Goal: Transaction & Acquisition: Purchase product/service

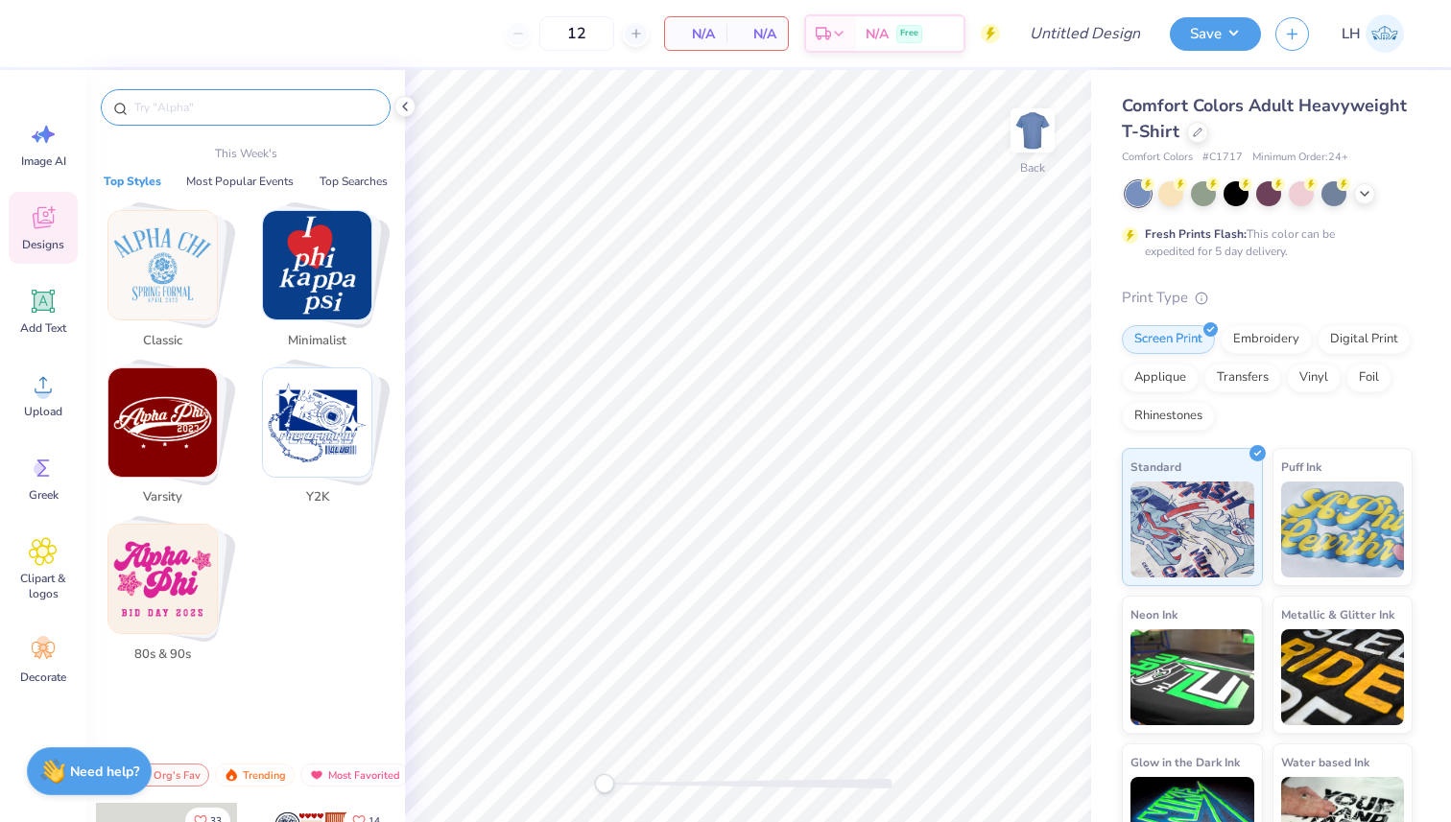
click at [289, 110] on input "text" at bounding box center [255, 107] width 246 height 19
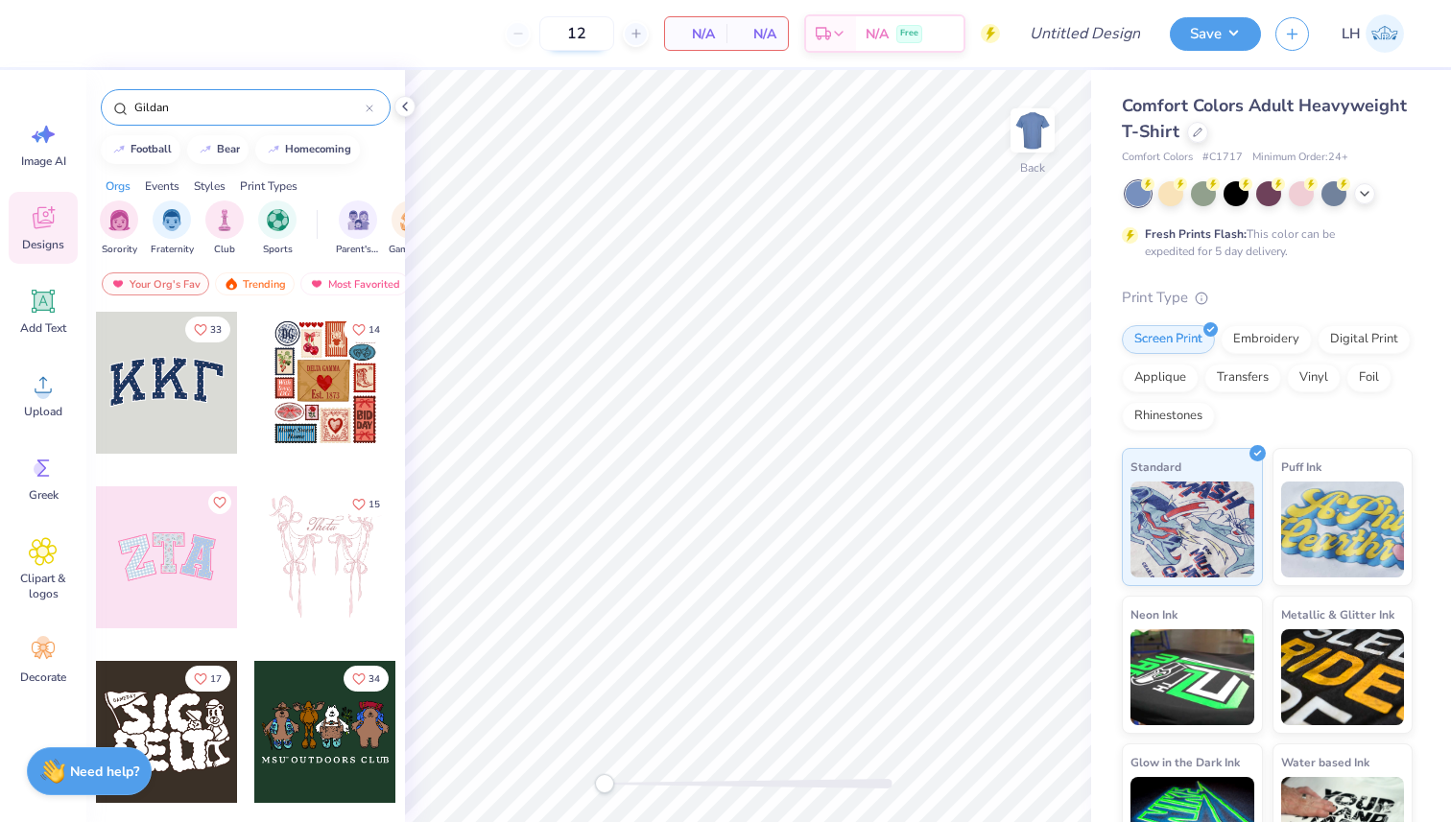
type input "[PERSON_NAME]"
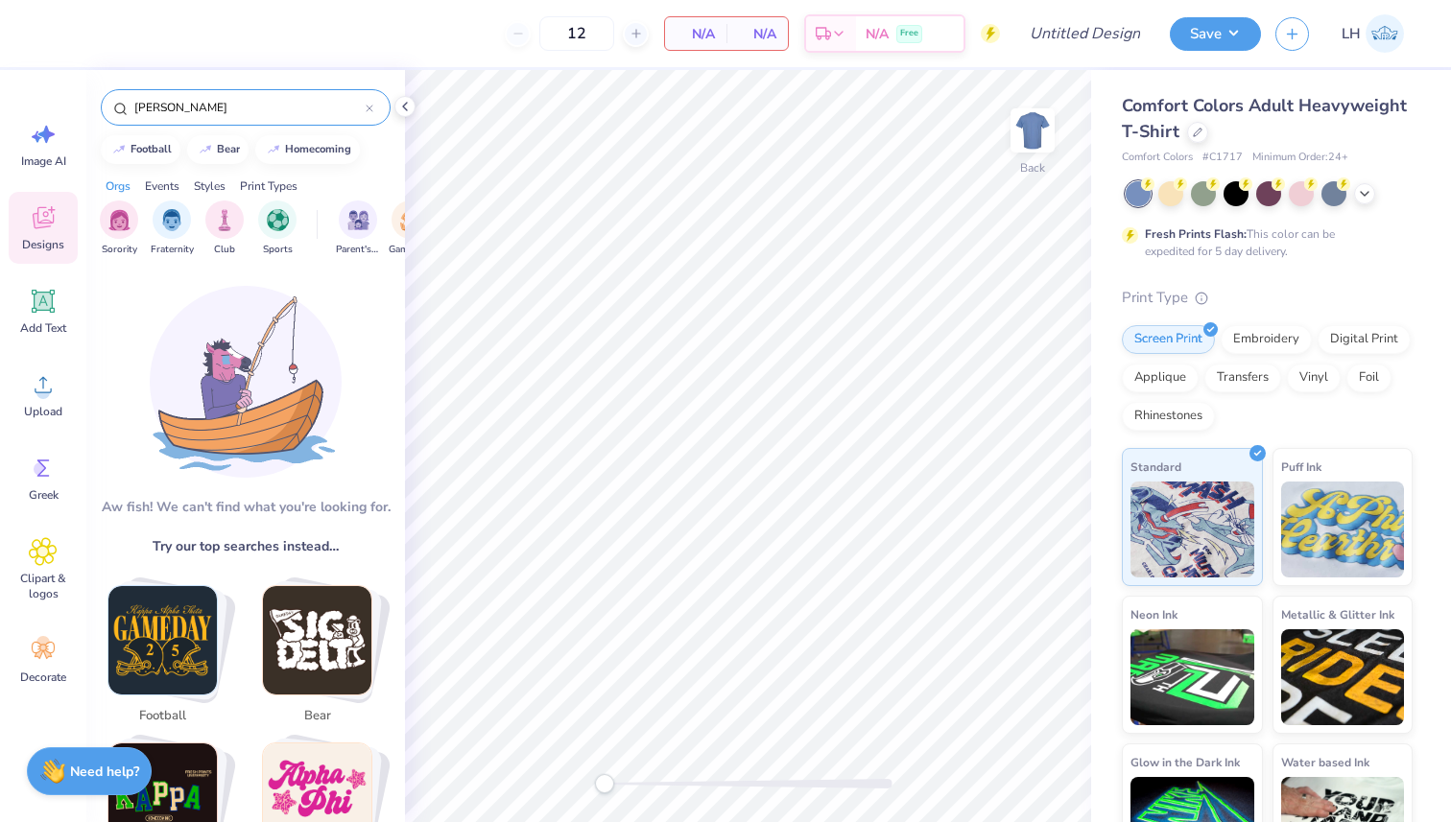
click at [368, 106] on icon at bounding box center [370, 109] width 8 height 8
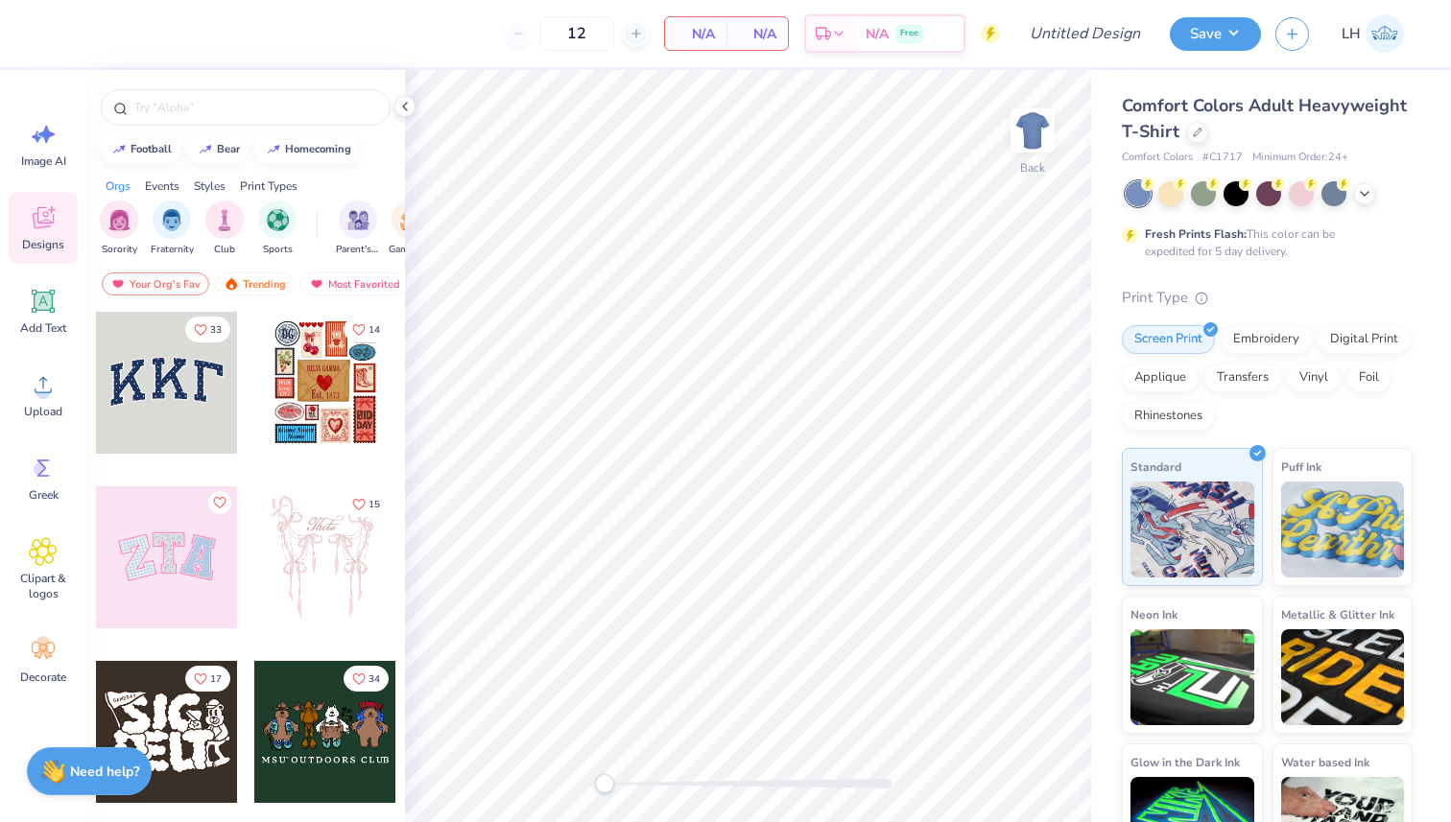
click at [1210, 118] on div "Comfort Colors Adult Heavyweight T-Shirt" at bounding box center [1267, 119] width 291 height 52
click at [1199, 136] on div at bounding box center [1197, 130] width 21 height 21
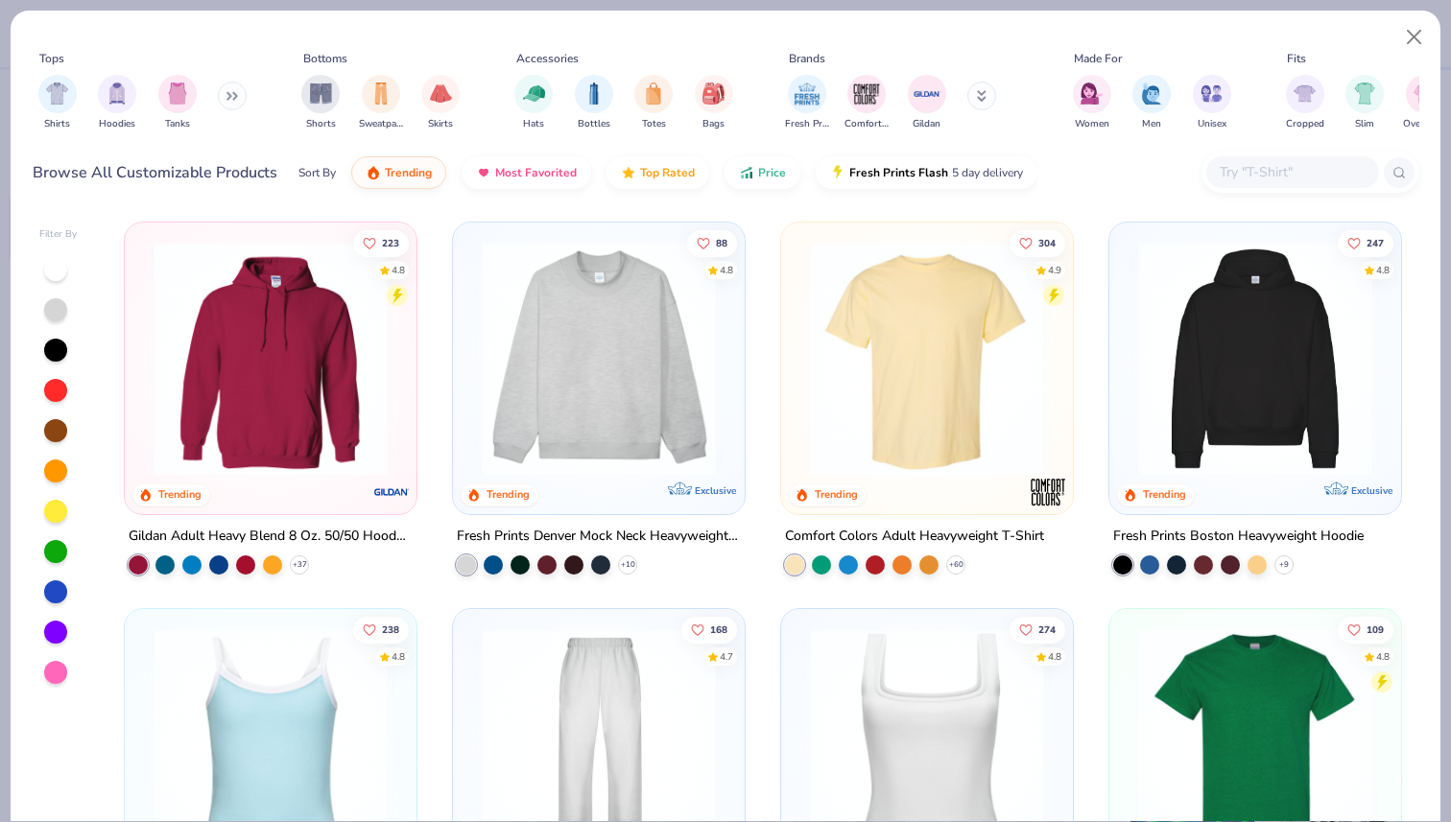
click at [1242, 171] on input "text" at bounding box center [1292, 172] width 148 height 22
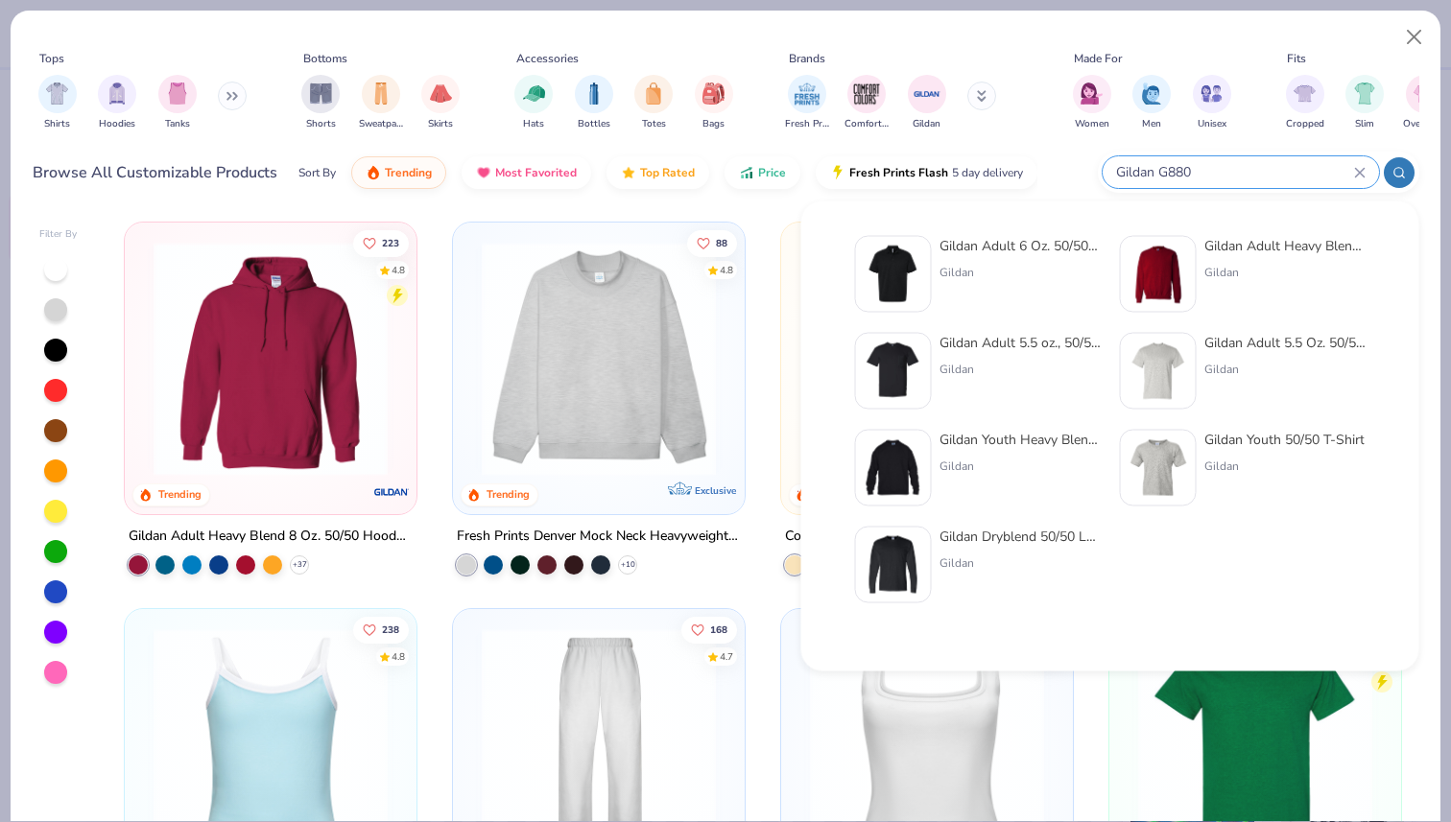
type input "Gildan G880"
click at [1027, 244] on div "Gildan Adult 6 Oz. 50/50 Jersey Polo" at bounding box center [1020, 246] width 161 height 20
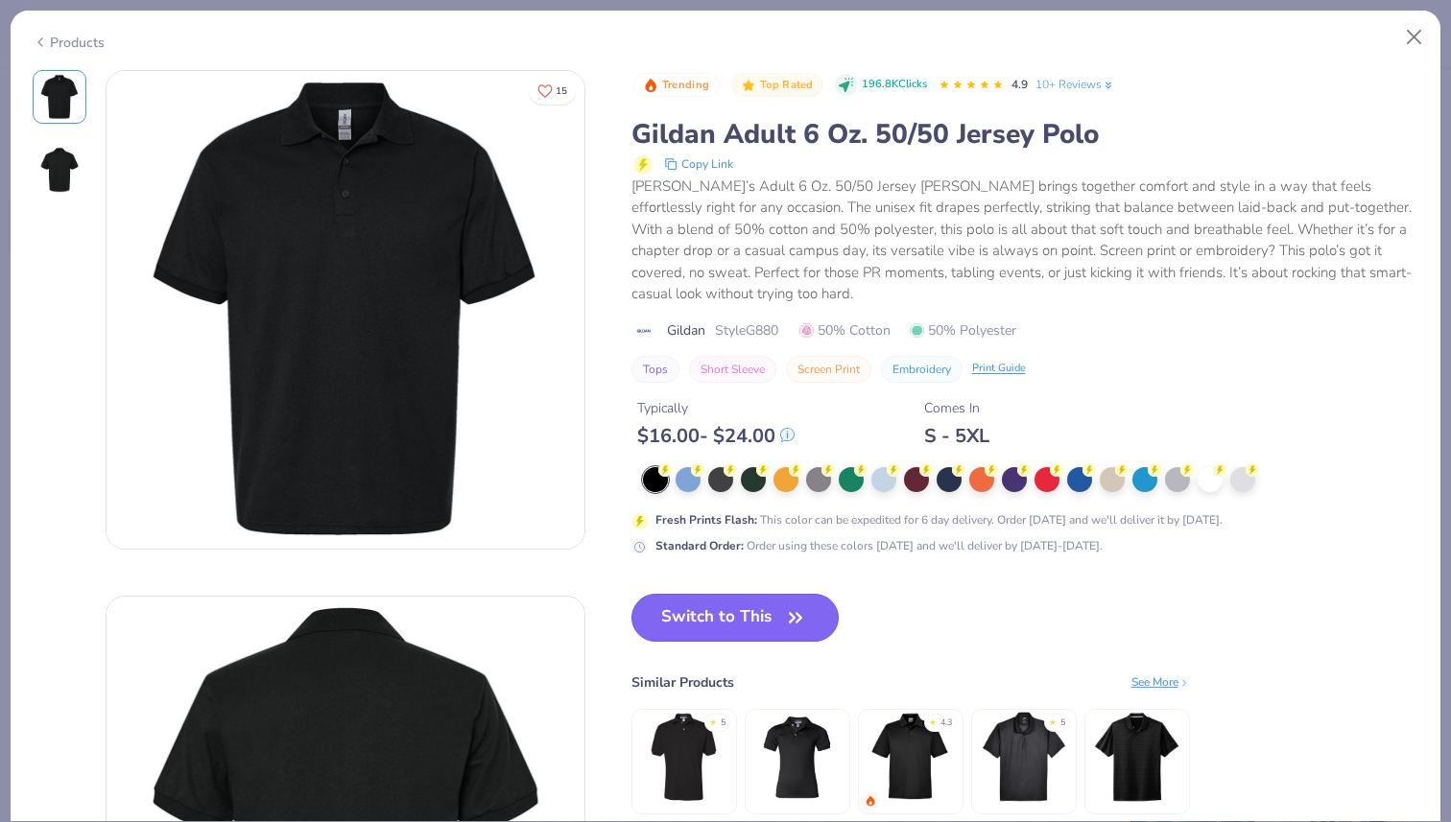
click at [756, 612] on button "Switch to This" at bounding box center [735, 618] width 208 height 48
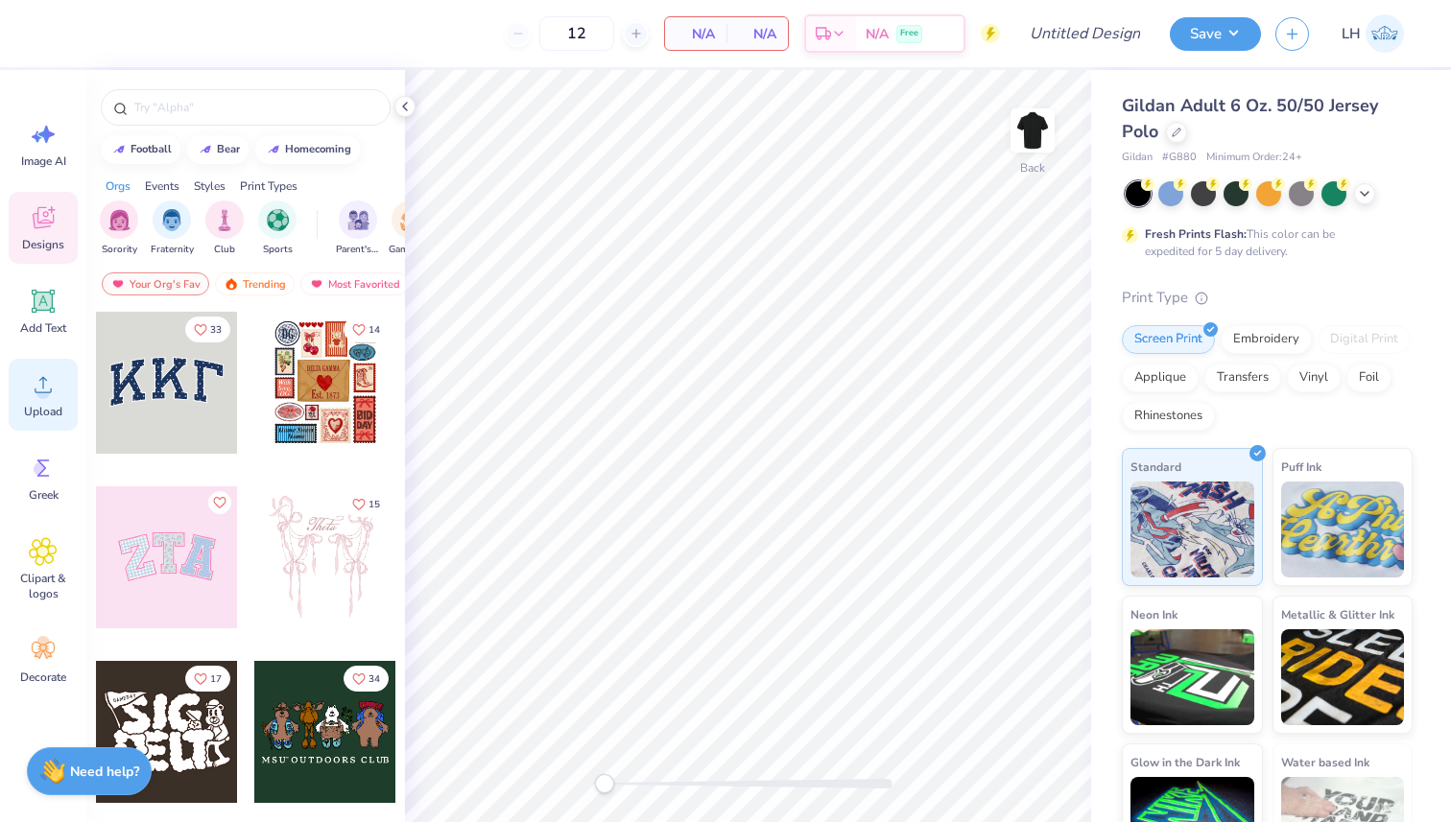
click at [37, 393] on circle at bounding box center [42, 392] width 13 height 13
click at [1363, 195] on icon at bounding box center [1364, 191] width 15 height 15
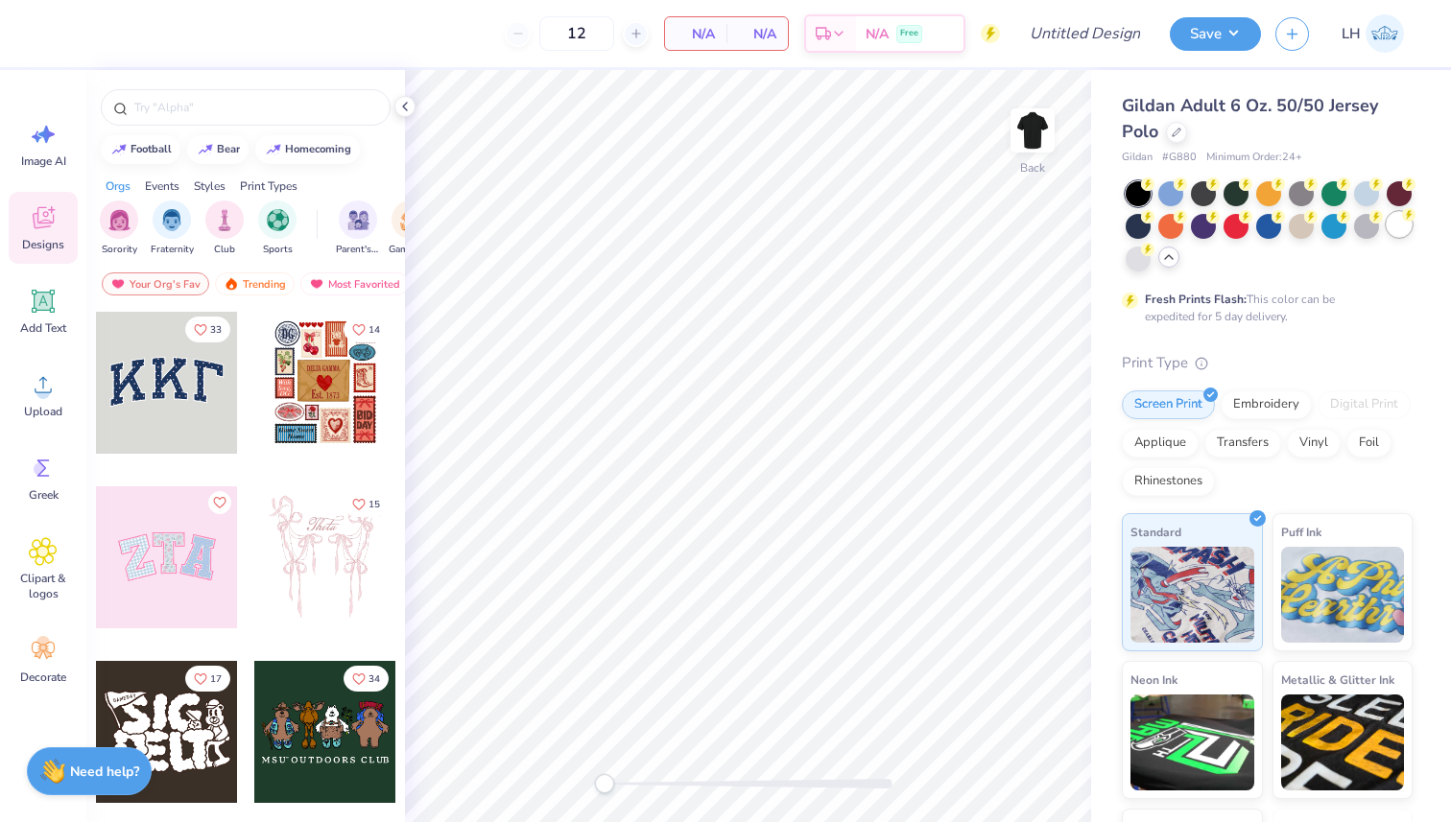
click at [1395, 224] on div at bounding box center [1399, 224] width 25 height 25
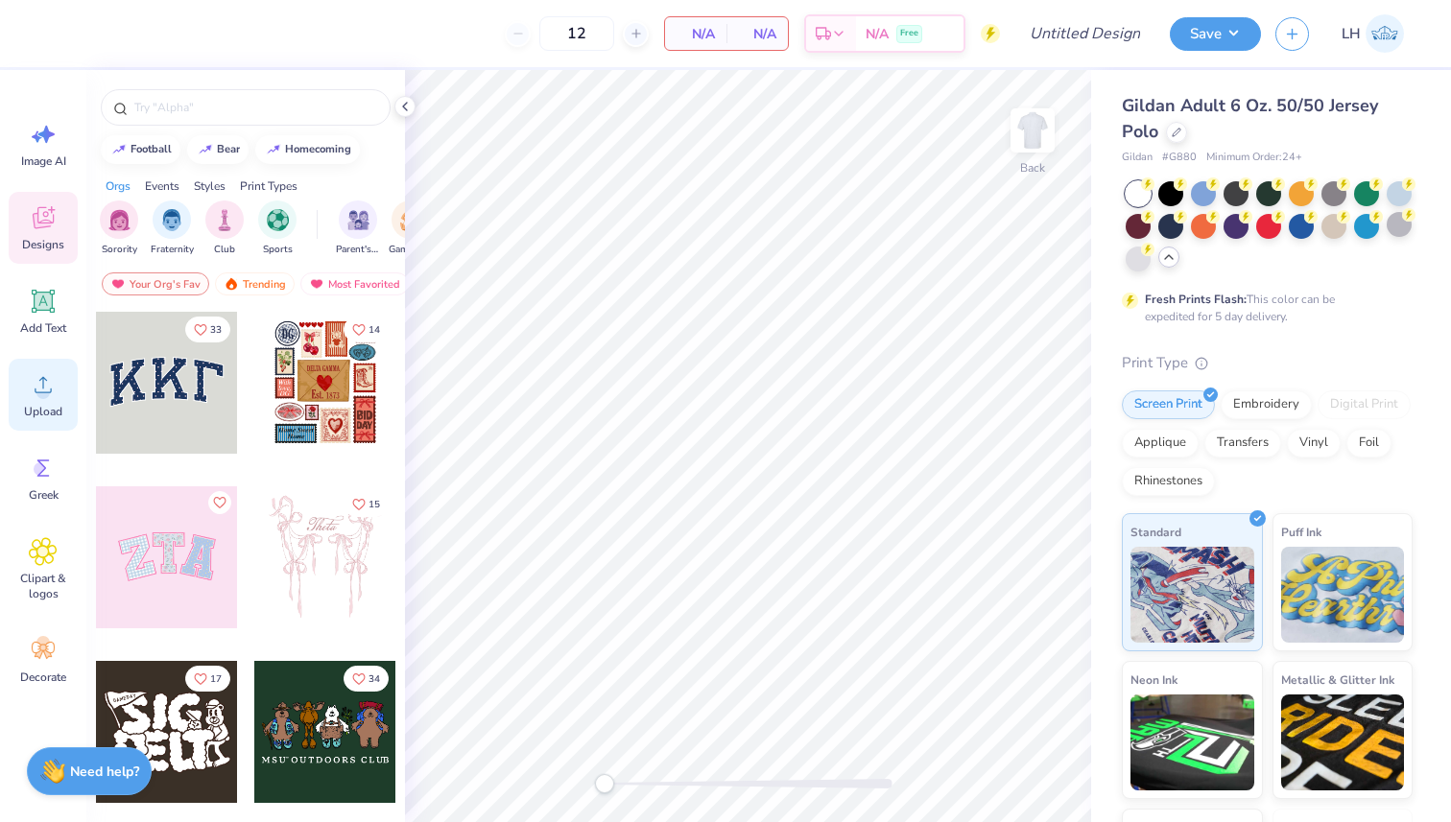
click at [36, 414] on span "Upload" at bounding box center [43, 411] width 38 height 15
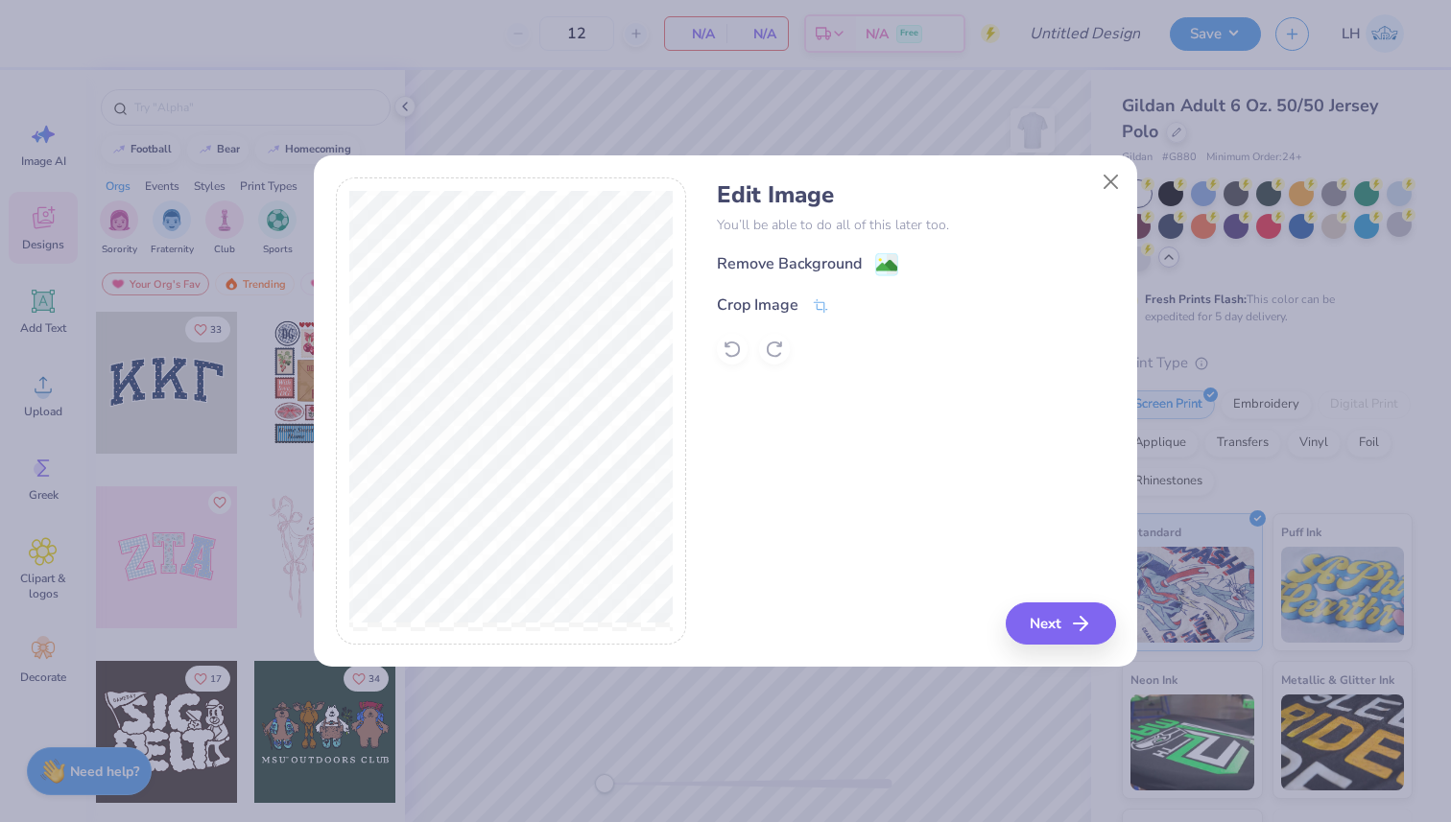
click at [828, 301] on div "Crop Image" at bounding box center [916, 305] width 398 height 23
click at [821, 303] on icon at bounding box center [820, 307] width 17 height 17
click at [1050, 627] on div "Edit Image You’ll be able to do all of this later too. Remove Background Crop I…" at bounding box center [916, 412] width 398 height 468
click at [887, 263] on div "Remove Background Crop Image" at bounding box center [916, 308] width 398 height 112
click at [849, 307] on polyline at bounding box center [853, 305] width 8 height 6
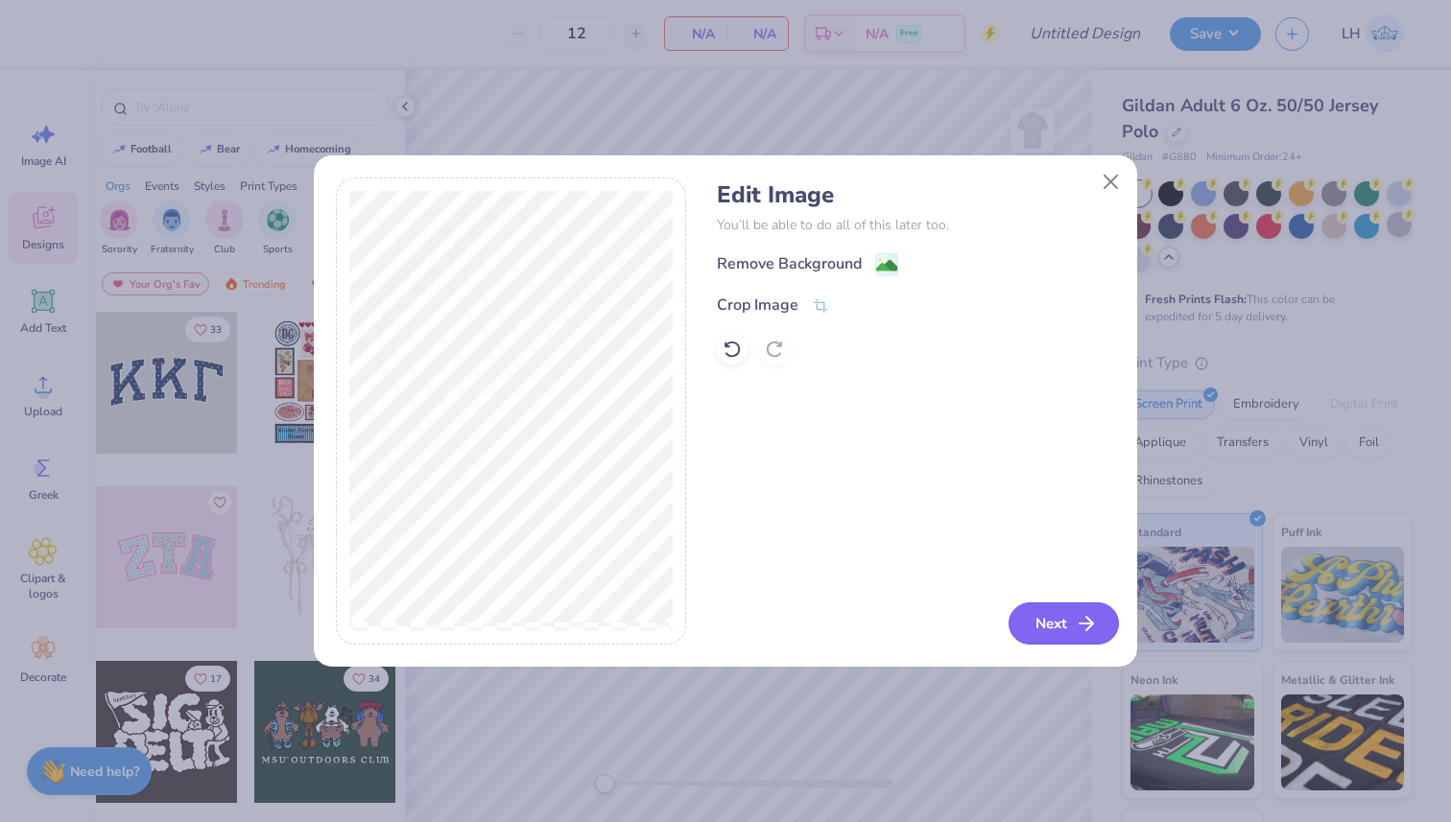
click at [1075, 623] on icon "button" at bounding box center [1086, 623] width 23 height 23
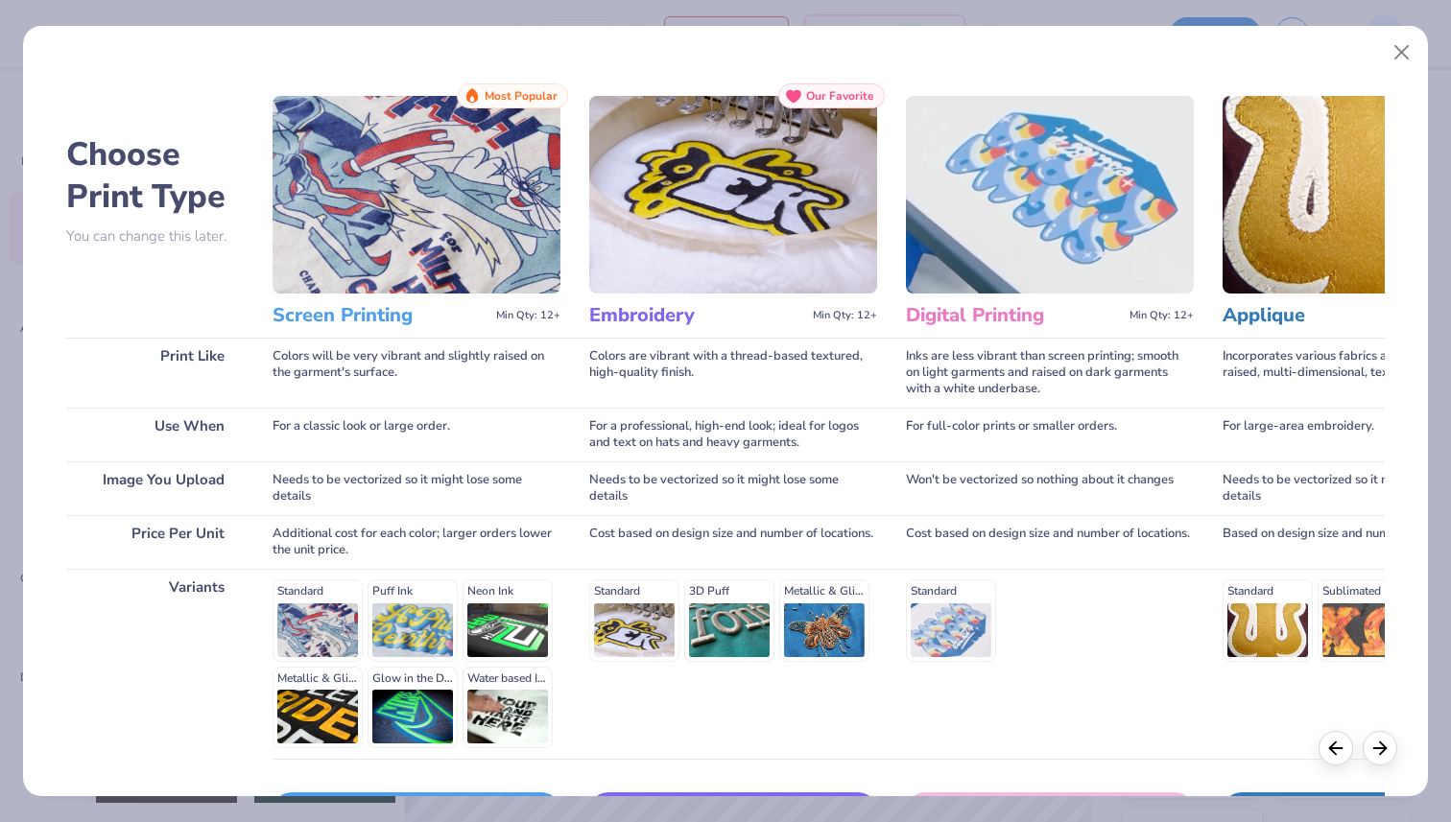
click at [327, 612] on div "Standard Puff Ink Neon Ink Metallic & Glitter Ink Glow in the Dark Ink Water ba…" at bounding box center [417, 664] width 288 height 169
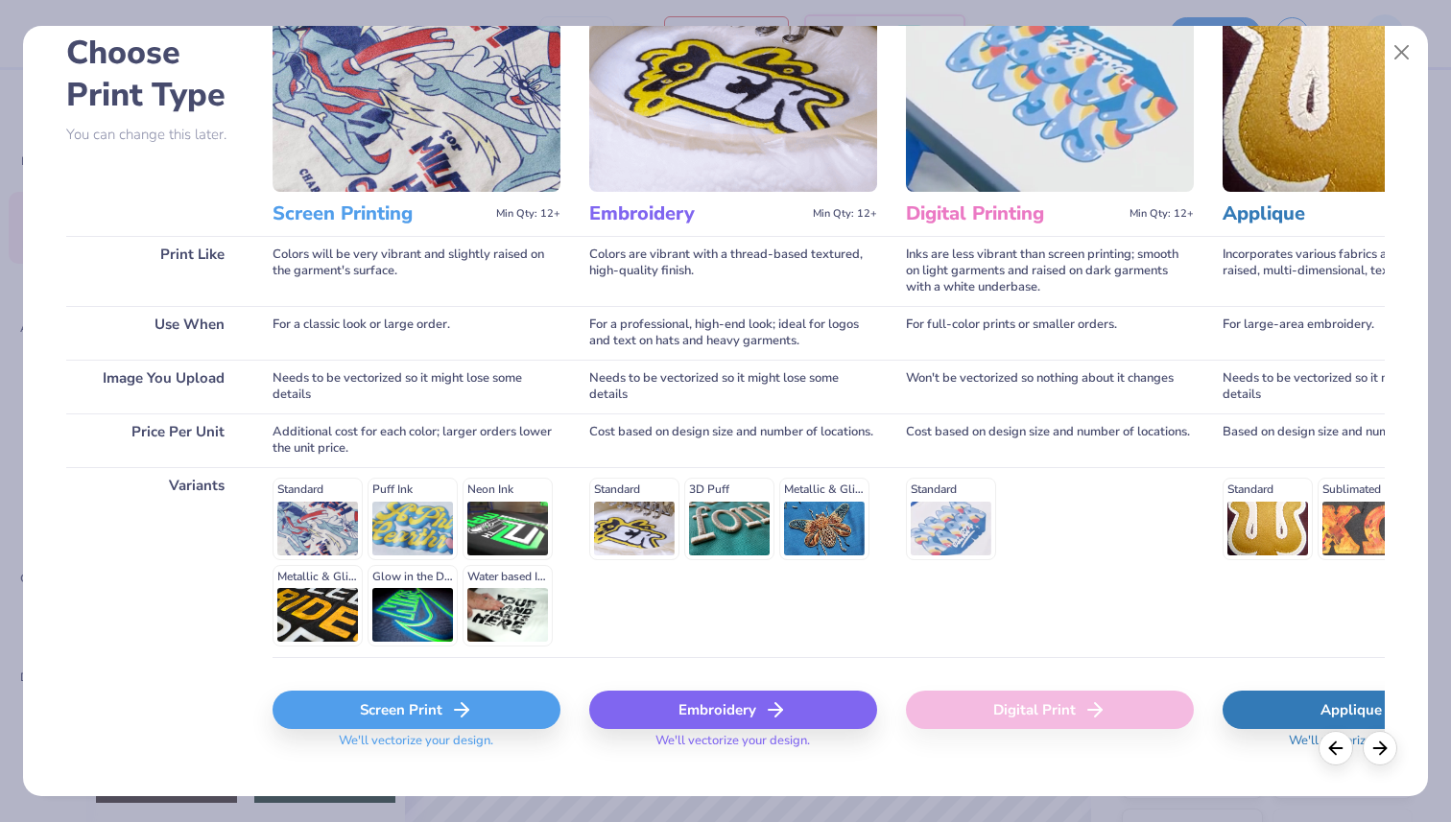
scroll to position [134, 0]
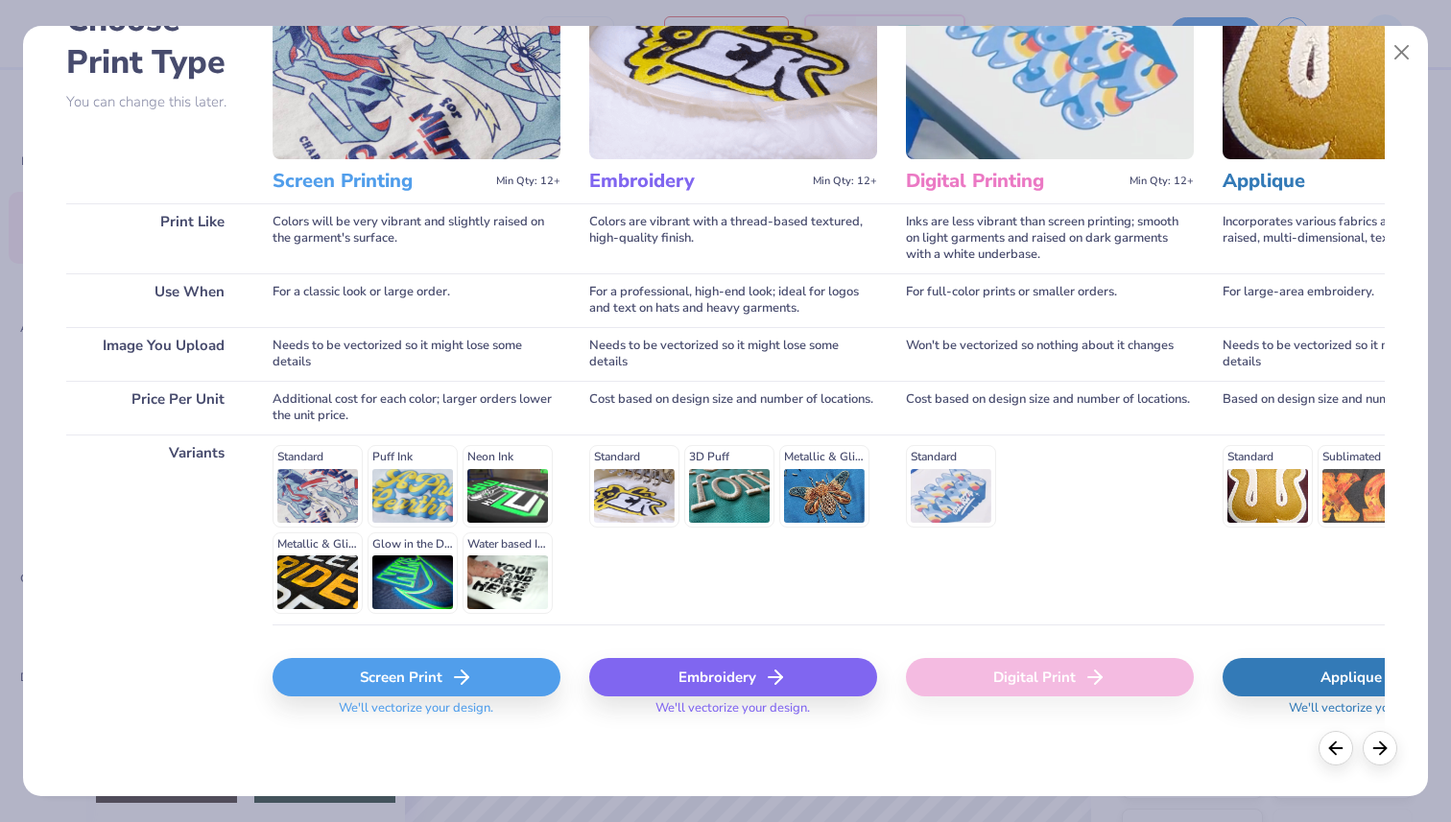
click at [393, 678] on div "Screen Print" at bounding box center [417, 677] width 288 height 38
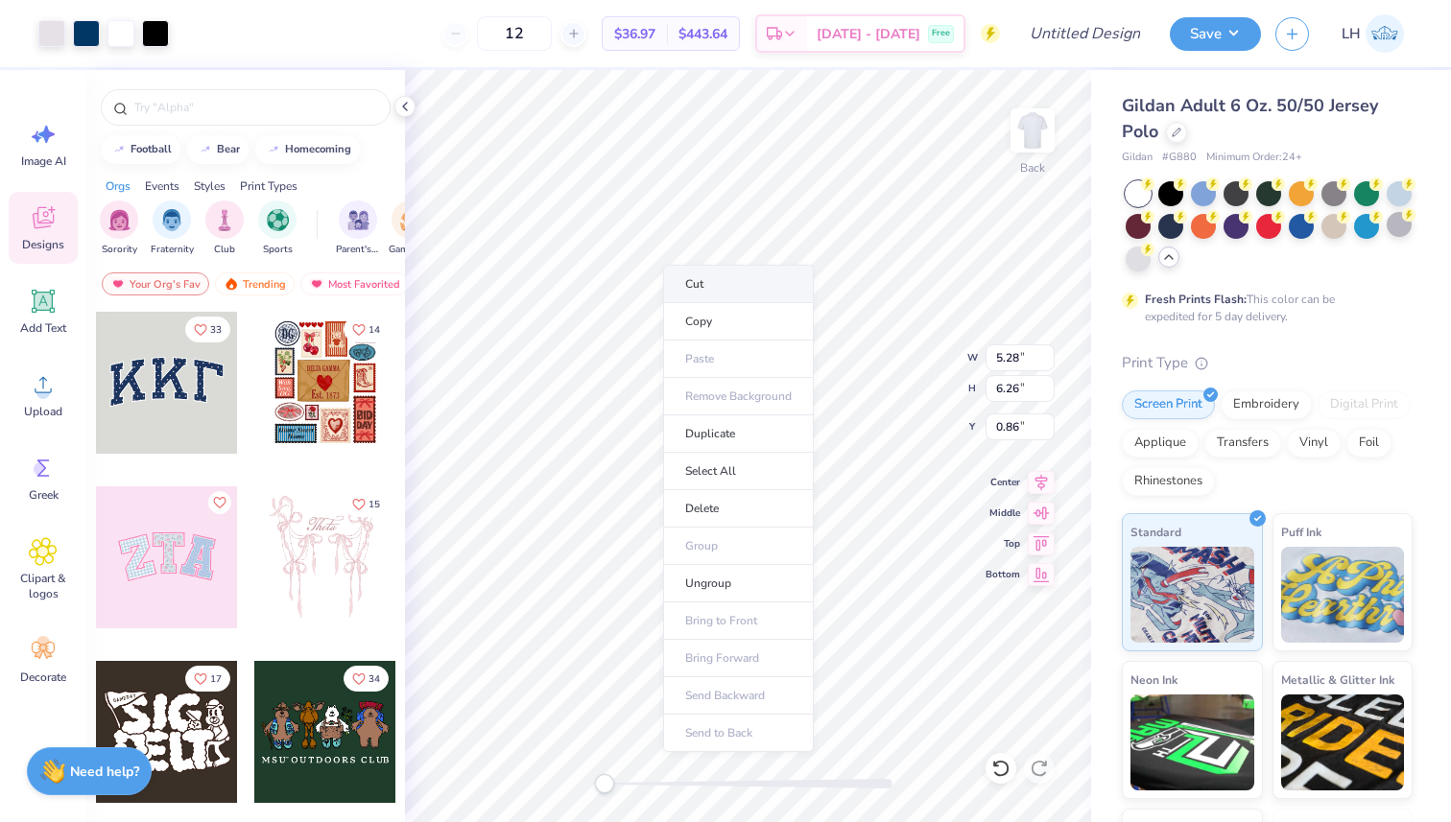
click at [718, 291] on li "Cut" at bounding box center [738, 284] width 151 height 38
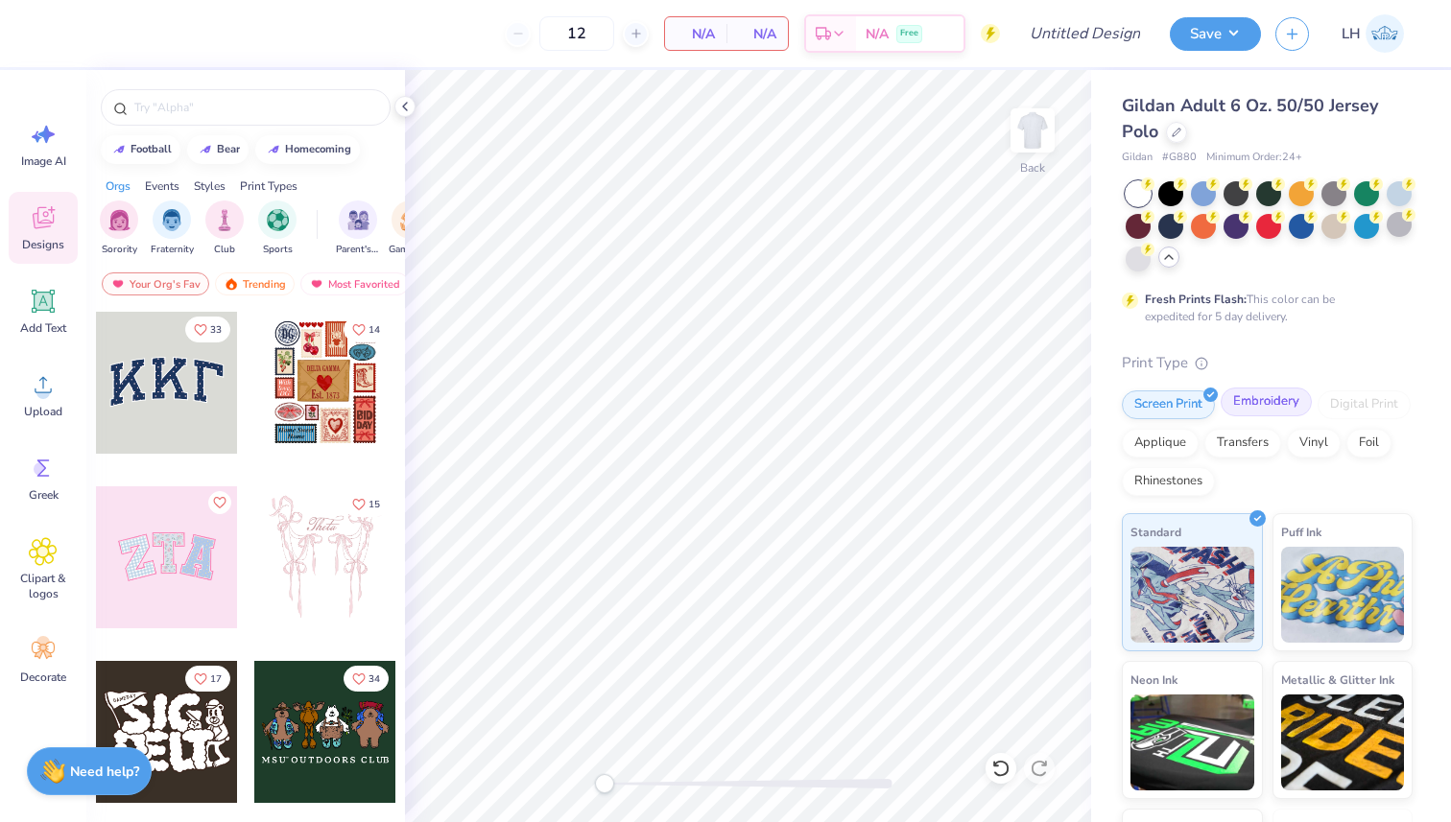
click at [1253, 400] on div "Embroidery" at bounding box center [1266, 402] width 91 height 29
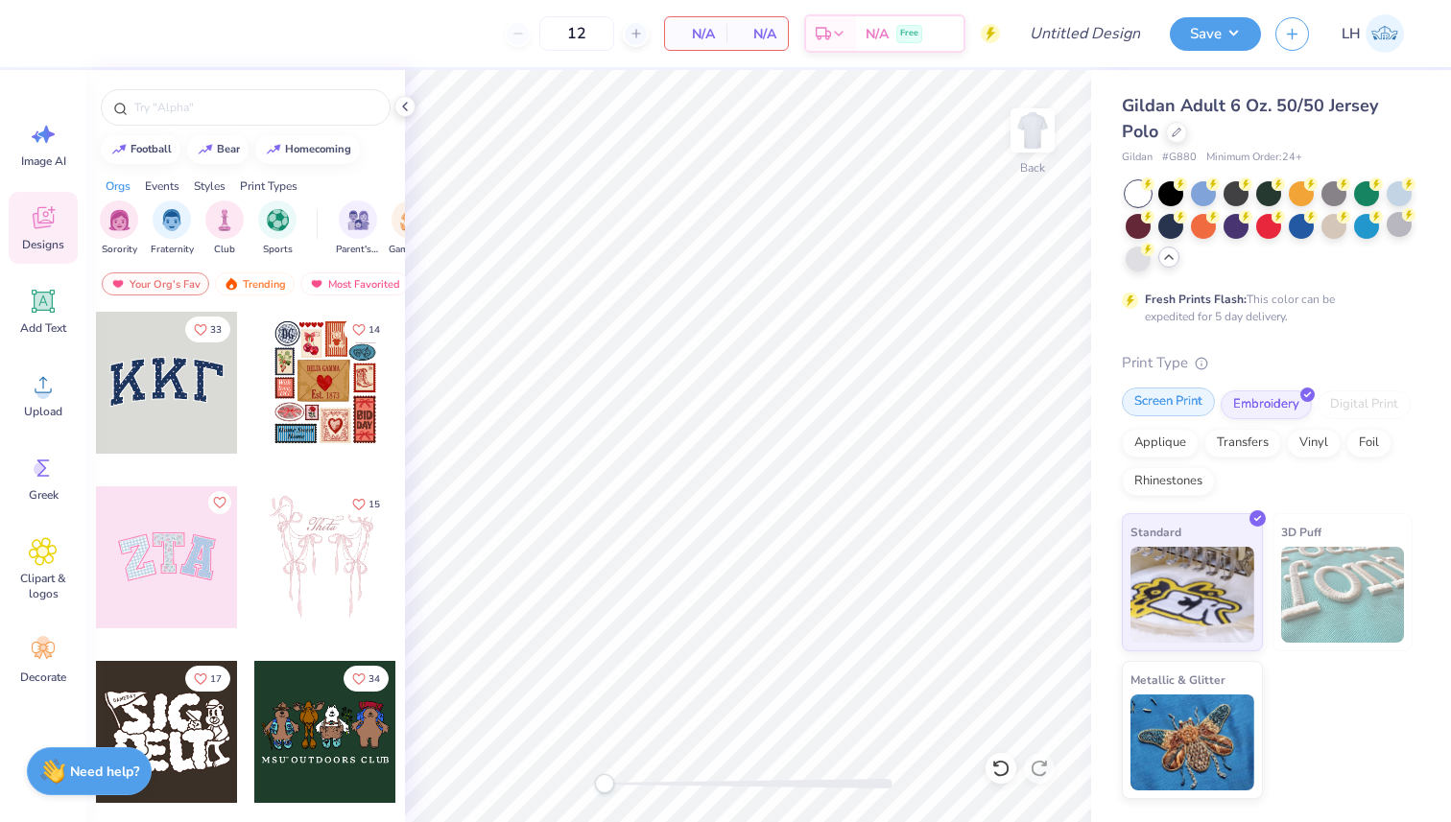
click at [1201, 405] on div "Screen Print" at bounding box center [1168, 402] width 93 height 29
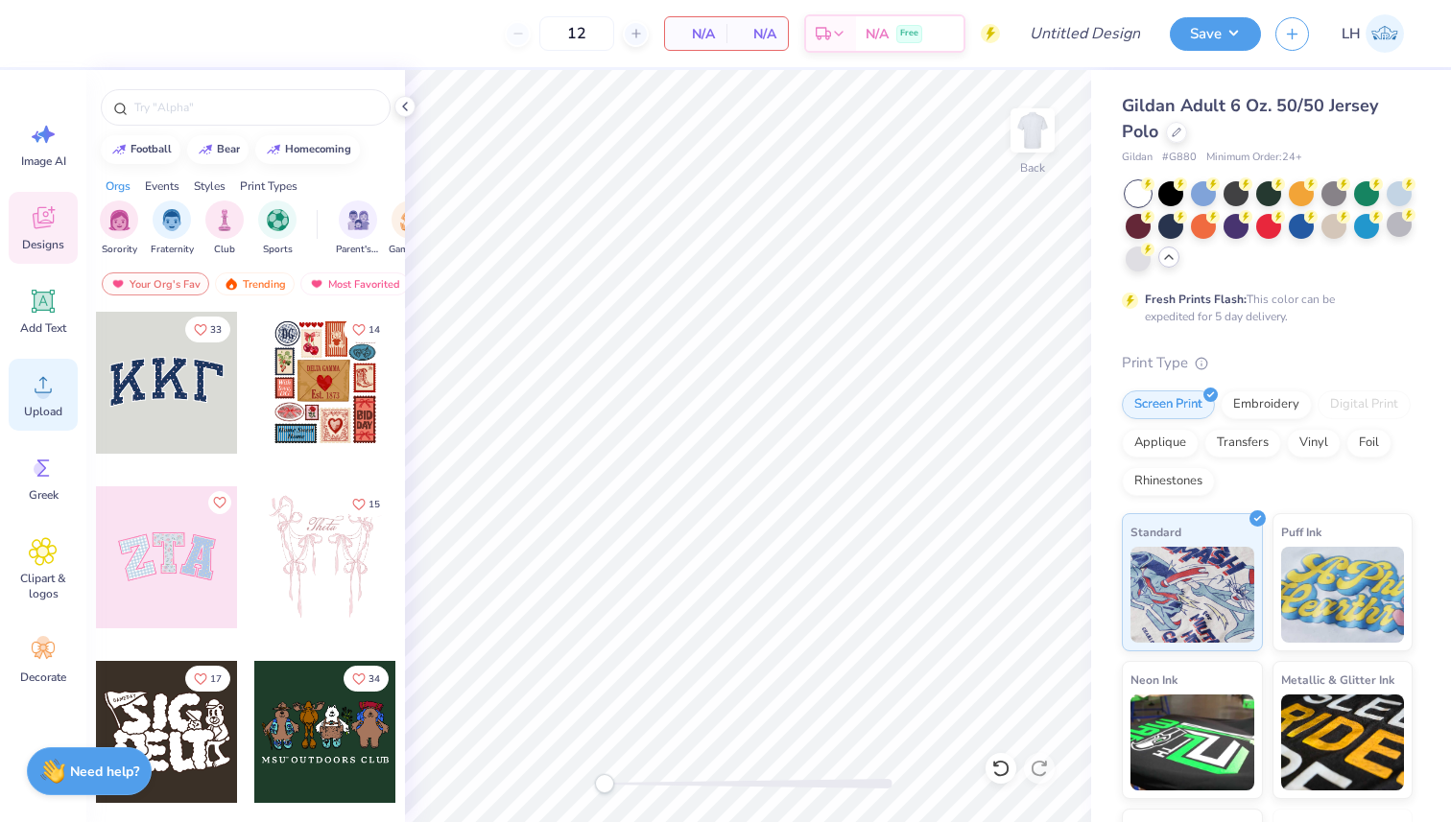
click at [65, 410] on div "Upload" at bounding box center [43, 395] width 69 height 72
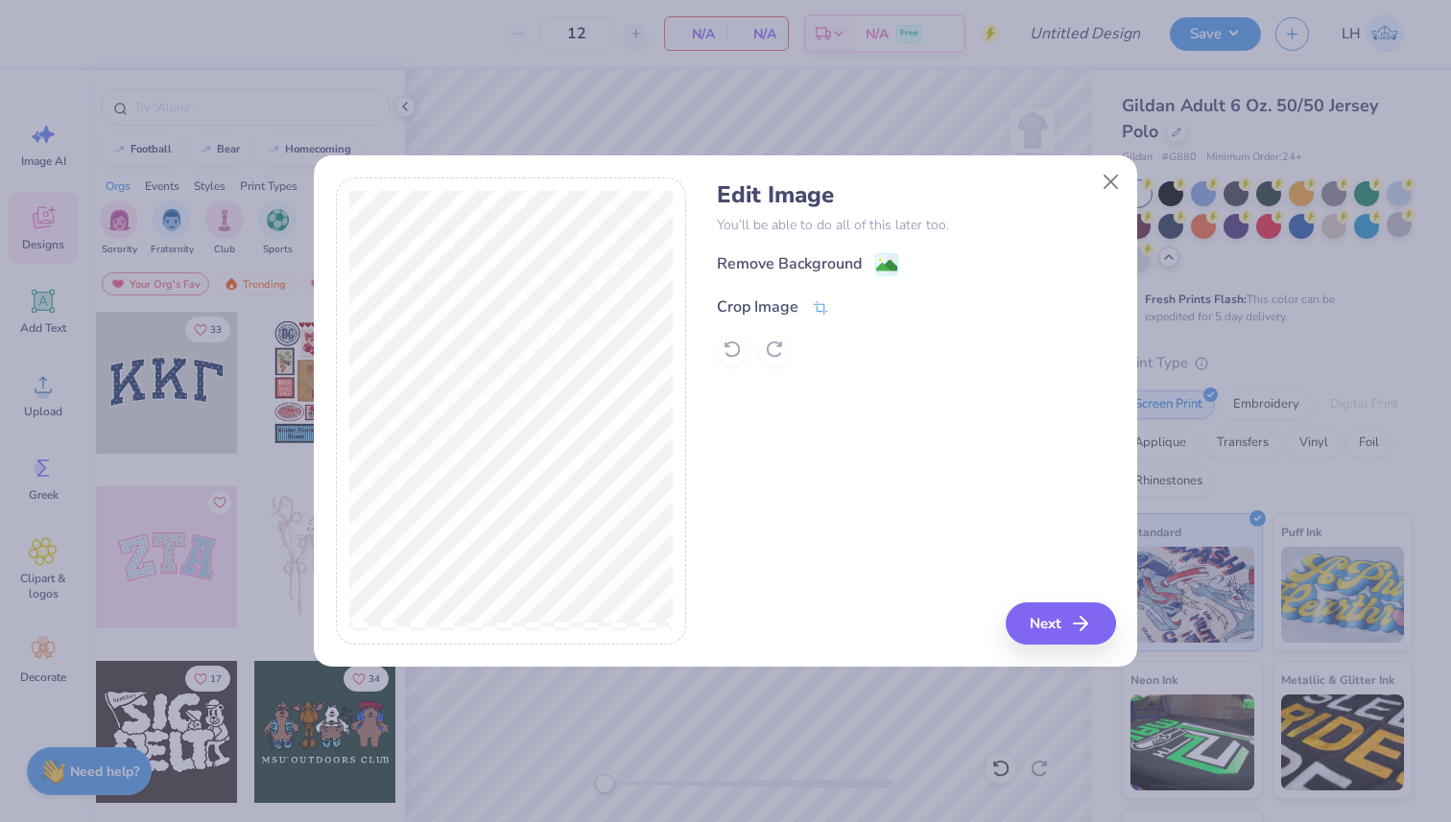
click at [766, 302] on div "Crop Image" at bounding box center [758, 307] width 82 height 23
click at [1051, 635] on div "Edit Image You’ll be able to do all of this later too. Remove Background Crop I…" at bounding box center [916, 412] width 398 height 468
click at [1074, 615] on div "Edit Image You’ll be able to do all of this later too. Remove Background Crop I…" at bounding box center [916, 412] width 398 height 468
click at [1070, 417] on div "Edit Image You’ll be able to do all of this later too. Remove Background Crop I…" at bounding box center [916, 412] width 398 height 468
click at [1080, 250] on div "Edit Image You’ll be able to do all of this later too. Remove Background Crop I…" at bounding box center [916, 272] width 398 height 183
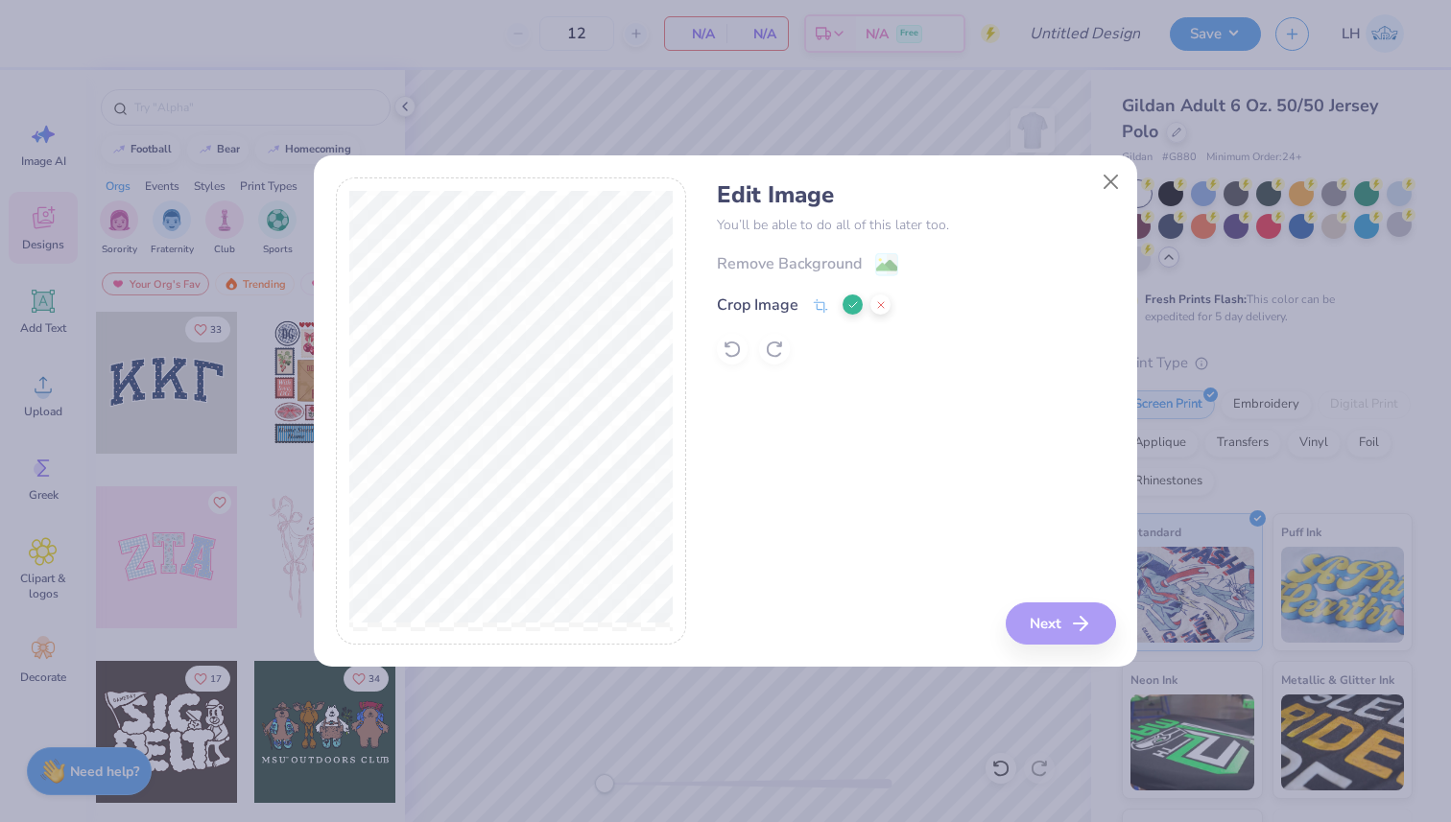
click at [956, 272] on div "Remove Background Crop Image" at bounding box center [916, 308] width 398 height 112
click at [823, 261] on div "Remove Background Crop Image" at bounding box center [916, 308] width 398 height 112
click at [840, 305] on div "Crop Image" at bounding box center [804, 305] width 174 height 23
click at [847, 305] on icon at bounding box center [853, 305] width 12 height 12
click at [1059, 626] on button "Next" at bounding box center [1064, 624] width 110 height 42
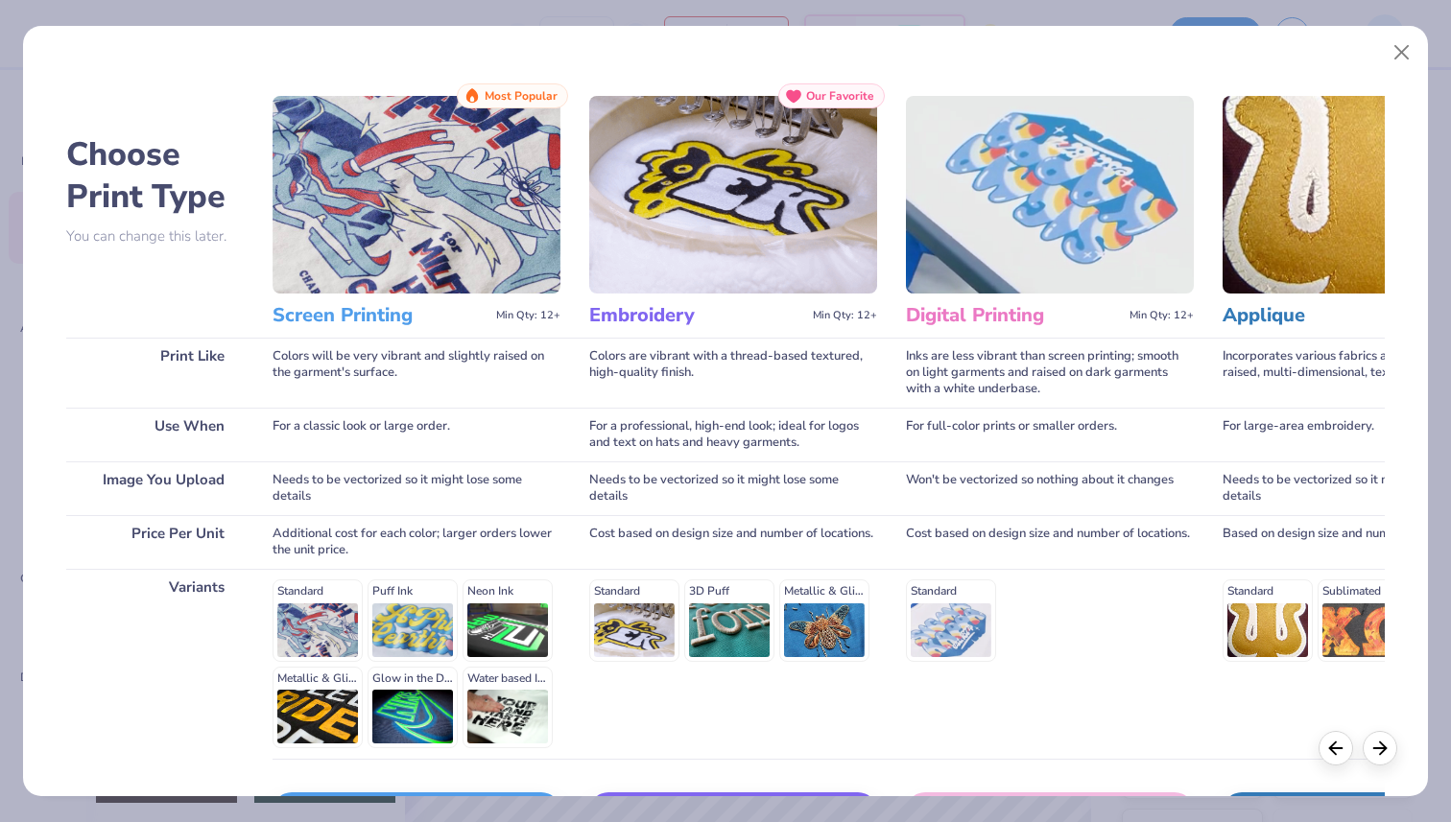
click at [427, 228] on img at bounding box center [417, 195] width 288 height 198
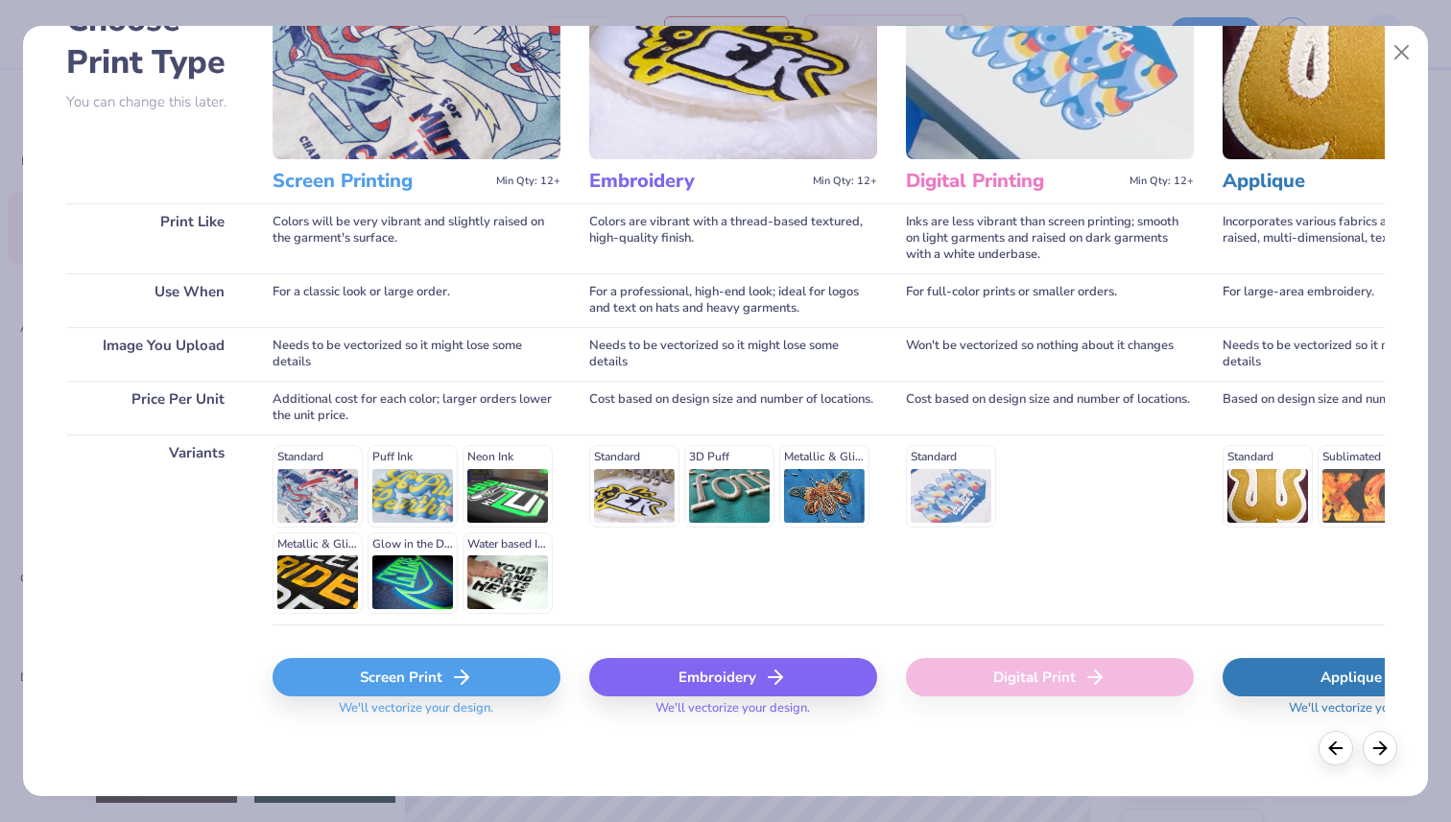
click at [433, 488] on div "Standard Puff Ink Neon Ink Metallic & Glitter Ink Glow in the Dark Ink Water ba…" at bounding box center [417, 529] width 288 height 169
click at [467, 675] on icon at bounding box center [461, 677] width 23 height 23
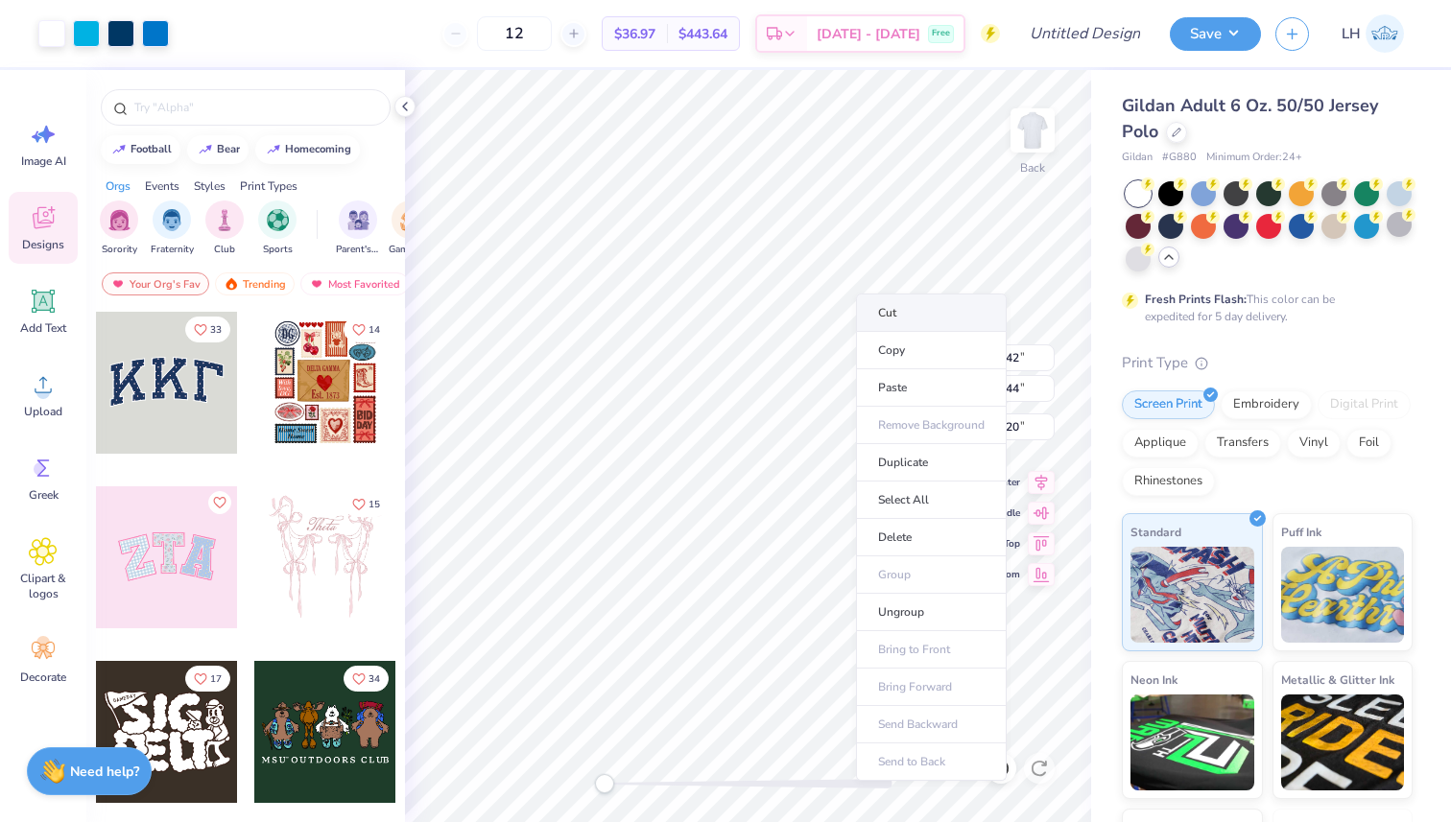
click at [907, 316] on li "Cut" at bounding box center [931, 313] width 151 height 38
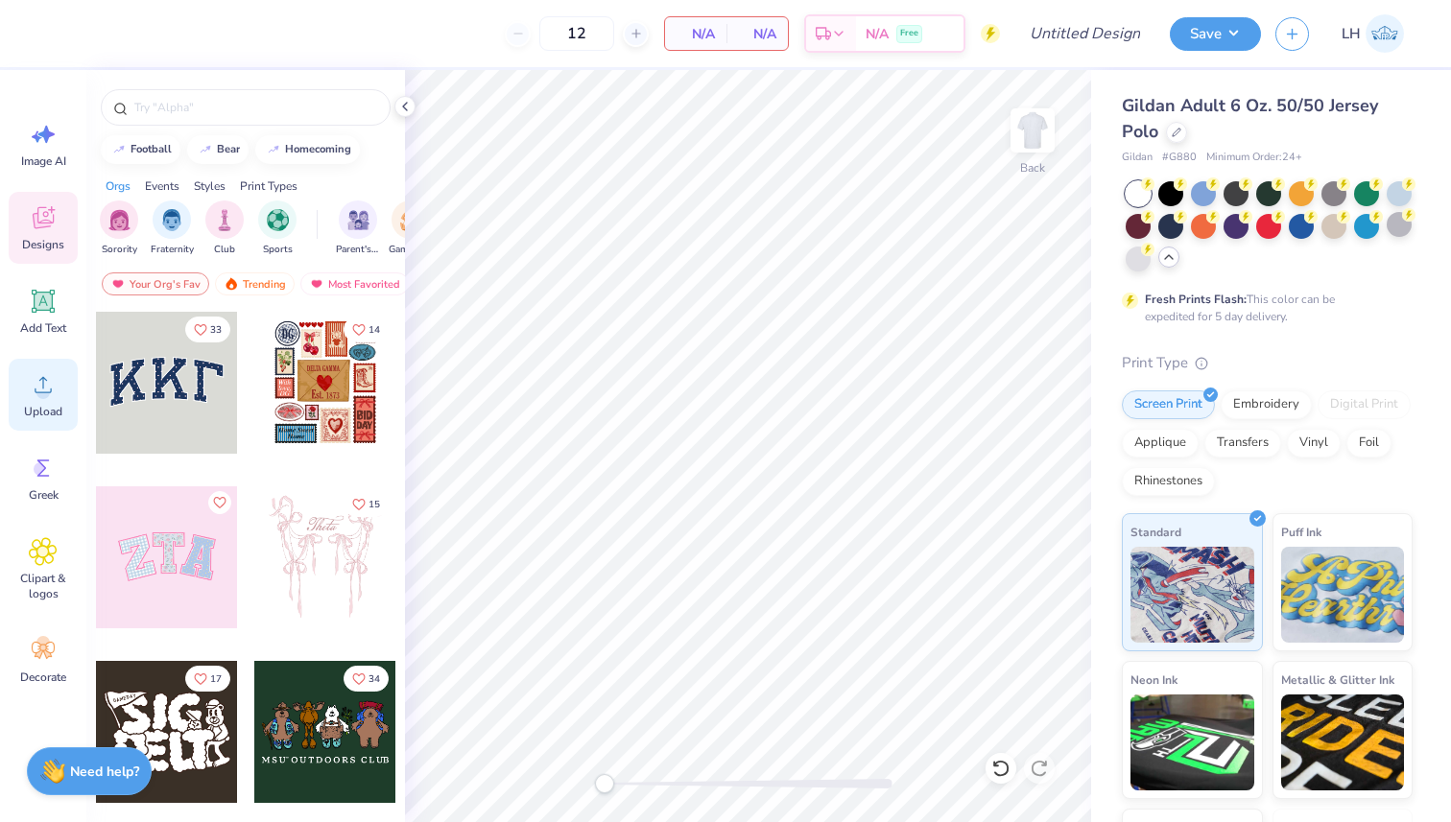
click at [21, 407] on div "Upload" at bounding box center [43, 395] width 69 height 72
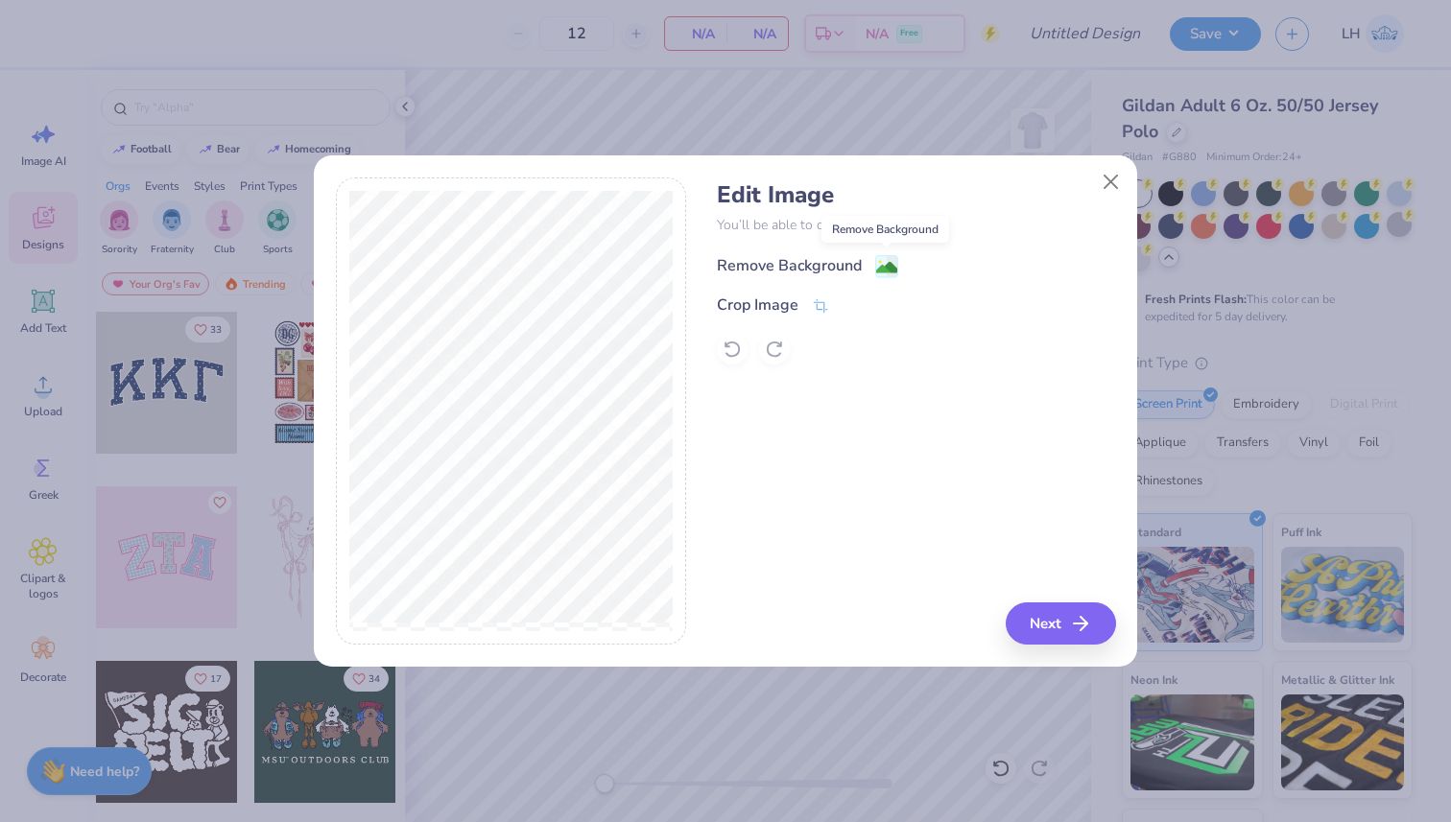
click at [889, 262] on image at bounding box center [886, 267] width 21 height 21
click at [1035, 613] on button "Next" at bounding box center [1064, 624] width 110 height 42
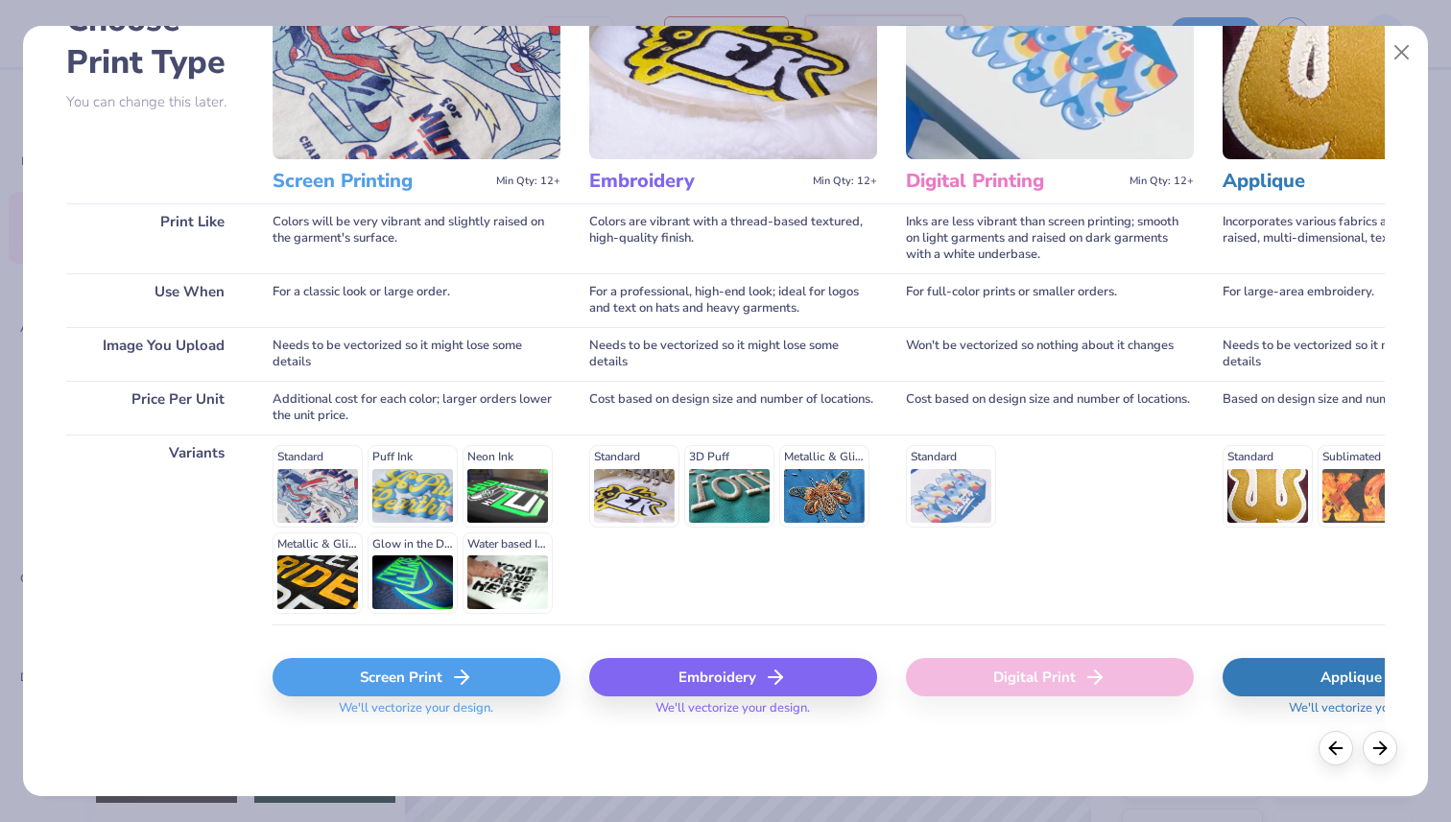
click at [393, 682] on div "Screen Print" at bounding box center [417, 677] width 288 height 38
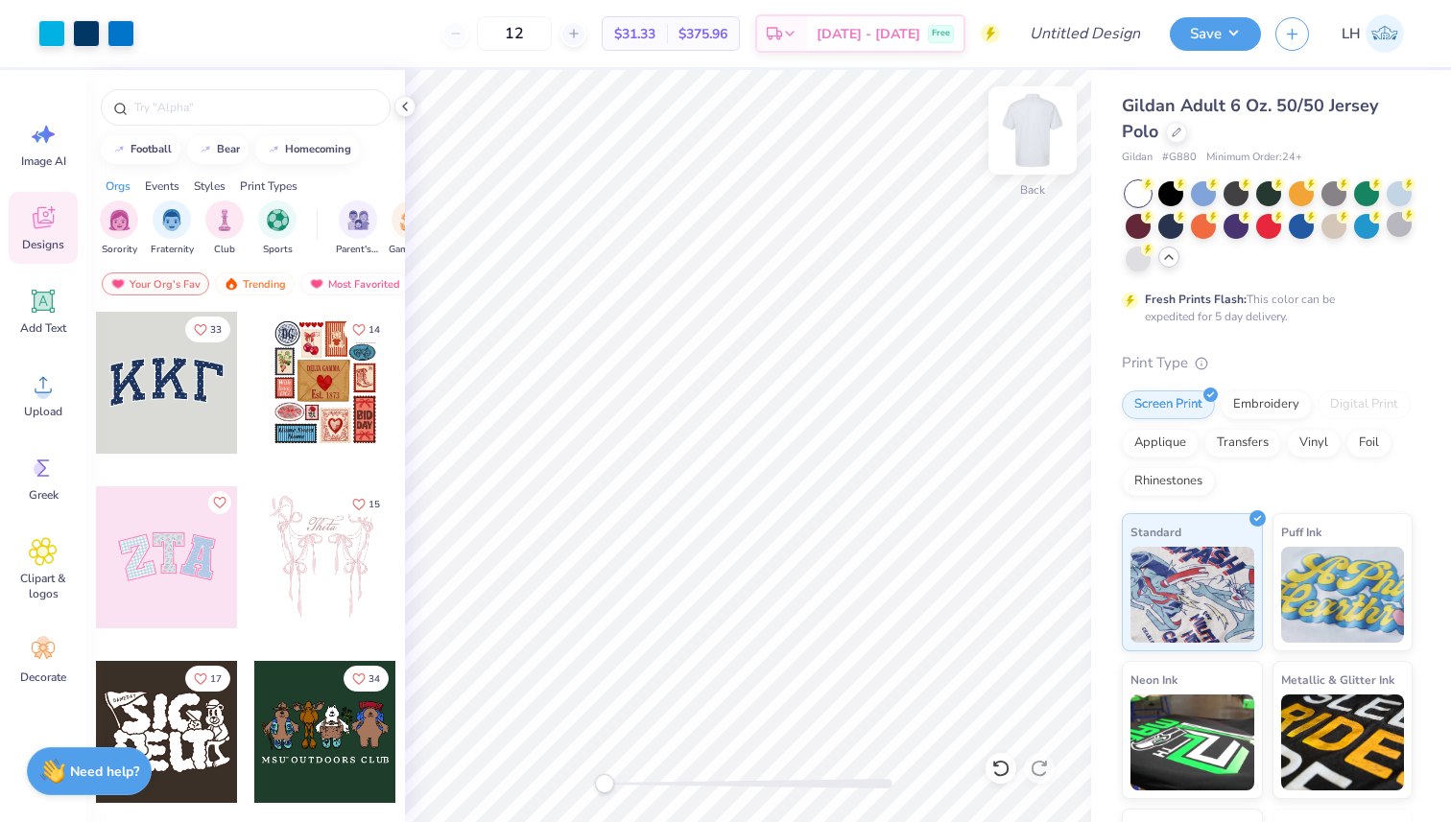
click at [1035, 129] on img at bounding box center [1032, 130] width 77 height 77
click at [1035, 130] on img at bounding box center [1032, 130] width 77 height 77
click at [1323, 568] on img at bounding box center [1343, 592] width 124 height 96
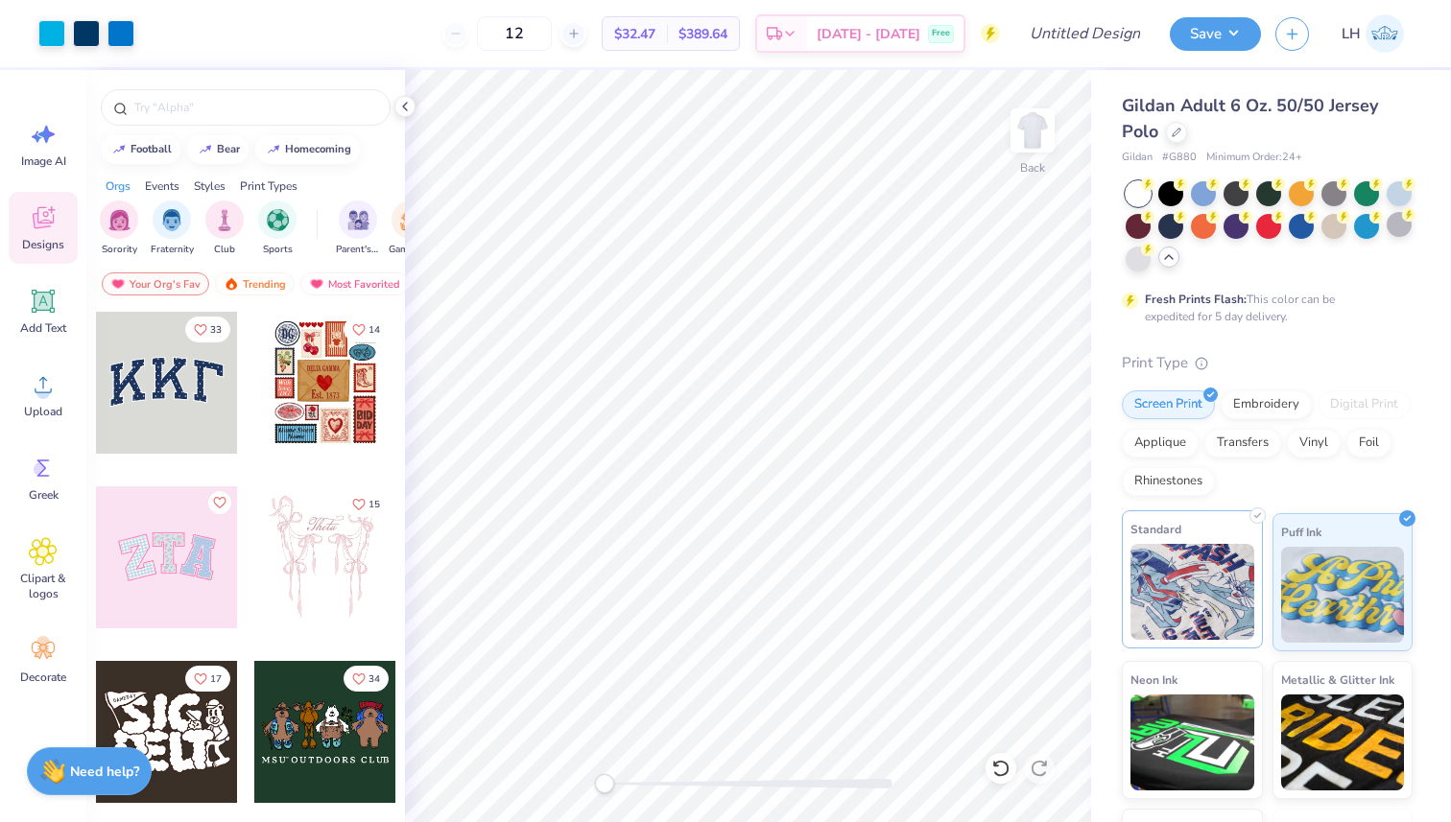
click at [1202, 551] on img at bounding box center [1192, 592] width 124 height 96
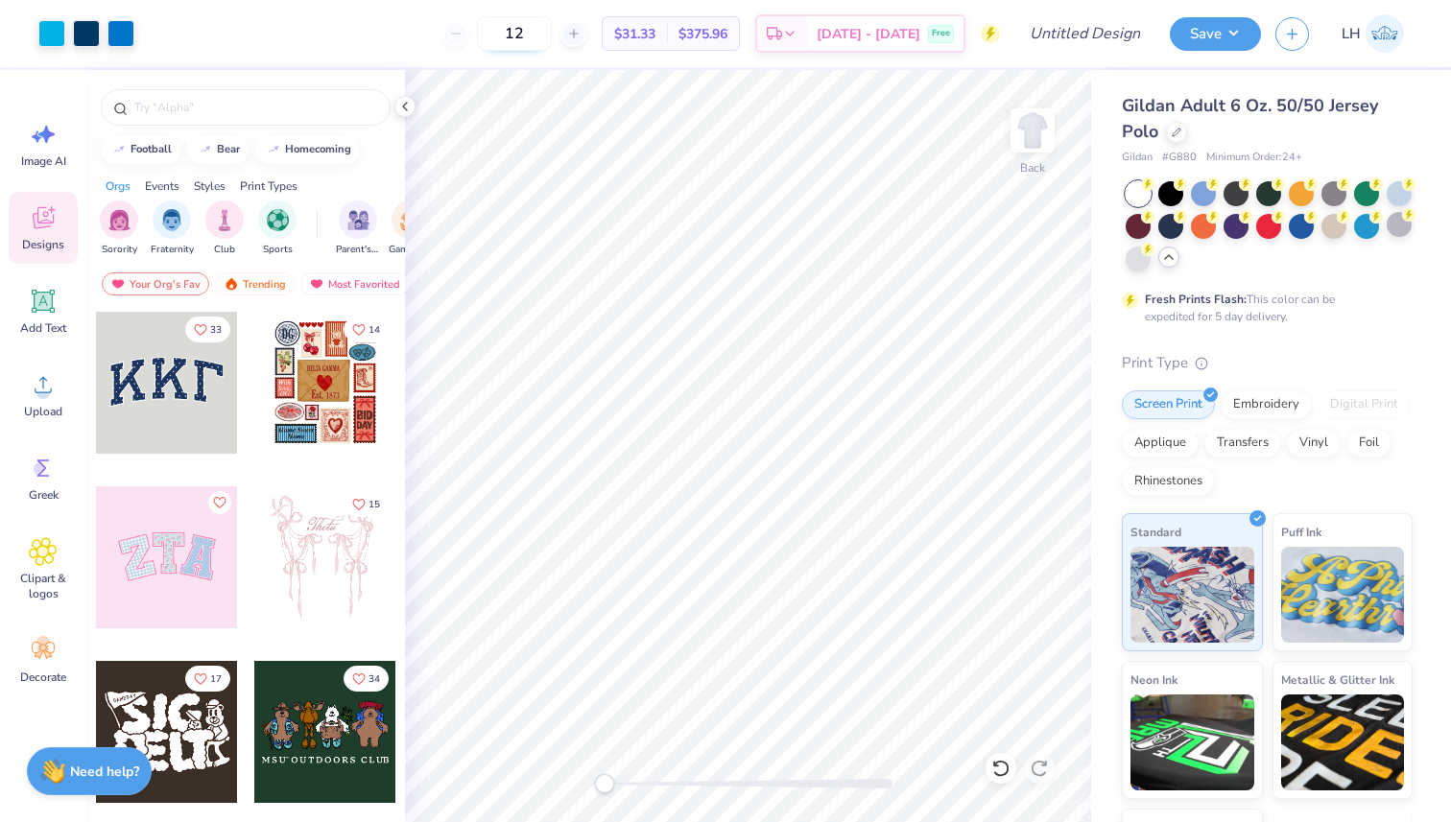
click at [552, 27] on input "12" at bounding box center [514, 33] width 75 height 35
type input "1"
type input "75"
click at [413, 42] on div "75 $15.97 Per Item $1,197.75 Total Est. Delivery Sep 21 - 24 Free" at bounding box center [574, 33] width 851 height 67
click at [1341, 565] on img at bounding box center [1343, 592] width 124 height 96
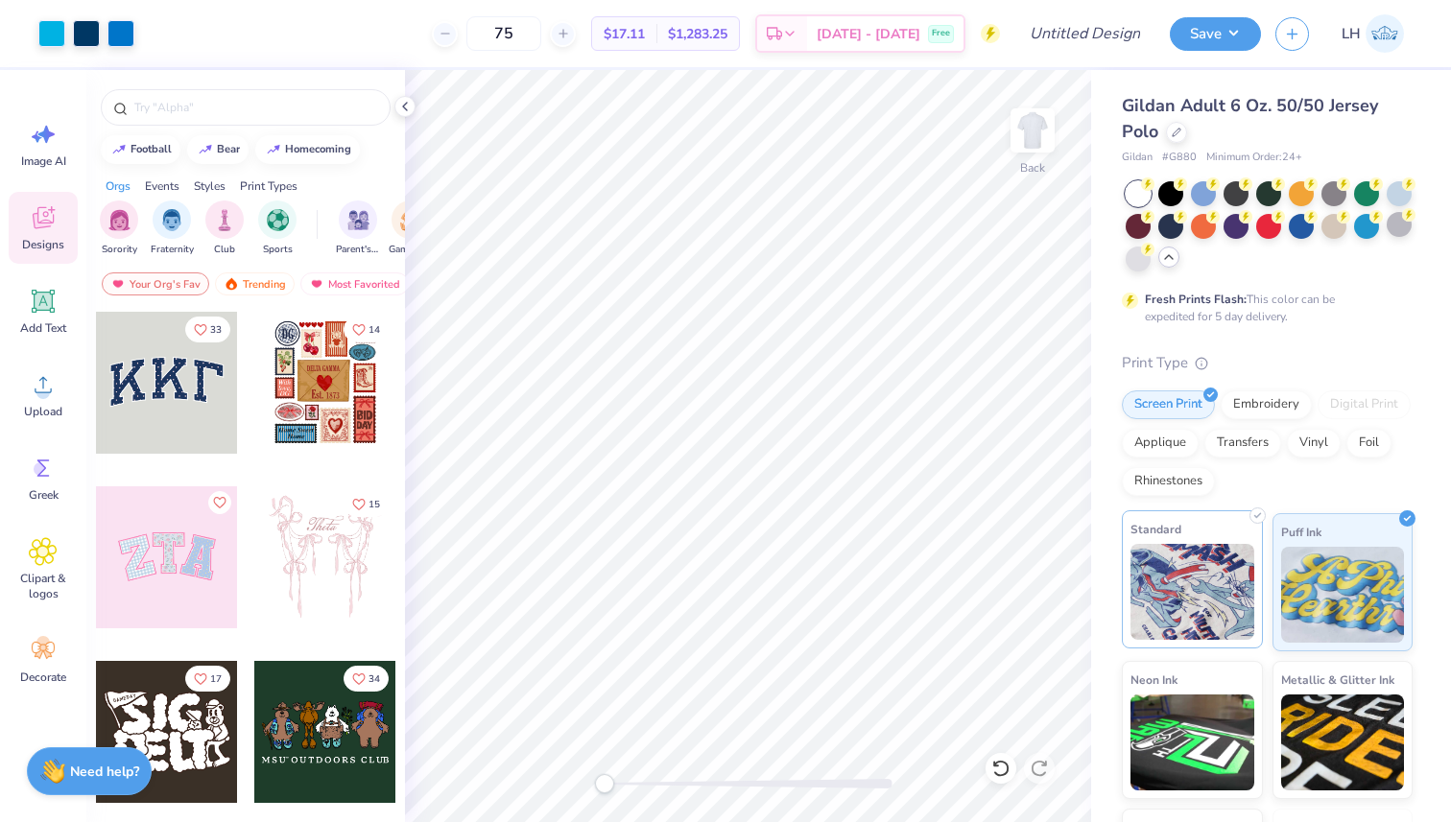
click at [1203, 597] on img at bounding box center [1192, 592] width 124 height 96
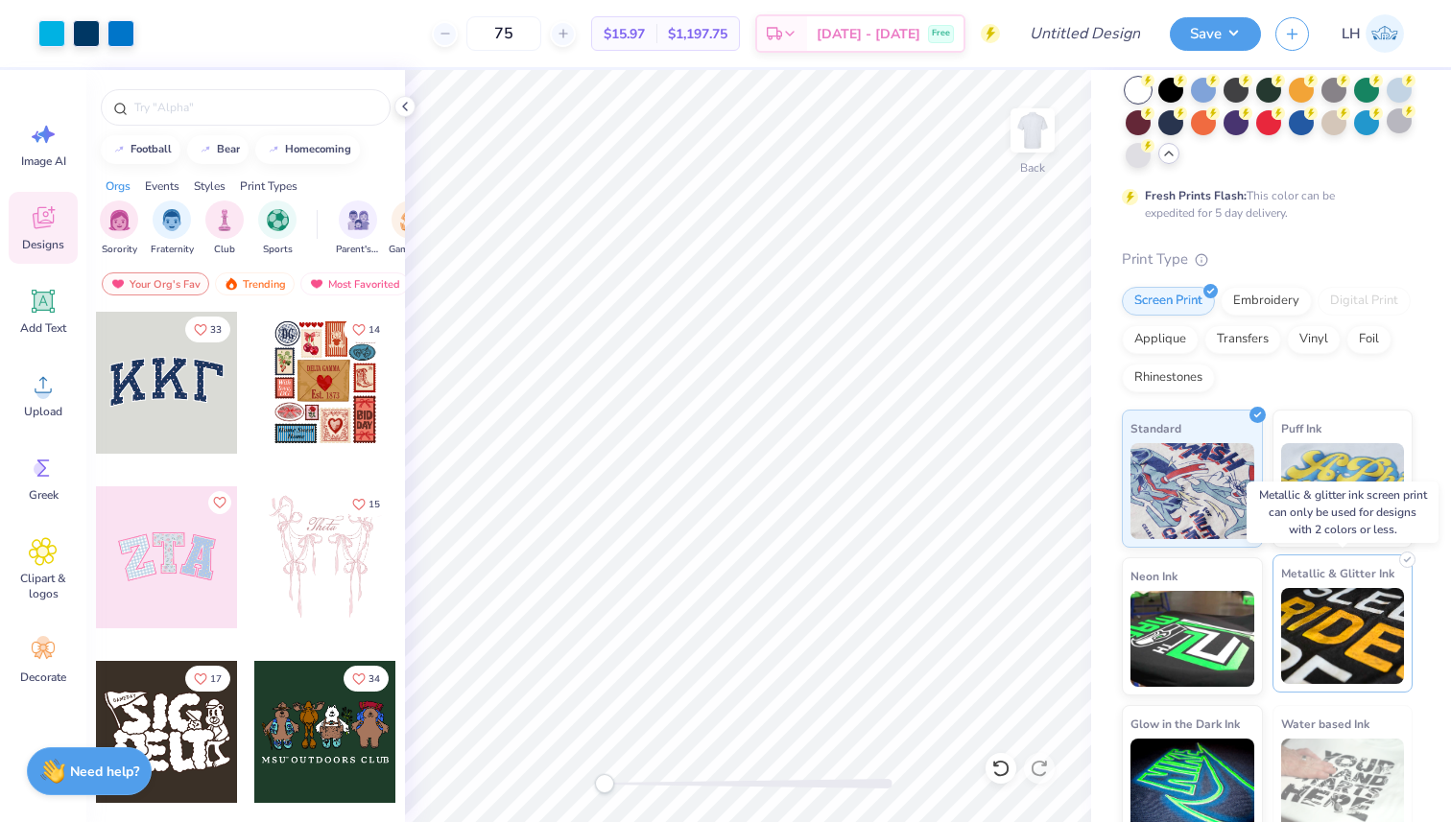
scroll to position [125, 0]
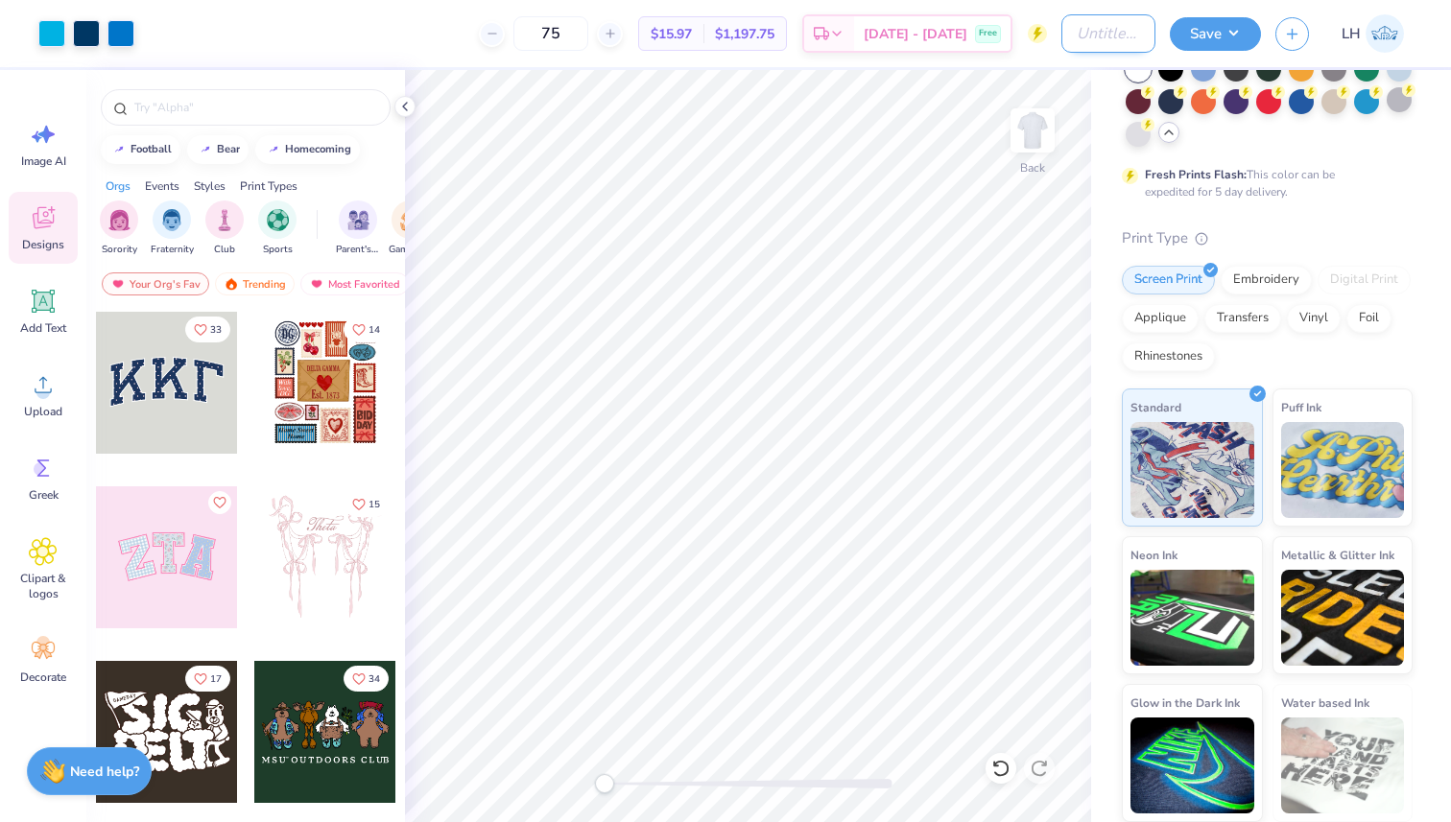
click at [1097, 49] on input "Design Title" at bounding box center [1108, 33] width 94 height 38
click at [1106, 35] on input "Design Title" at bounding box center [1108, 33] width 94 height 38
type input "FMA White"
click at [1208, 39] on button "Save" at bounding box center [1215, 31] width 91 height 34
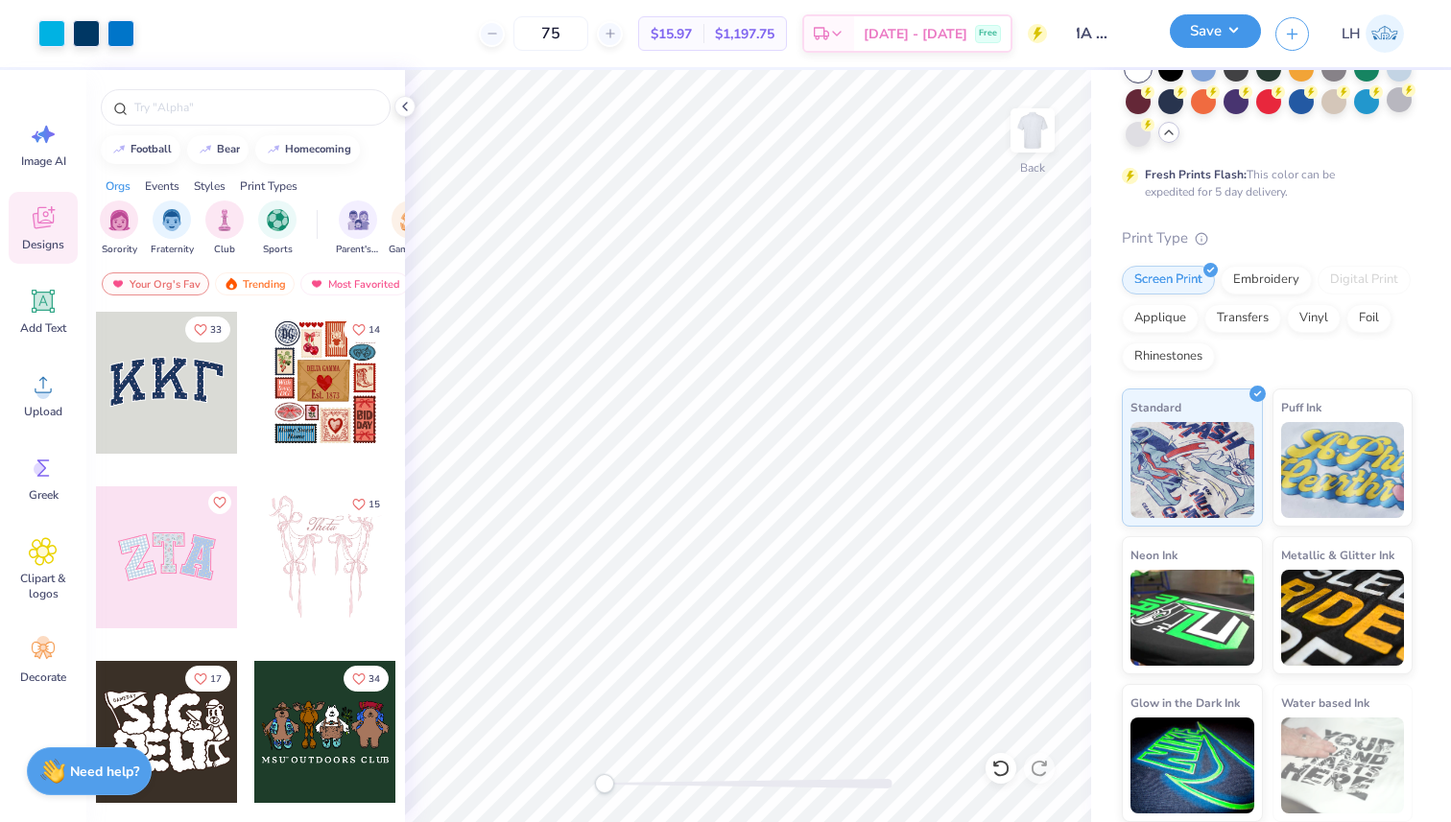
scroll to position [0, 0]
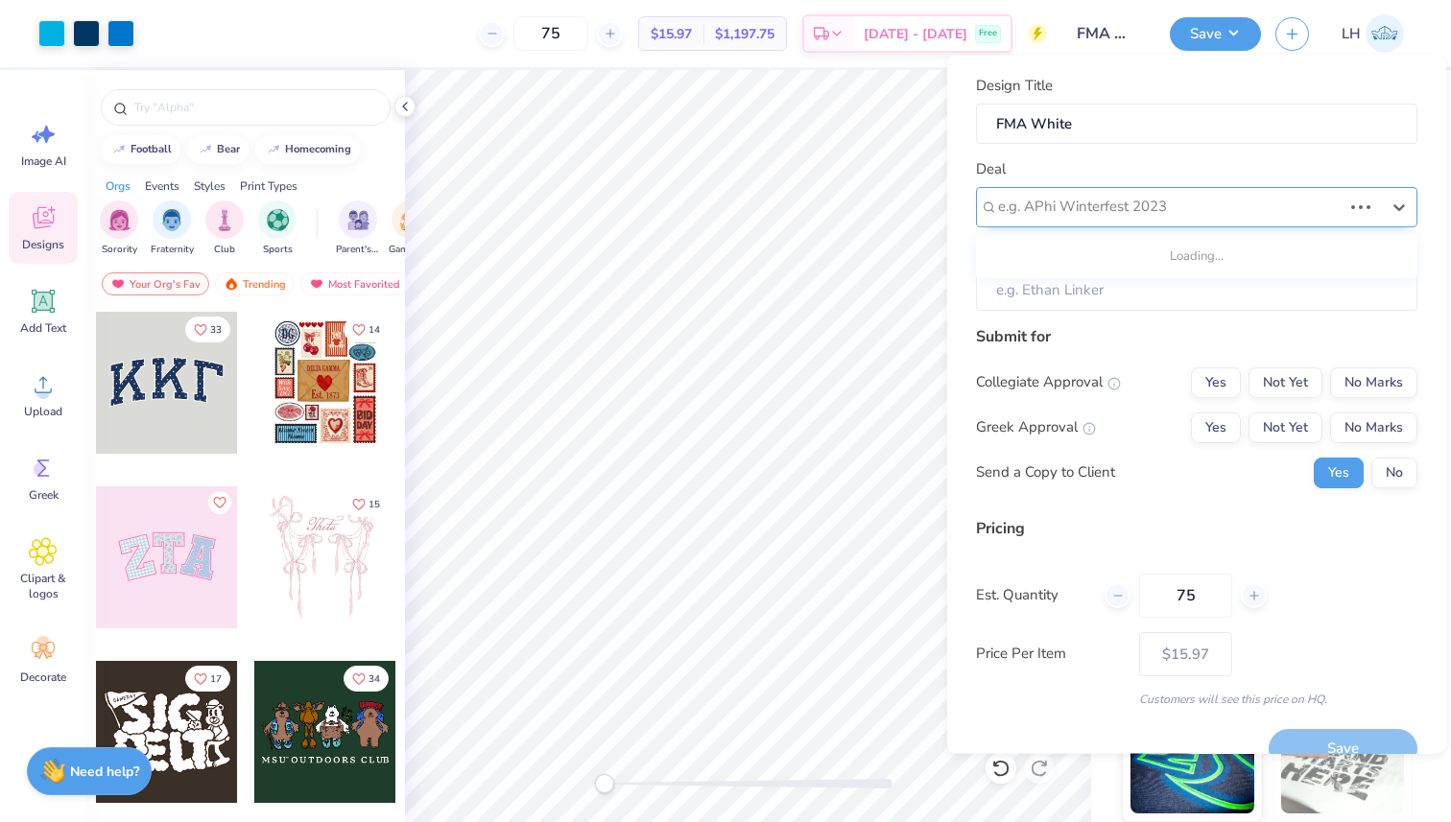
click at [1187, 214] on div at bounding box center [1170, 207] width 344 height 26
type input "FMA"
click at [1215, 187] on div at bounding box center [1196, 206] width 441 height 40
click at [1210, 153] on div "Design Title FMA White Deal Select is focused ,type to refine list, press Down …" at bounding box center [1196, 193] width 441 height 236
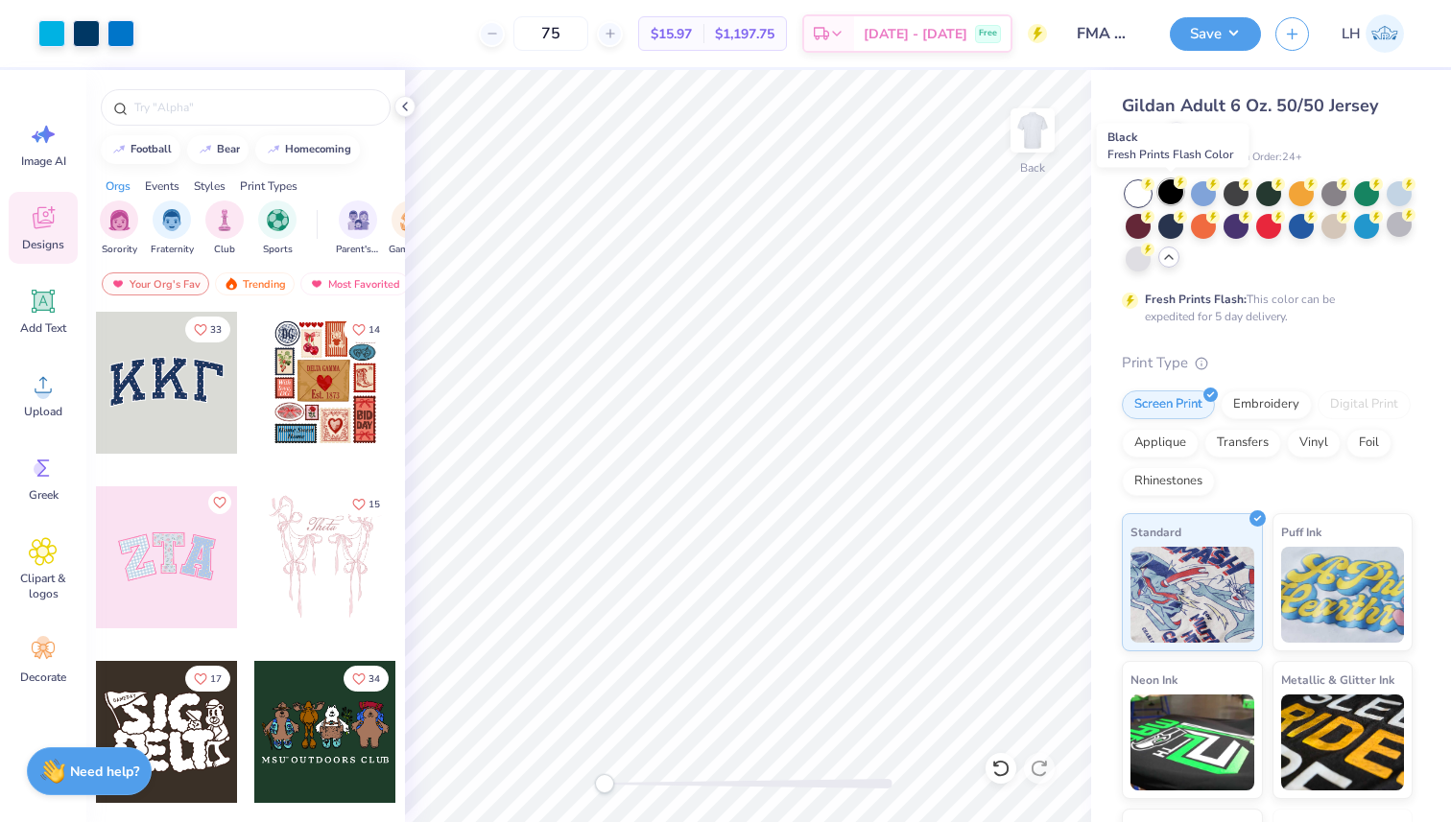
click at [1175, 198] on div at bounding box center [1170, 191] width 25 height 25
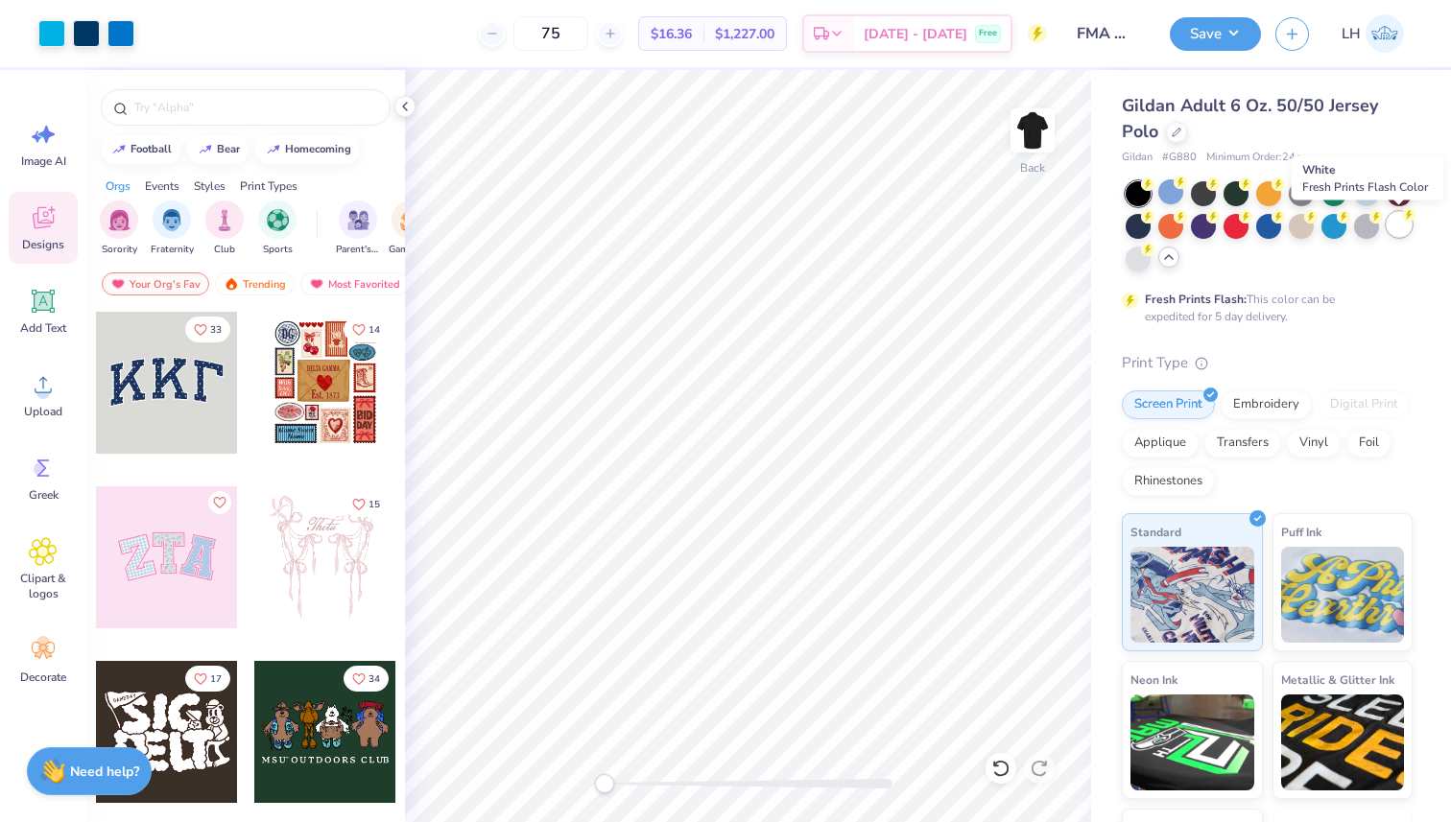
click at [1402, 225] on div at bounding box center [1399, 224] width 25 height 25
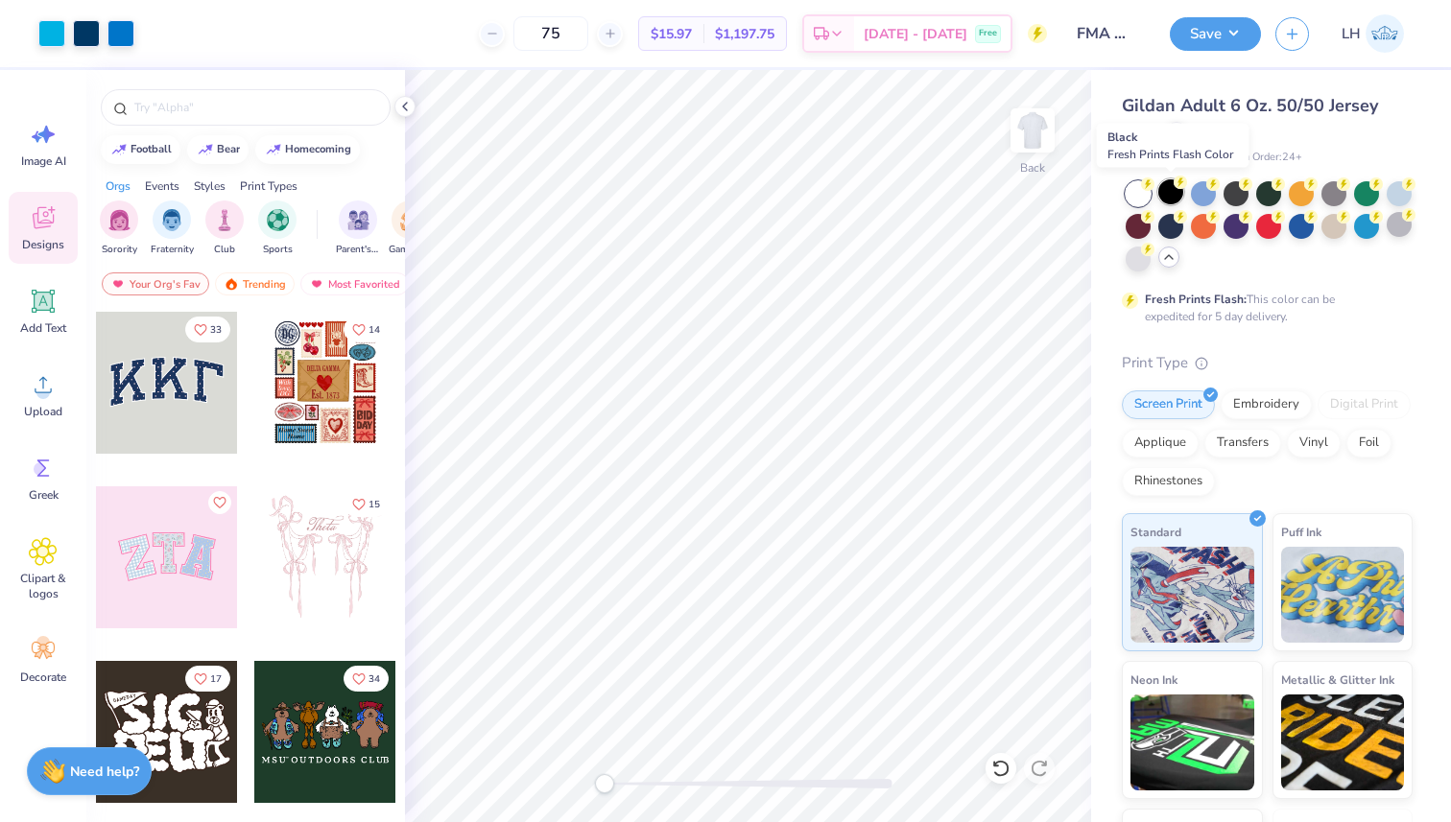
click at [1177, 188] on icon at bounding box center [1180, 182] width 13 height 13
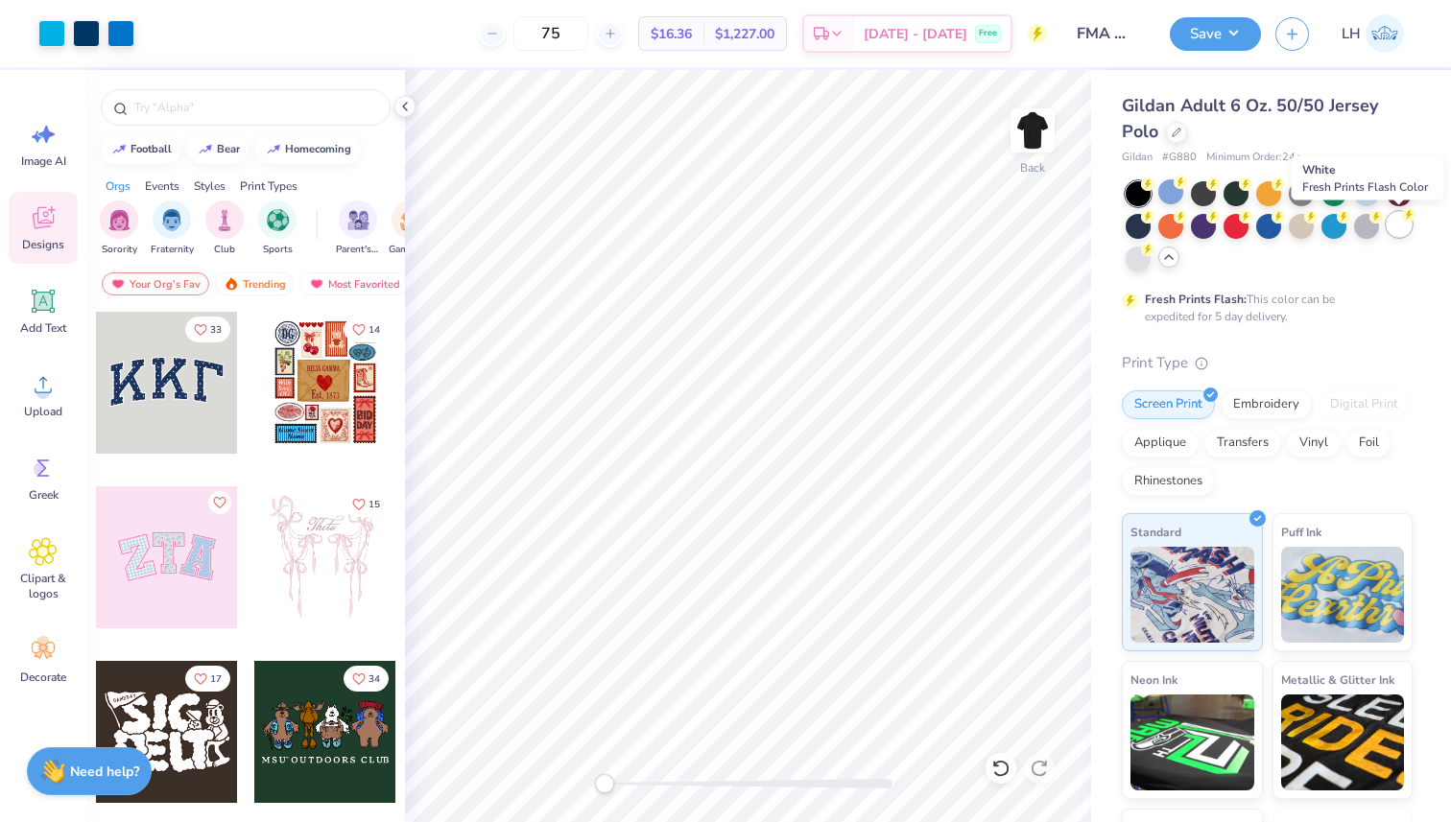
click at [1398, 226] on div at bounding box center [1399, 224] width 25 height 25
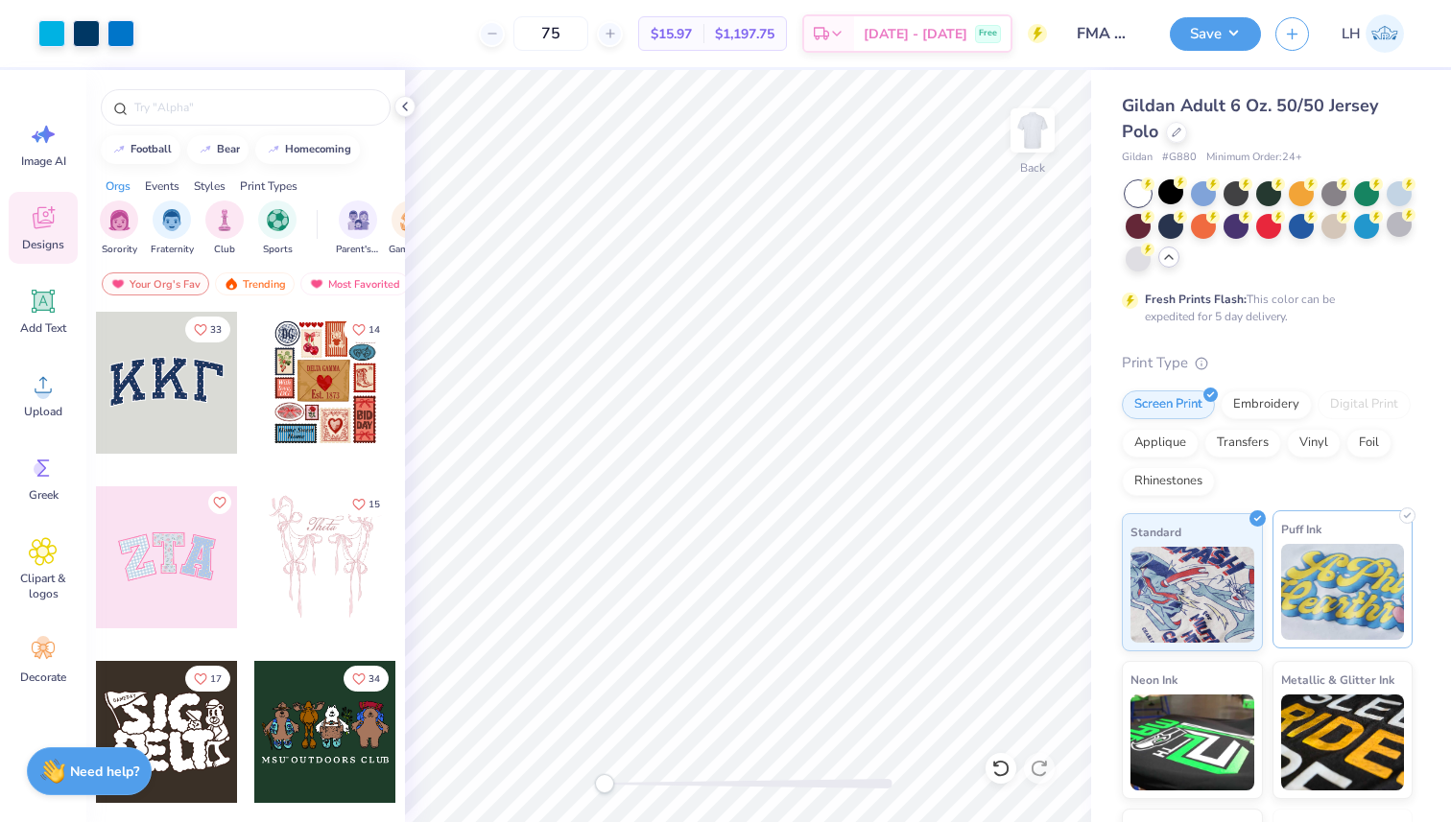
click at [1323, 574] on img at bounding box center [1343, 592] width 124 height 96
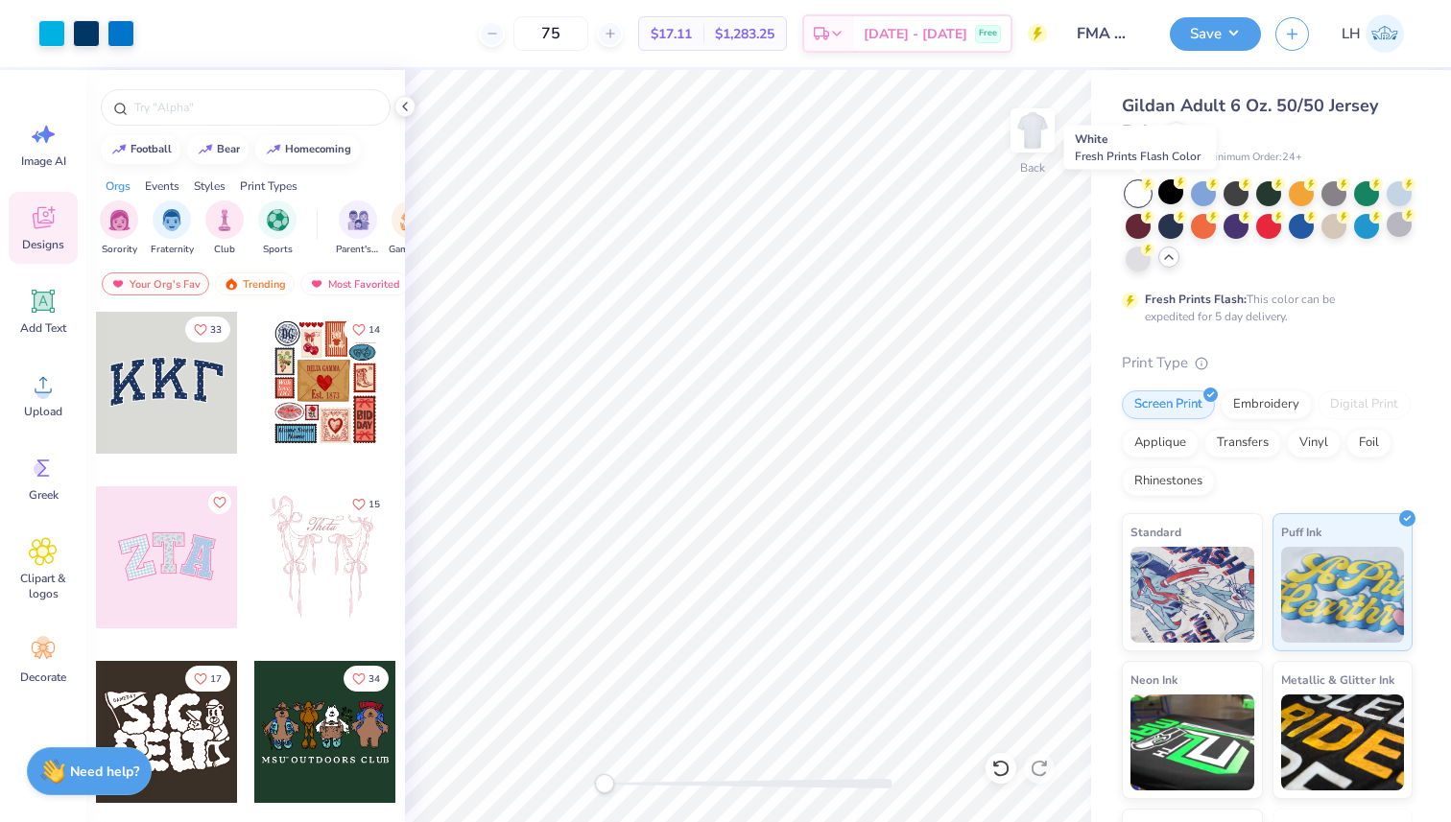
click at [1141, 185] on icon at bounding box center [1147, 184] width 13 height 13
click at [1160, 197] on div at bounding box center [1170, 191] width 25 height 25
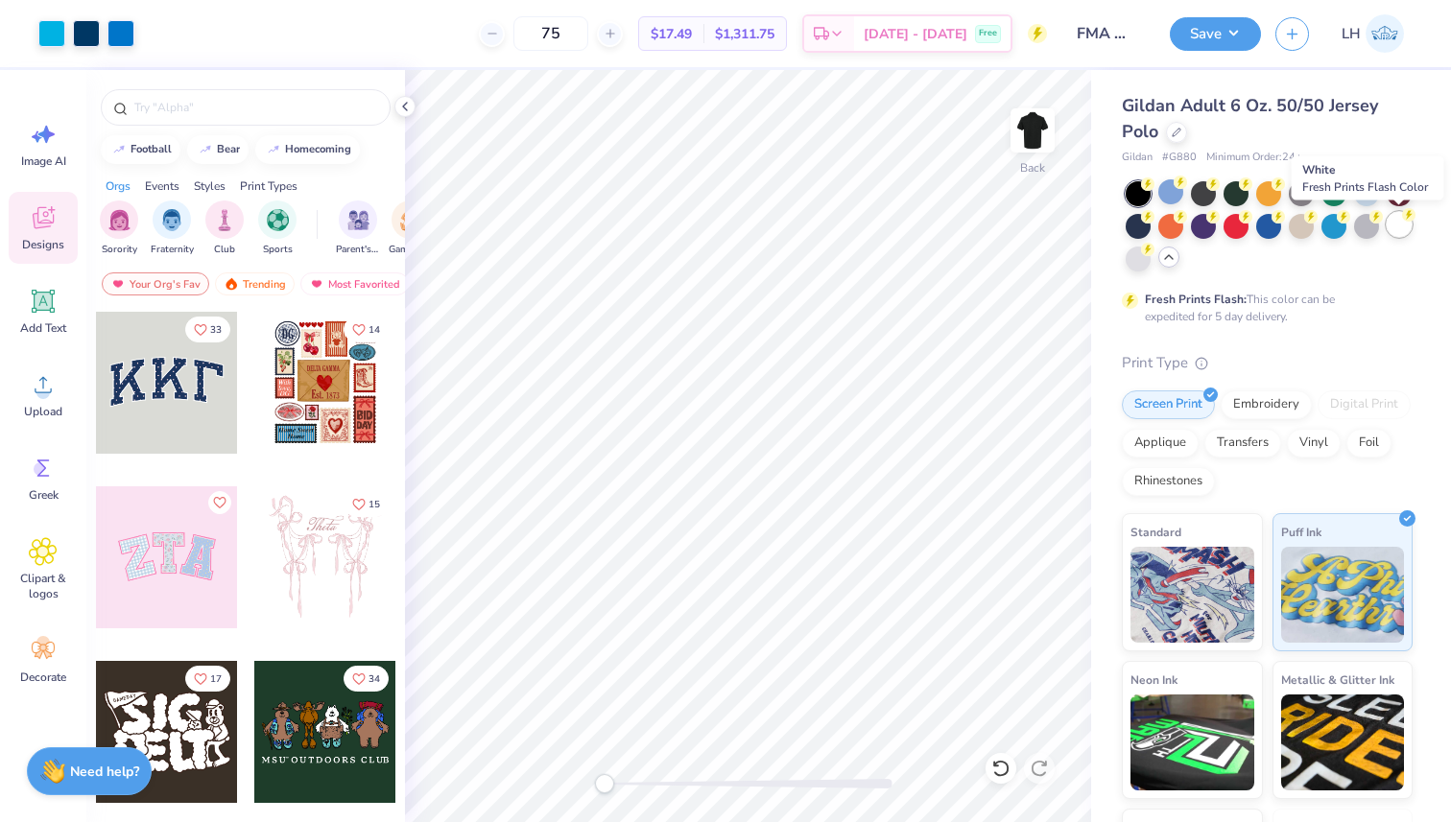
click at [1403, 224] on div at bounding box center [1399, 224] width 25 height 25
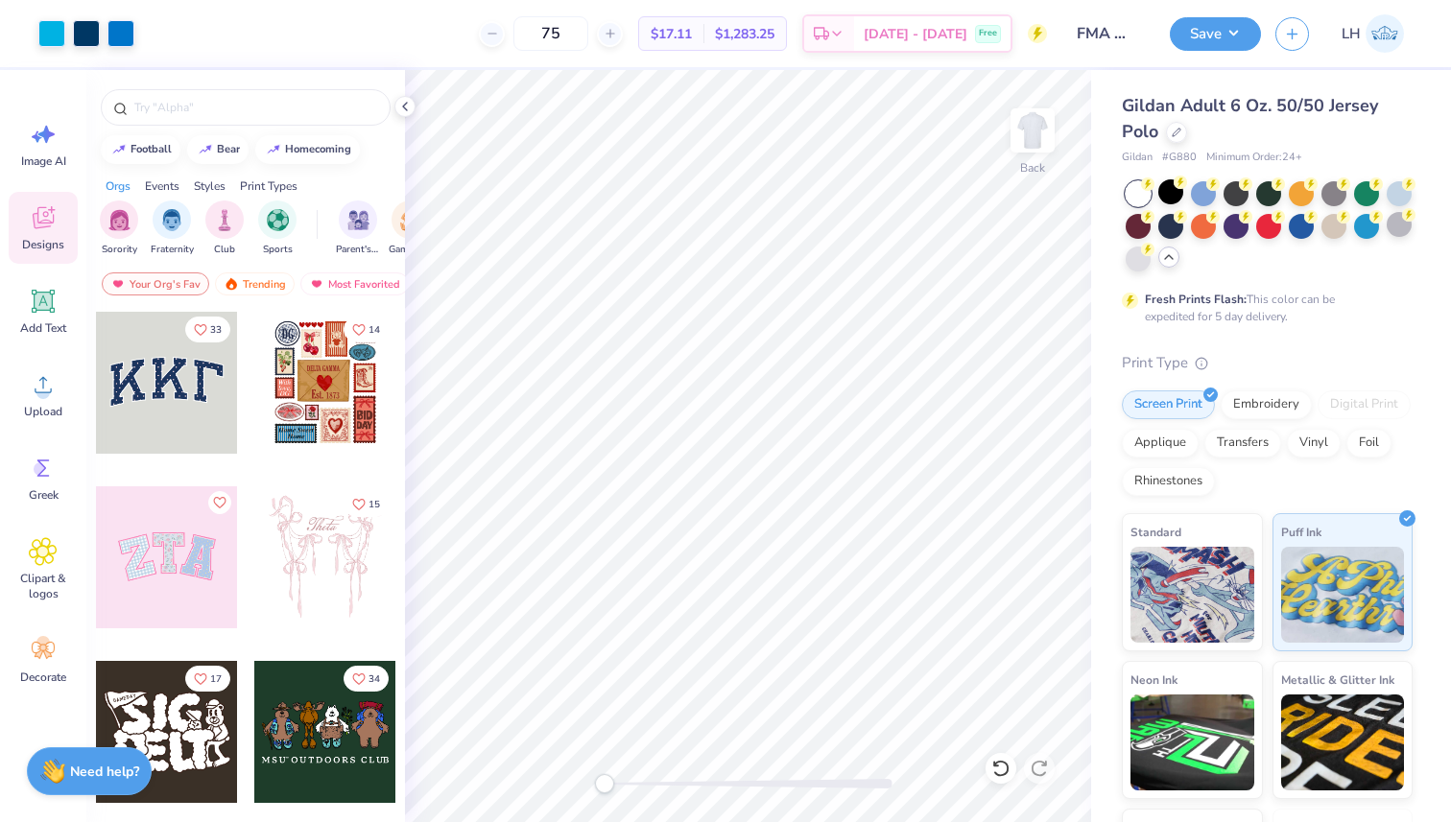
click at [1141, 196] on div at bounding box center [1138, 193] width 25 height 25
click at [1163, 191] on div at bounding box center [1170, 191] width 25 height 25
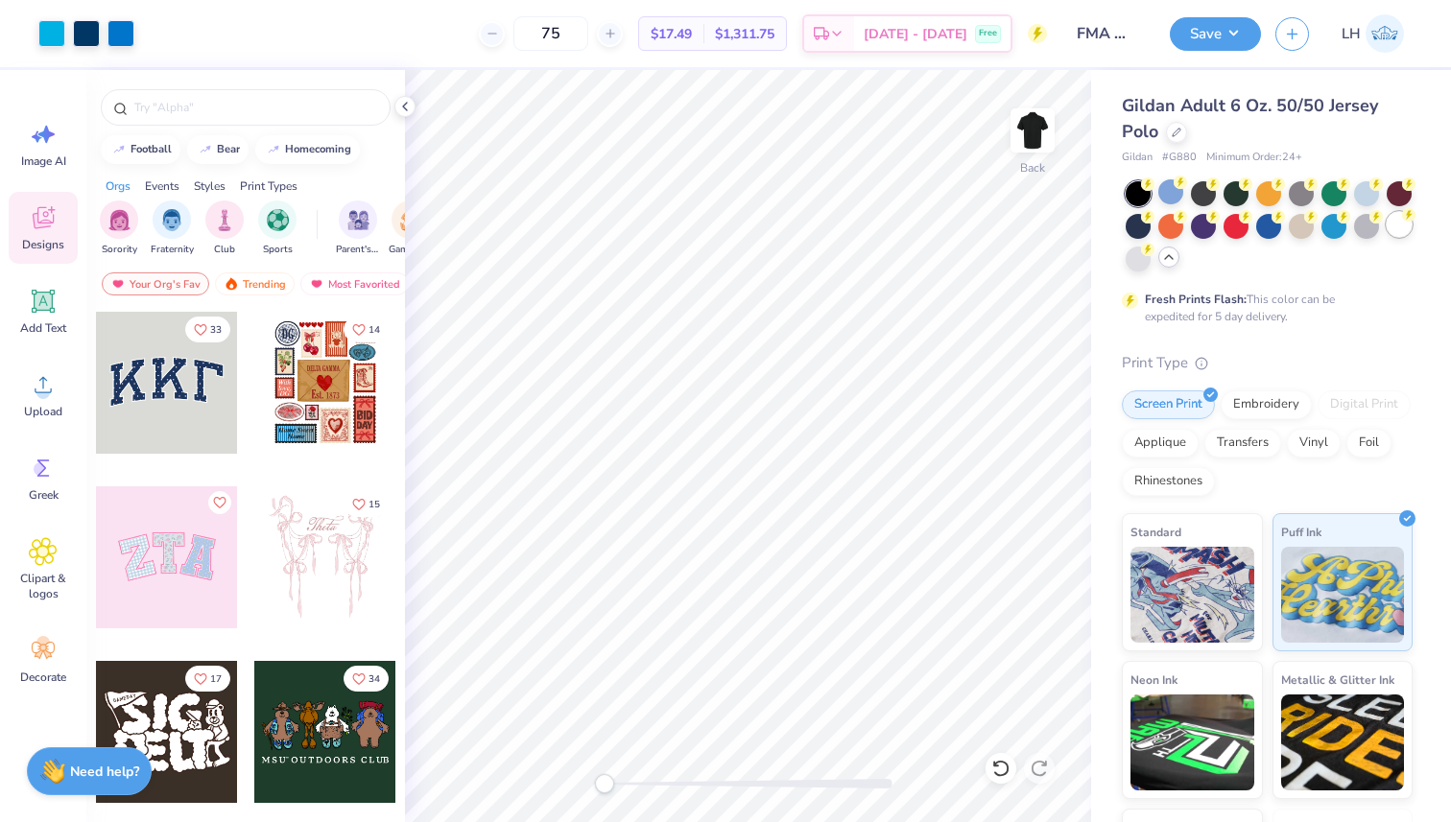
click at [1397, 224] on div at bounding box center [1399, 224] width 25 height 25
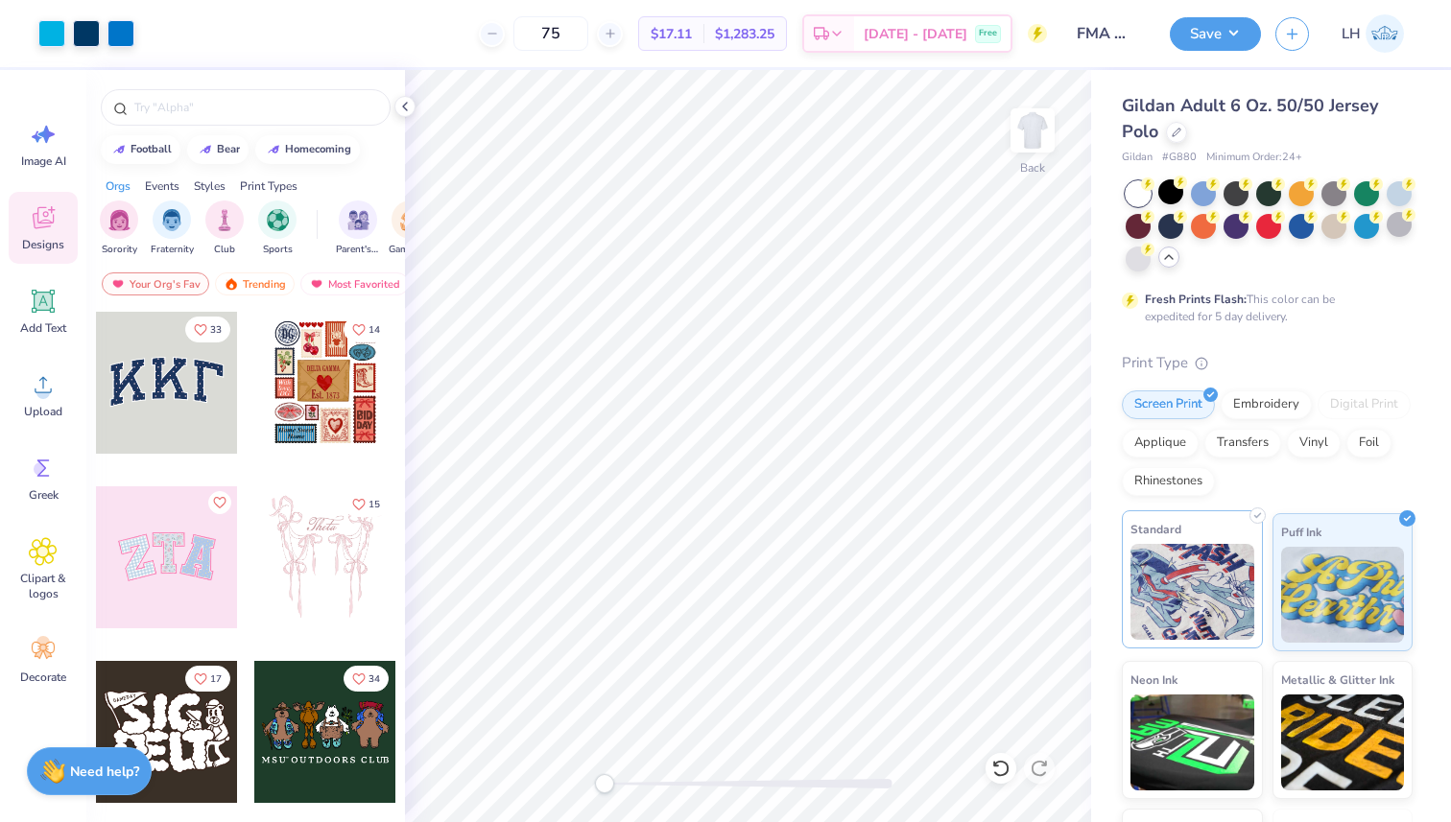
click at [1185, 596] on img at bounding box center [1192, 592] width 124 height 96
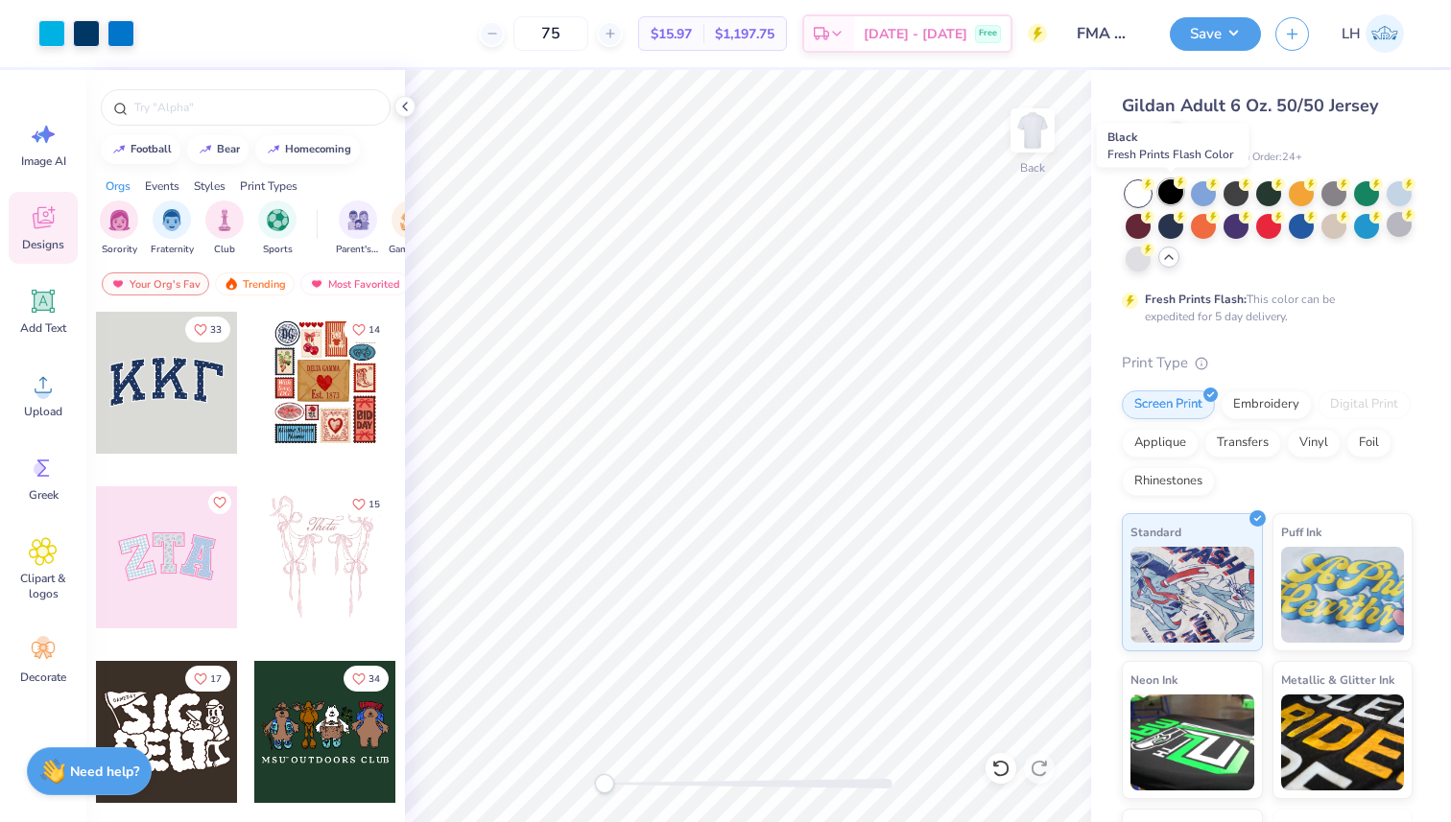
click at [1168, 191] on div at bounding box center [1170, 191] width 25 height 25
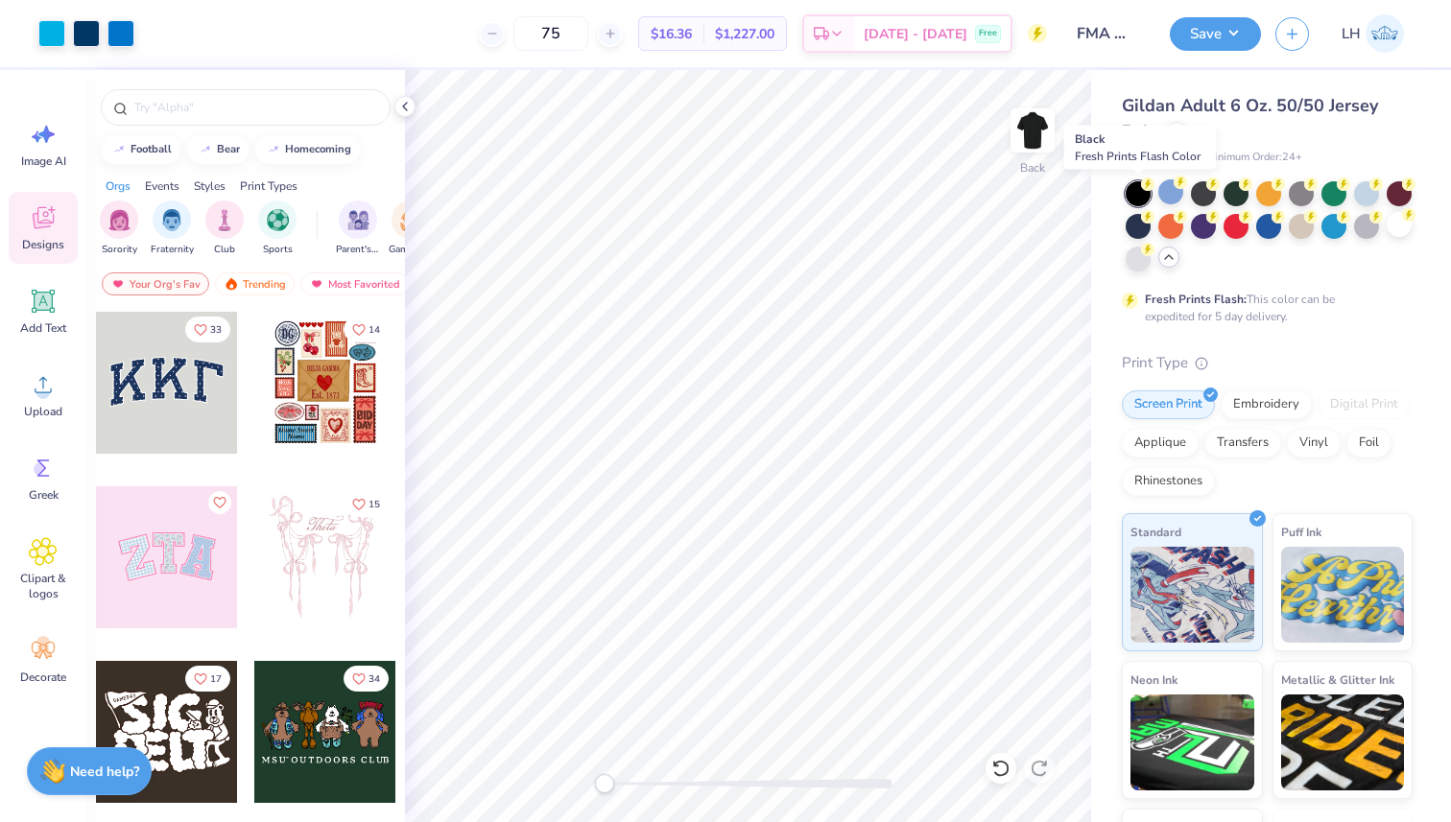
click at [1143, 192] on div at bounding box center [1138, 193] width 25 height 25
click at [1407, 221] on circle at bounding box center [1408, 214] width 13 height 13
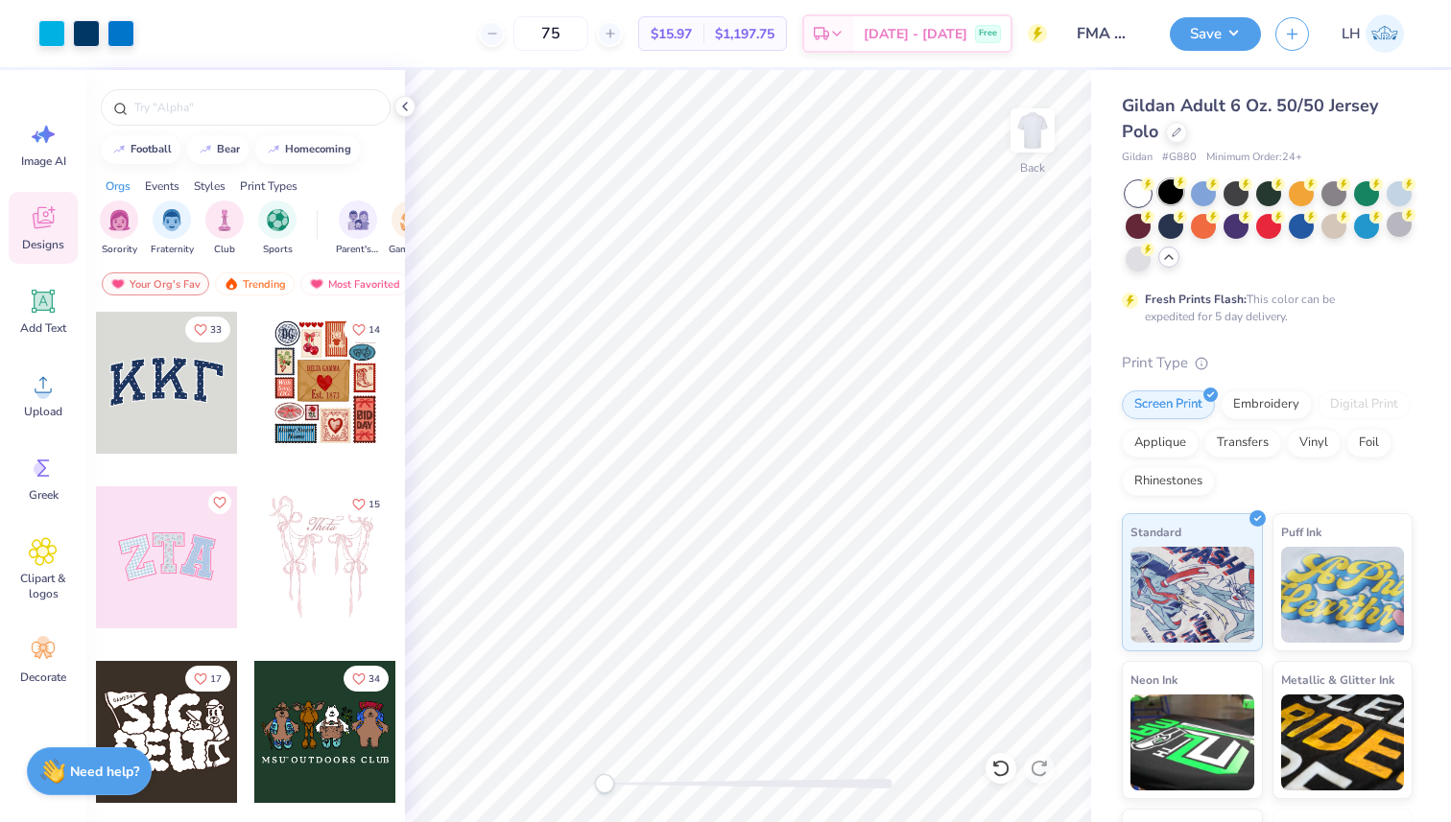
click at [1175, 196] on div at bounding box center [1170, 191] width 25 height 25
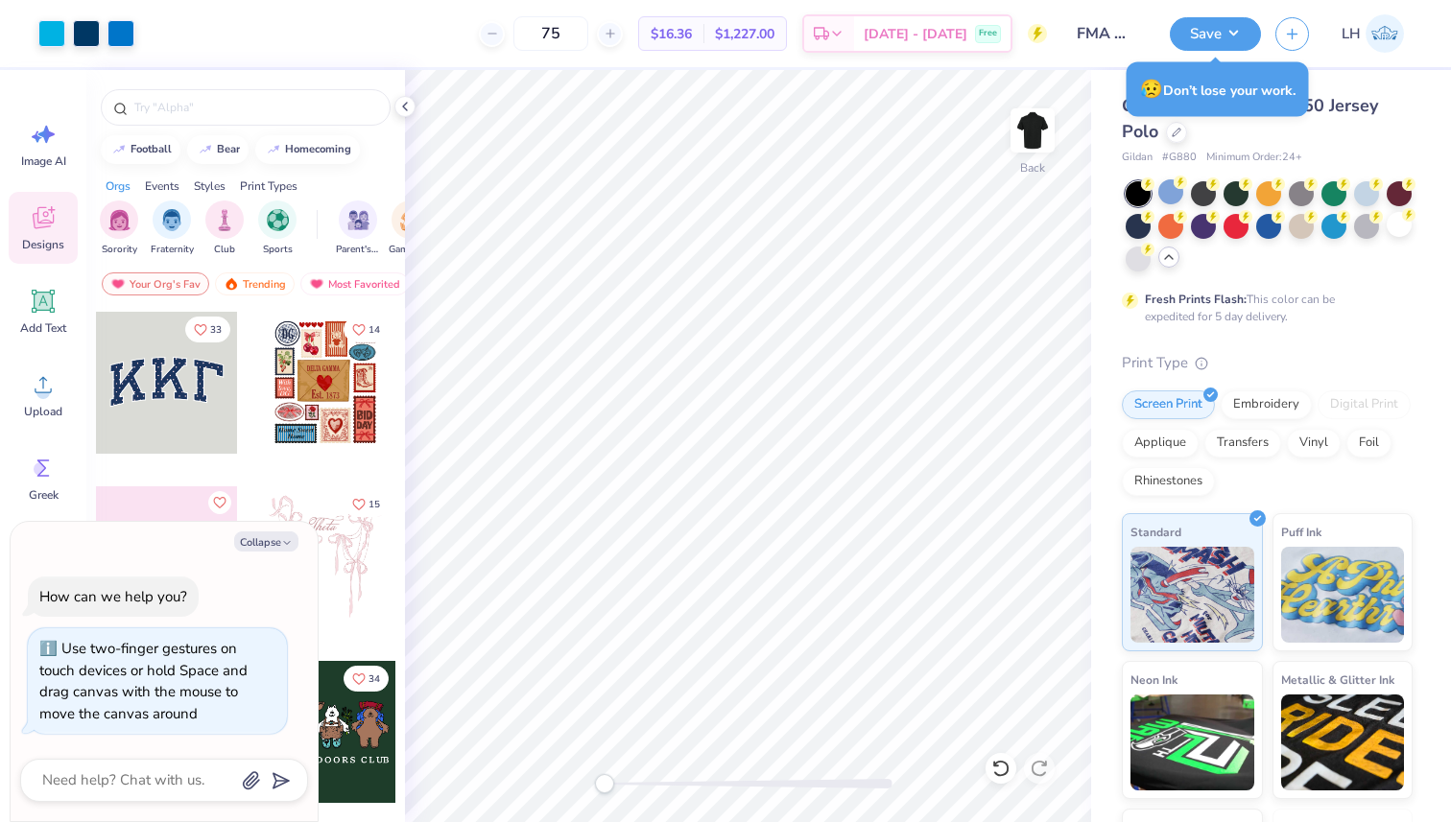
click at [545, 772] on div "Back" at bounding box center [748, 446] width 686 height 752
click at [1408, 229] on div at bounding box center [1399, 224] width 25 height 25
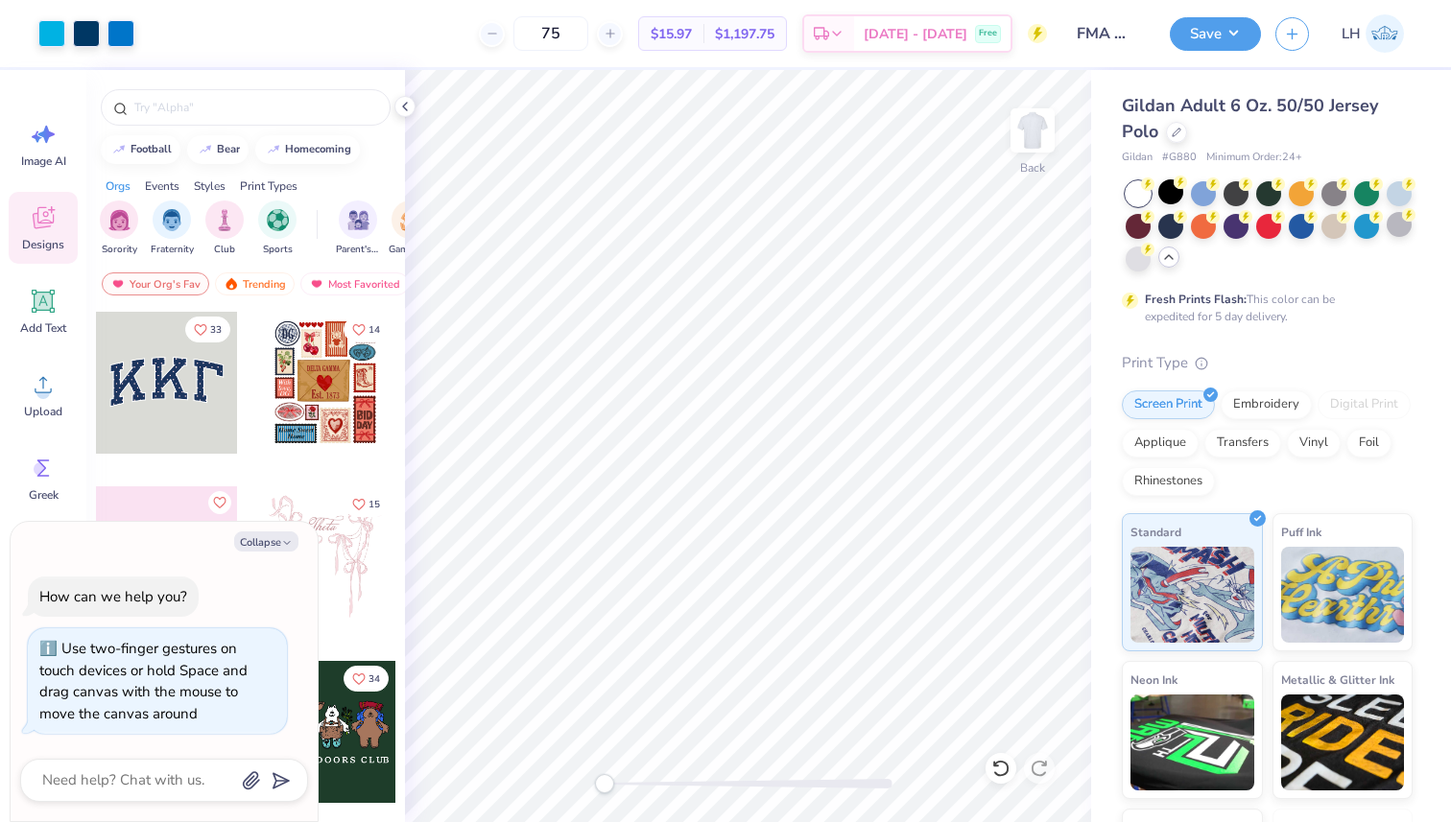
drag, startPoint x: 283, startPoint y: 582, endPoint x: 249, endPoint y: 596, distance: 37.4
click at [249, 596] on div "How can we help you? Use two-finger gestures on touch devices or hold Space and…" at bounding box center [164, 655] width 288 height 189
click at [286, 544] on polyline "button" at bounding box center [287, 542] width 6 height 3
type textarea "x"
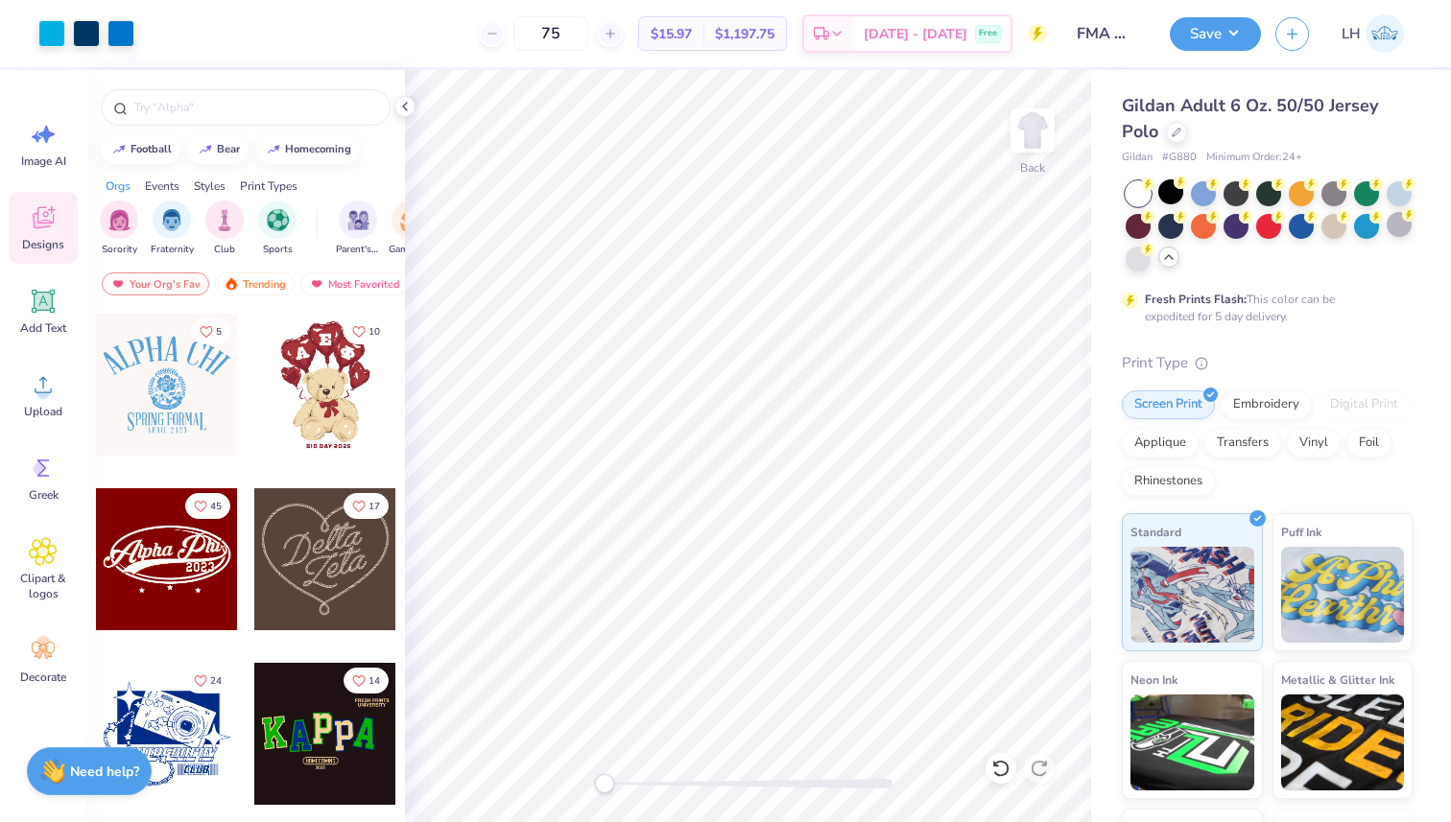
scroll to position [525, 0]
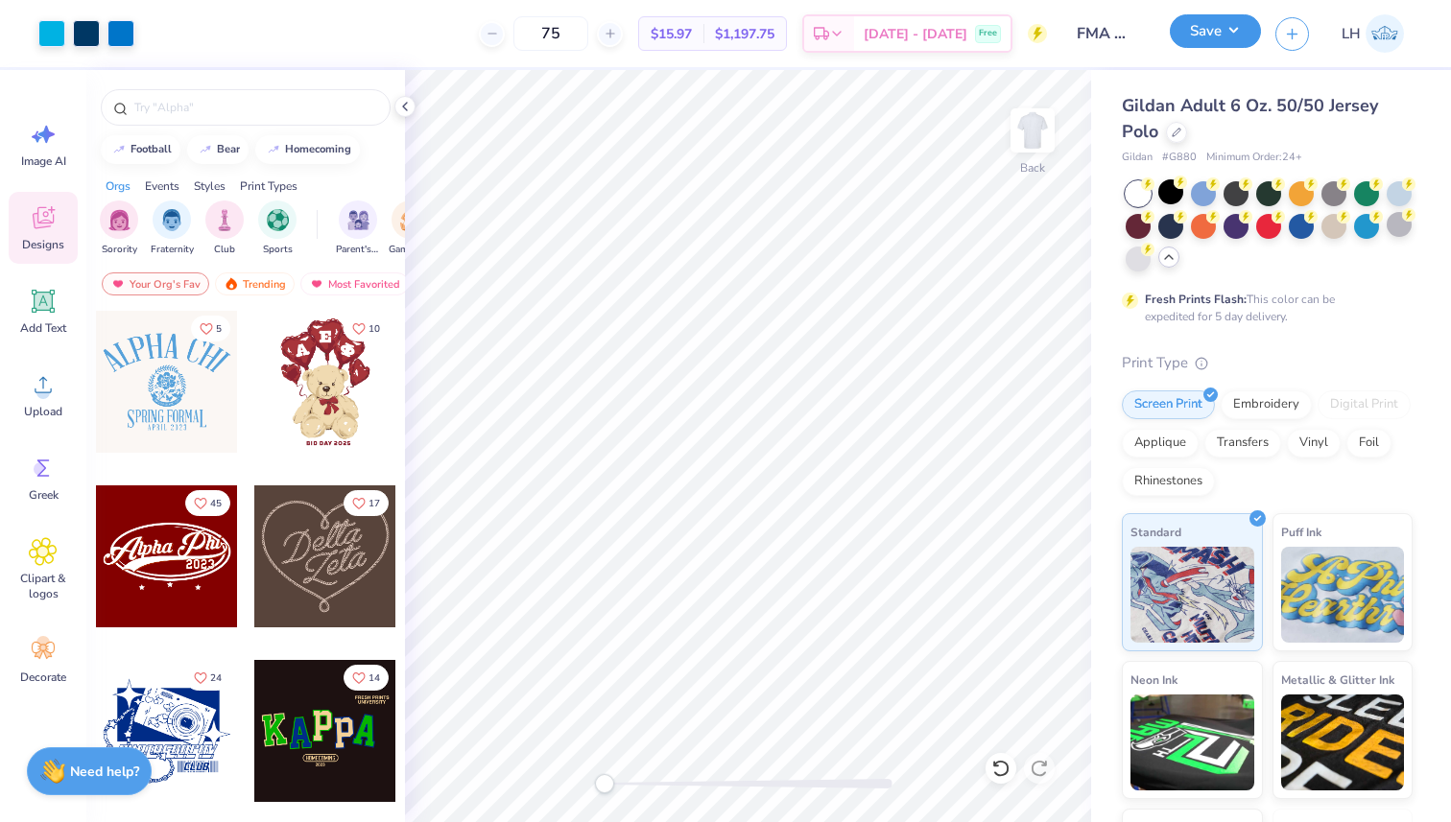
click at [1242, 38] on button "Save" at bounding box center [1215, 31] width 91 height 34
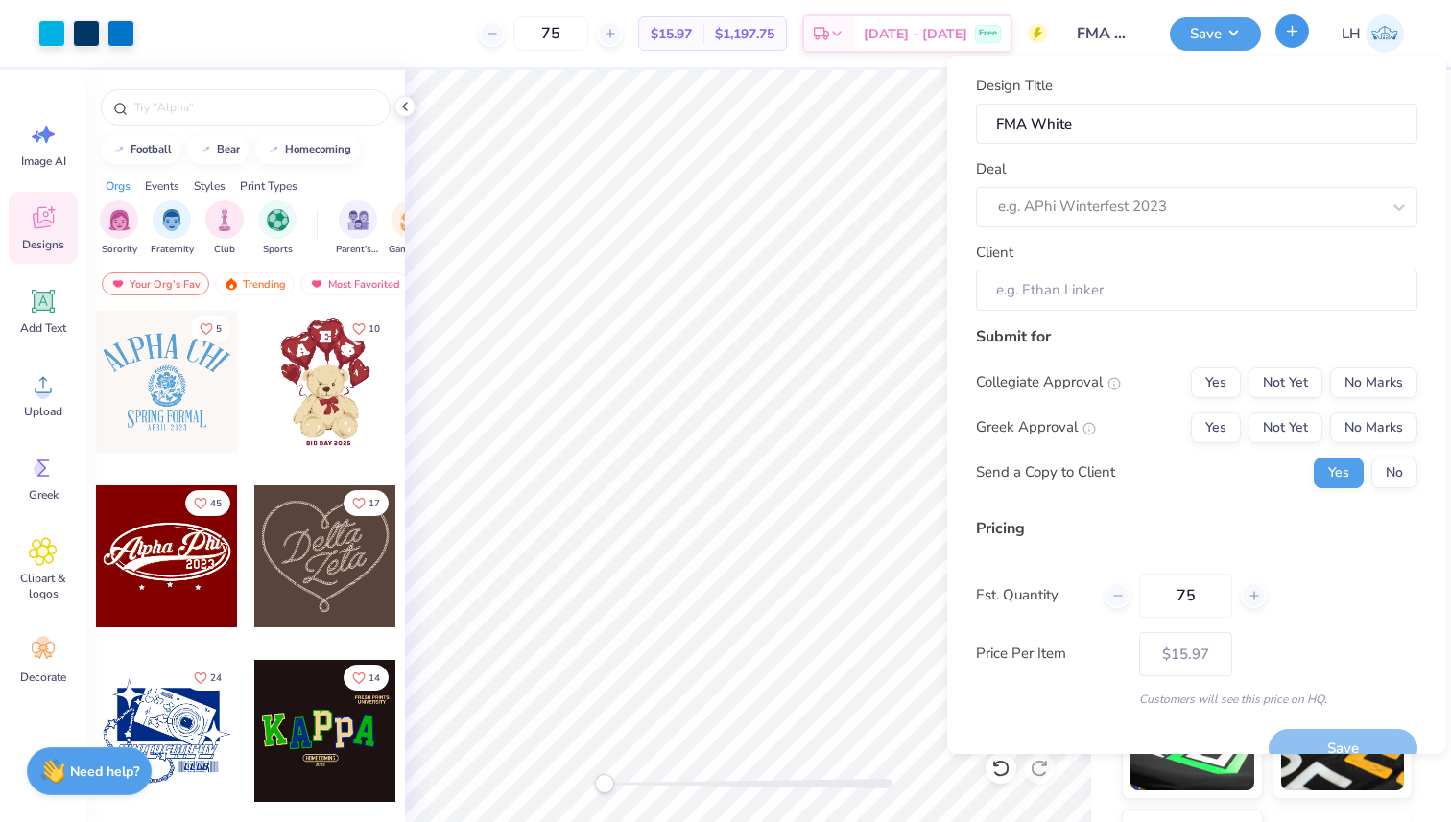
click at [1305, 37] on button "button" at bounding box center [1292, 31] width 34 height 34
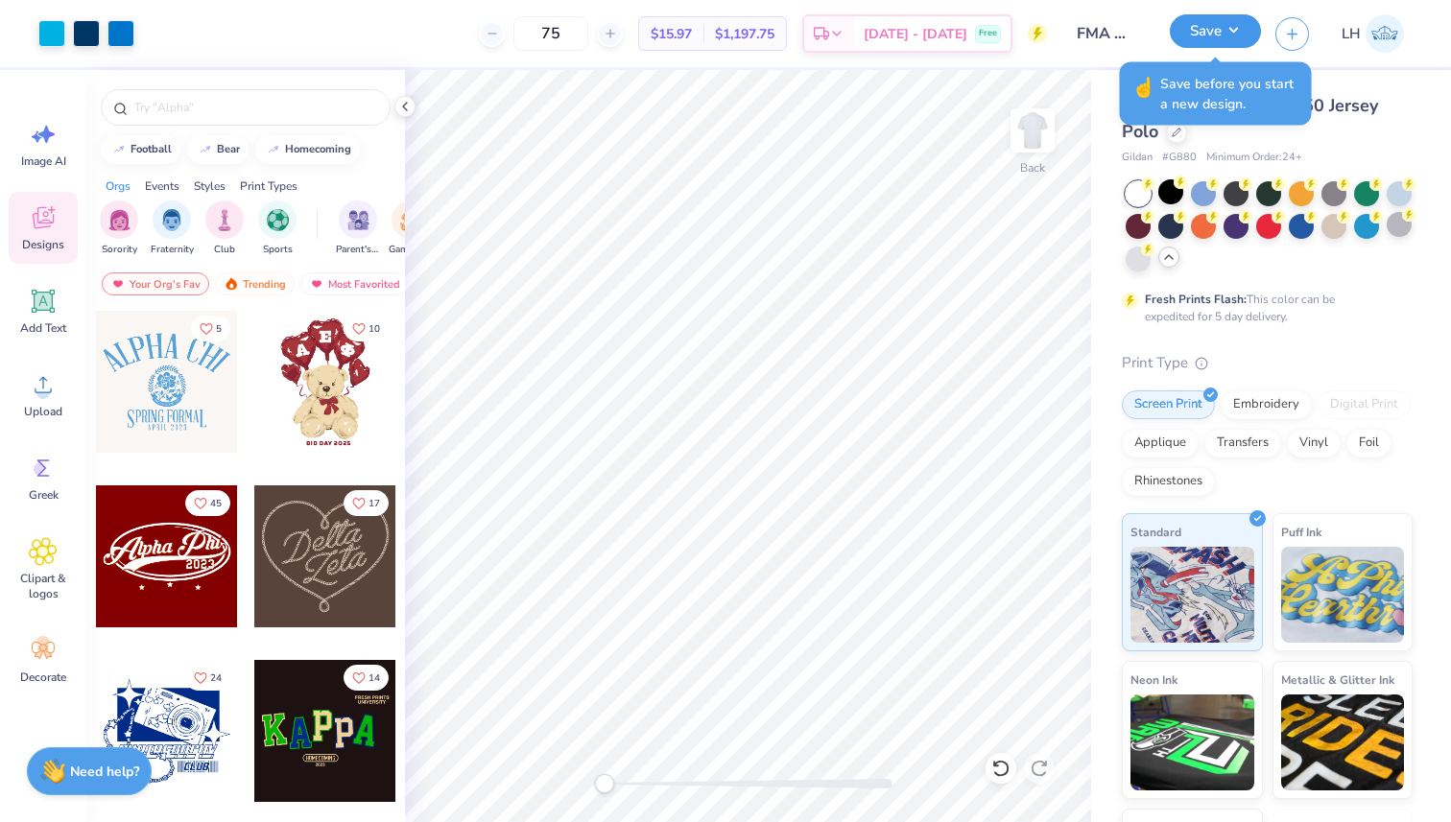
click at [1232, 38] on button "Save" at bounding box center [1215, 31] width 91 height 34
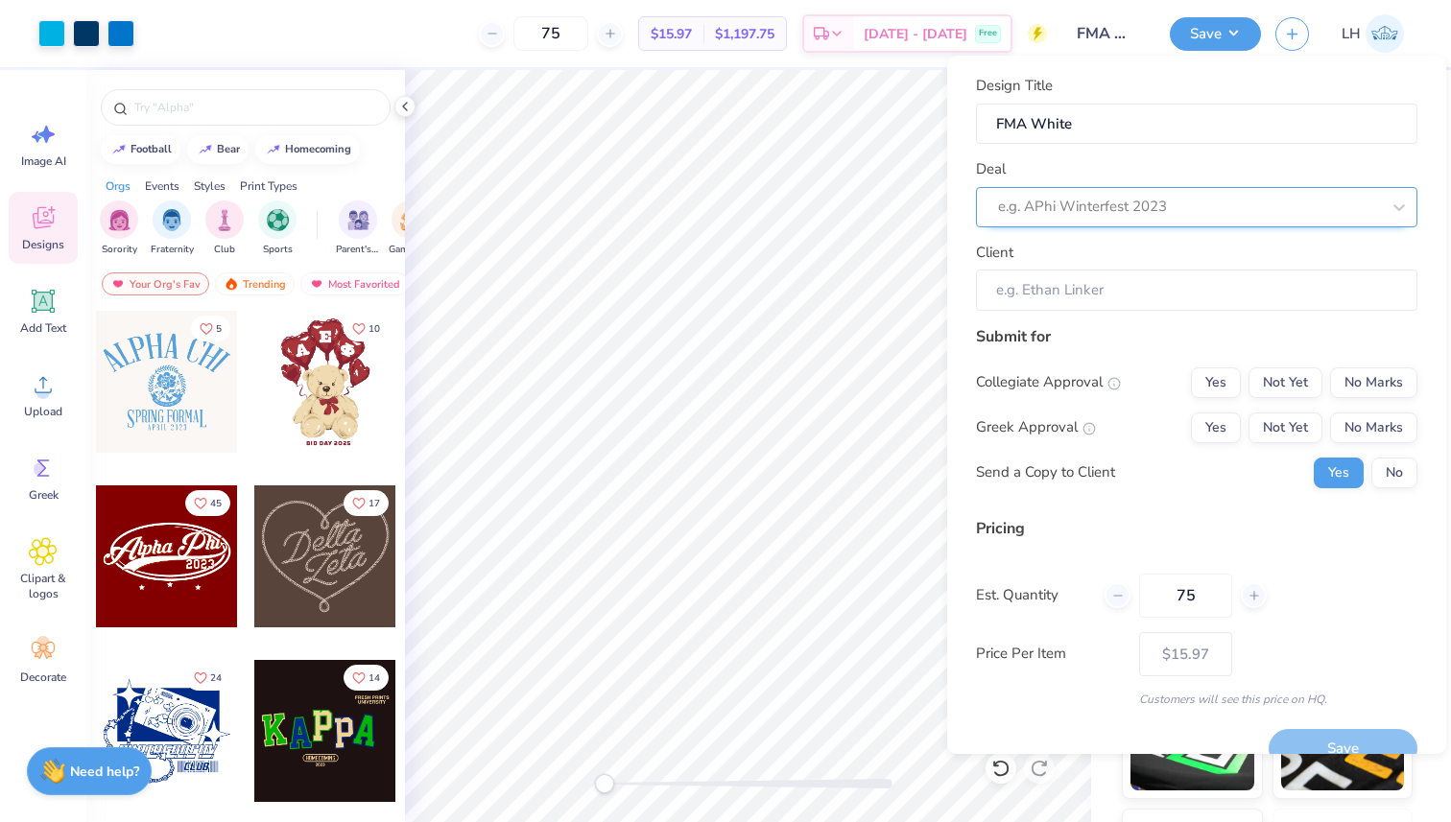
click at [1173, 200] on div at bounding box center [1189, 207] width 382 height 26
type input "FMA"
click at [1142, 313] on div "Design Title FMA White Deal e.g. APhi Winterfest 2023 Client Submit for Collegi…" at bounding box center [1196, 391] width 441 height 633
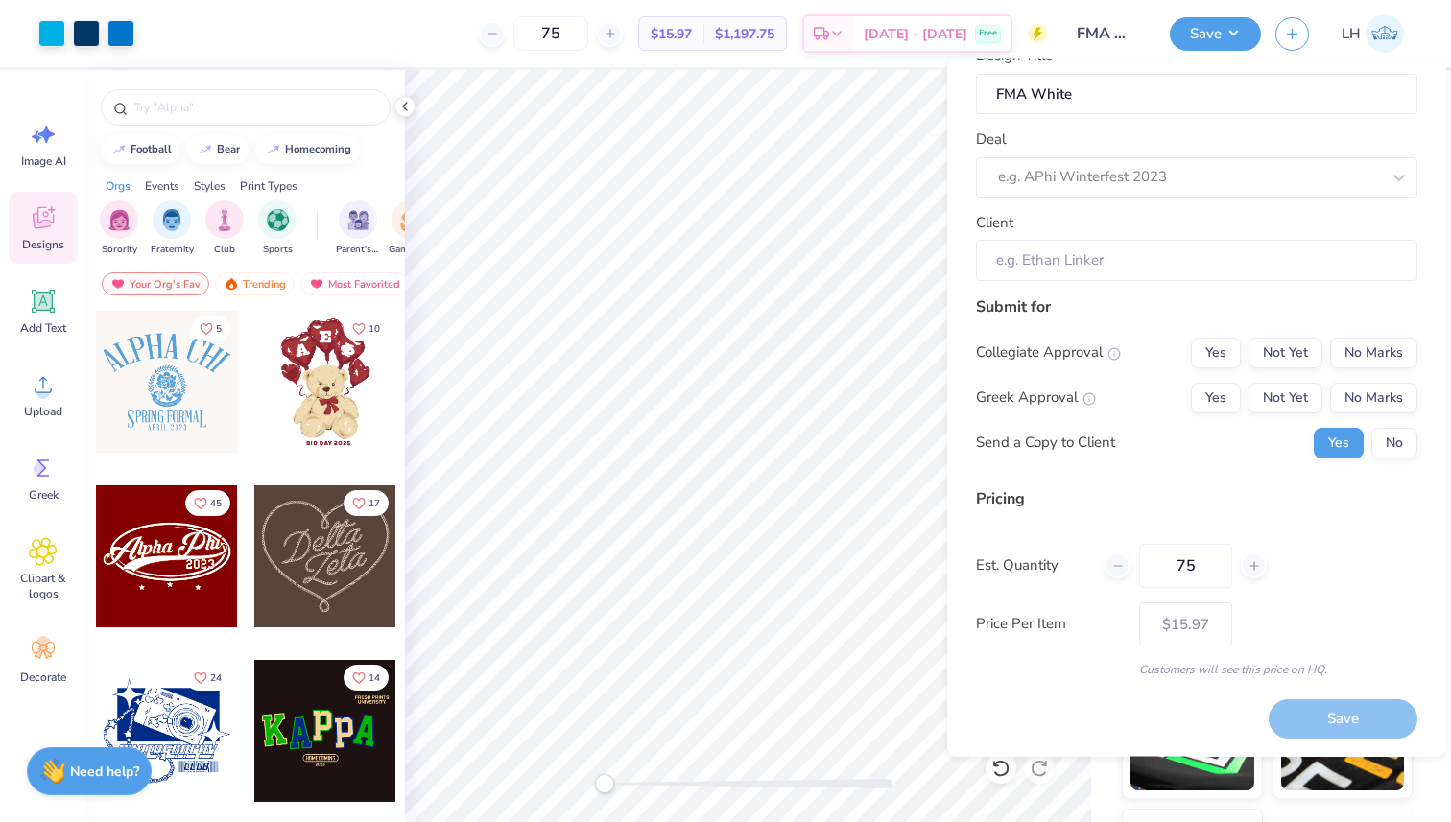
scroll to position [0, 0]
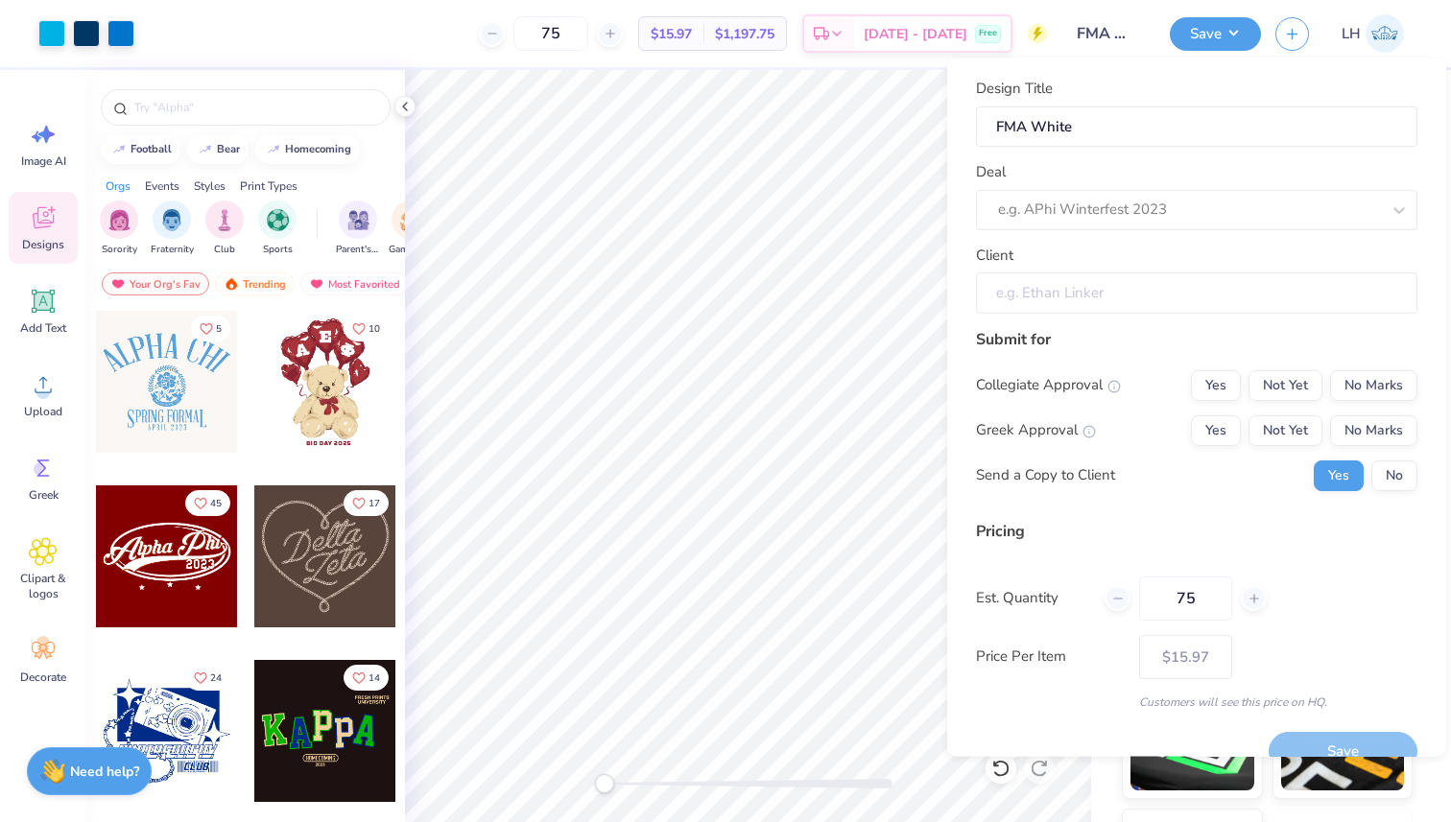
click at [1139, 301] on input "Client" at bounding box center [1196, 293] width 441 height 41
click at [1134, 289] on input "Client" at bounding box center [1196, 293] width 441 height 41
click at [1086, 290] on input "Client" at bounding box center [1196, 293] width 441 height 41
click at [1079, 297] on input "Client" at bounding box center [1196, 293] width 441 height 41
click at [1076, 296] on input "Client" at bounding box center [1196, 293] width 441 height 41
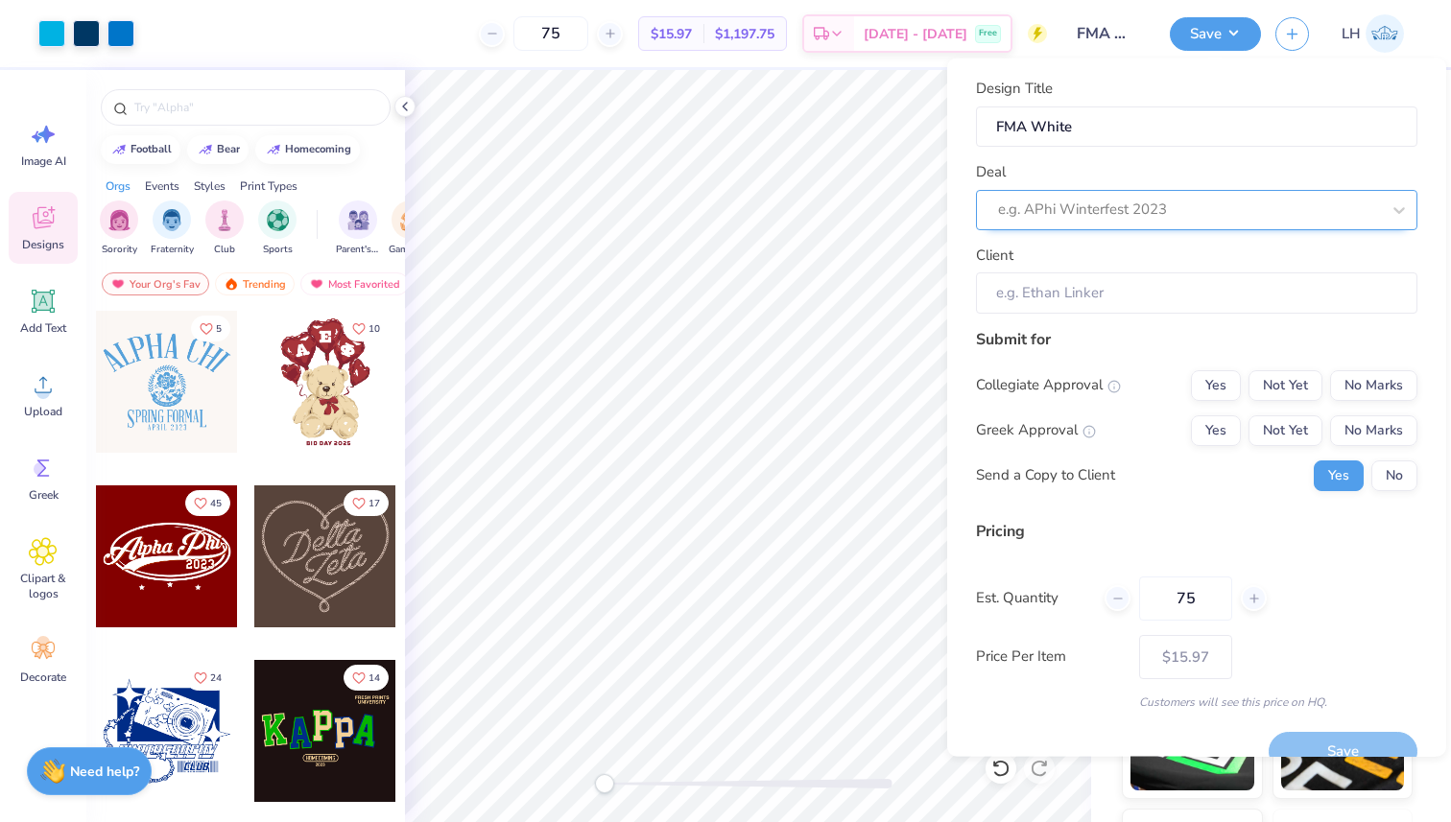
click at [1125, 208] on div at bounding box center [1189, 210] width 382 height 26
click at [1258, 217] on div at bounding box center [1189, 210] width 382 height 26
click at [1097, 206] on div at bounding box center [1189, 210] width 382 height 26
click at [1317, 212] on div at bounding box center [1189, 210] width 382 height 26
click at [1246, 244] on div "Client" at bounding box center [1196, 278] width 441 height 69
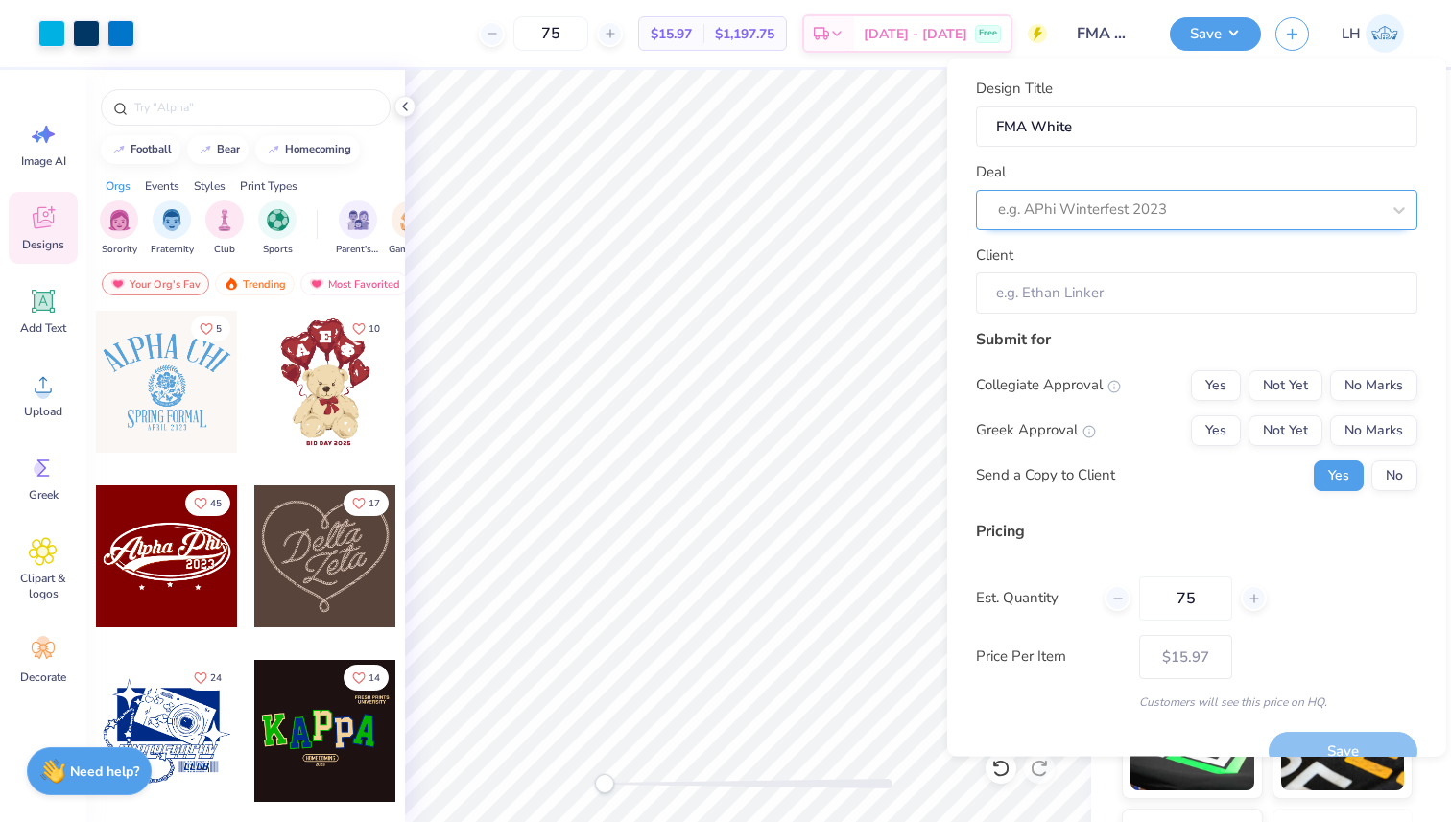
click at [1337, 214] on div at bounding box center [1189, 210] width 382 height 26
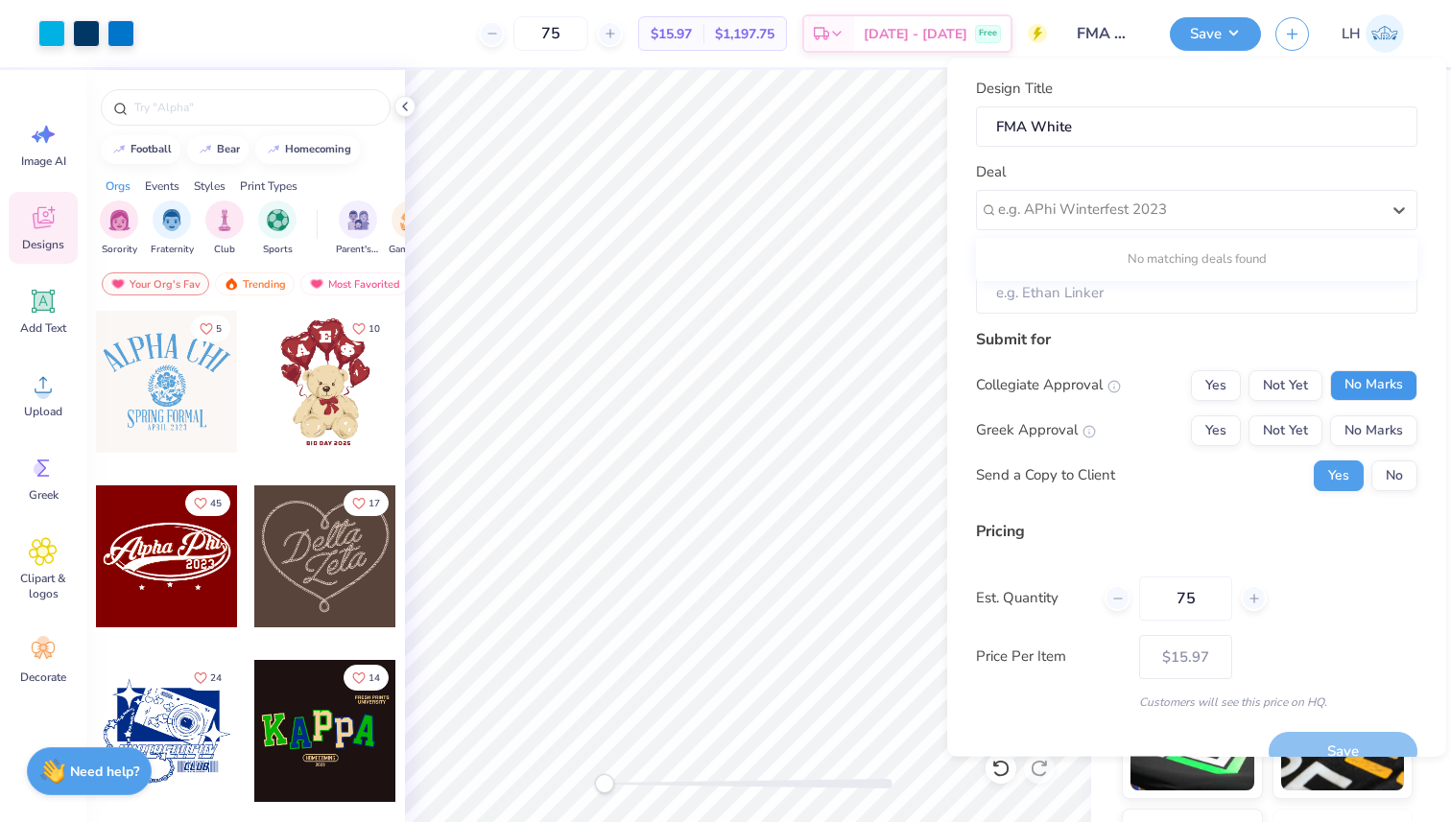
click at [1344, 391] on button "No Marks" at bounding box center [1373, 384] width 87 height 31
click at [1378, 450] on div "Collegiate Approval Yes Not Yet No Marks Greek Approval Yes Not Yet No Marks Se…" at bounding box center [1196, 429] width 441 height 121
click at [1378, 423] on button "No Marks" at bounding box center [1373, 430] width 87 height 31
type input "$15.97"
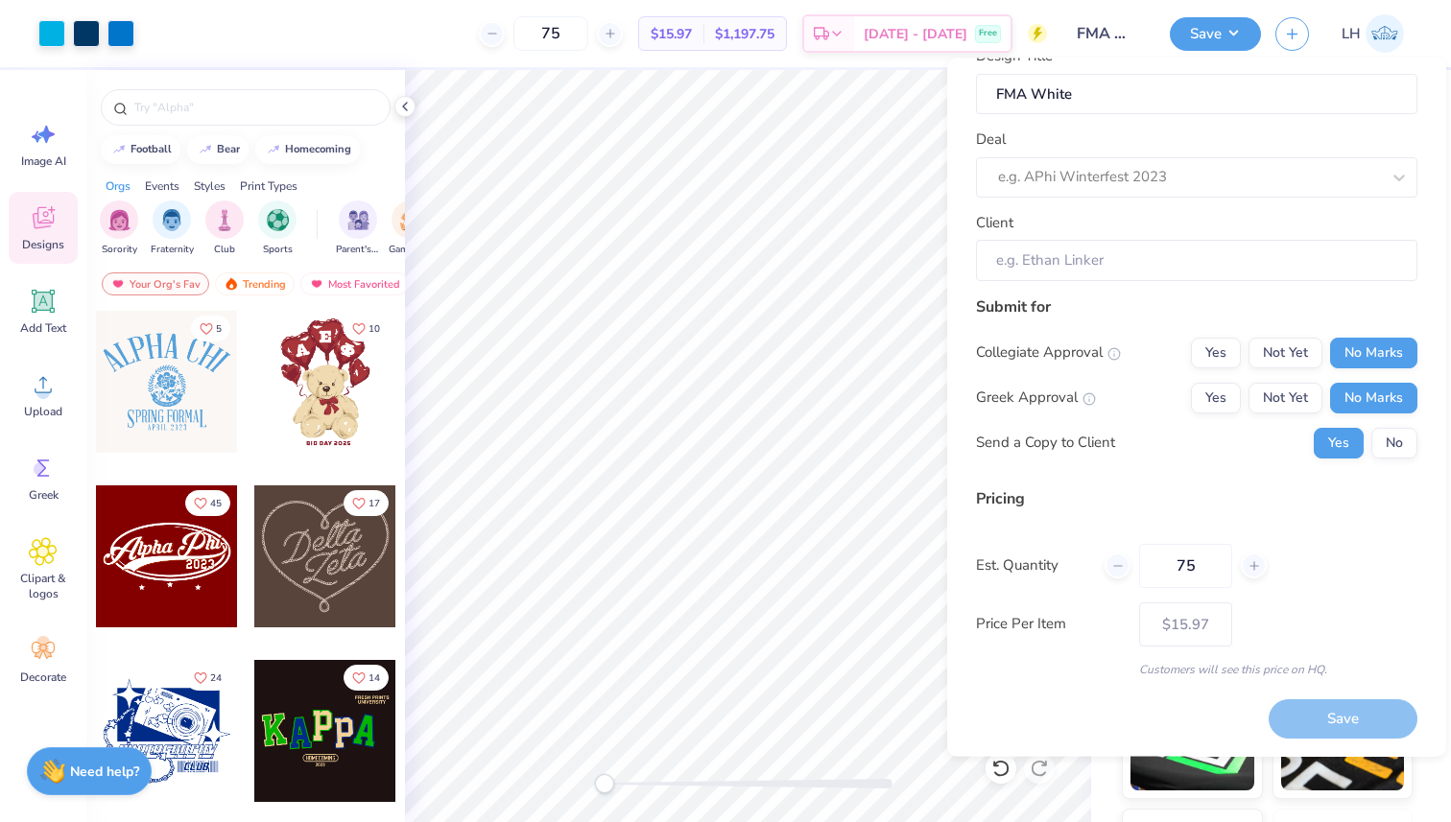
click at [1333, 713] on div "Save" at bounding box center [1343, 719] width 149 height 39
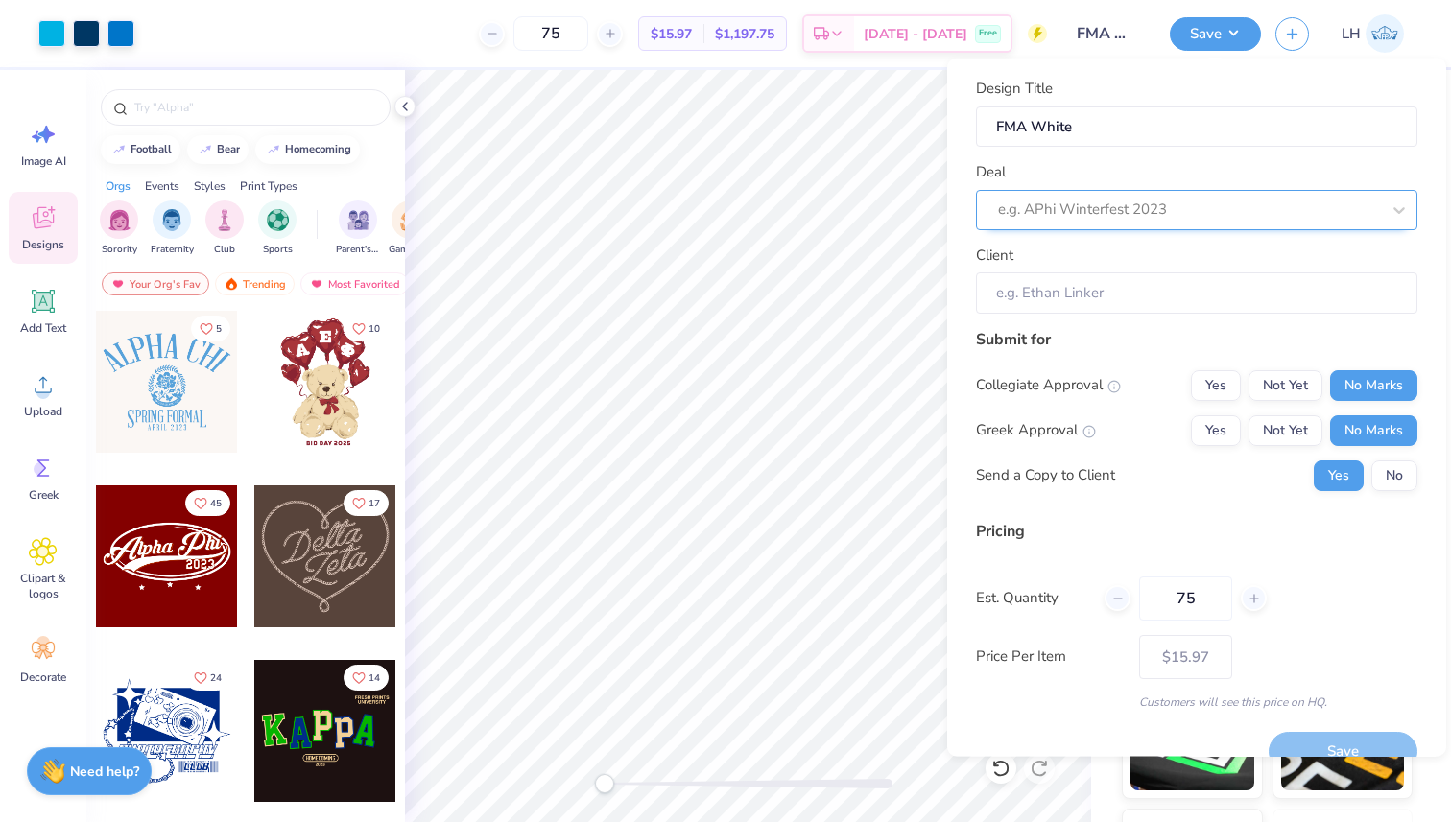
click at [1150, 224] on div "e.g. APhi Winterfest 2023" at bounding box center [1196, 209] width 441 height 40
click at [1140, 204] on div at bounding box center [1189, 210] width 382 height 26
click at [1313, 89] on div "Design Title FMA White" at bounding box center [1196, 112] width 441 height 69
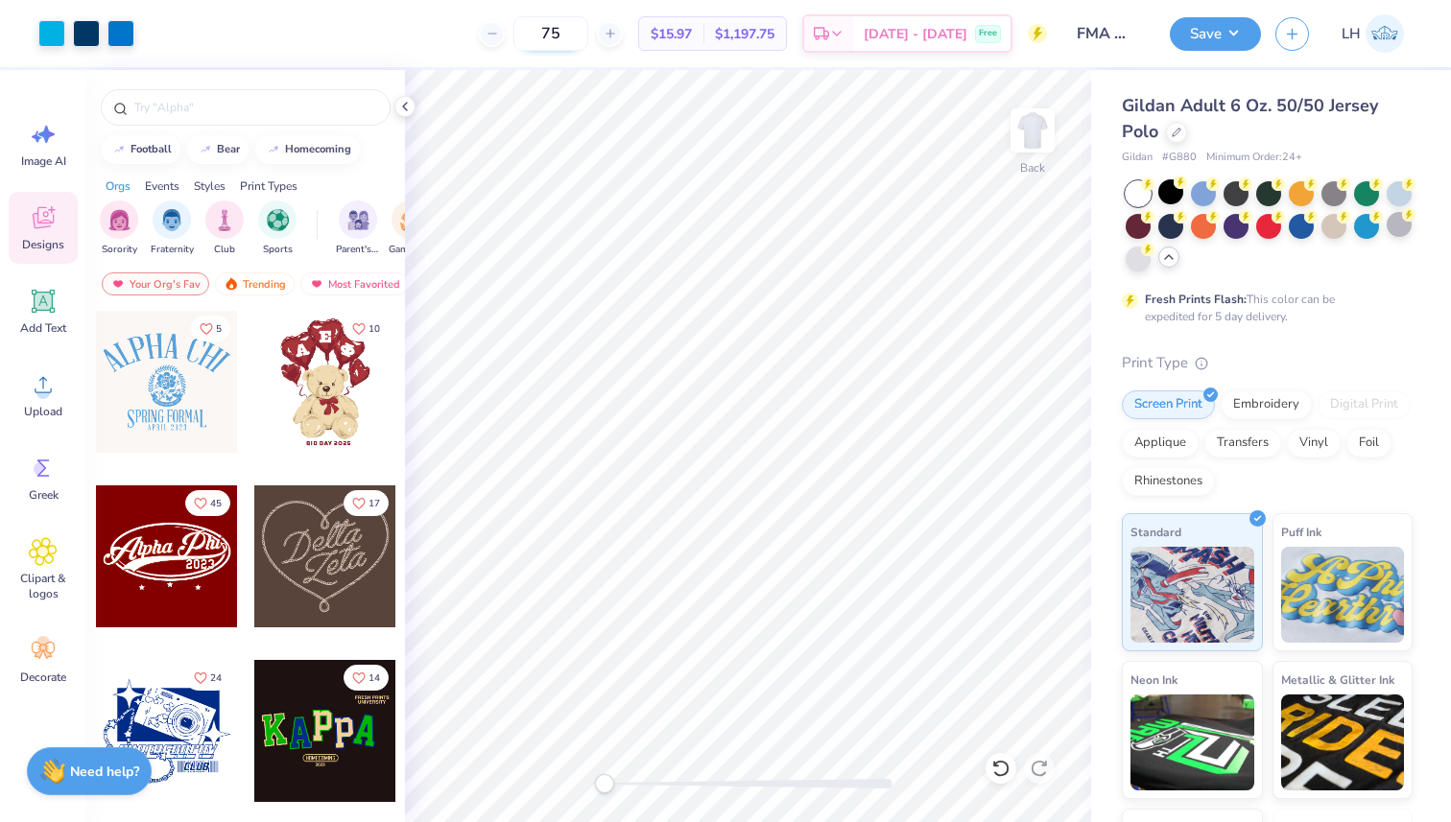
click at [588, 46] on input "75" at bounding box center [550, 33] width 75 height 35
type input "7"
click at [594, 36] on input "12" at bounding box center [561, 33] width 75 height 35
type input "1"
type input "75"
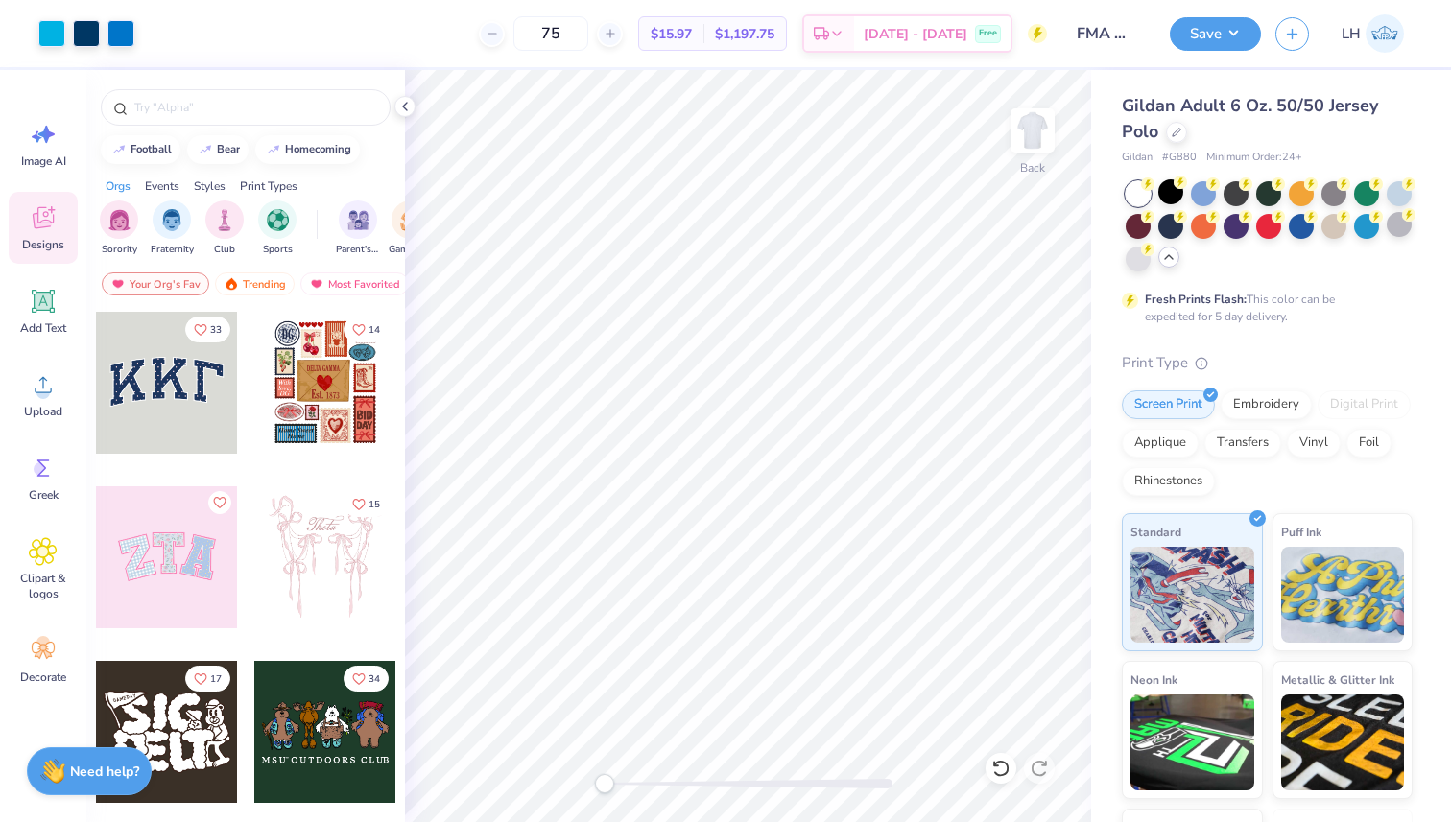
click at [692, 38] on span "$15.97" at bounding box center [671, 34] width 41 height 20
drag, startPoint x: 1274, startPoint y: 364, endPoint x: 1205, endPoint y: 124, distance: 249.7
click at [1205, 125] on div "Gildan Adult 6 Oz. 50/50 Jersey Polo Gildan # G880 Minimum Order: 24 + Fresh Pr…" at bounding box center [1267, 520] width 291 height 854
click at [1183, 110] on span "Gildan Adult 6 Oz. 50/50 Jersey Polo" at bounding box center [1250, 118] width 256 height 49
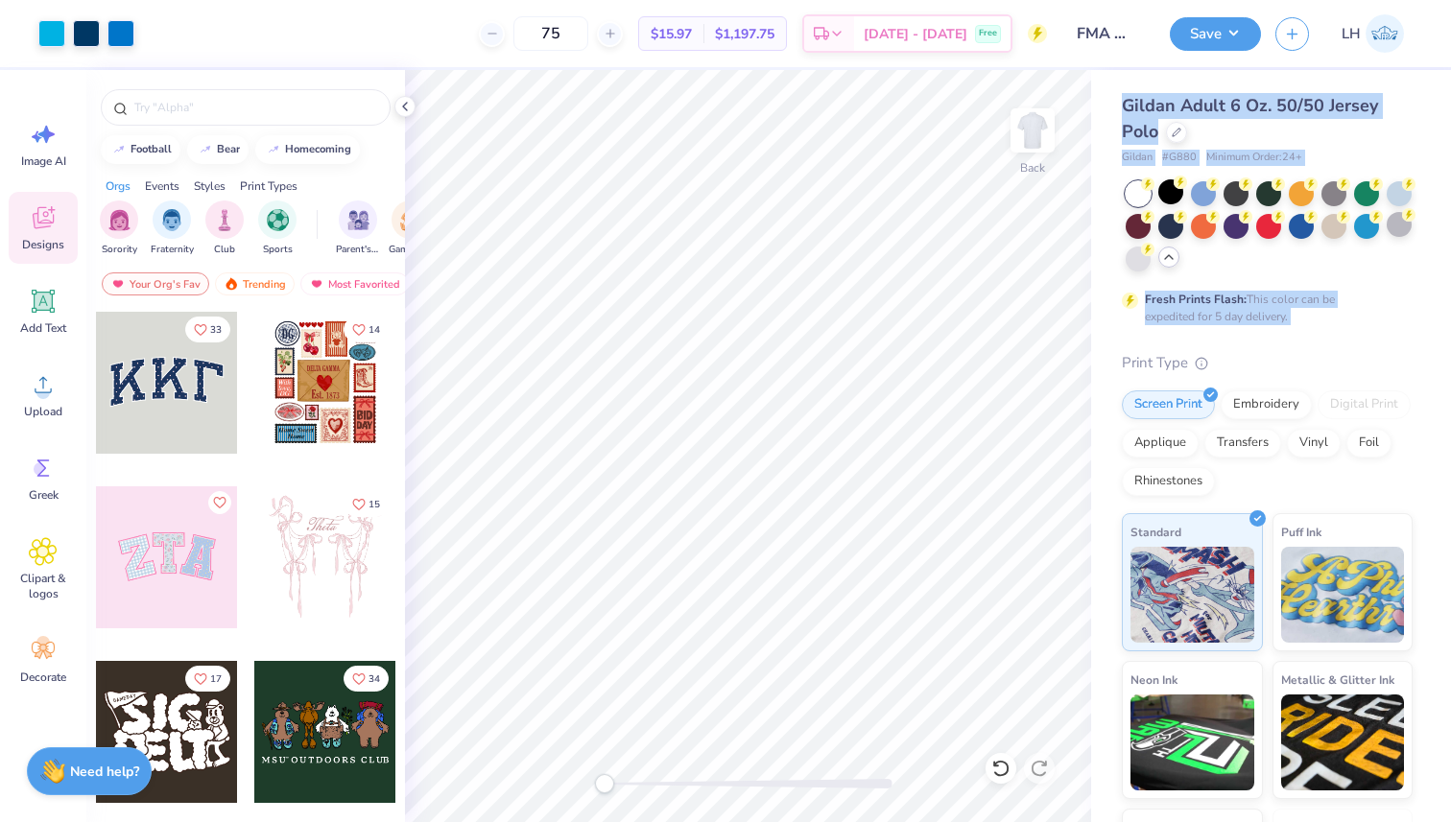
drag, startPoint x: 1124, startPoint y: 111, endPoint x: 1262, endPoint y: 326, distance: 255.6
click at [1262, 326] on div "Gildan Adult 6 Oz. 50/50 Jersey Polo Gildan # G880 Minimum Order: 24 + Fresh Pr…" at bounding box center [1267, 520] width 291 height 854
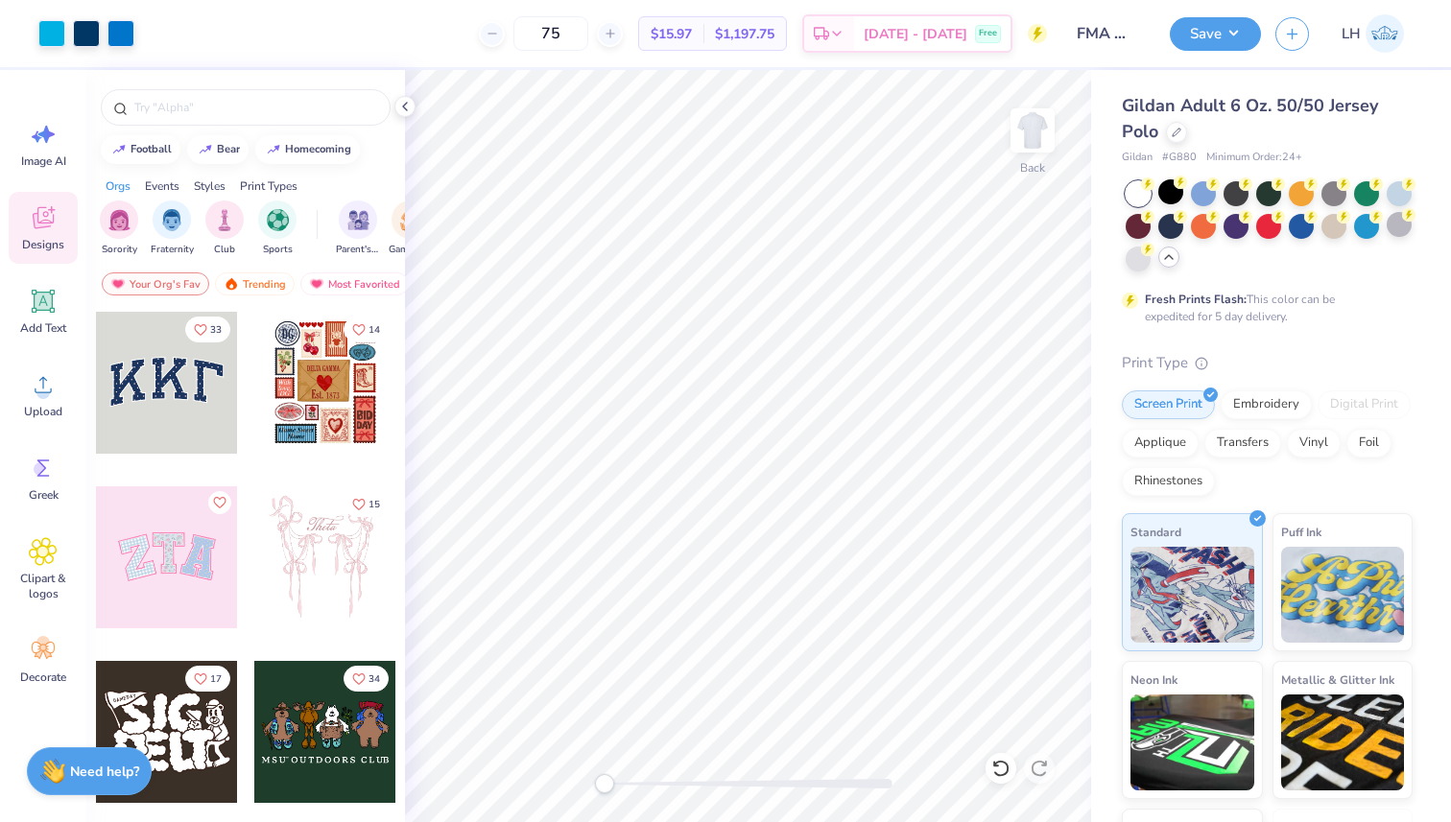
click at [1244, 360] on div "Print Type" at bounding box center [1267, 363] width 291 height 22
drag, startPoint x: 1232, startPoint y: 374, endPoint x: 1232, endPoint y: 300, distance: 73.9
click at [1232, 300] on div "Gildan Adult 6 Oz. 50/50 Jersey Polo Gildan # G880 Minimum Order: 24 + Fresh Pr…" at bounding box center [1267, 520] width 291 height 854
click at [1128, 114] on span "Gildan Adult 6 Oz. 50/50 Jersey Polo" at bounding box center [1250, 118] width 256 height 49
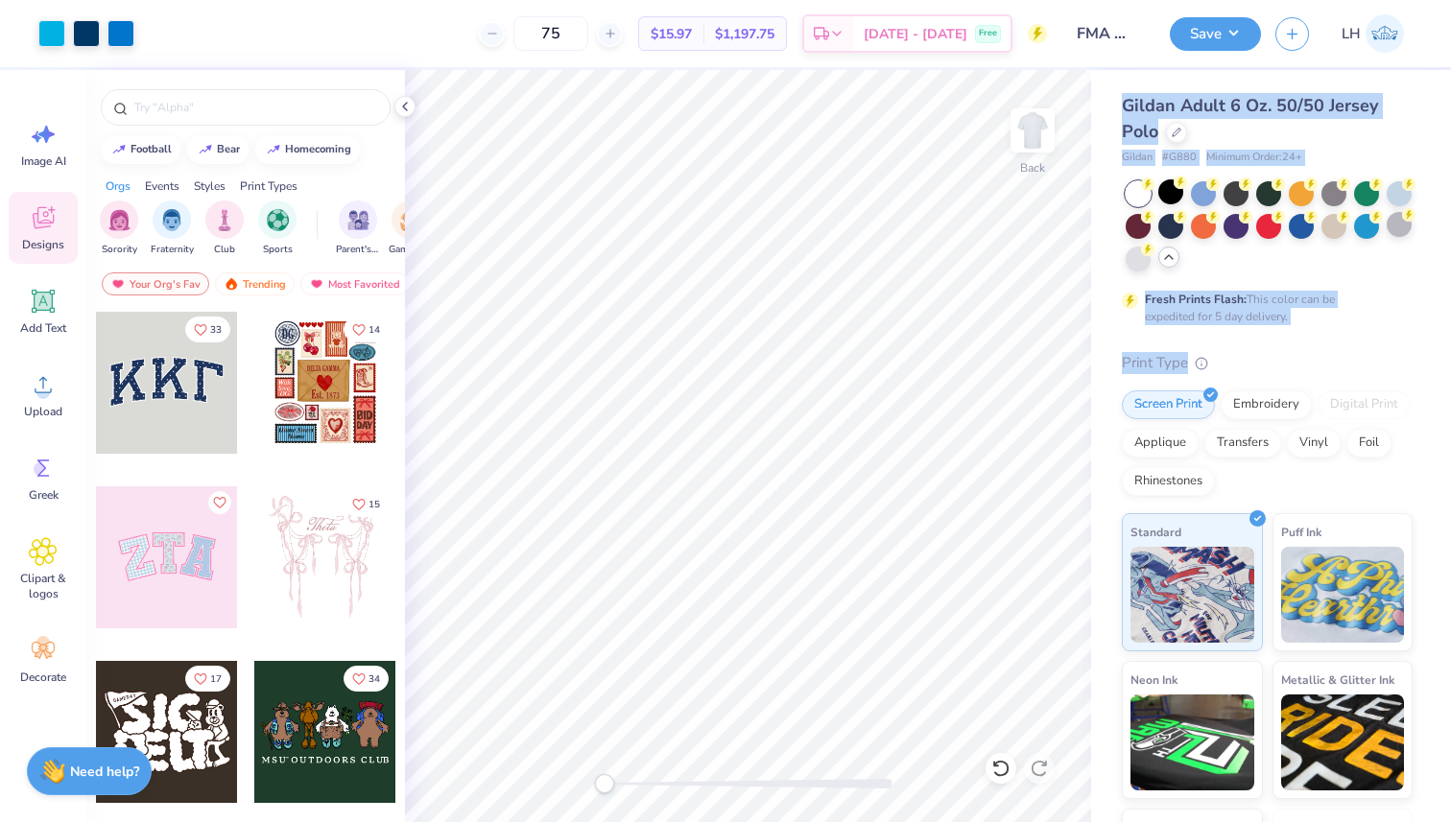
drag, startPoint x: 1116, startPoint y: 105, endPoint x: 1232, endPoint y: 370, distance: 290.1
click at [1232, 370] on div "Gildan Adult 6 Oz. 50/50 Jersey Polo Gildan # G880 Minimum Order: 24 + Fresh Pr…" at bounding box center [1271, 508] width 360 height 877
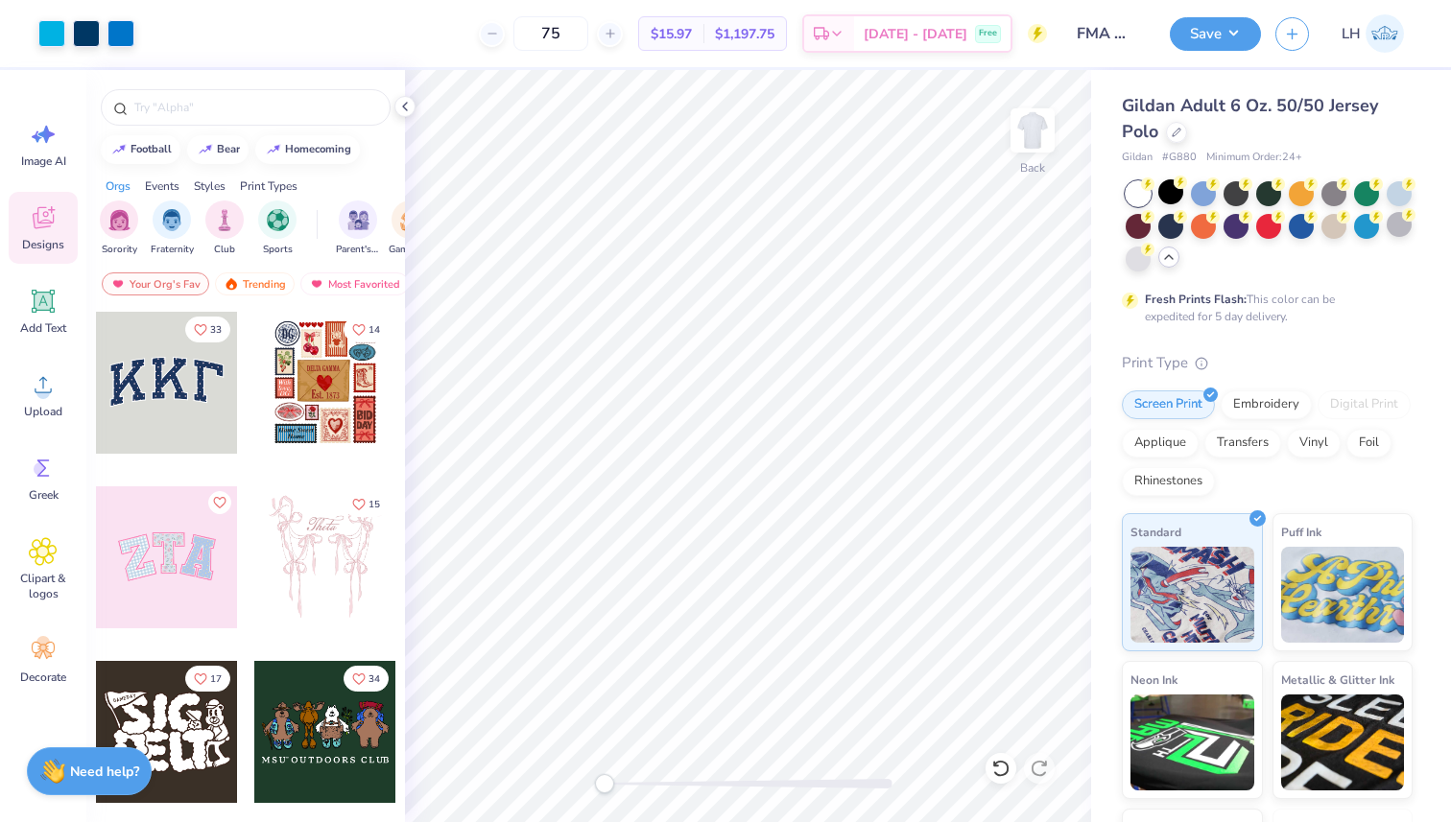
click at [1222, 369] on div "Print Type" at bounding box center [1267, 363] width 291 height 22
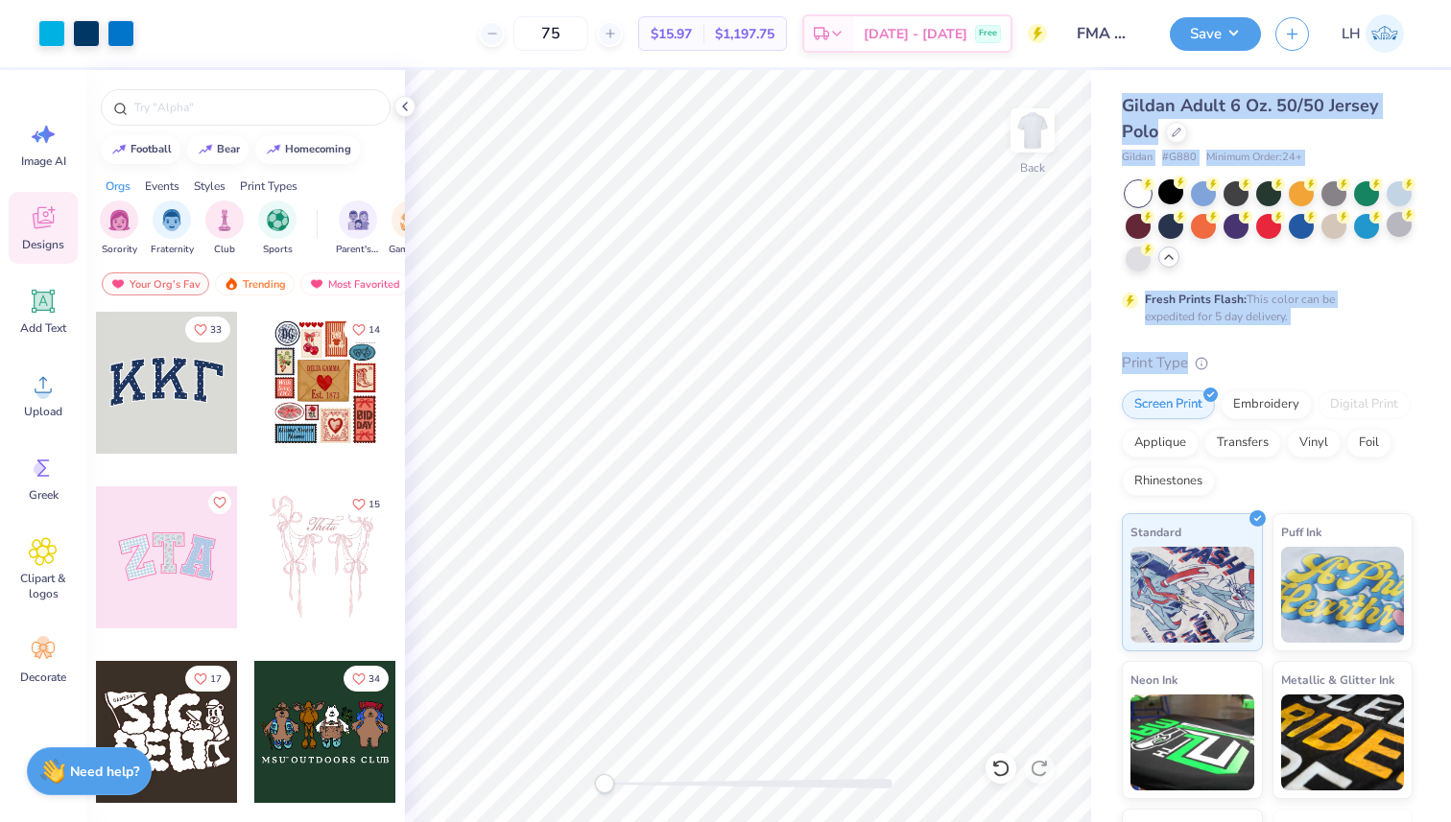
drag, startPoint x: 1222, startPoint y: 369, endPoint x: 1127, endPoint y: 104, distance: 282.3
click at [1127, 104] on div "Gildan Adult 6 Oz. 50/50 Jersey Polo Gildan # G880 Minimum Order: 24 + Fresh Pr…" at bounding box center [1267, 520] width 291 height 854
click at [1123, 108] on span "Gildan Adult 6 Oz. 50/50 Jersey Polo" at bounding box center [1250, 118] width 256 height 49
drag, startPoint x: 1123, startPoint y: 108, endPoint x: 1212, endPoint y: 363, distance: 269.5
click at [1212, 363] on div "Gildan Adult 6 Oz. 50/50 Jersey Polo Gildan # G880 Minimum Order: 24 + Fresh Pr…" at bounding box center [1267, 520] width 291 height 854
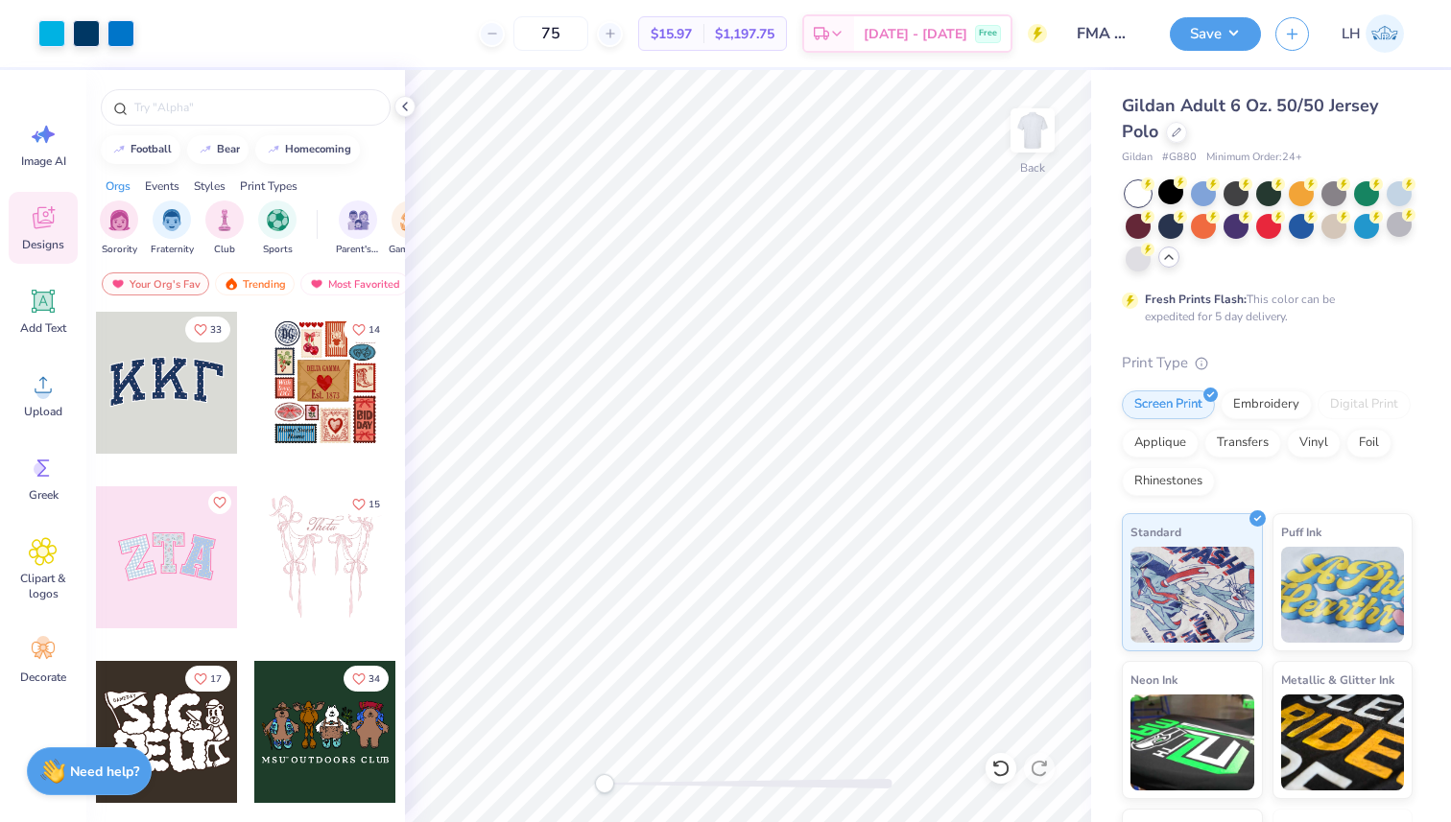
click at [1225, 365] on div "Print Type" at bounding box center [1267, 363] width 291 height 22
drag, startPoint x: 1124, startPoint y: 108, endPoint x: 1158, endPoint y: 145, distance: 50.2
click at [1158, 145] on div "Gildan Adult 6 Oz. 50/50 Jersey Polo Gildan # G880 Minimum Order: 24 +" at bounding box center [1267, 129] width 291 height 73
click at [1313, 316] on div "Fresh Prints Flash: This color can be expedited for 5 day delivery." at bounding box center [1263, 308] width 236 height 35
click at [588, 31] on input "75" at bounding box center [550, 33] width 75 height 35
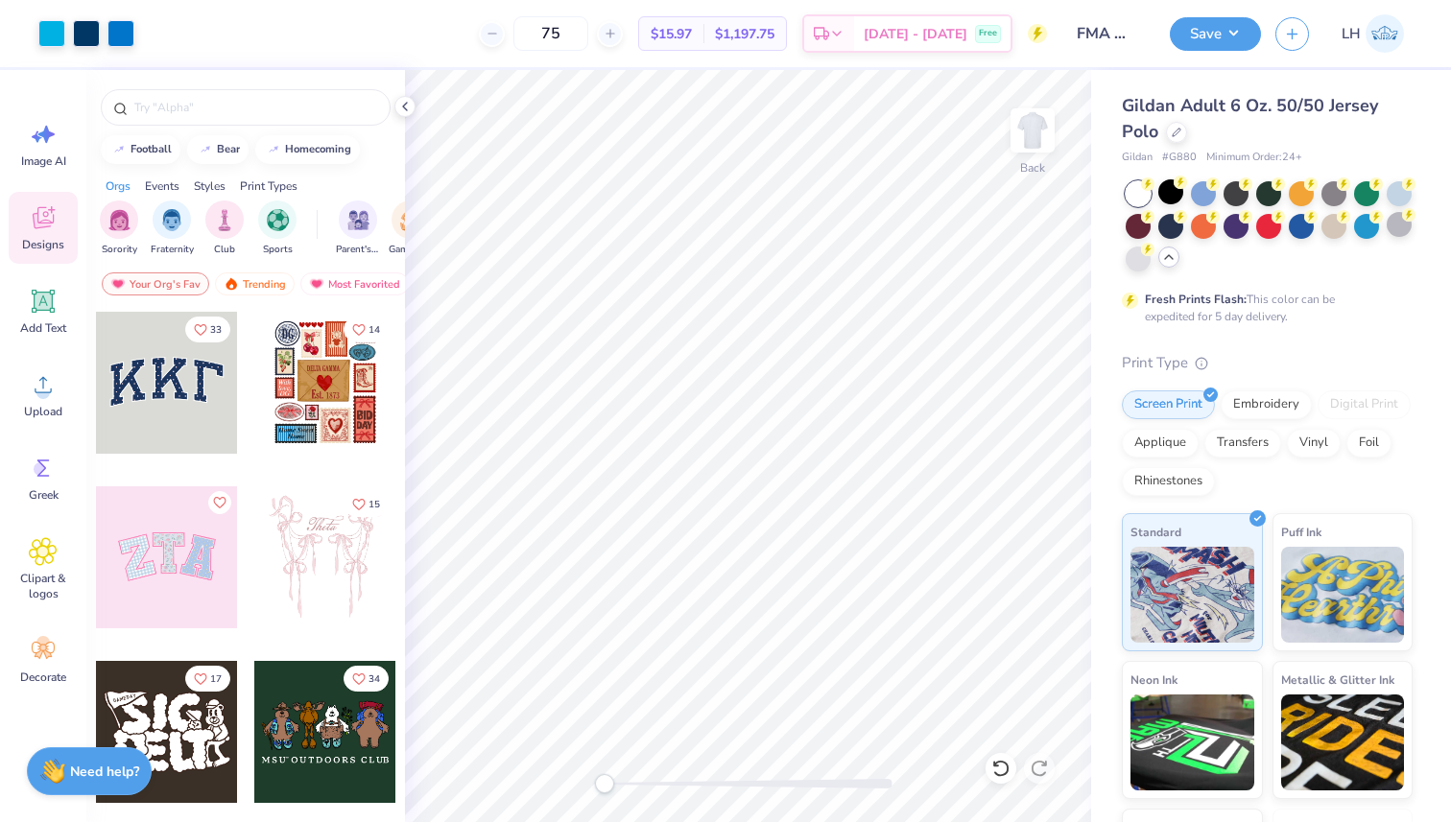
click at [1334, 144] on div "Gildan Adult 6 Oz. 50/50 Jersey Polo" at bounding box center [1267, 119] width 291 height 52
drag, startPoint x: 1225, startPoint y: 156, endPoint x: 1240, endPoint y: 156, distance: 14.4
click at [1237, 156] on span "Minimum Order: 24 +" at bounding box center [1254, 158] width 96 height 16
type textarea "x"
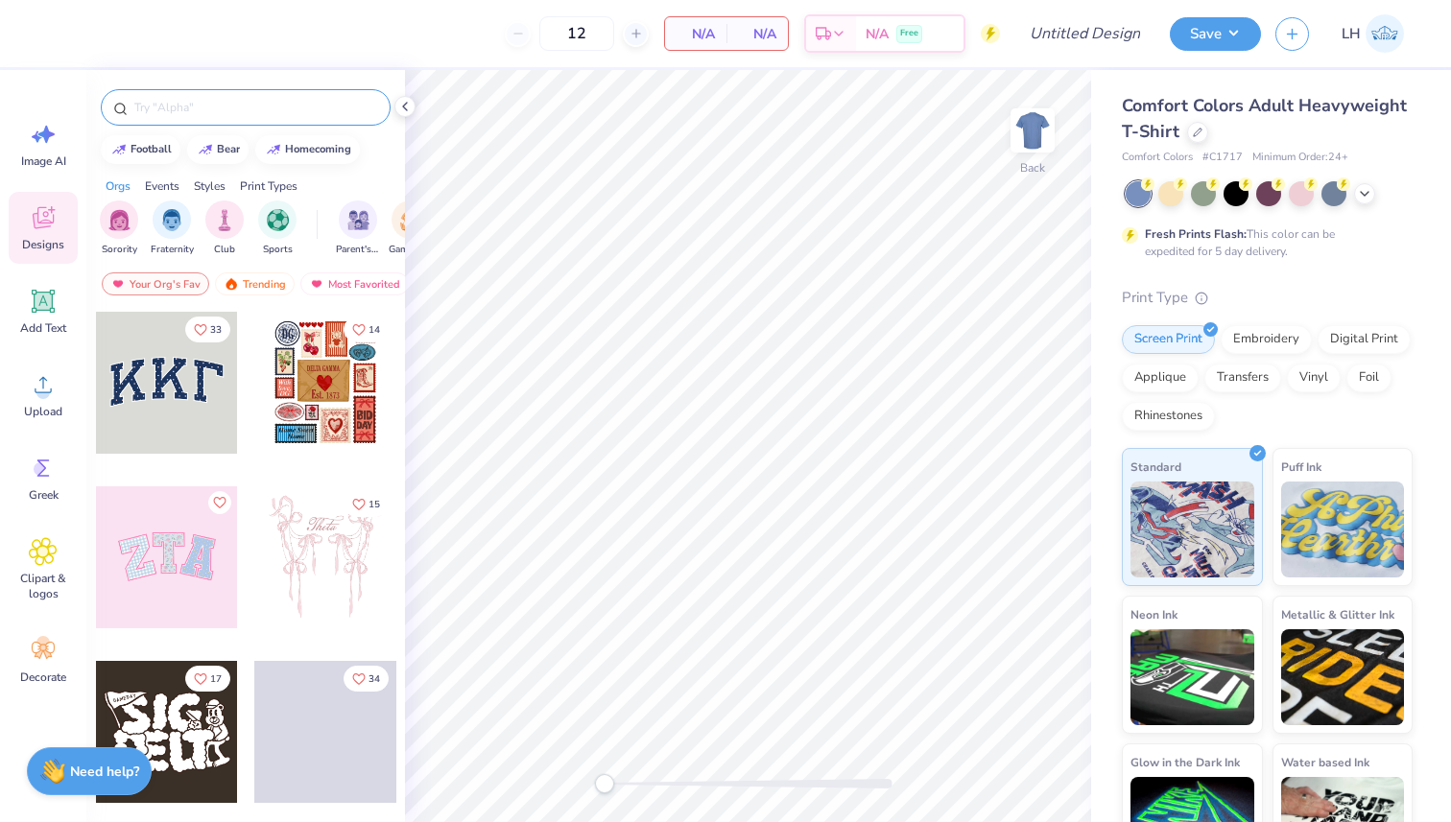
click at [251, 109] on input "text" at bounding box center [255, 107] width 246 height 19
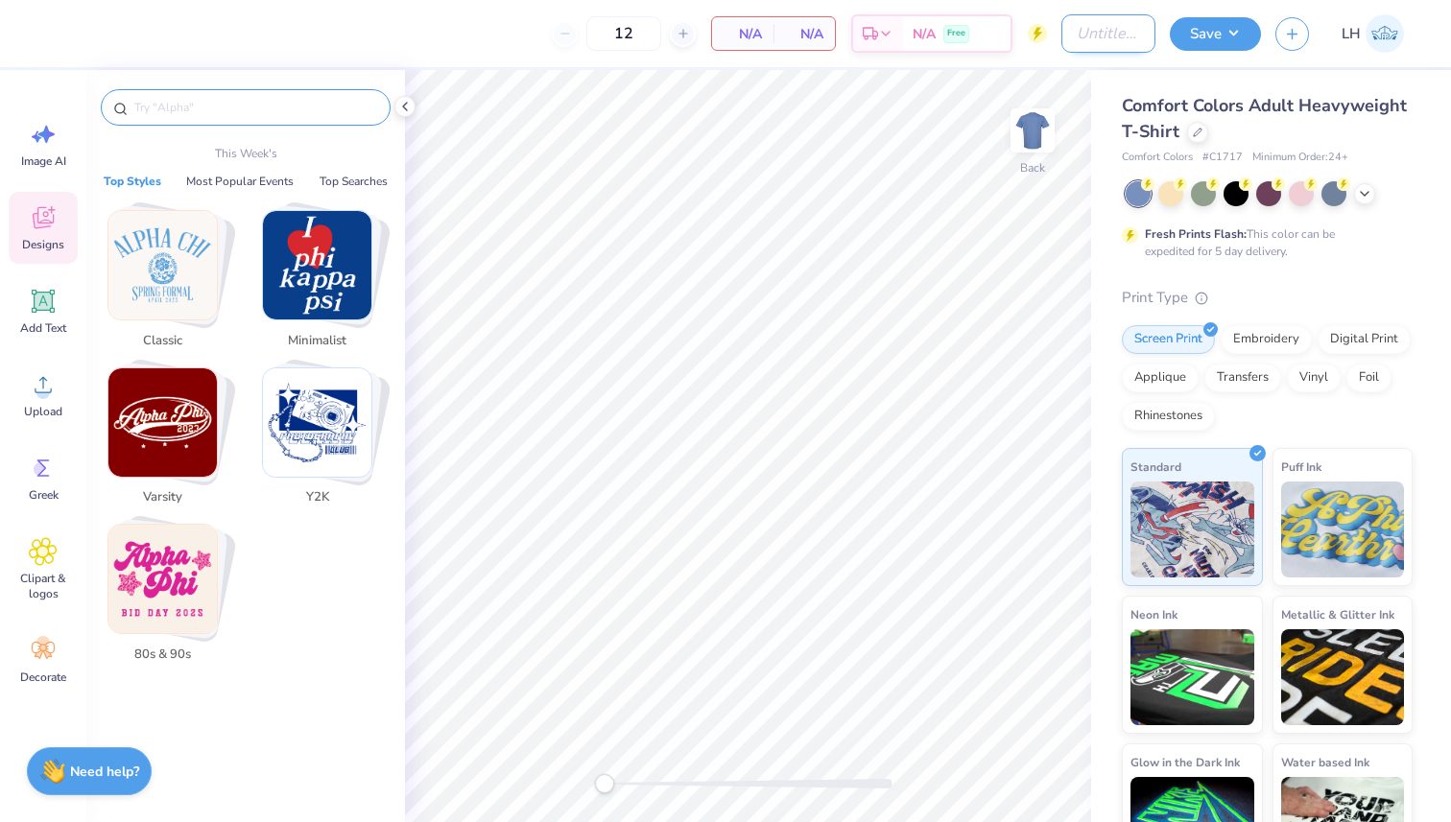
click at [1136, 30] on input "Design Title" at bounding box center [1108, 33] width 94 height 38
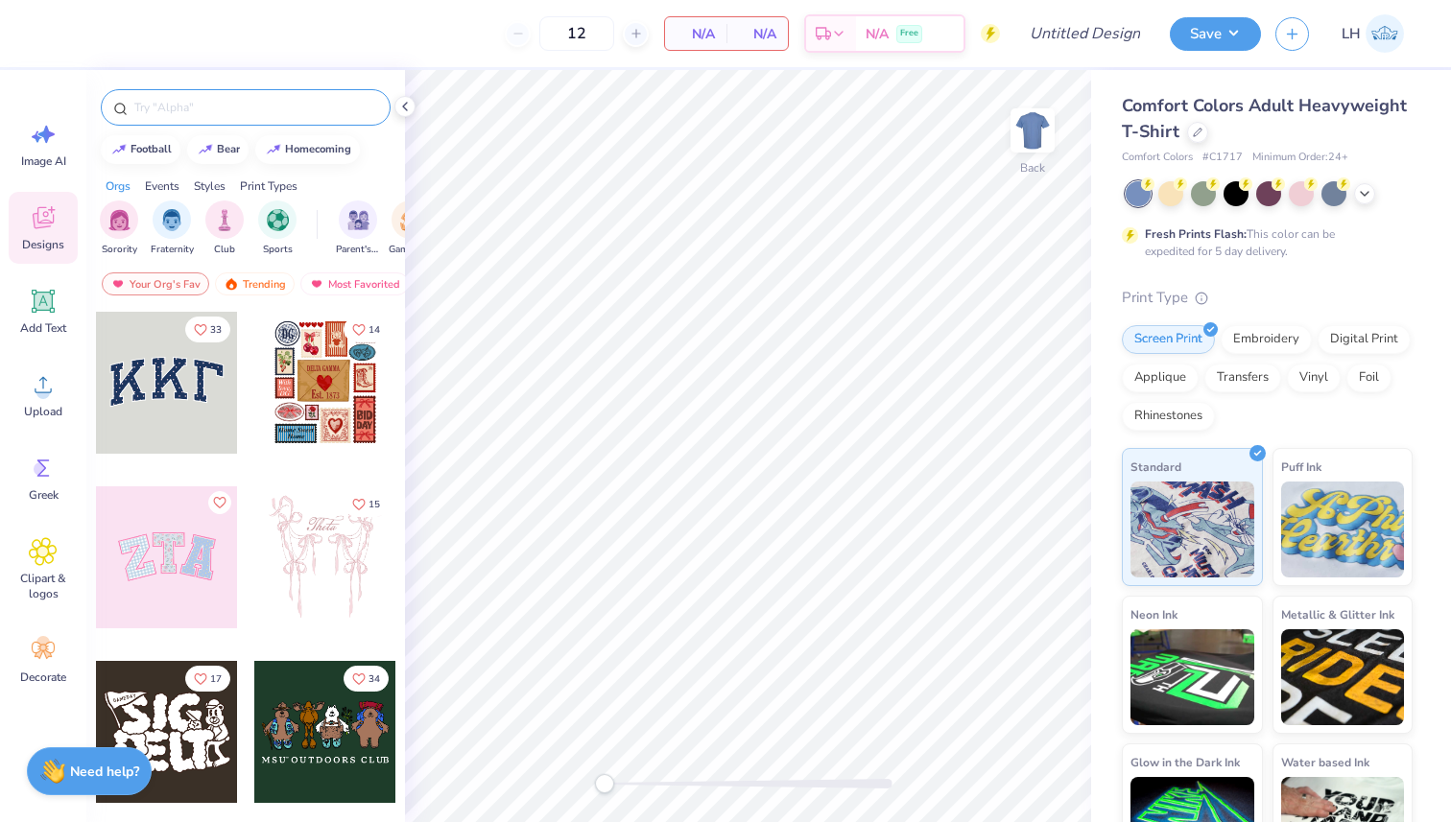
click at [251, 111] on input "text" at bounding box center [255, 107] width 246 height 19
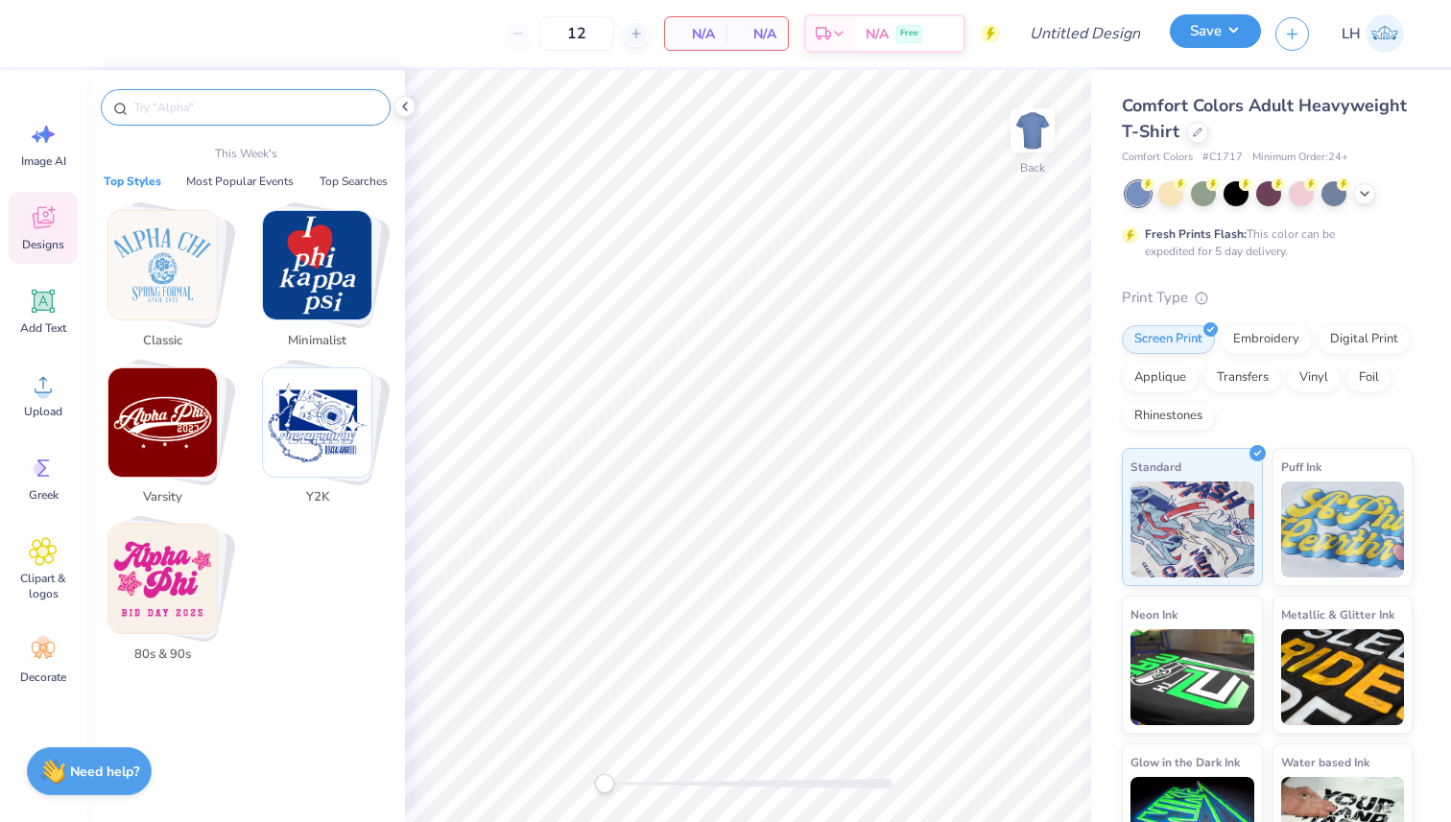
click at [1236, 38] on button "Save" at bounding box center [1215, 31] width 91 height 34
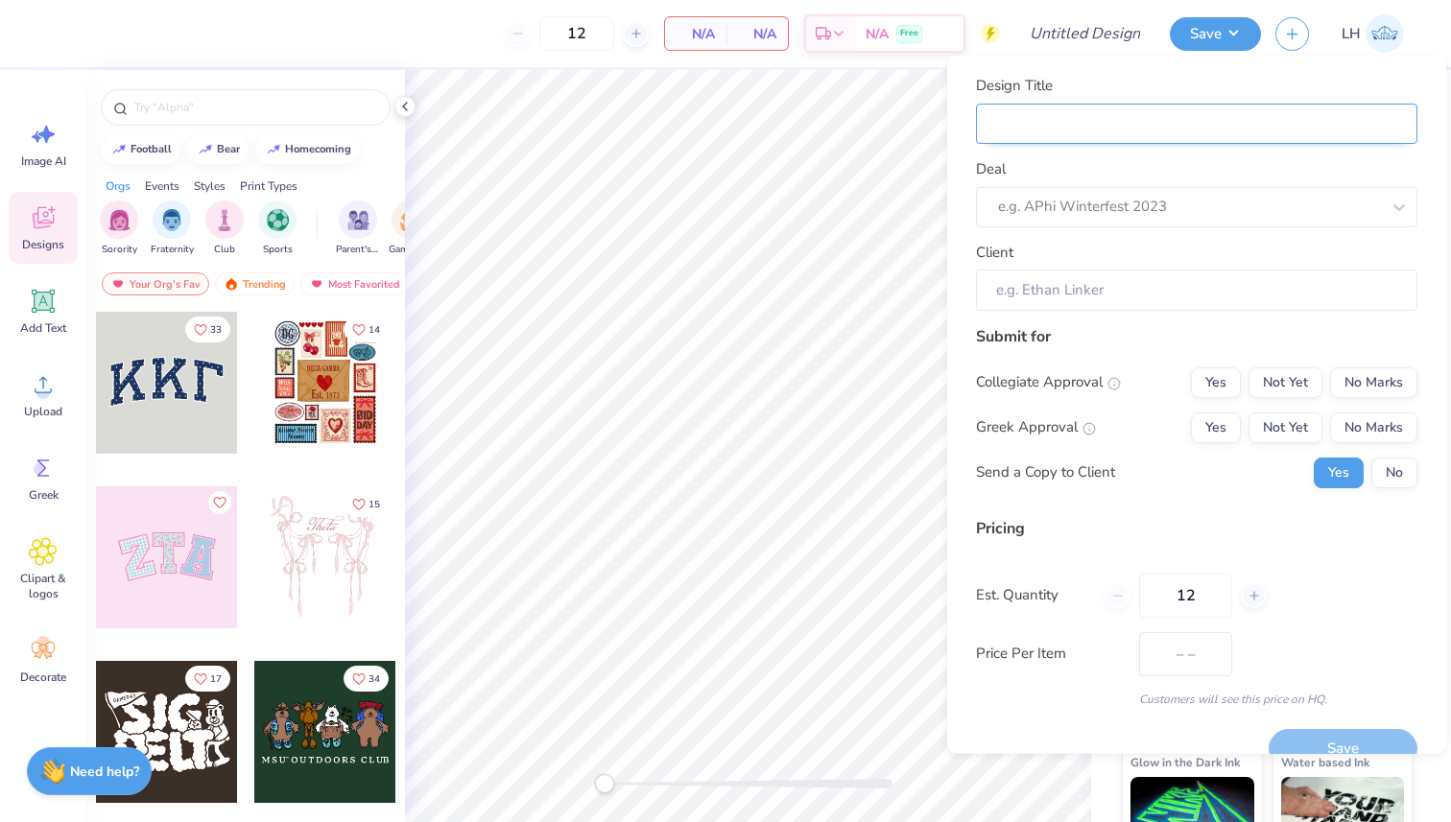
click at [1101, 143] on input "Design Title" at bounding box center [1196, 123] width 441 height 41
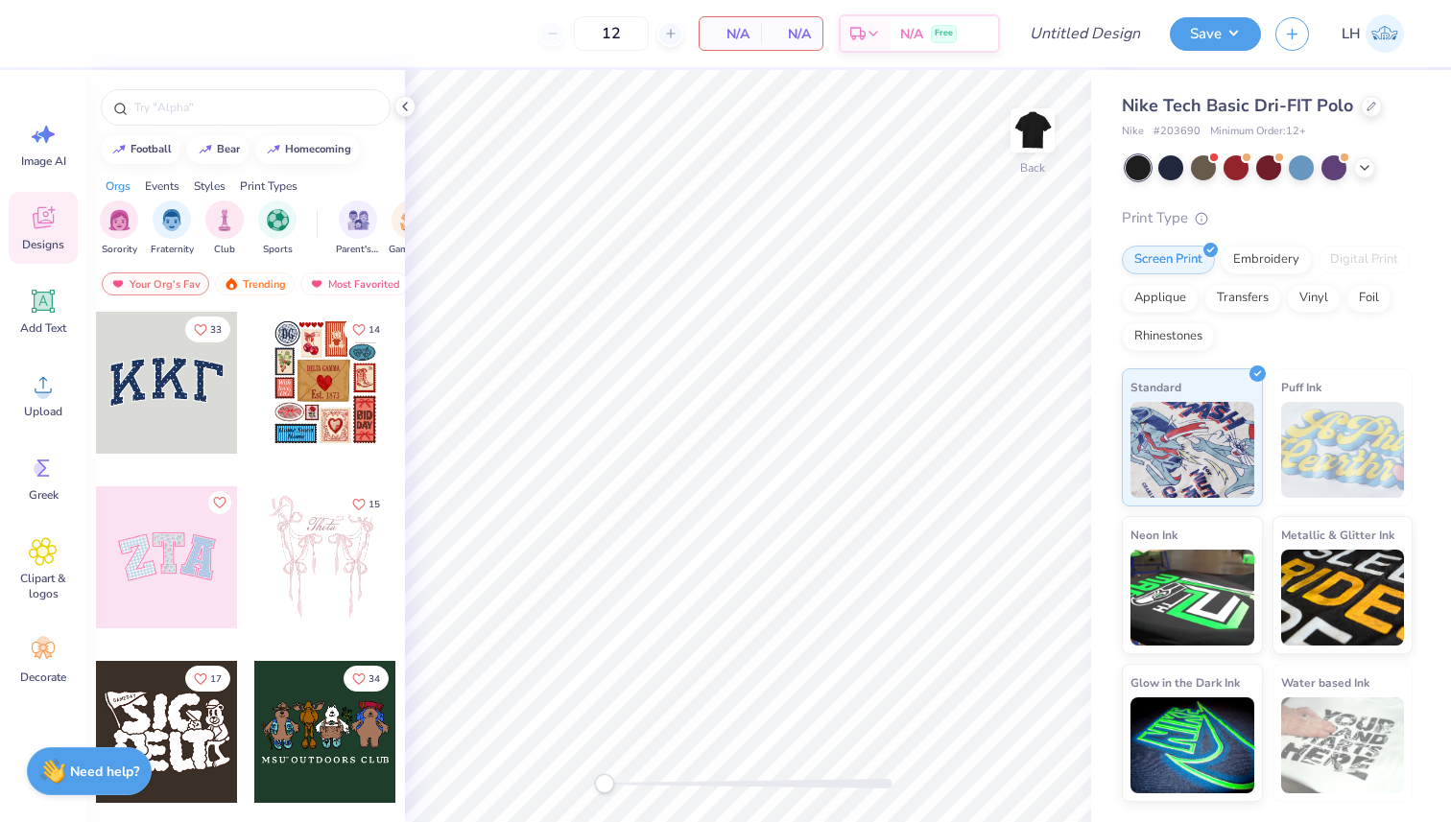
click at [553, 40] on div "12" at bounding box center [611, 33] width 144 height 35
click at [555, 35] on div "12" at bounding box center [611, 33] width 144 height 35
click at [41, 416] on span "Upload" at bounding box center [43, 411] width 38 height 15
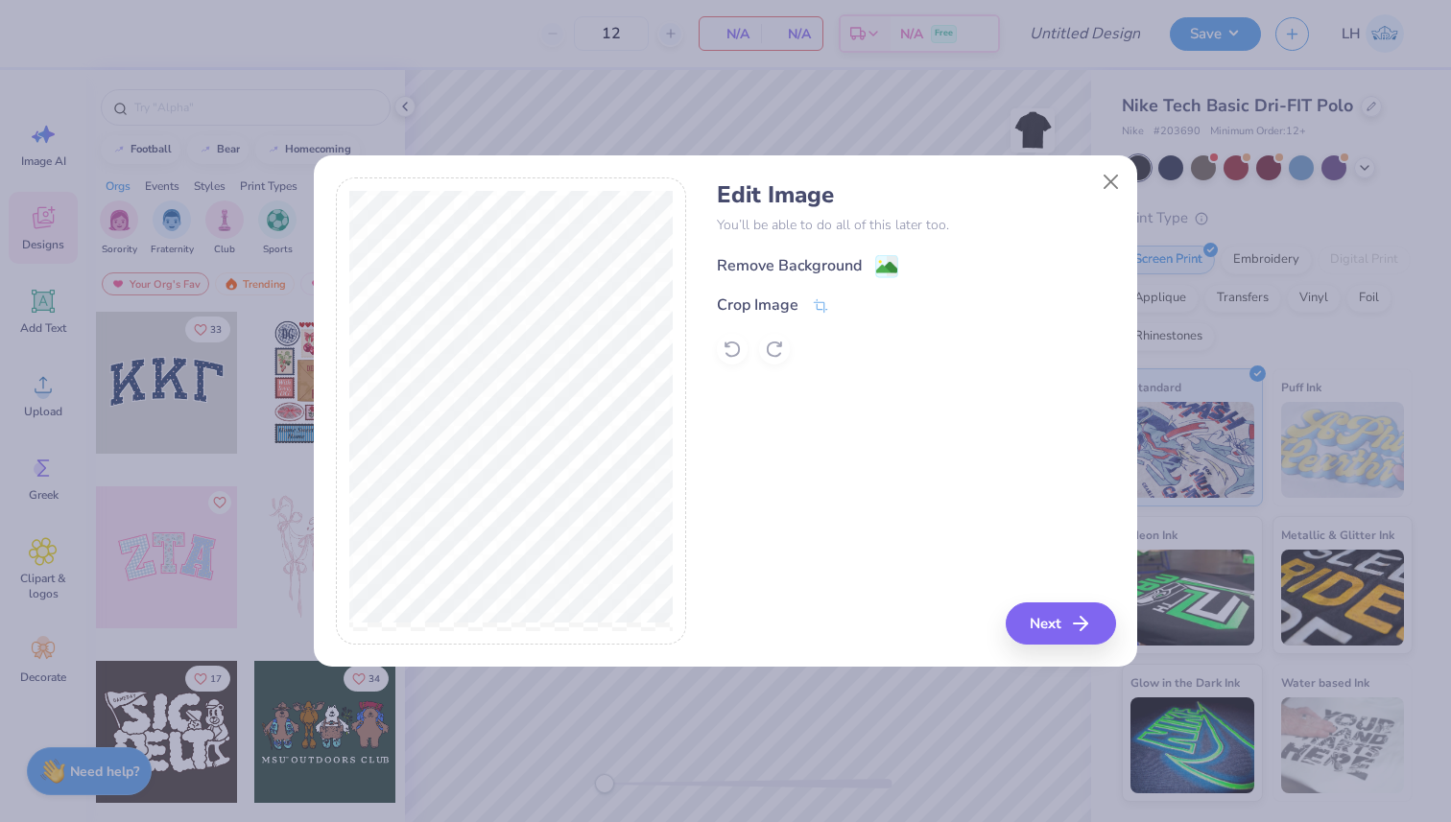
click at [887, 272] on image at bounding box center [886, 267] width 21 height 21
click at [727, 355] on icon at bounding box center [733, 349] width 16 height 17
click at [815, 311] on icon at bounding box center [820, 307] width 17 height 17
click at [1065, 614] on div "Edit Image You’ll be able to do all of this later too. Remove Background Crop I…" at bounding box center [916, 412] width 398 height 468
click at [1070, 622] on div "Edit Image You’ll be able to do all of this later too. Remove Background Crop I…" at bounding box center [916, 412] width 398 height 468
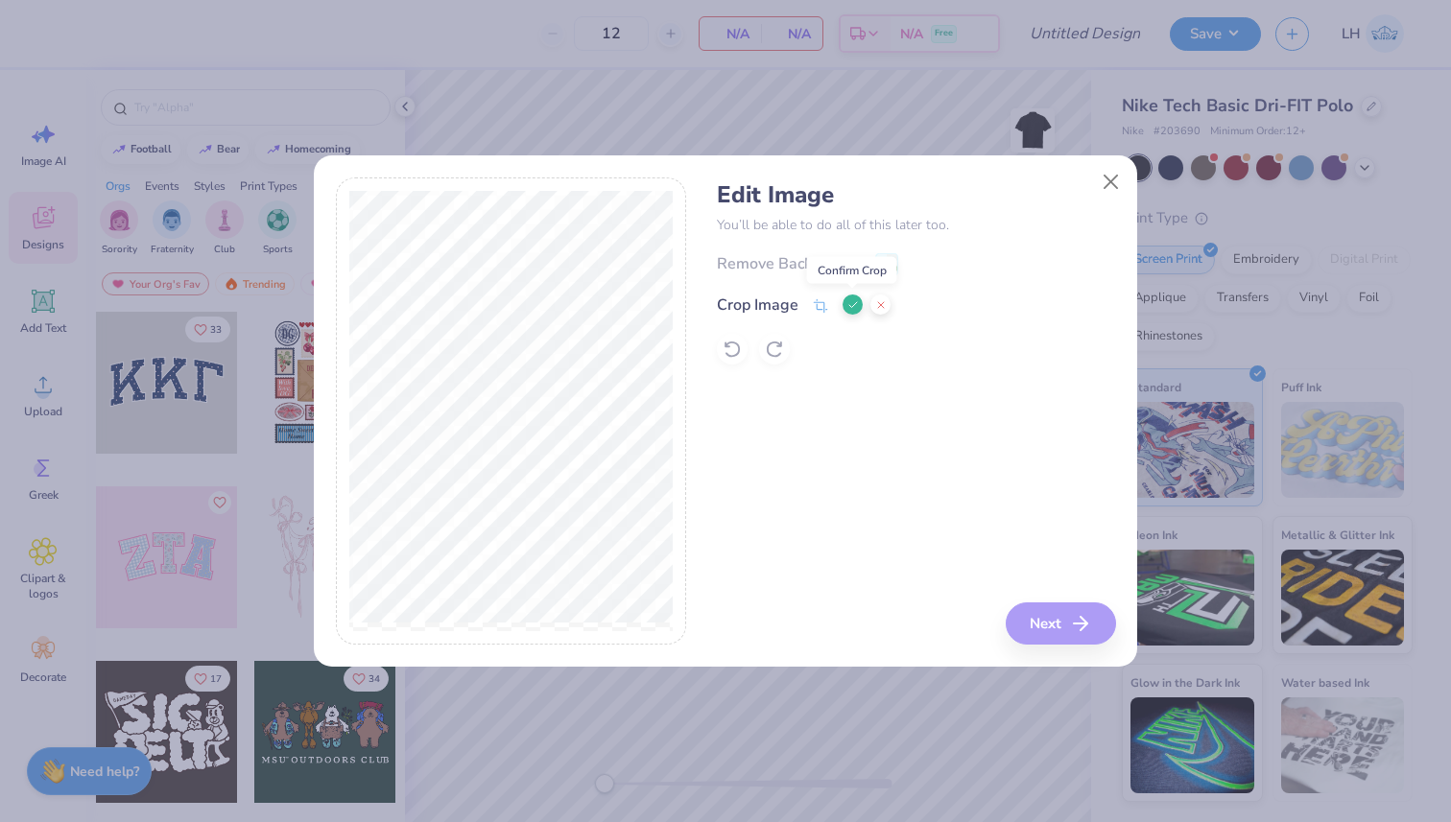
click at [852, 302] on icon at bounding box center [853, 305] width 12 height 12
click at [1030, 617] on button "Next" at bounding box center [1064, 624] width 110 height 42
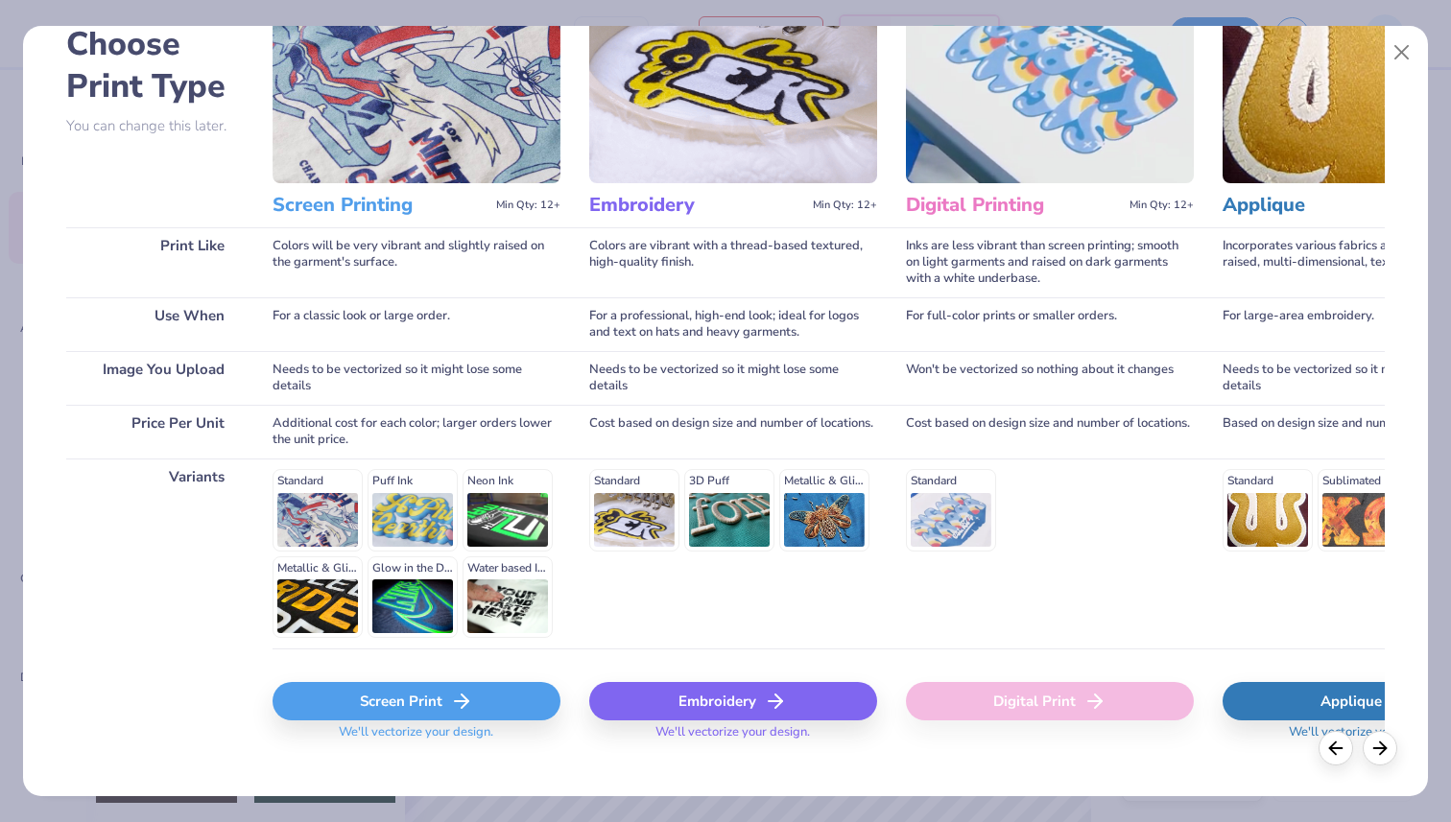
scroll to position [134, 0]
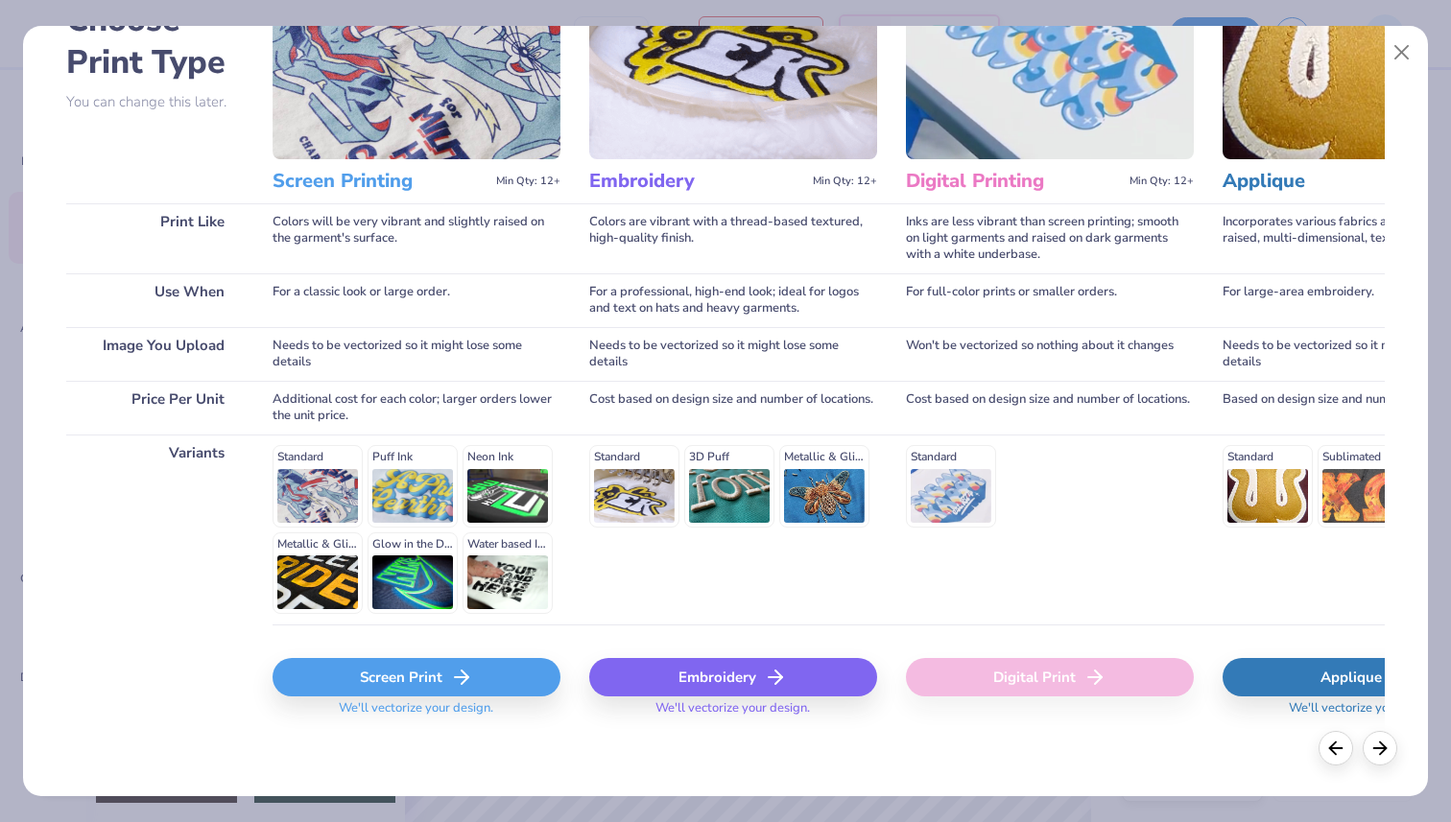
click at [737, 683] on div "Embroidery" at bounding box center [733, 677] width 288 height 38
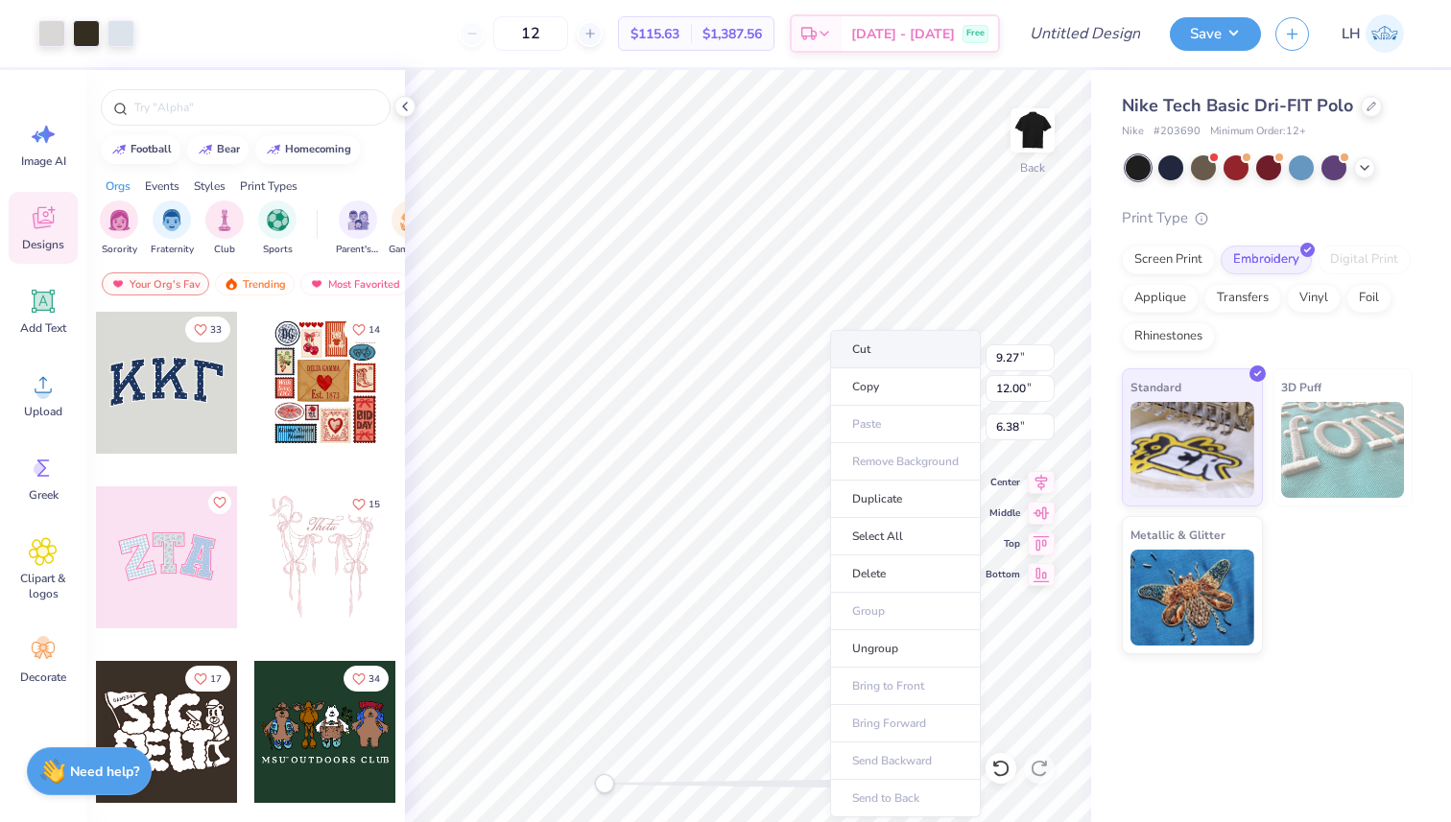
click at [895, 350] on li "Cut" at bounding box center [905, 349] width 151 height 38
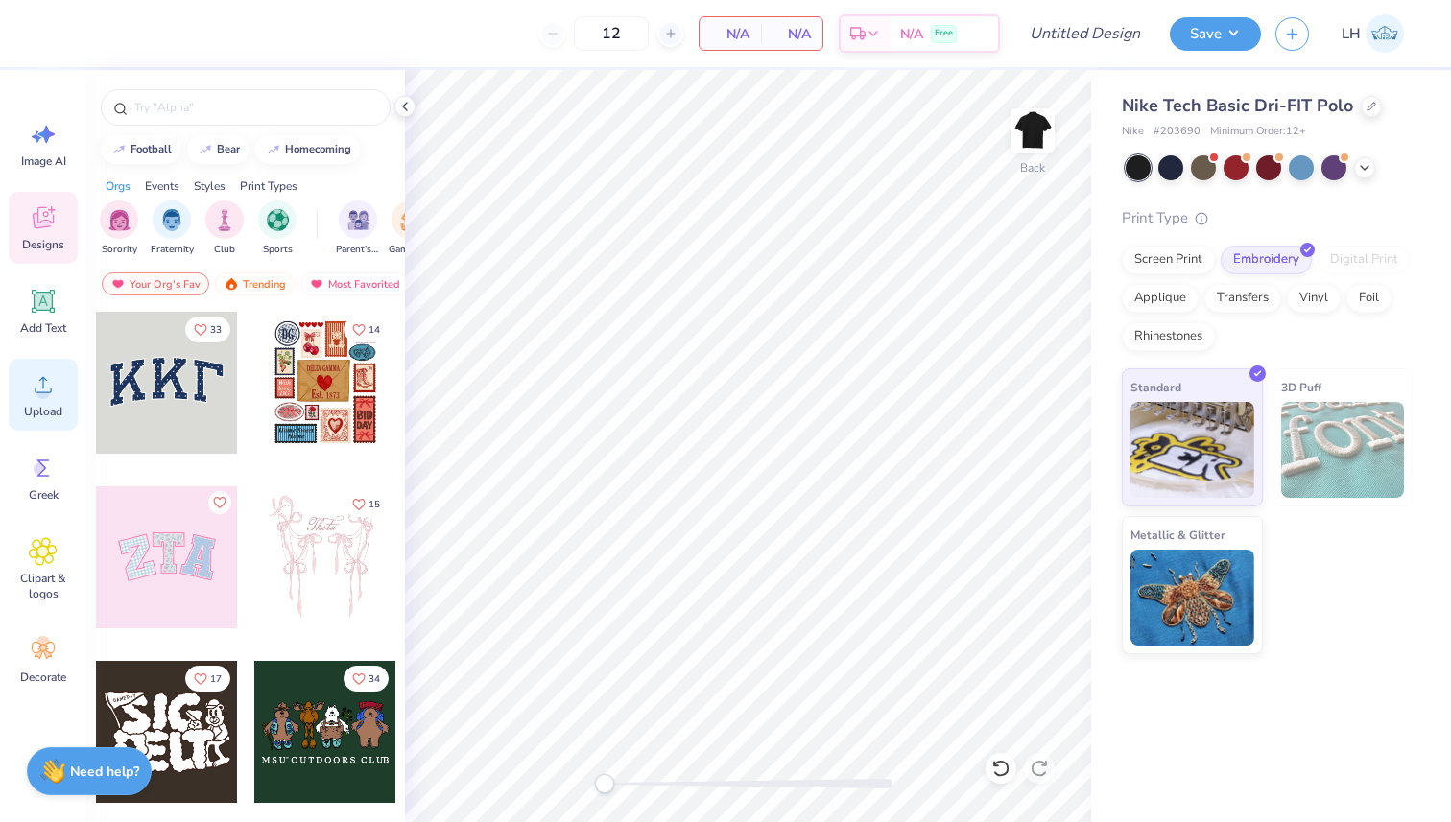
click at [49, 390] on circle at bounding box center [42, 392] width 13 height 13
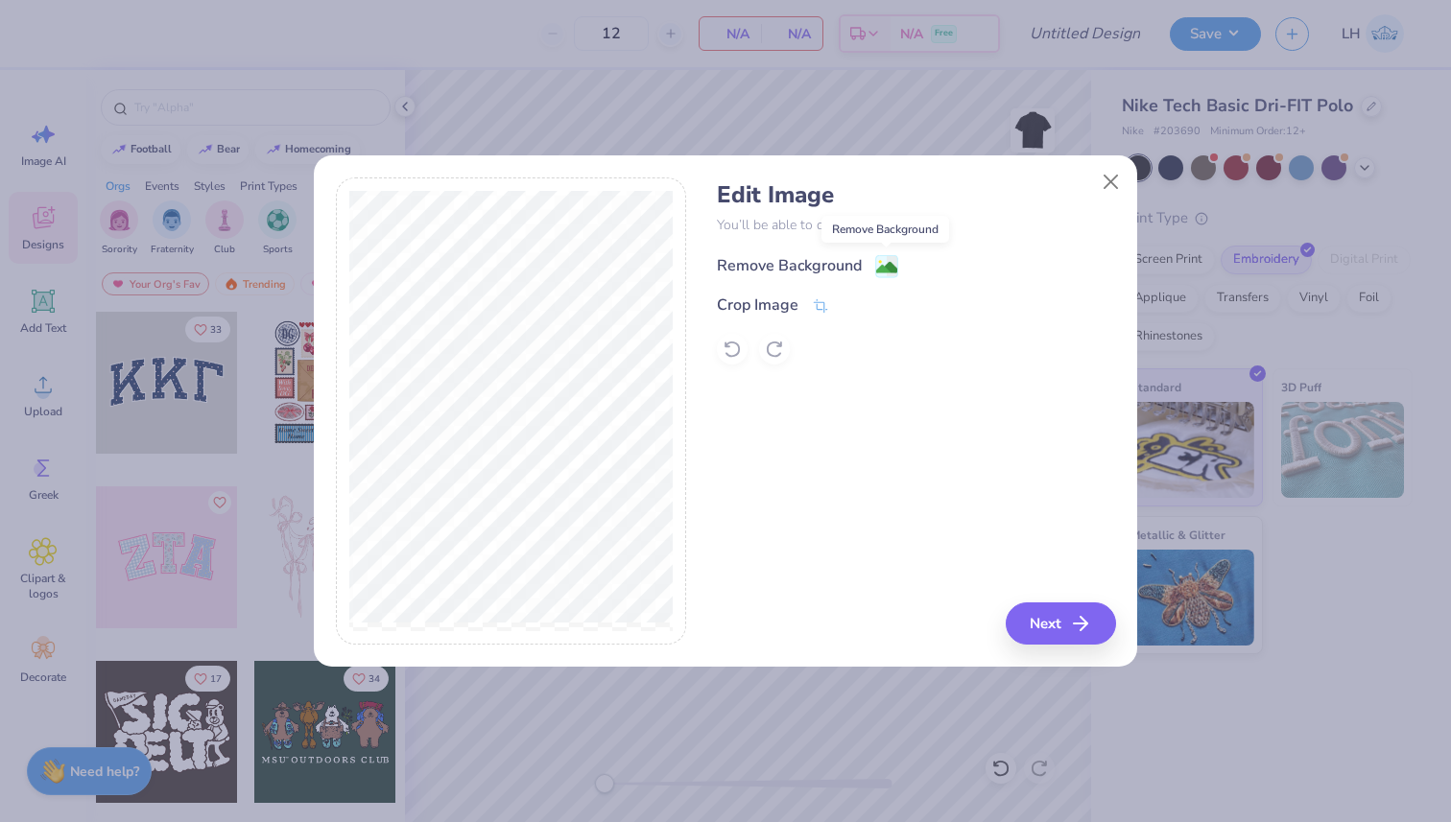
click at [877, 262] on image at bounding box center [886, 267] width 21 height 21
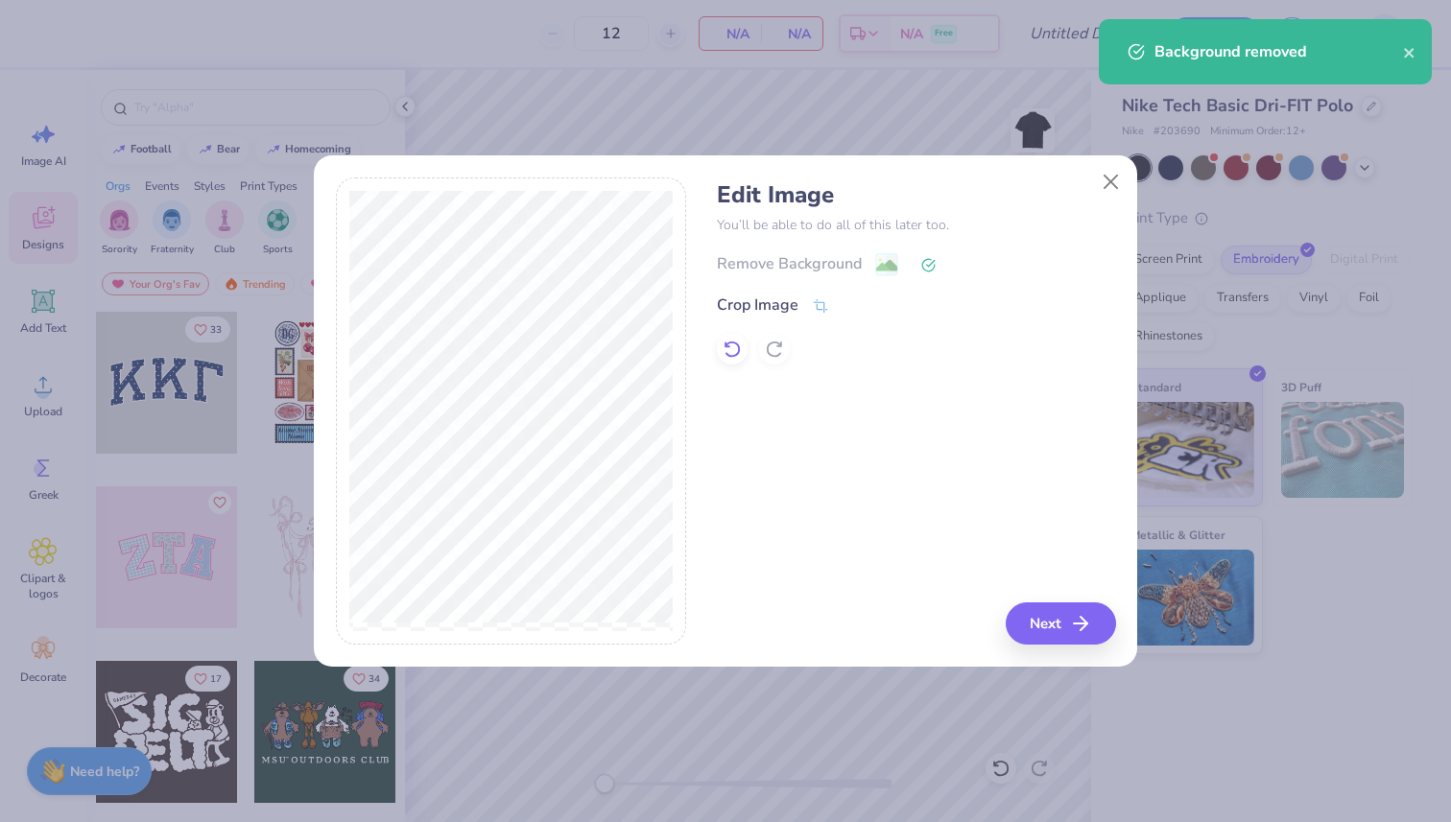
click at [741, 348] on icon at bounding box center [732, 349] width 19 height 19
click at [759, 341] on div at bounding box center [916, 349] width 398 height 31
click at [780, 344] on icon at bounding box center [775, 349] width 16 height 17
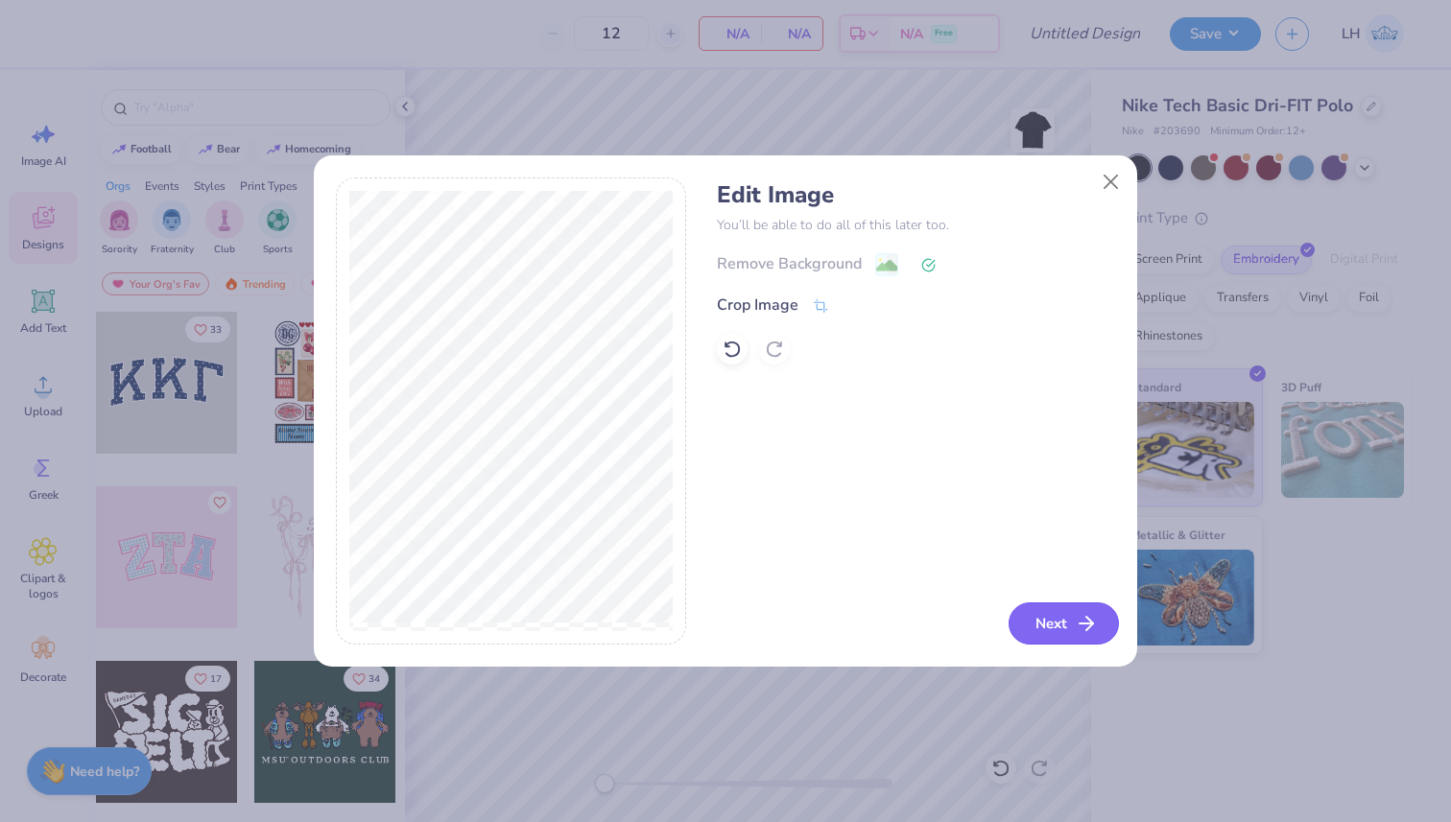
click at [1083, 614] on icon "button" at bounding box center [1086, 623] width 23 height 23
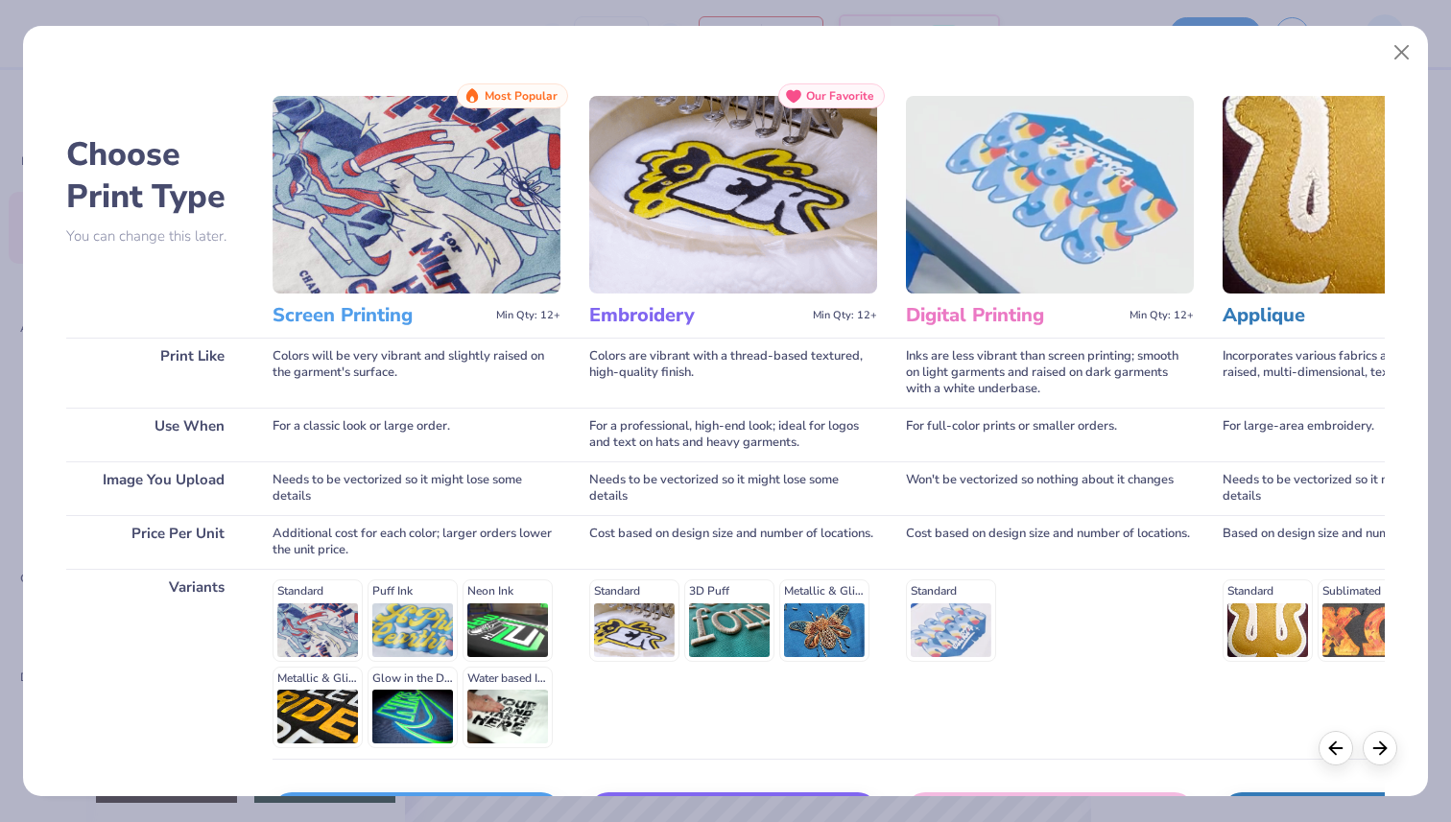
click at [762, 268] on img at bounding box center [733, 195] width 288 height 198
click at [629, 615] on div "Standard 3D Puff Metallic & Glitter" at bounding box center [733, 621] width 288 height 82
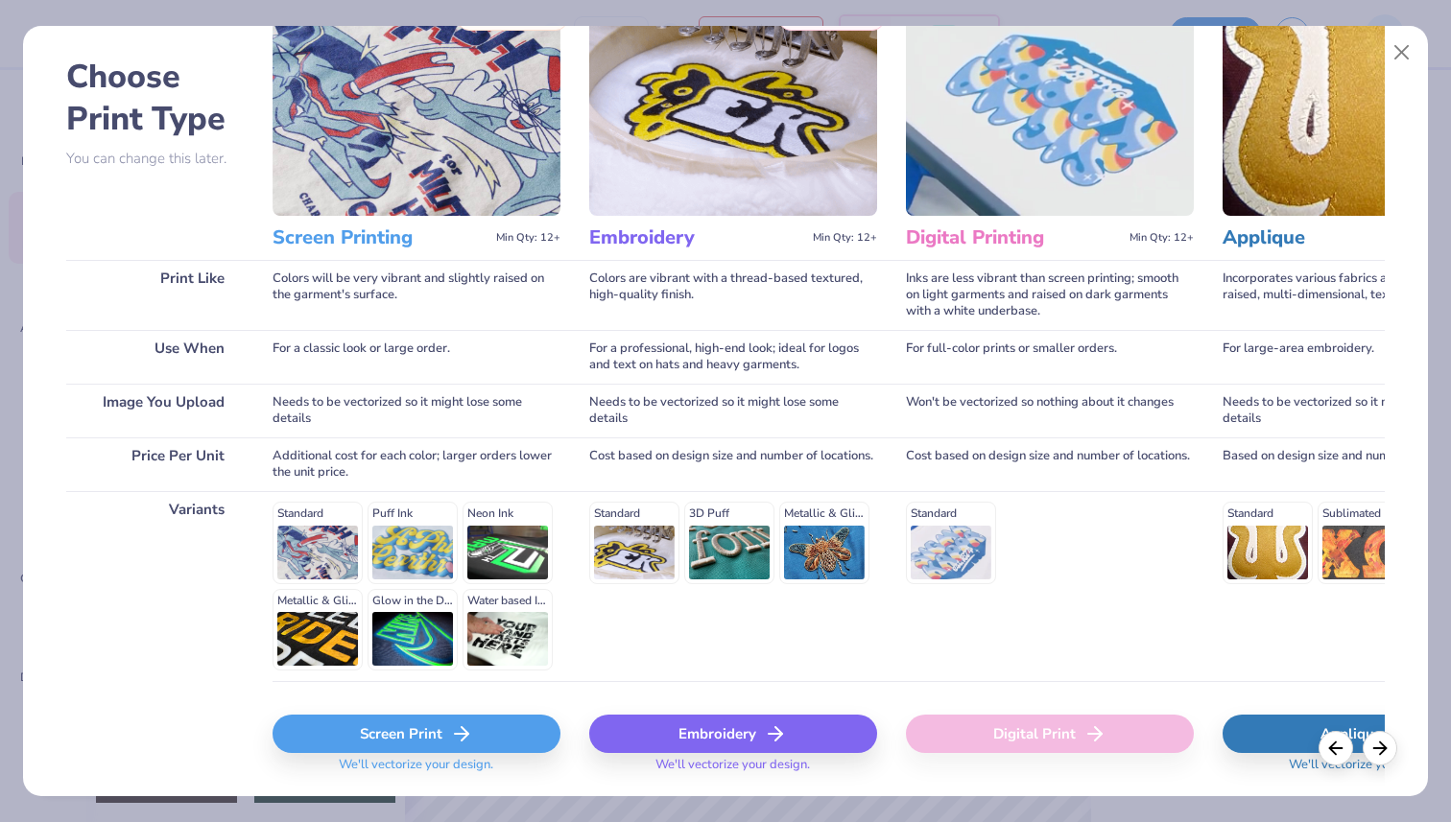
scroll to position [133, 0]
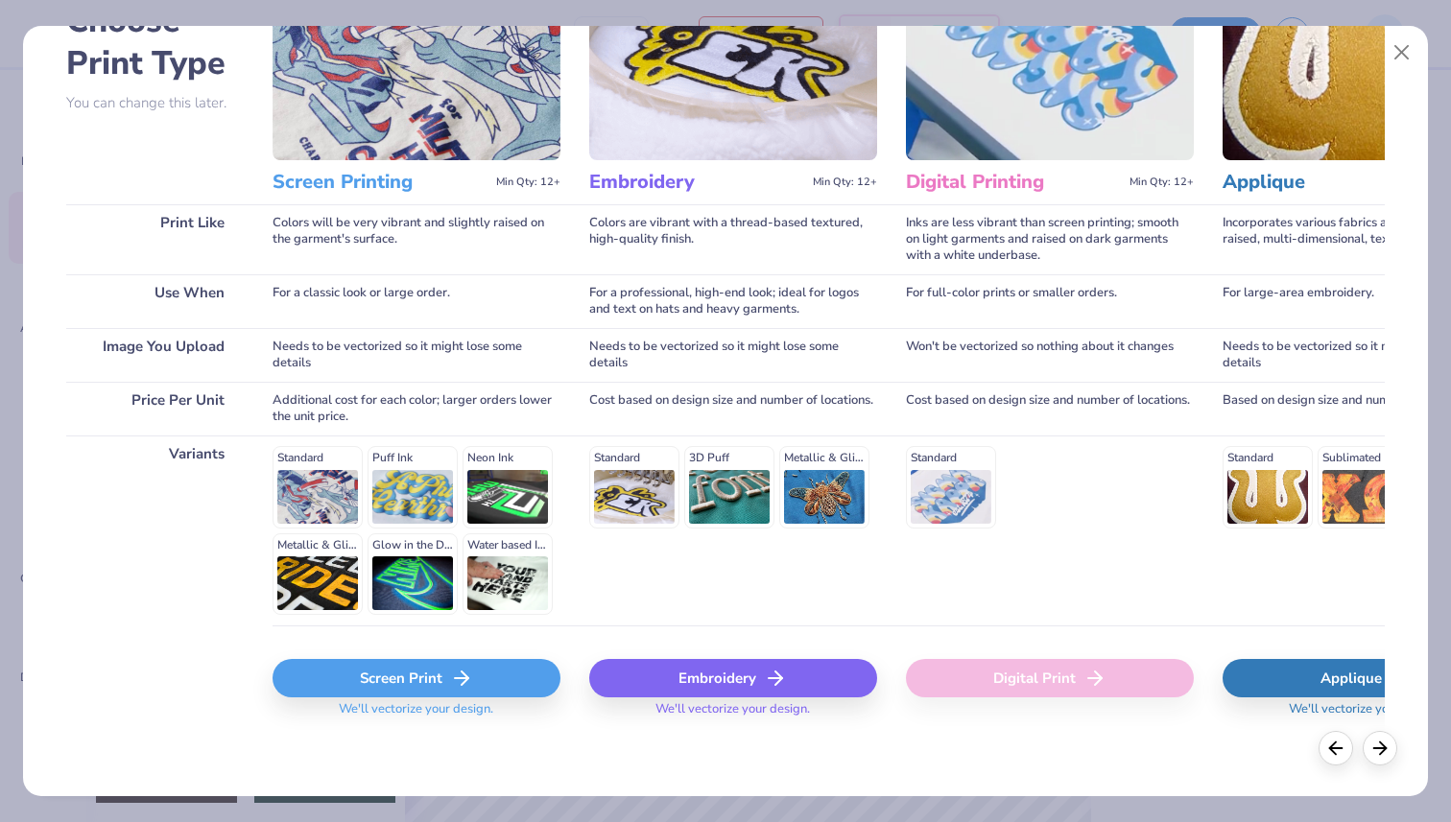
click at [748, 691] on div "Embroidery" at bounding box center [733, 678] width 288 height 38
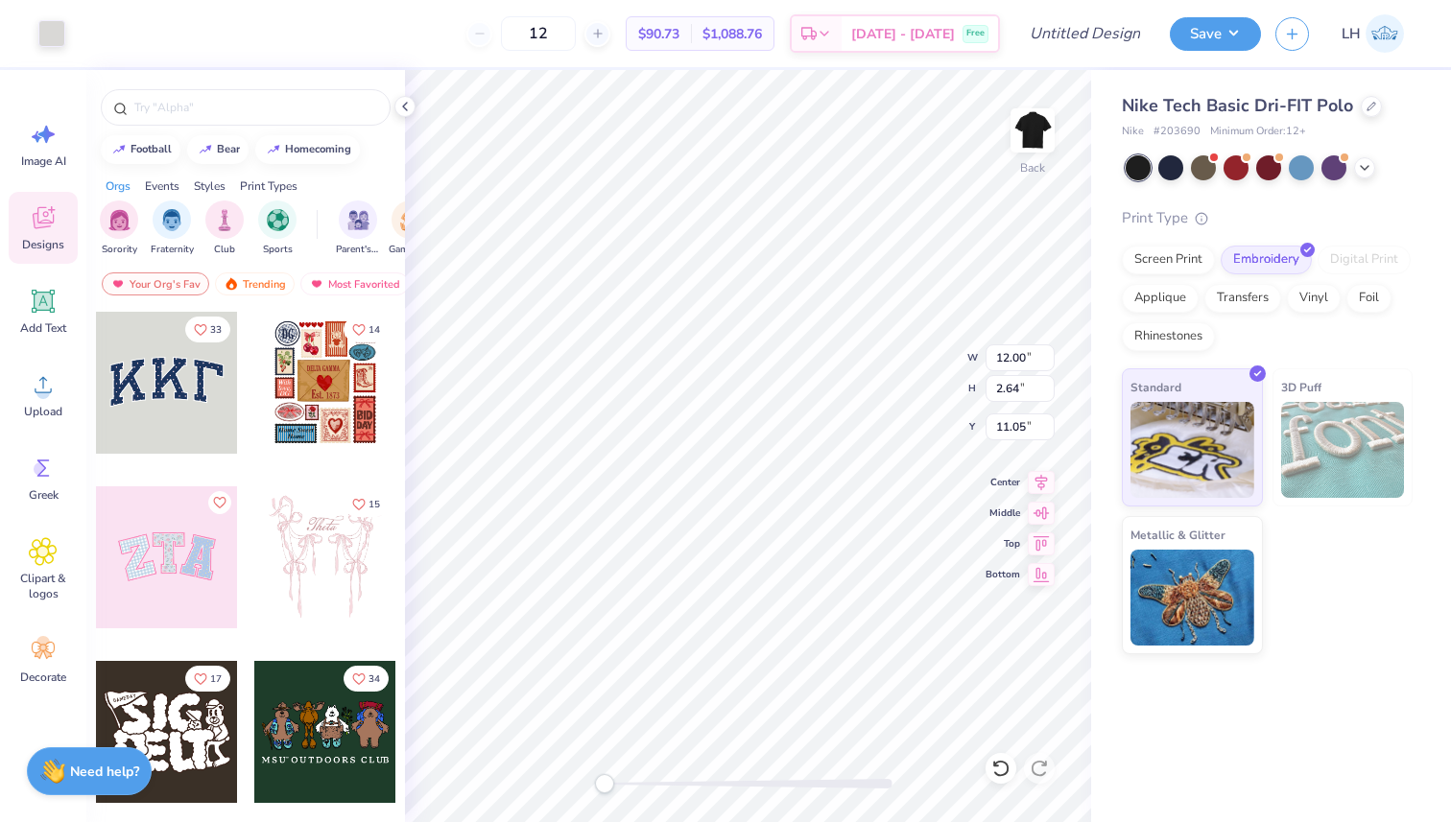
click at [1261, 720] on div "Nike Tech Basic Dri-FIT Polo Nike # 203690 Minimum Order: 12 + Print Type Scree…" at bounding box center [1271, 446] width 360 height 752
click at [1378, 714] on div "Nike Tech Basic Dri-FIT Polo Nike # 203690 Minimum Order: 12 + Print Type Scree…" at bounding box center [1271, 446] width 360 height 752
click at [1368, 585] on div "Standard 3D Puff Metallic & Glitter" at bounding box center [1267, 512] width 291 height 286
click at [1279, 582] on div "Standard 3D Puff Metallic & Glitter" at bounding box center [1267, 512] width 291 height 286
click at [1332, 617] on div "Standard 3D Puff Metallic & Glitter" at bounding box center [1267, 512] width 291 height 286
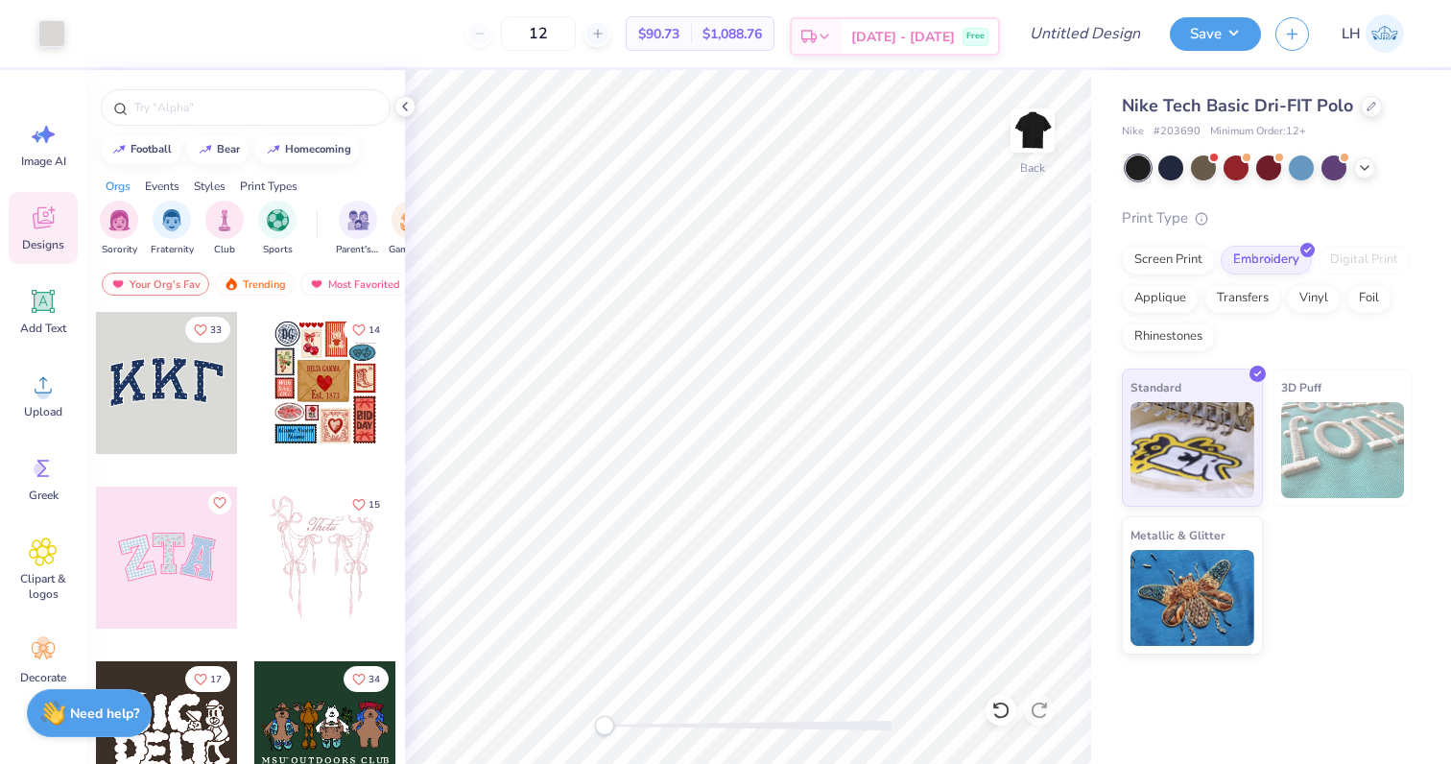
click at [832, 38] on icon at bounding box center [824, 36] width 15 height 15
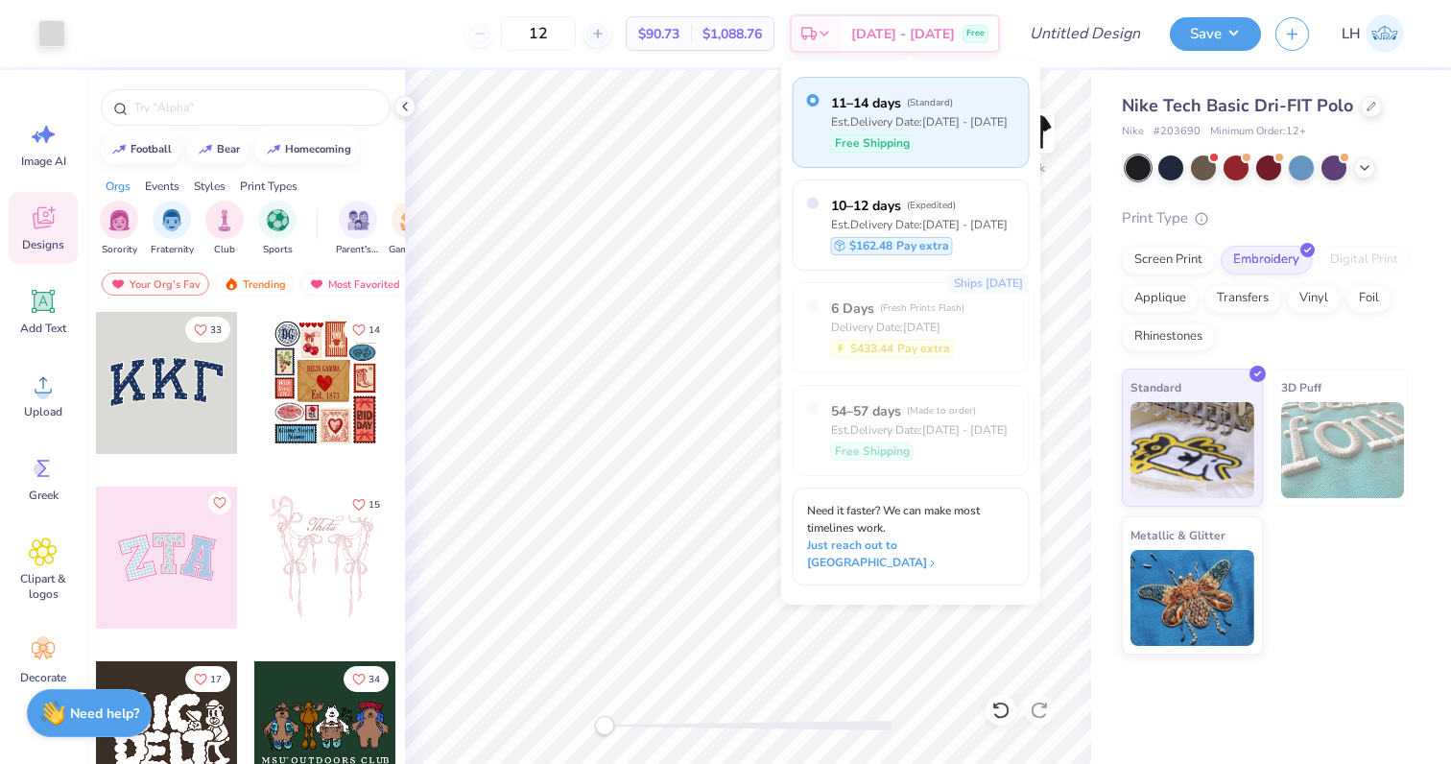
click at [517, 33] on div "12" at bounding box center [538, 33] width 144 height 35
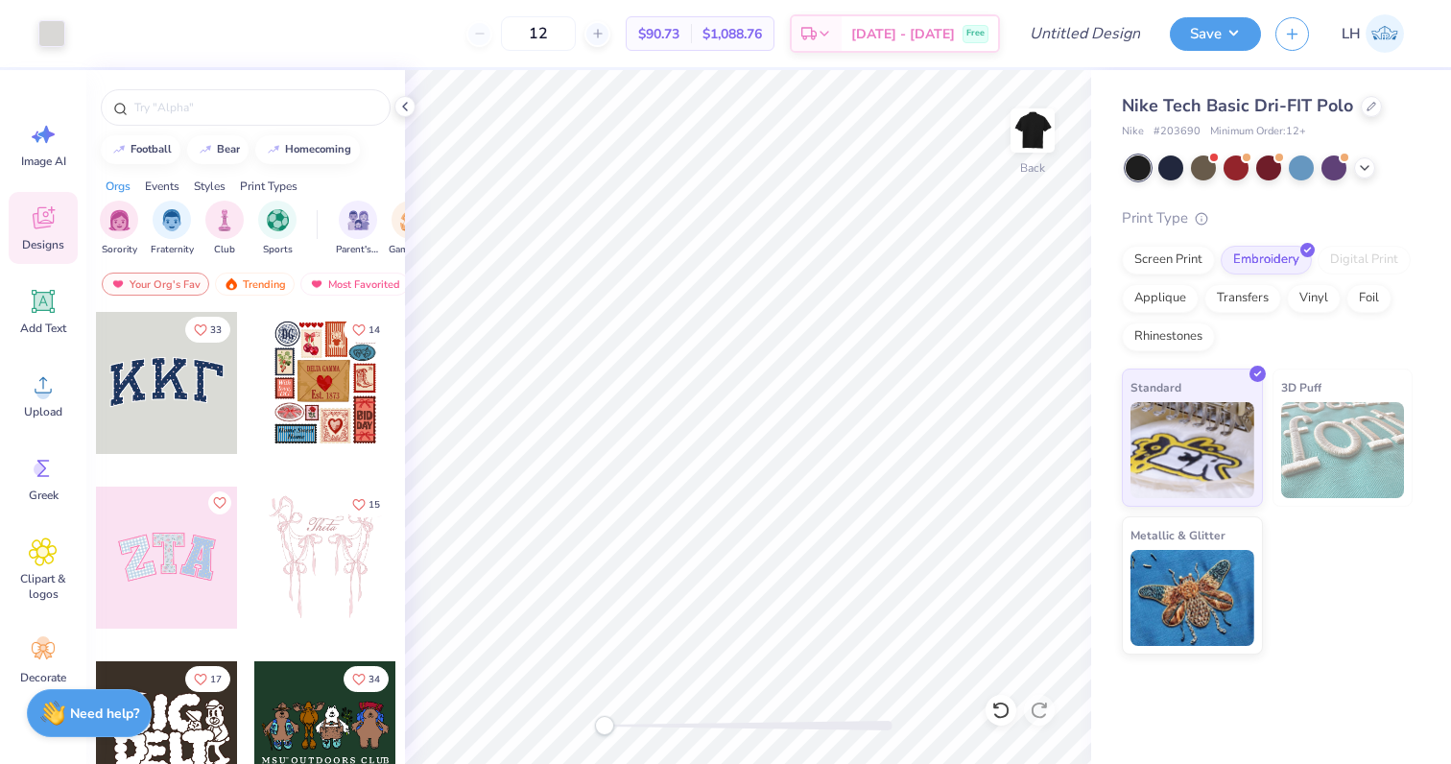
click at [504, 33] on div "12" at bounding box center [538, 33] width 144 height 35
click at [832, 34] on icon at bounding box center [824, 36] width 15 height 15
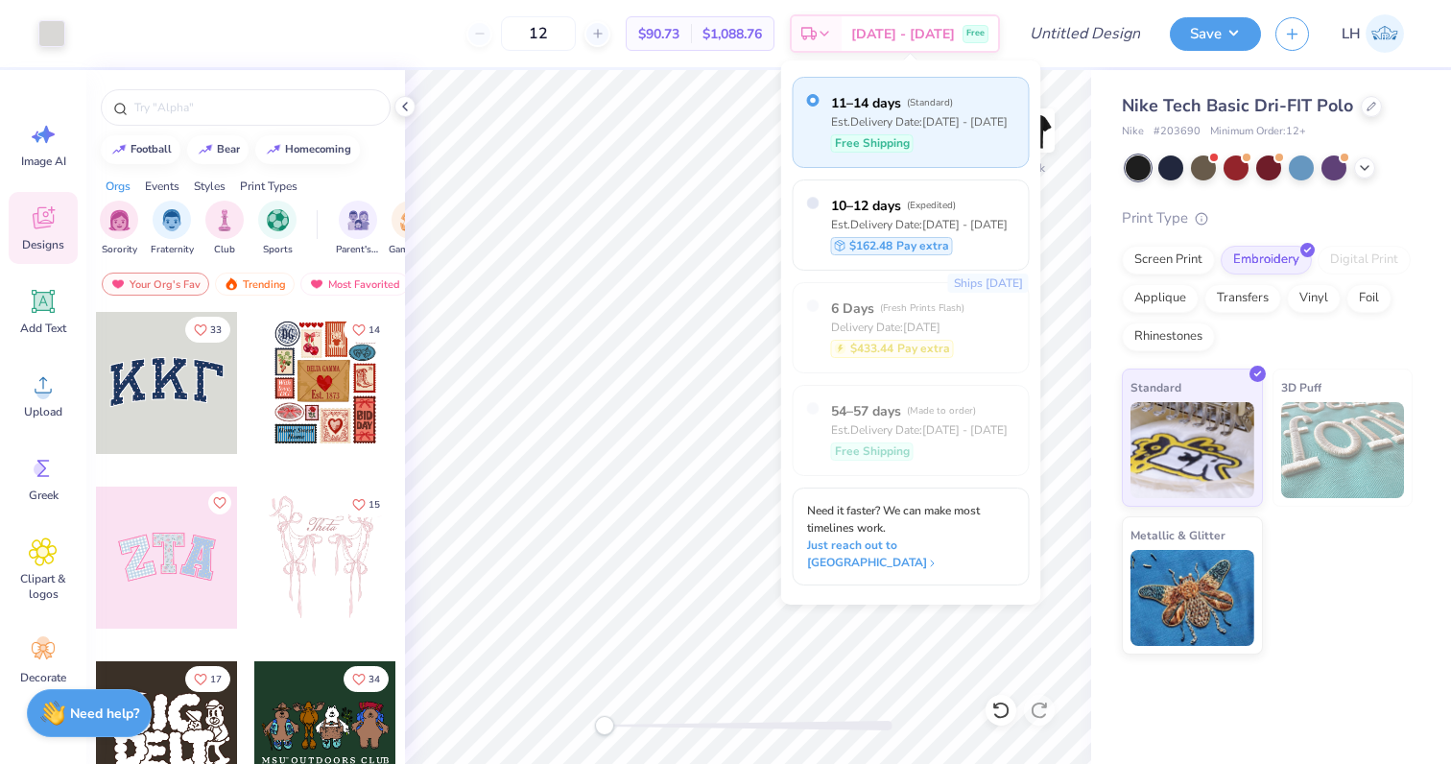
click at [1012, 37] on div "Art colors 12 $90.73 Per Item $1,088.76 Total Est. Delivery [DATE] - [DATE] Fre…" at bounding box center [725, 33] width 1451 height 67
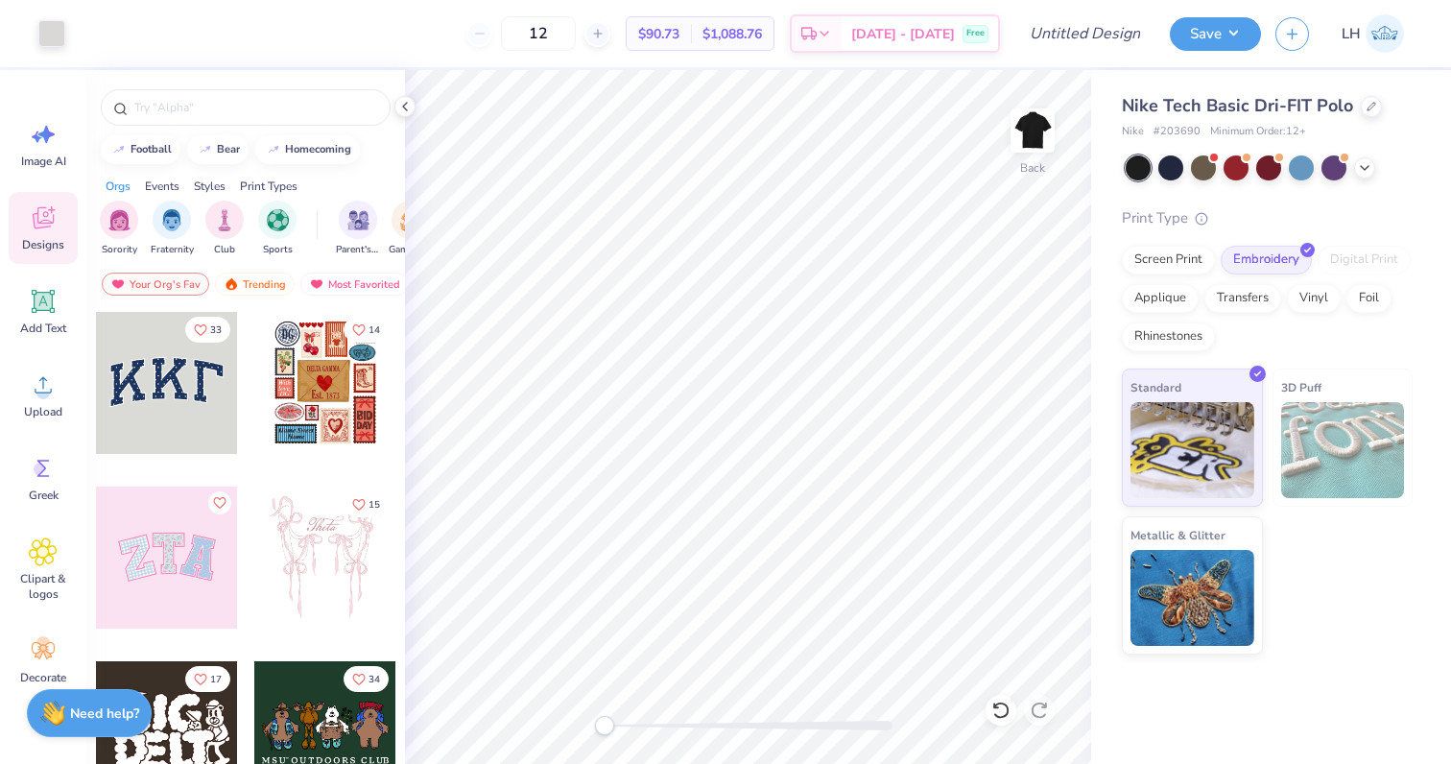
click at [1422, 39] on div "Save LH" at bounding box center [1310, 33] width 281 height 67
click at [1423, 39] on div "Save LH" at bounding box center [1310, 33] width 281 height 67
click at [971, 36] on span "Free" at bounding box center [975, 36] width 18 height 13
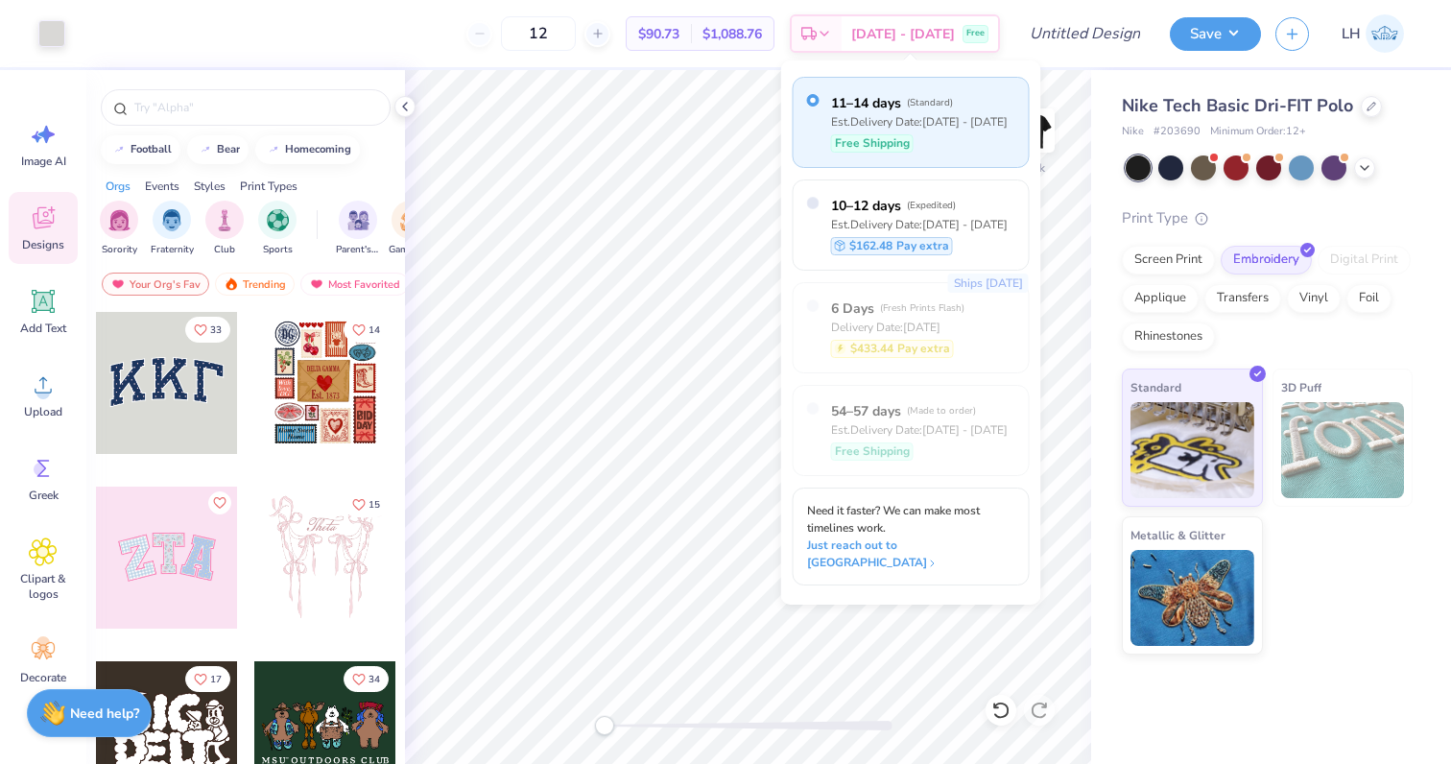
click at [1053, 59] on div "Design Title" at bounding box center [1084, 33] width 141 height 67
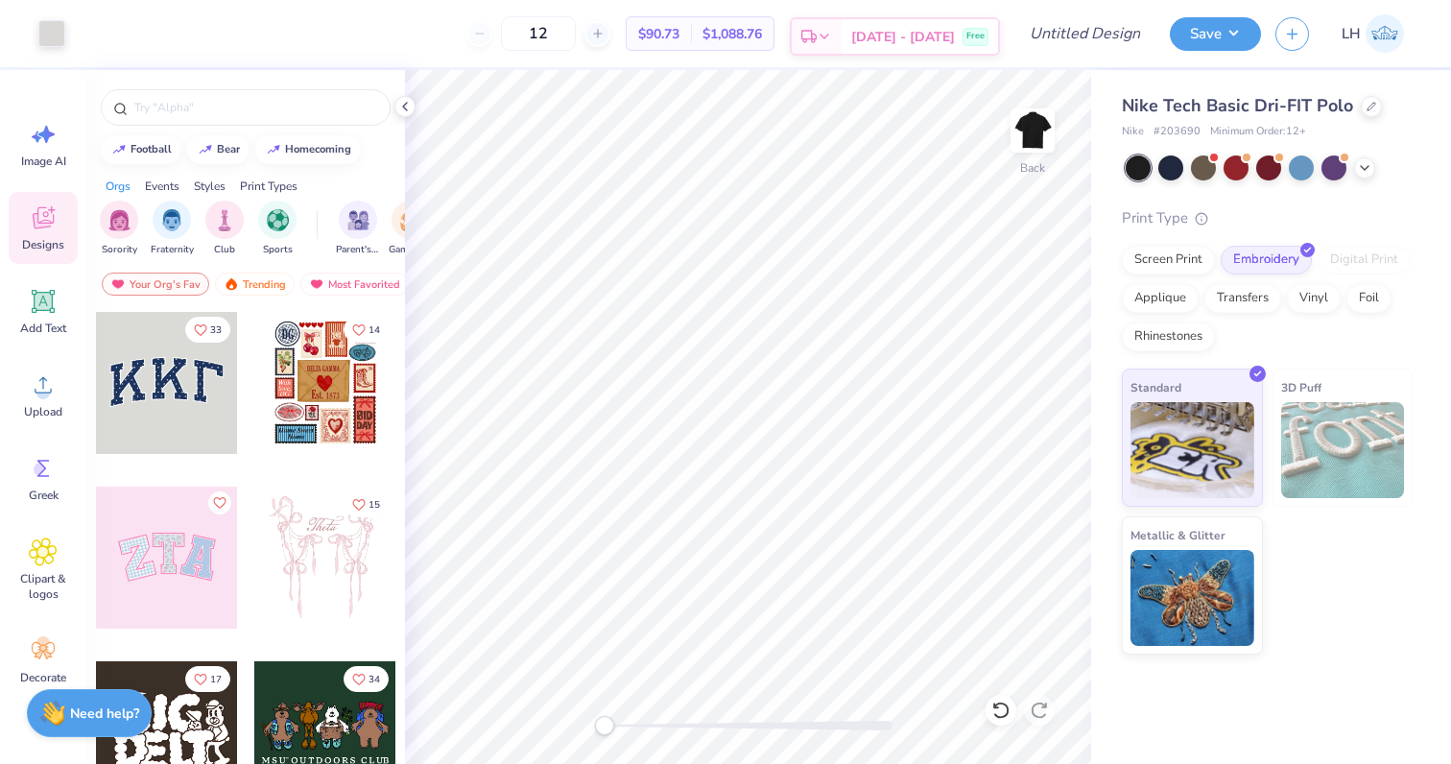
click at [920, 42] on span "[DATE] - [DATE]" at bounding box center [903, 37] width 104 height 20
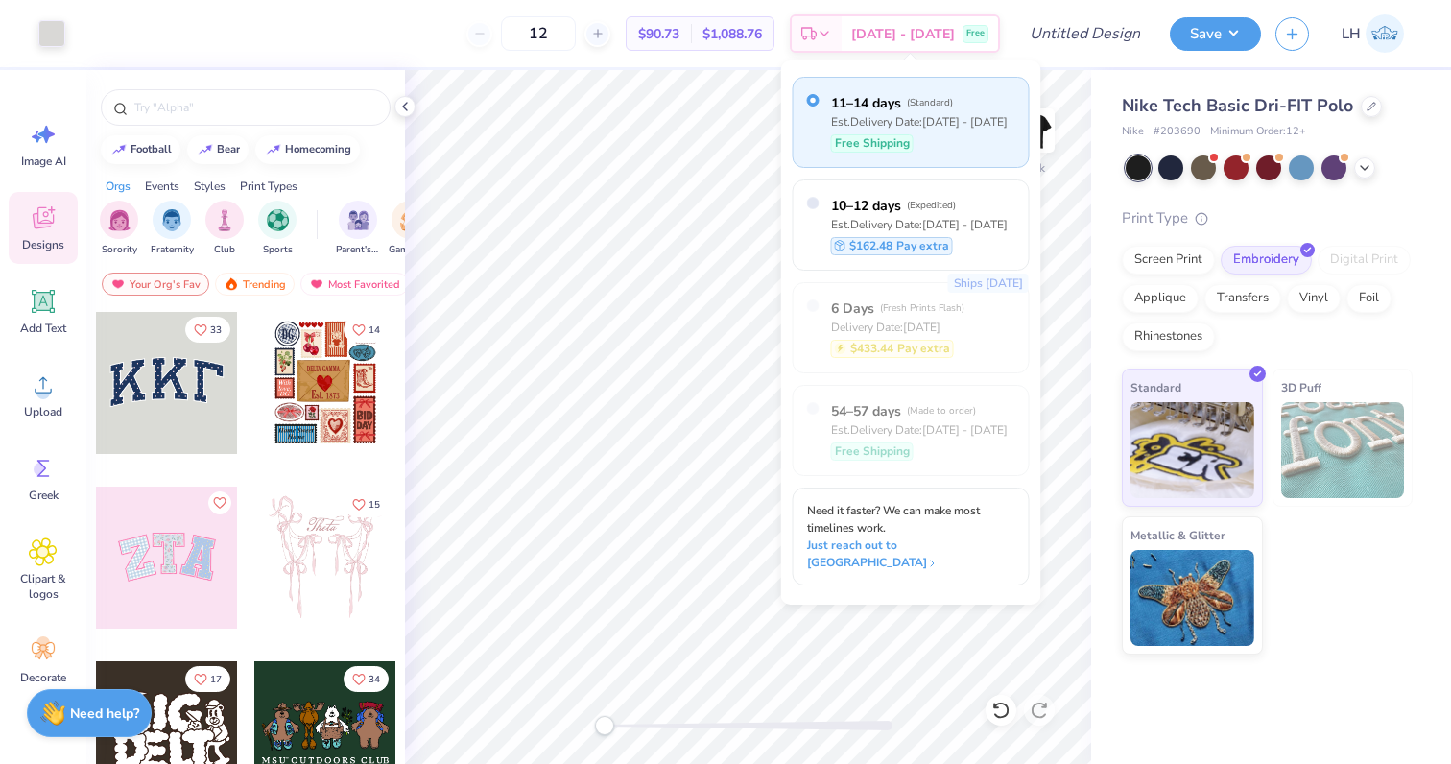
click at [1056, 54] on div "Design Title" at bounding box center [1084, 33] width 141 height 67
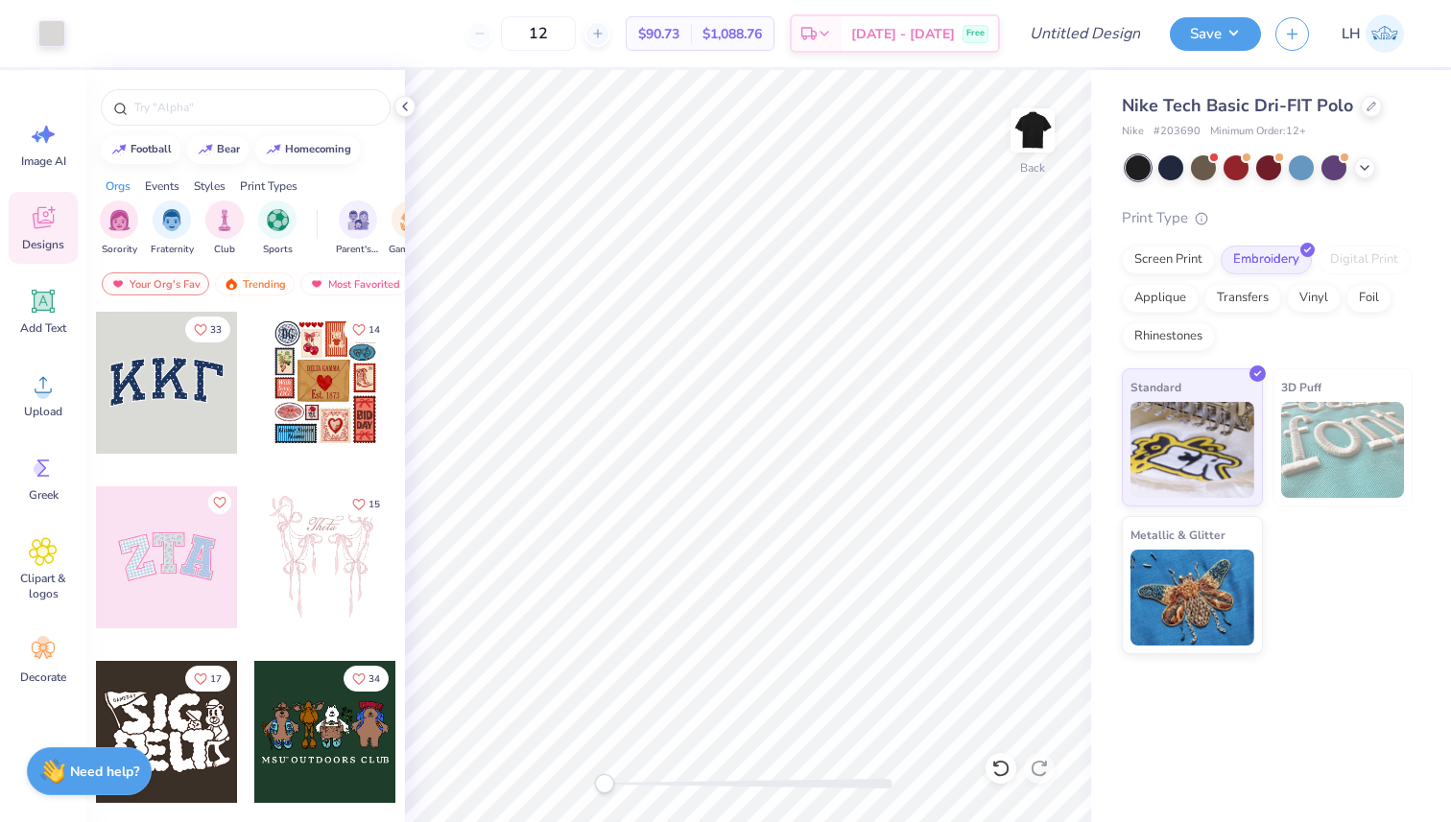
click at [505, 13] on div "12 $90.73 Per Item $1,088.76 Total Est. Delivery [DATE] - [DATE] Free" at bounding box center [540, 33] width 920 height 67
click at [1007, 17] on div "Art colors 12 $90.73 Per Item $1,088.76 Total Est. Delivery [DATE] - [DATE] Fre…" at bounding box center [725, 33] width 1451 height 67
click at [502, 38] on div "12" at bounding box center [538, 33] width 144 height 35
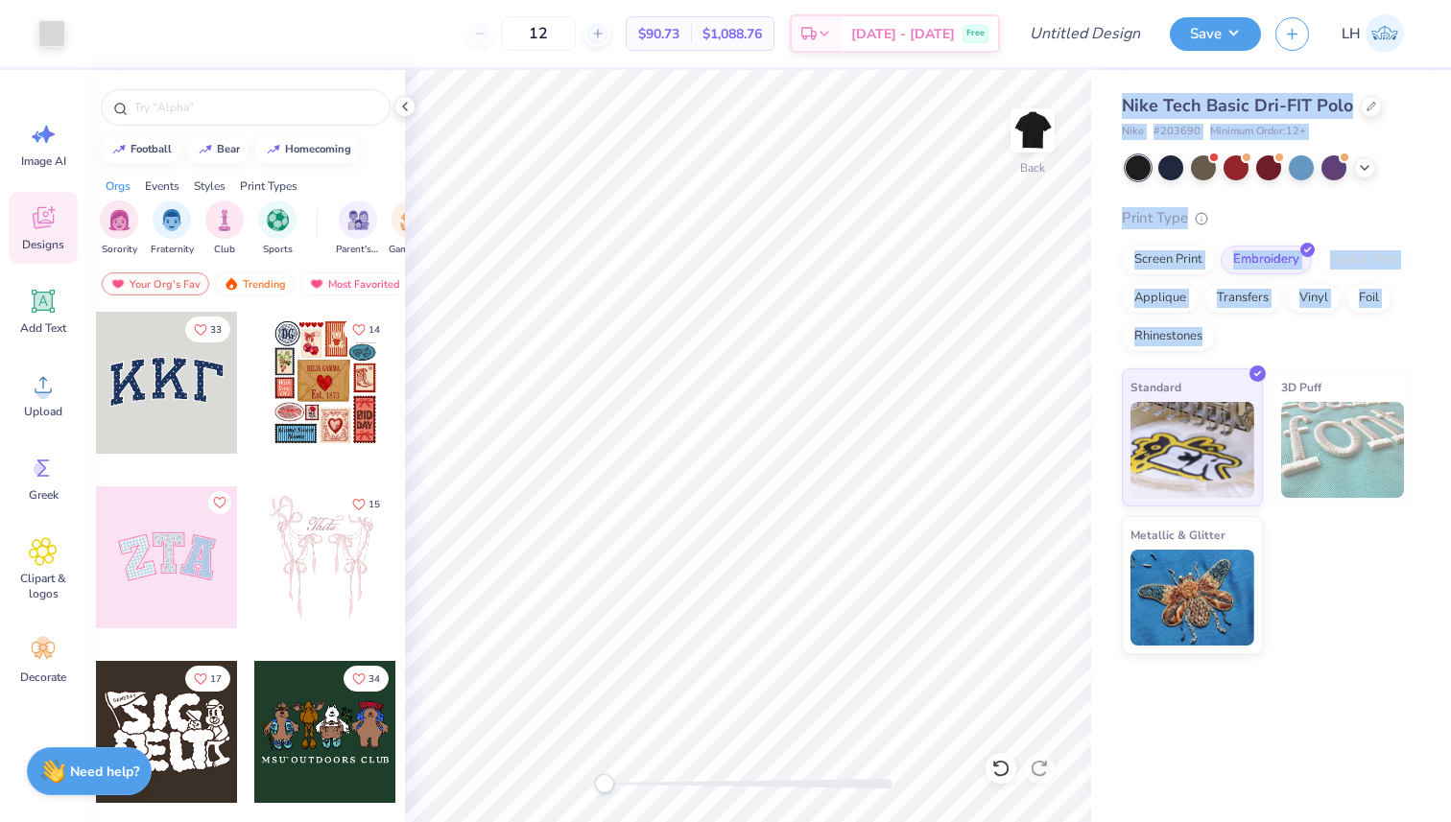
drag, startPoint x: 1237, startPoint y: 336, endPoint x: 1130, endPoint y: 92, distance: 266.4
click at [1130, 91] on div "Nike Tech Basic Dri-FIT Polo Nike # 203690 Minimum Order: 12 + Print Type Scree…" at bounding box center [1271, 362] width 360 height 584
click at [1140, 82] on div "Nike Tech Basic Dri-FIT Polo Nike # 203690 Minimum Order: 12 + Print Type Scree…" at bounding box center [1271, 362] width 360 height 584
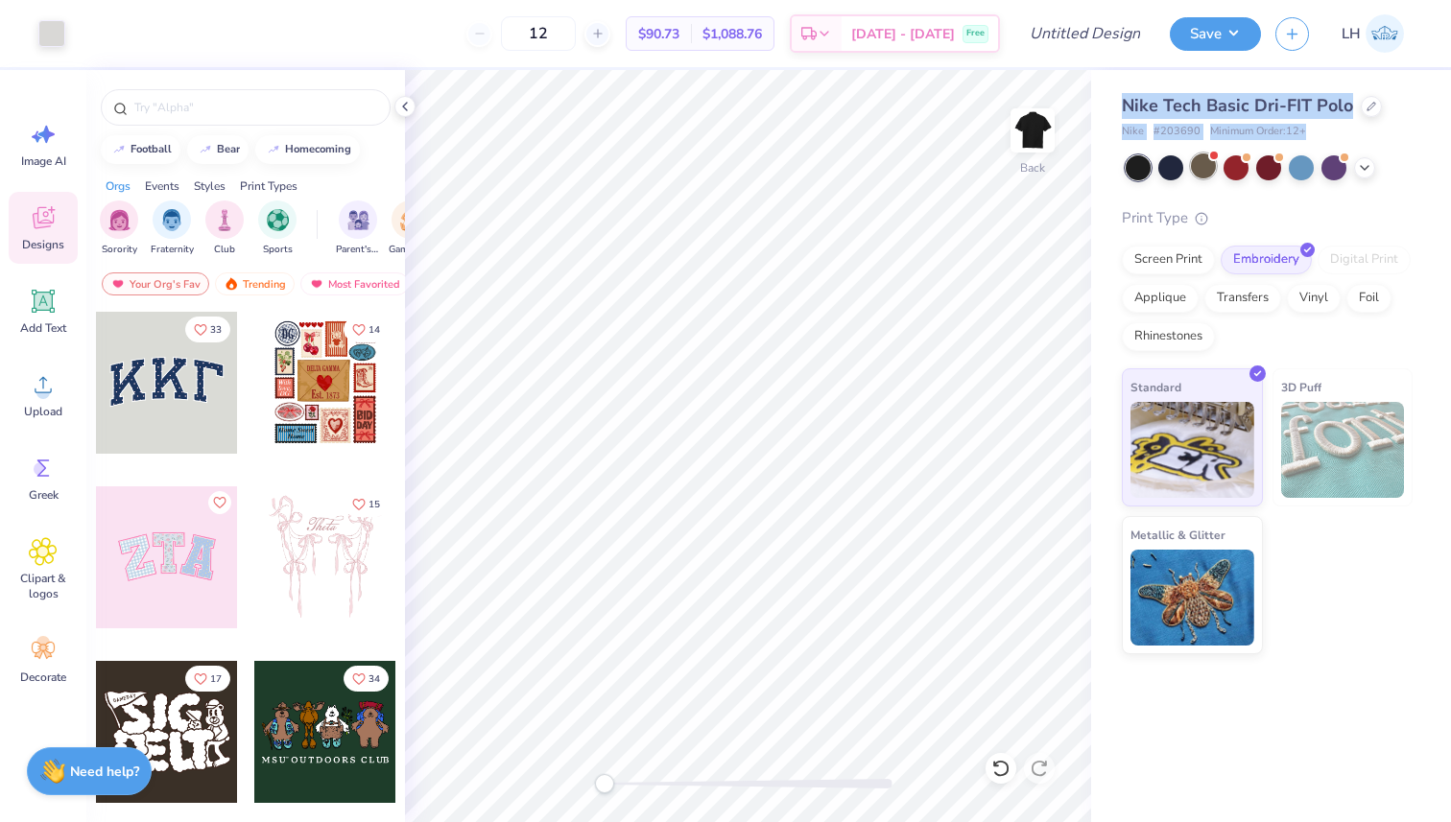
drag, startPoint x: 1117, startPoint y: 102, endPoint x: 1192, endPoint y: 177, distance: 105.9
click at [1192, 177] on div "Nike Tech Basic Dri-FIT Polo Nike # 203690 Minimum Order: 12 + Print Type Scree…" at bounding box center [1271, 362] width 360 height 584
click at [1331, 128] on div "Nike # 203690 Minimum Order: 12 +" at bounding box center [1267, 132] width 291 height 16
click at [511, 30] on div "12" at bounding box center [538, 33] width 144 height 35
click at [512, 38] on div "12" at bounding box center [538, 33] width 144 height 35
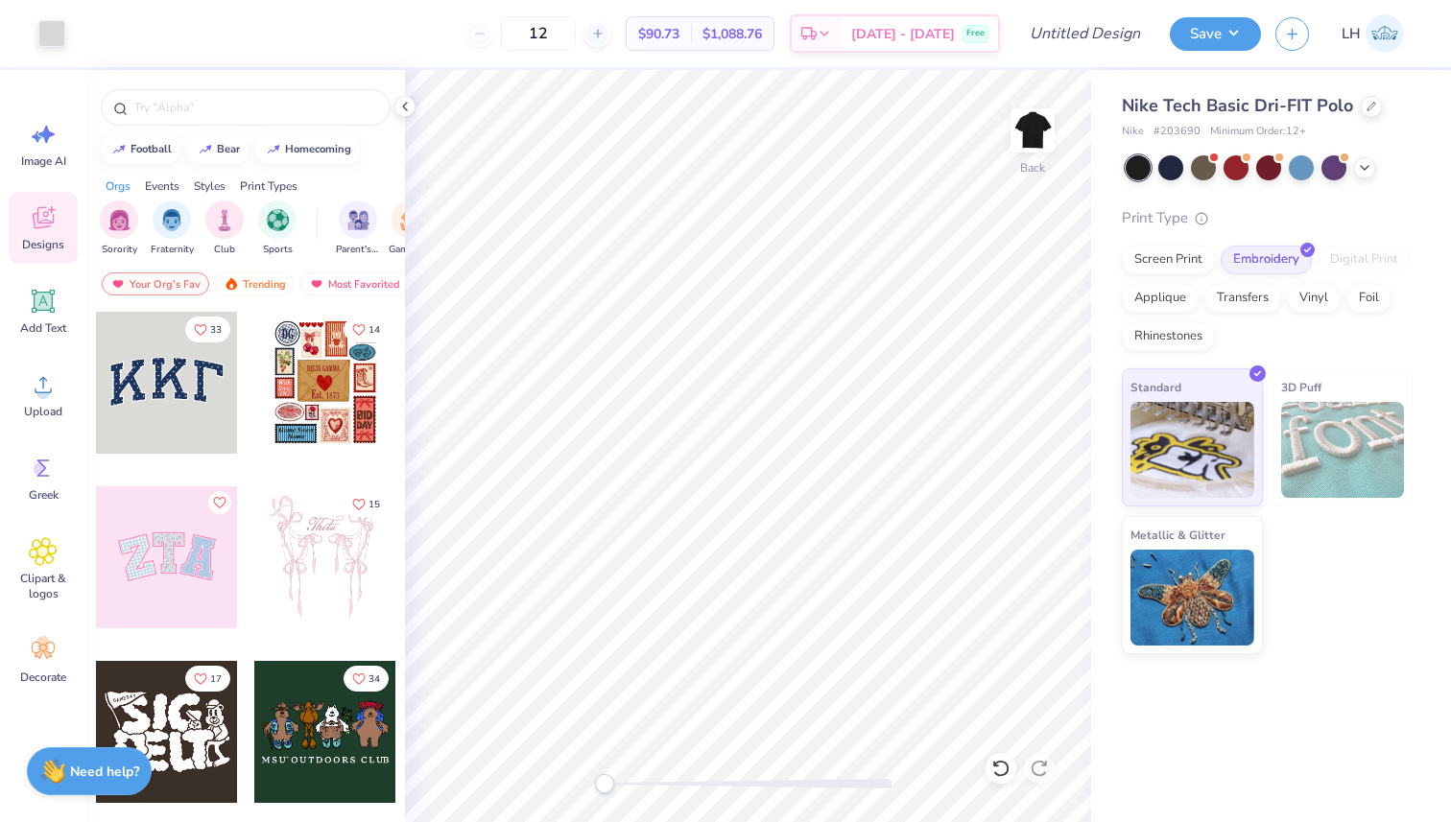
click at [430, 32] on div "12 $90.73 Per Item $1,088.76 Total Est. Delivery [DATE] - [DATE] Free" at bounding box center [540, 33] width 920 height 67
click at [1394, 665] on div "Nike Tech Basic Dri-FIT Polo Nike # 203690 Minimum Order: 12 + Print Type Scree…" at bounding box center [1271, 446] width 360 height 752
click at [1372, 672] on div "Nike Tech Basic Dri-FIT Polo Nike # 203690 Minimum Order: 12 + Print Type Scree…" at bounding box center [1271, 446] width 360 height 752
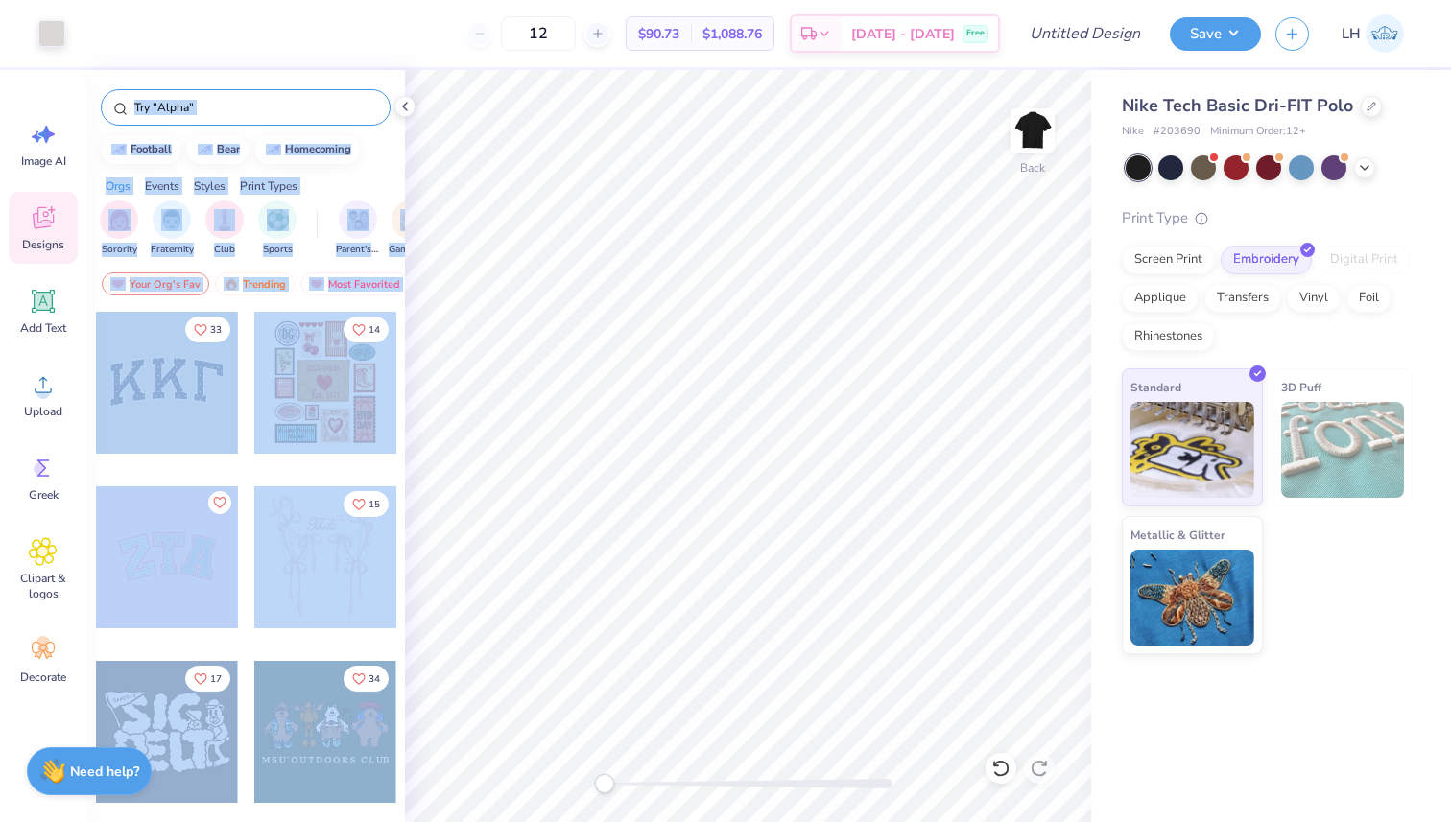
drag, startPoint x: 405, startPoint y: 107, endPoint x: 383, endPoint y: 107, distance: 22.1
click at [383, 107] on div "Art colors 12 $90.73 Per Item $1,088.76 Total Est. Delivery [DATE] - [DATE] Fre…" at bounding box center [725, 411] width 1451 height 822
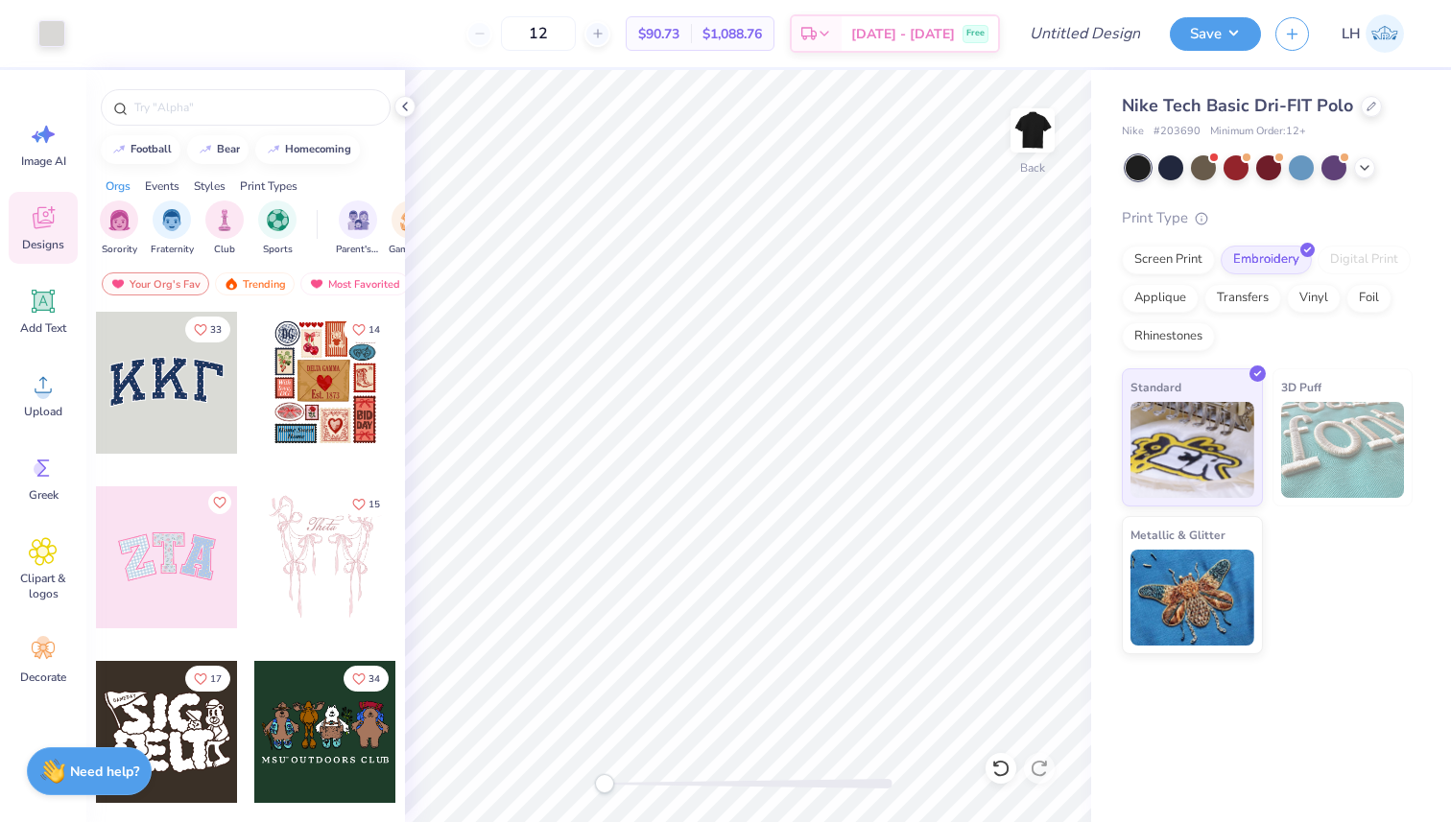
click at [435, 40] on div "12 $90.73 Per Item $1,088.76 Total Est. Delivery [DATE] - [DATE] Free" at bounding box center [540, 33] width 920 height 67
click at [1327, 653] on div "Standard 3D Puff Metallic & Glitter" at bounding box center [1267, 512] width 291 height 286
click at [644, 31] on div "12 $90.73 Per Item $1,088.76 Total Est. Delivery [DATE] - [DATE] Free" at bounding box center [540, 33] width 920 height 67
click at [422, 47] on div "12 $90.73 Per Item $1,088.76 Total Est. Delivery [DATE] - [DATE] Free" at bounding box center [540, 33] width 920 height 67
click at [416, 29] on div "12 $90.73 Per Item $1,088.76 Total Est. Delivery [DATE] - [DATE] Free" at bounding box center [540, 33] width 920 height 67
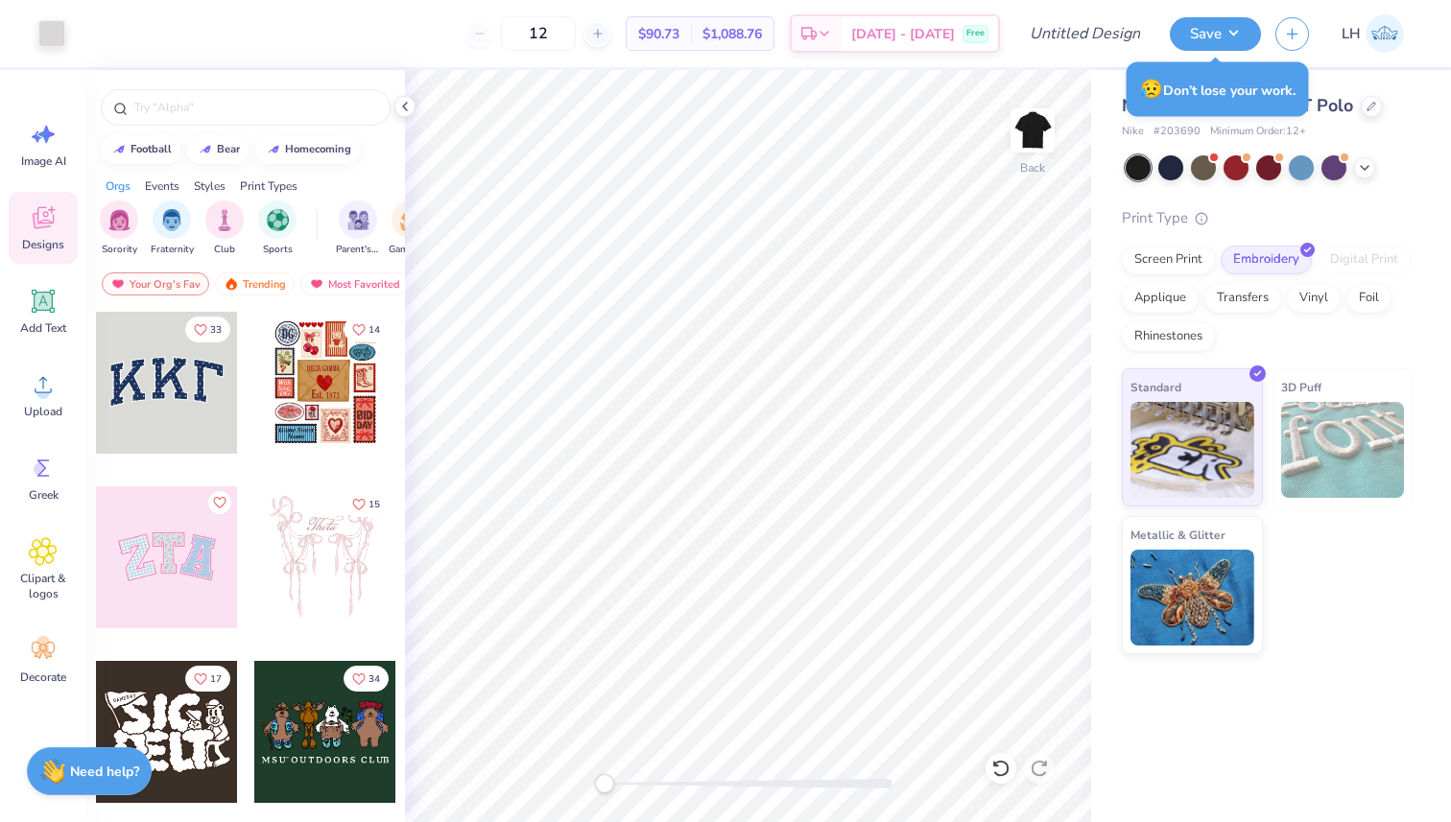
click at [474, 17] on div "12 $90.73 Per Item $1,088.76 Total Est. Delivery [DATE] - [DATE] Free" at bounding box center [540, 33] width 920 height 67
click at [1433, 81] on div "Nike Tech Basic Dri-FIT Polo Nike # 203690 Minimum Order: 12 + Print Type Scree…" at bounding box center [1271, 362] width 360 height 584
click at [199, 101] on input "text" at bounding box center [255, 107] width 246 height 19
click at [1377, 104] on div at bounding box center [1371, 104] width 21 height 21
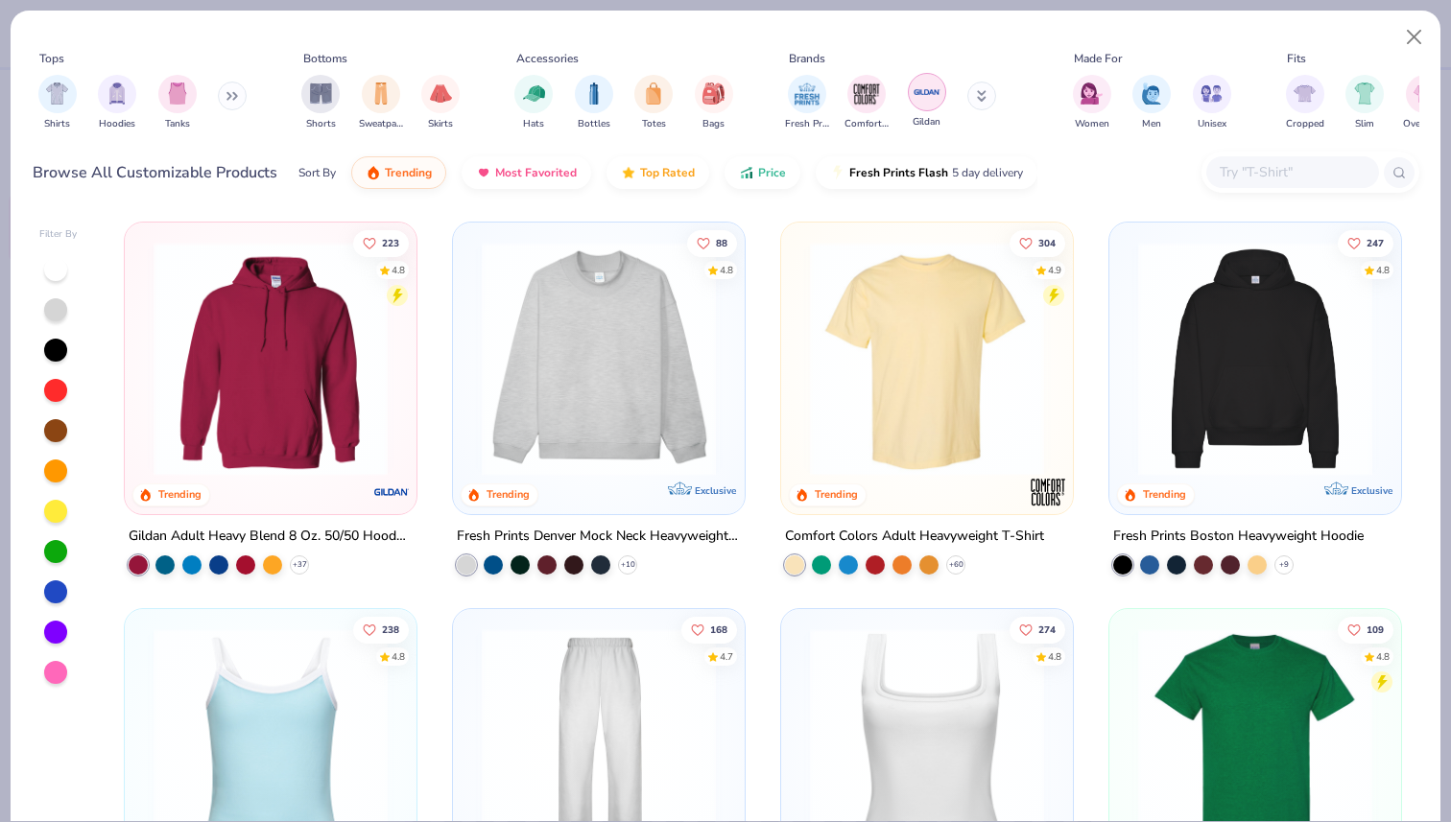
click at [938, 98] on img "filter for Gildan" at bounding box center [927, 92] width 29 height 29
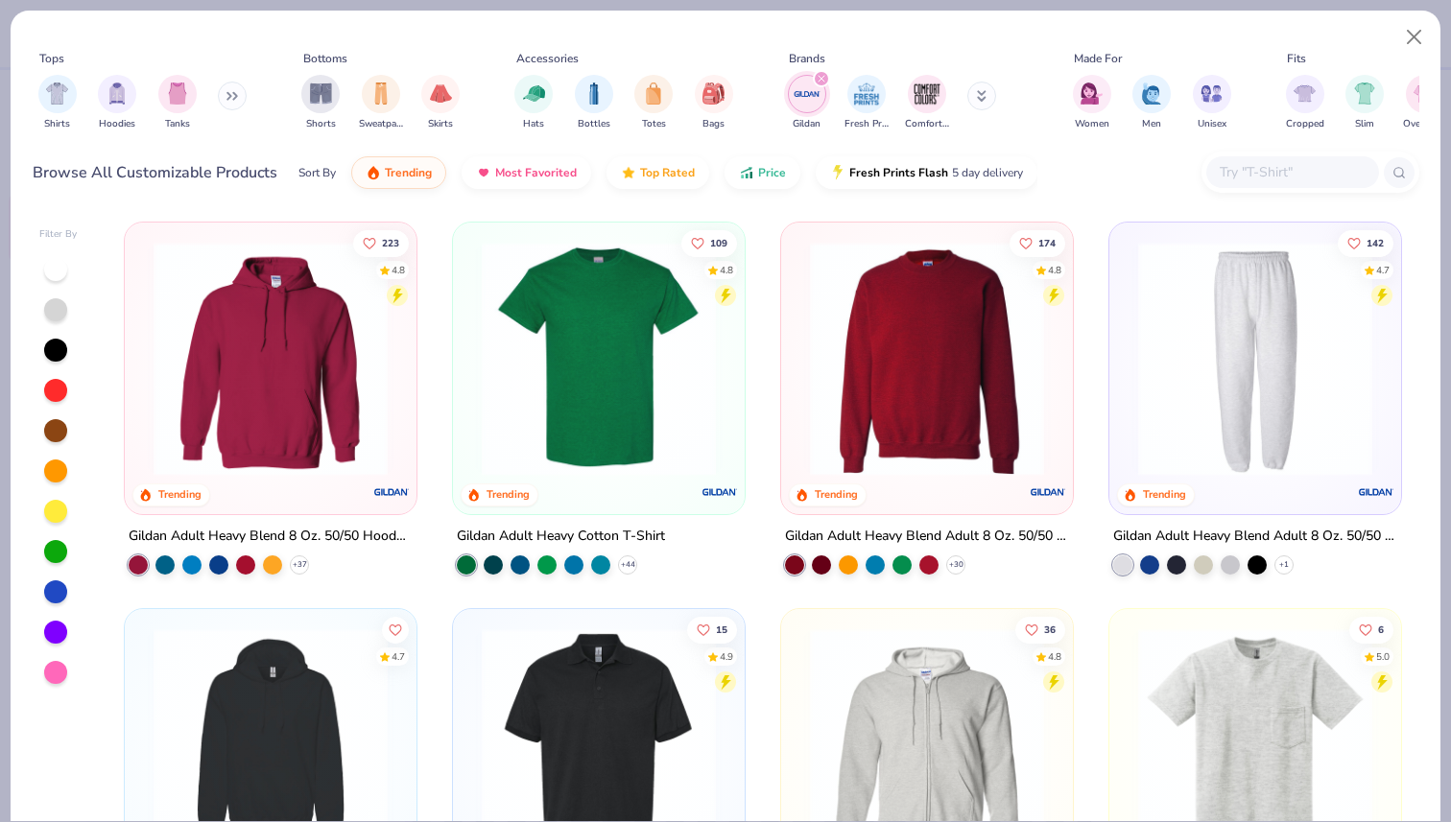
click at [1295, 177] on input "text" at bounding box center [1292, 172] width 148 height 22
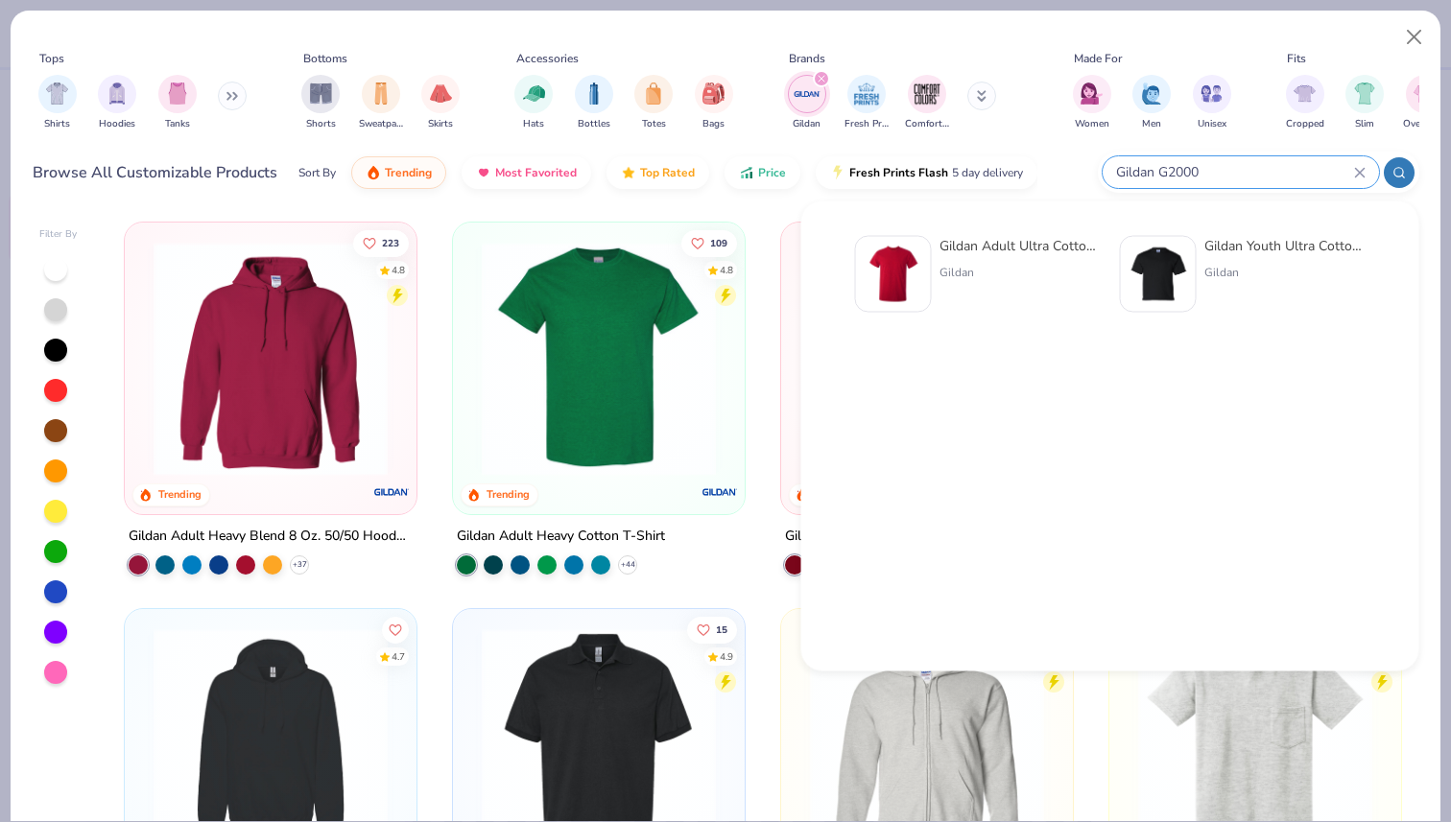
type input "Gildan G2000"
click at [1027, 250] on div "Gildan Adult Ultra Cotton 6 Oz. T-Shirt" at bounding box center [1020, 246] width 161 height 20
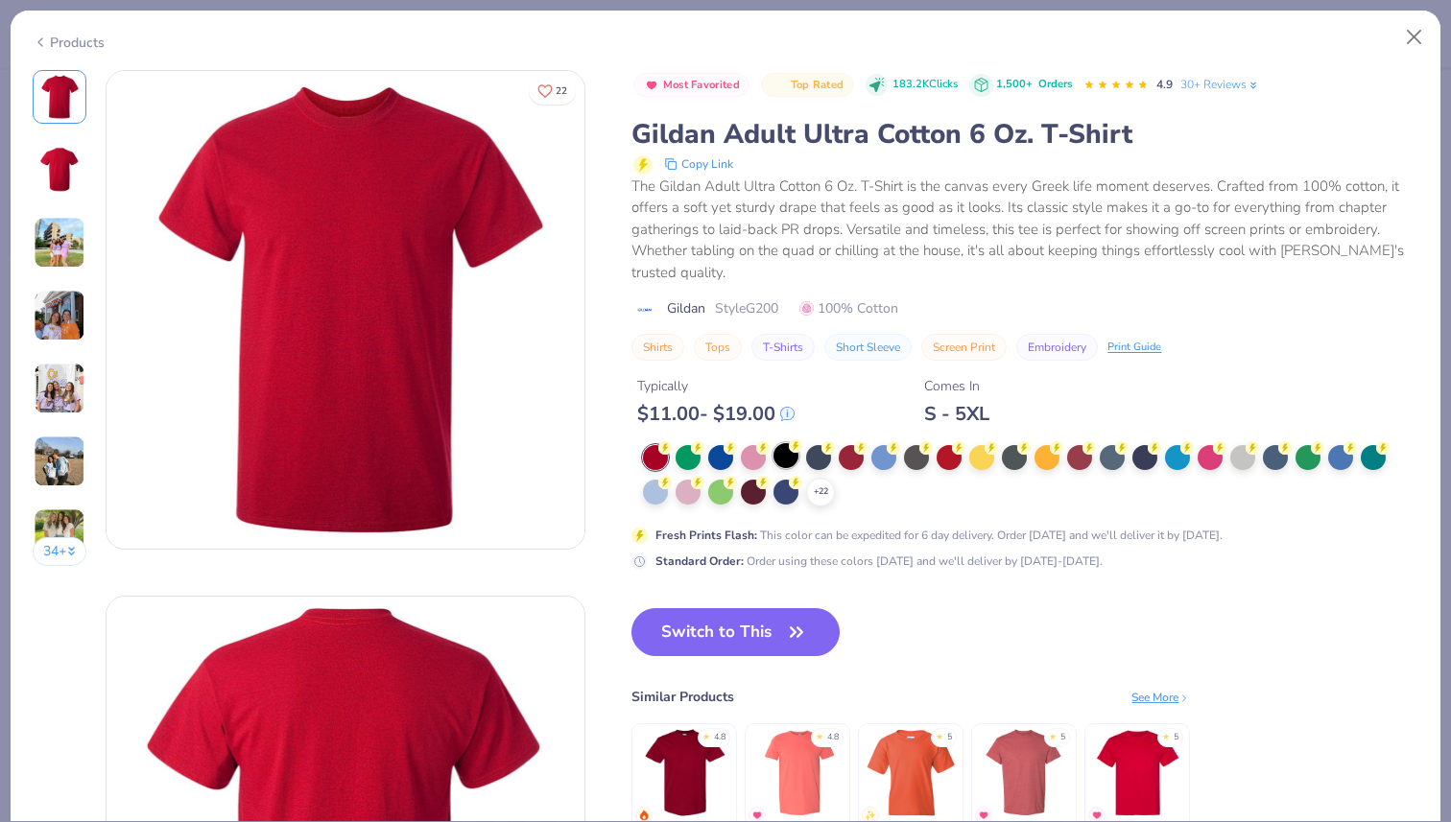
click at [789, 453] on icon at bounding box center [795, 446] width 13 height 13
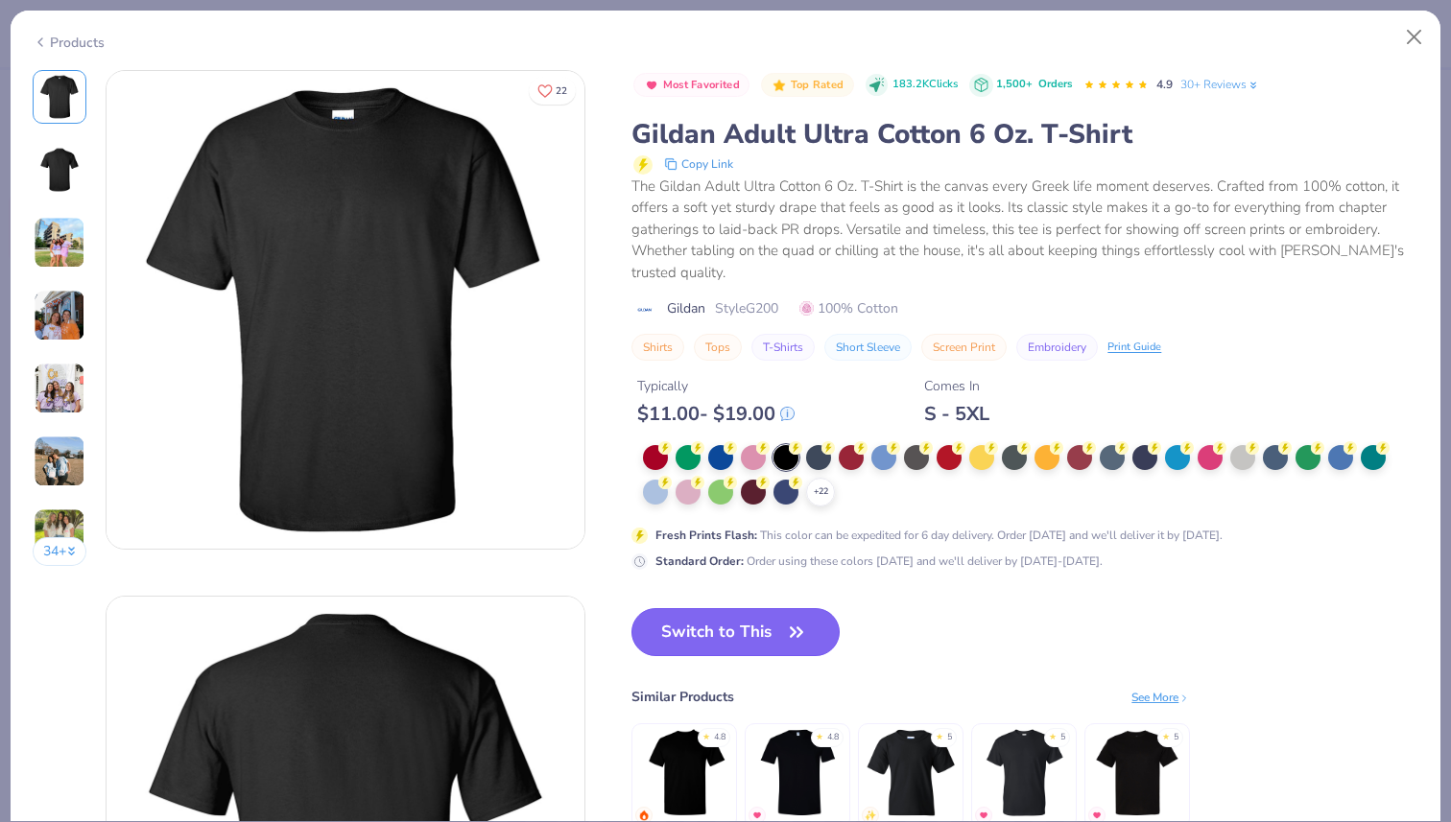
click at [727, 634] on button "Switch to This" at bounding box center [735, 632] width 208 height 48
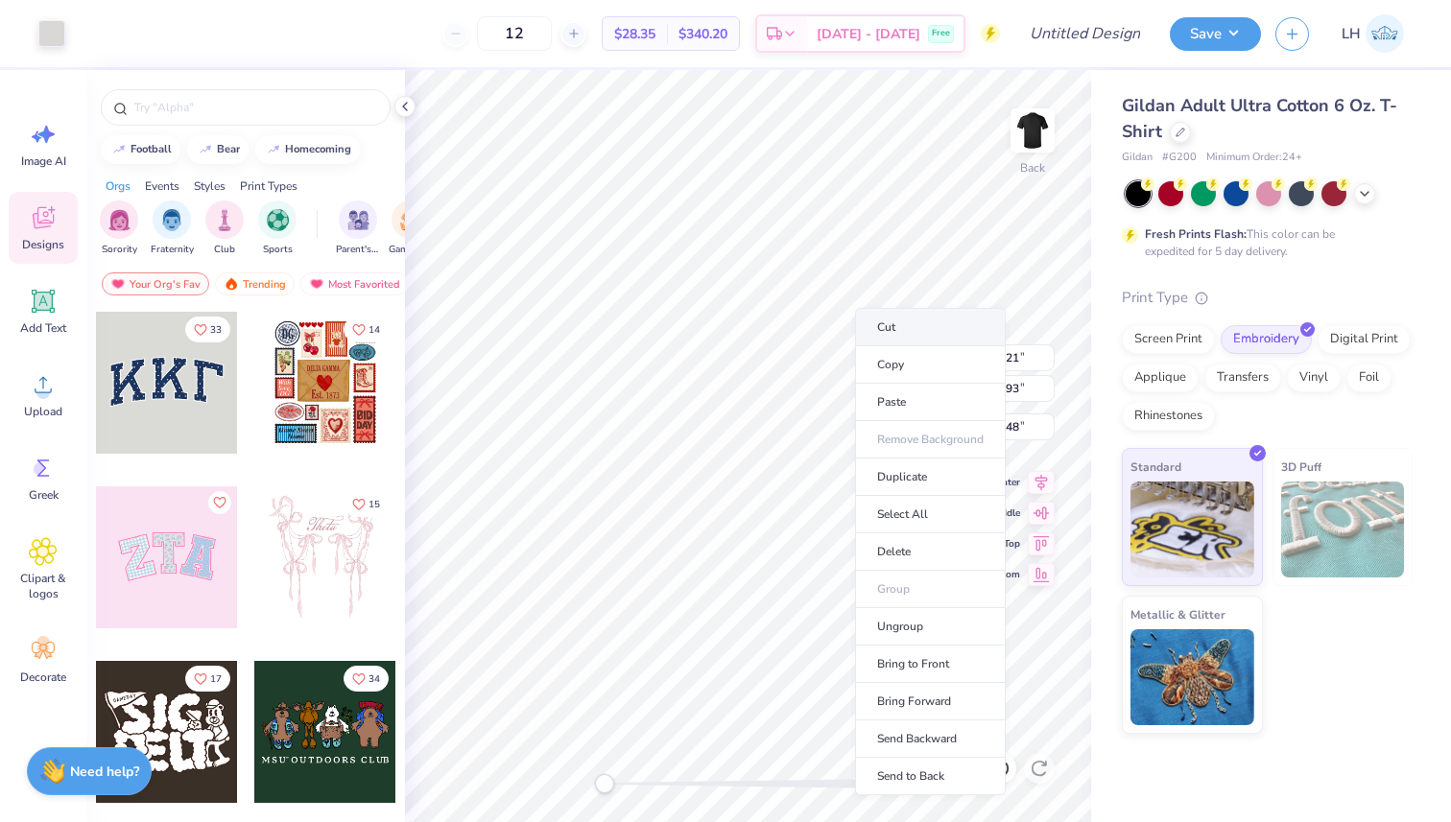
click at [916, 337] on li "Cut" at bounding box center [930, 327] width 151 height 38
click at [906, 333] on li "Cut" at bounding box center [938, 333] width 151 height 38
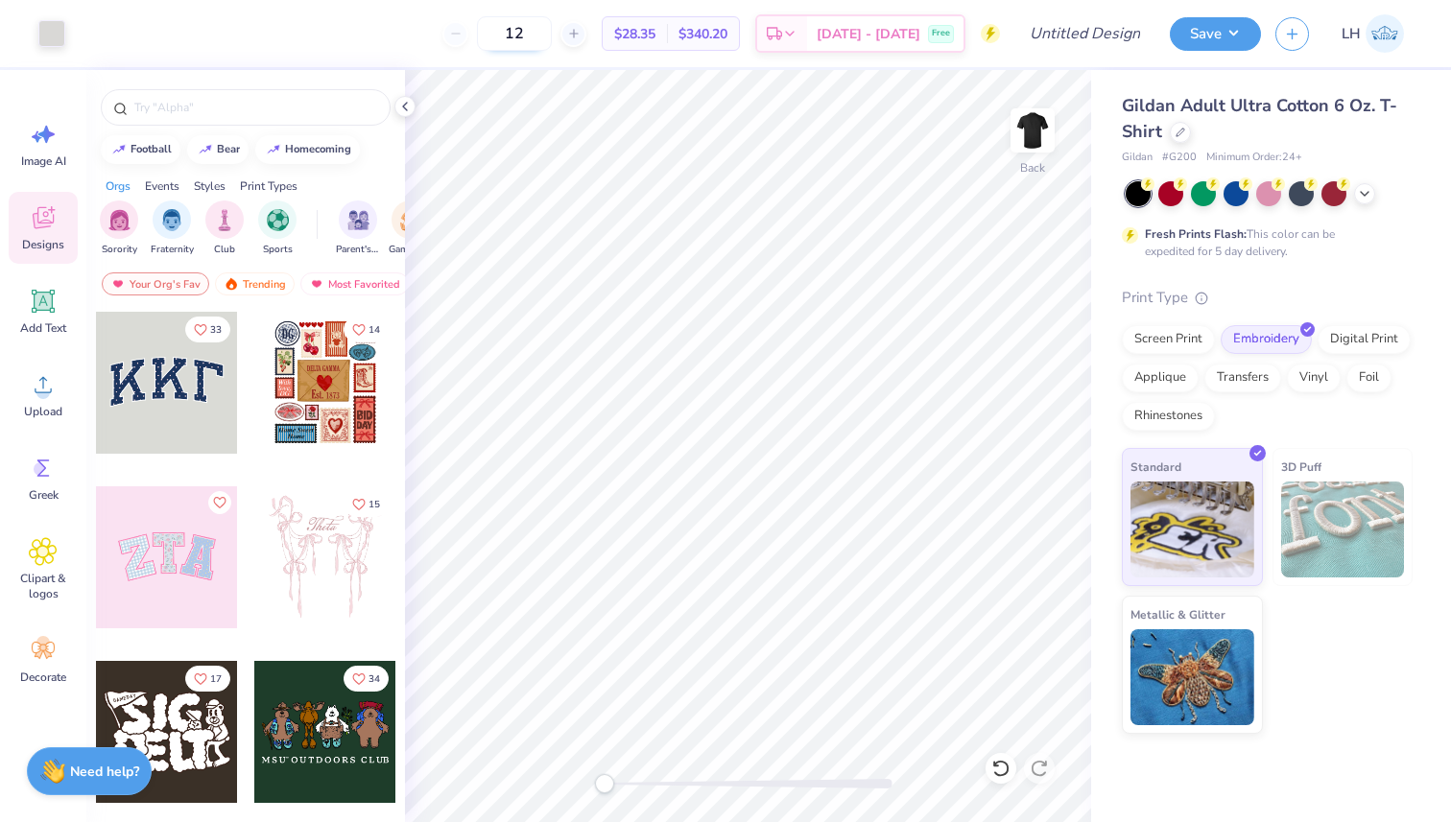
click at [552, 30] on input "12" at bounding box center [514, 33] width 75 height 35
type input "1"
type input "75"
click at [1026, 143] on img at bounding box center [1032, 130] width 77 height 77
click at [32, 393] on icon at bounding box center [43, 384] width 29 height 29
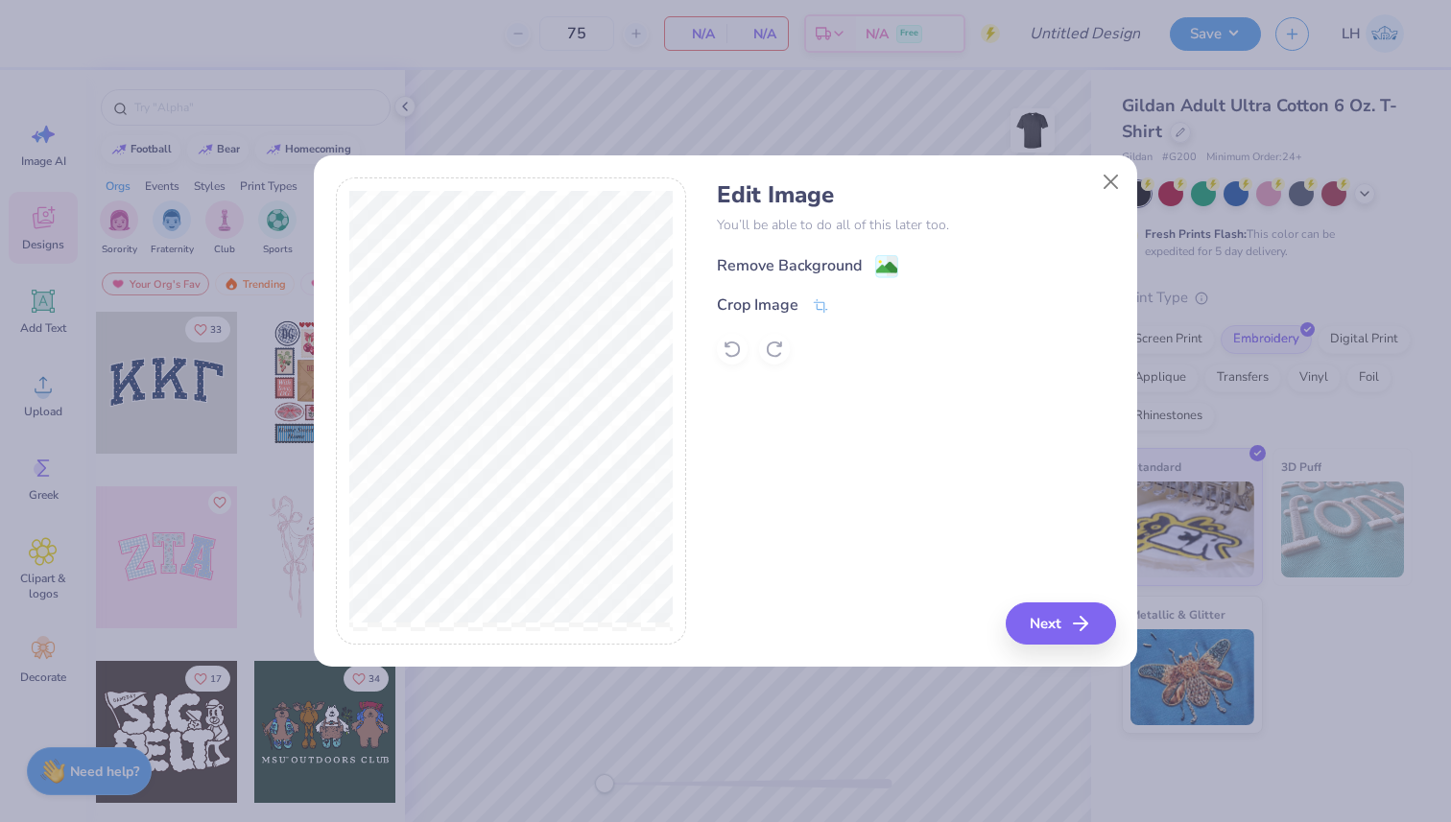
click at [877, 267] on image at bounding box center [886, 267] width 21 height 21
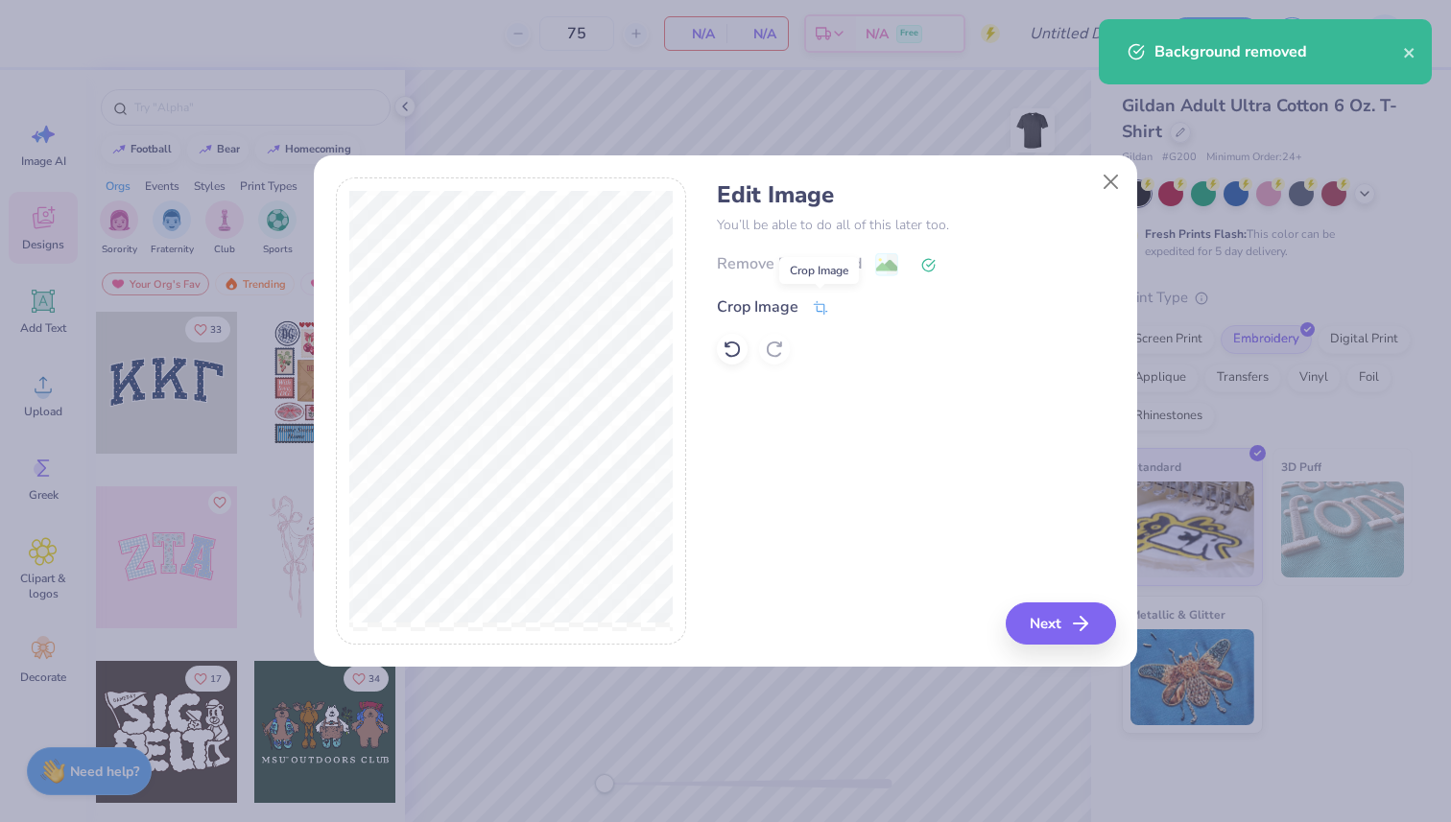
click at [816, 311] on icon at bounding box center [821, 307] width 14 height 13
click at [817, 311] on icon at bounding box center [820, 305] width 17 height 17
click at [851, 307] on icon at bounding box center [853, 305] width 12 height 12
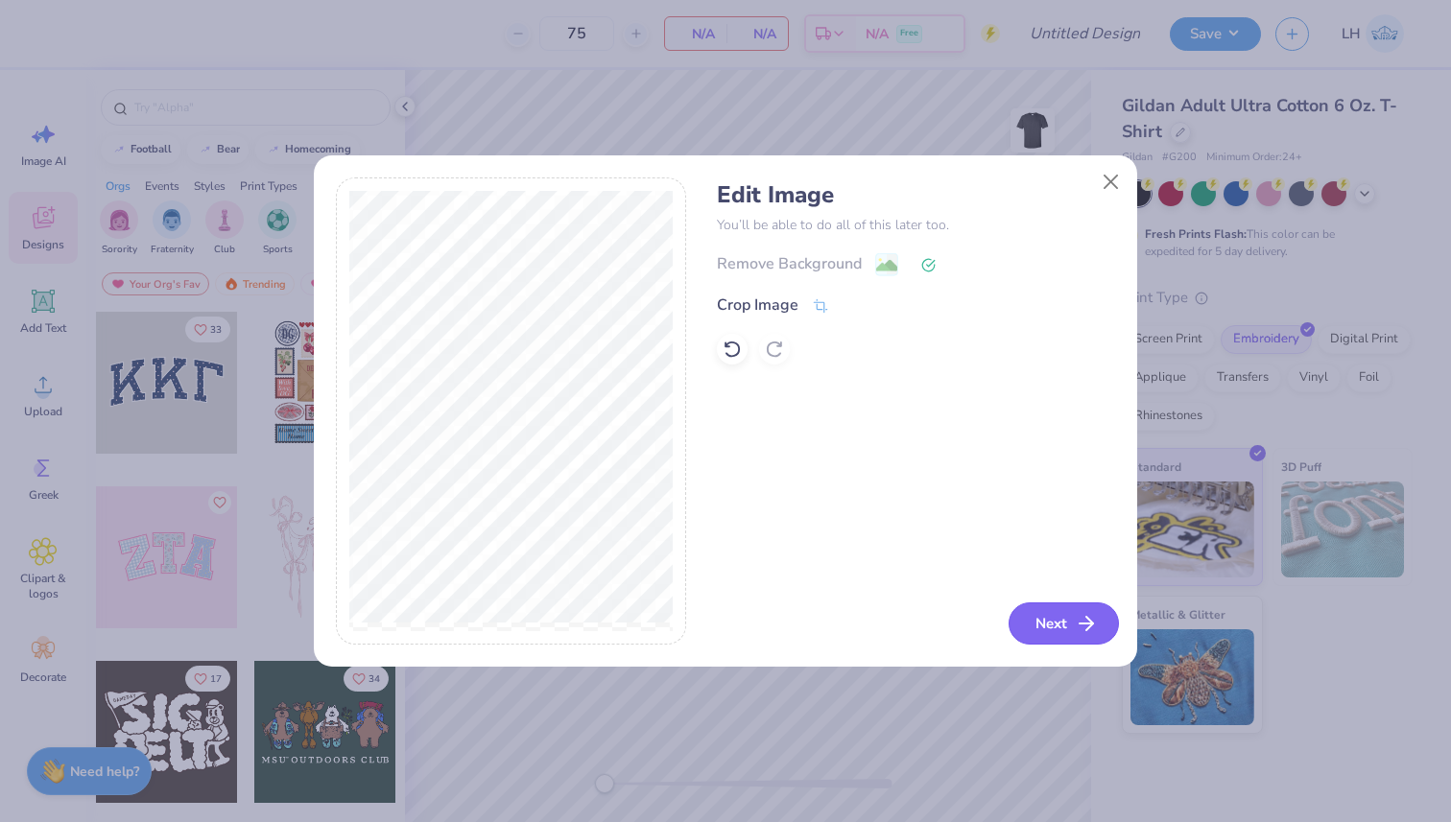
click at [1033, 624] on button "Next" at bounding box center [1064, 624] width 110 height 42
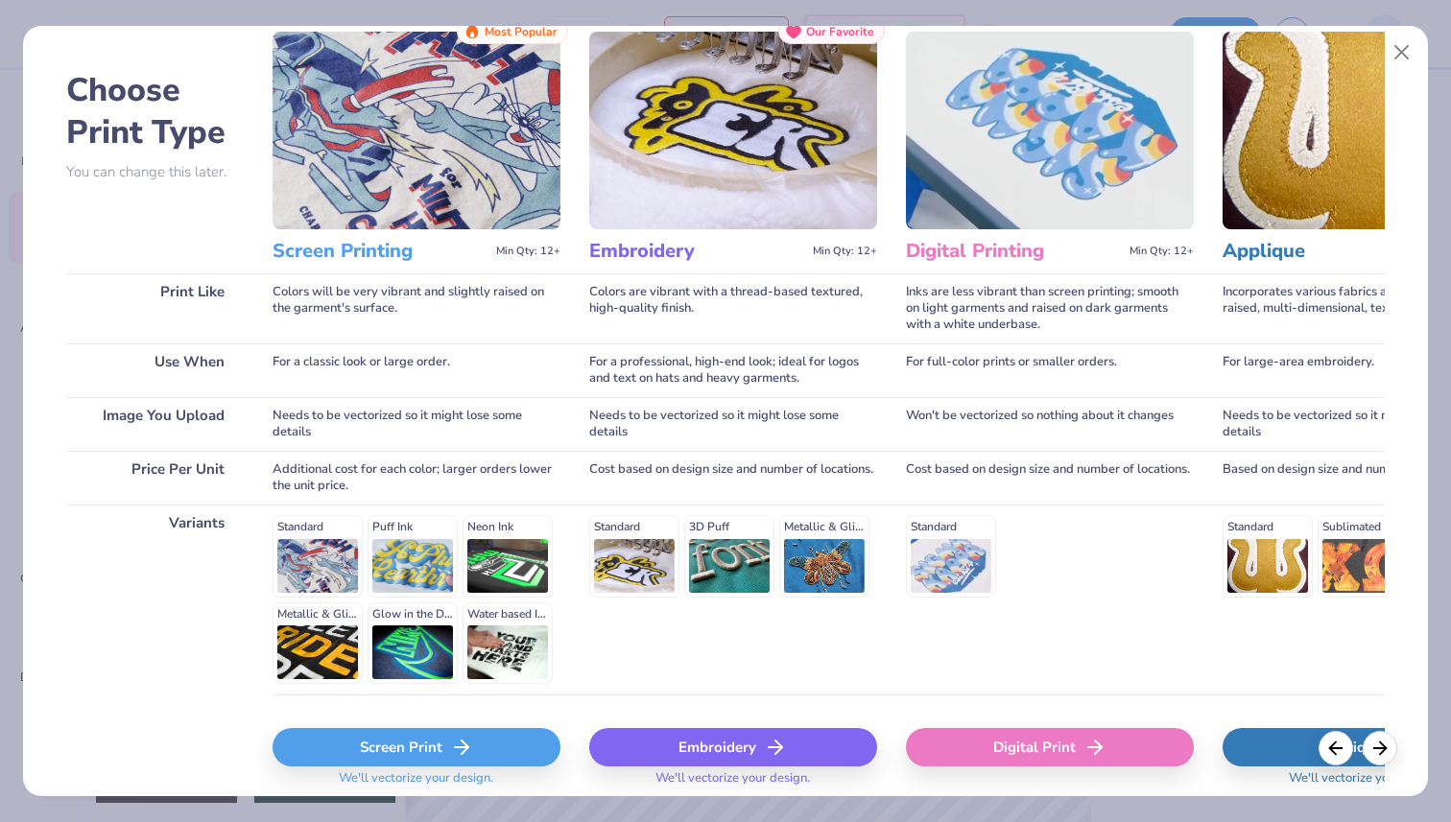
scroll to position [67, 0]
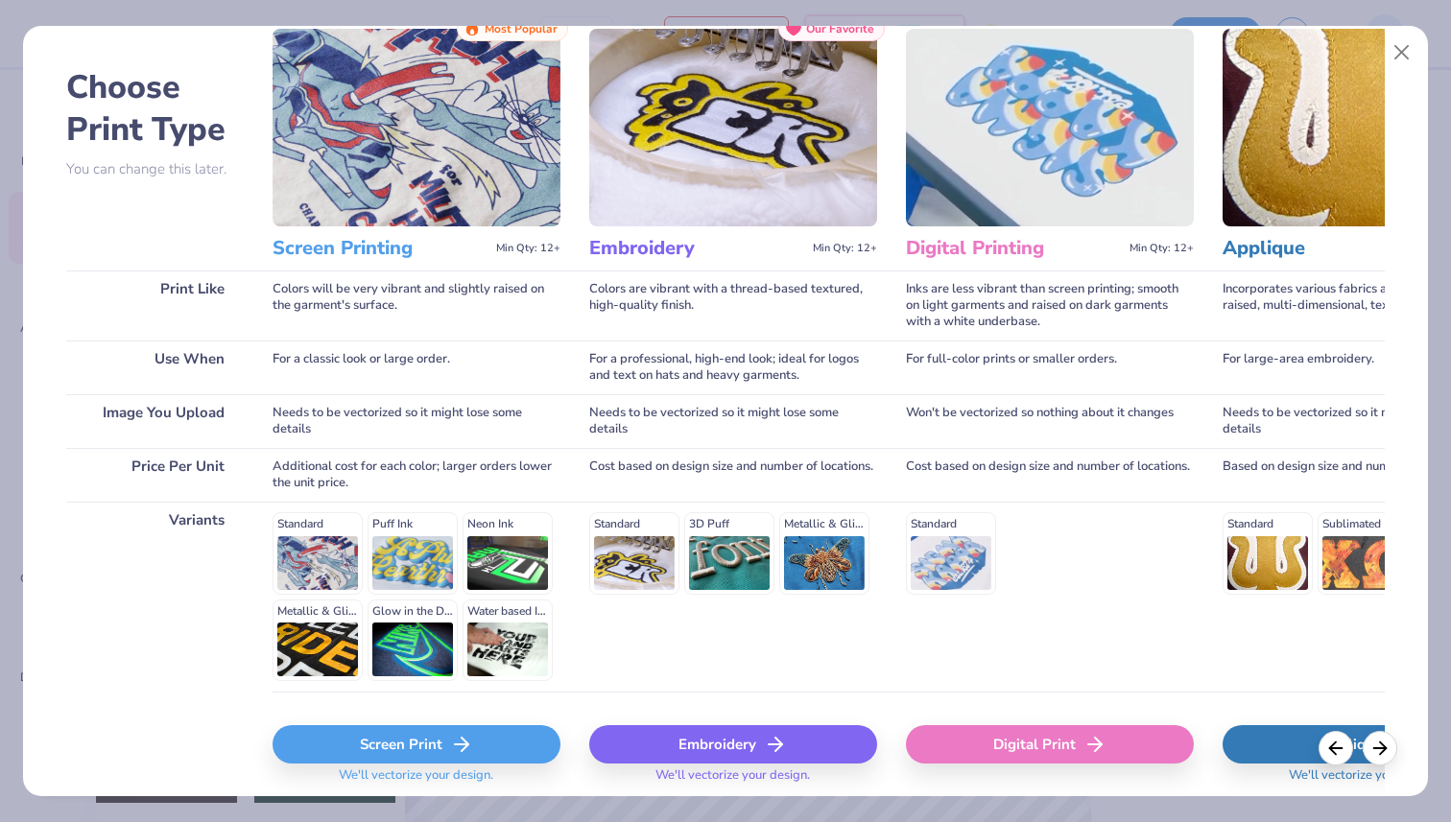
click at [439, 730] on div "Screen Print" at bounding box center [417, 745] width 288 height 38
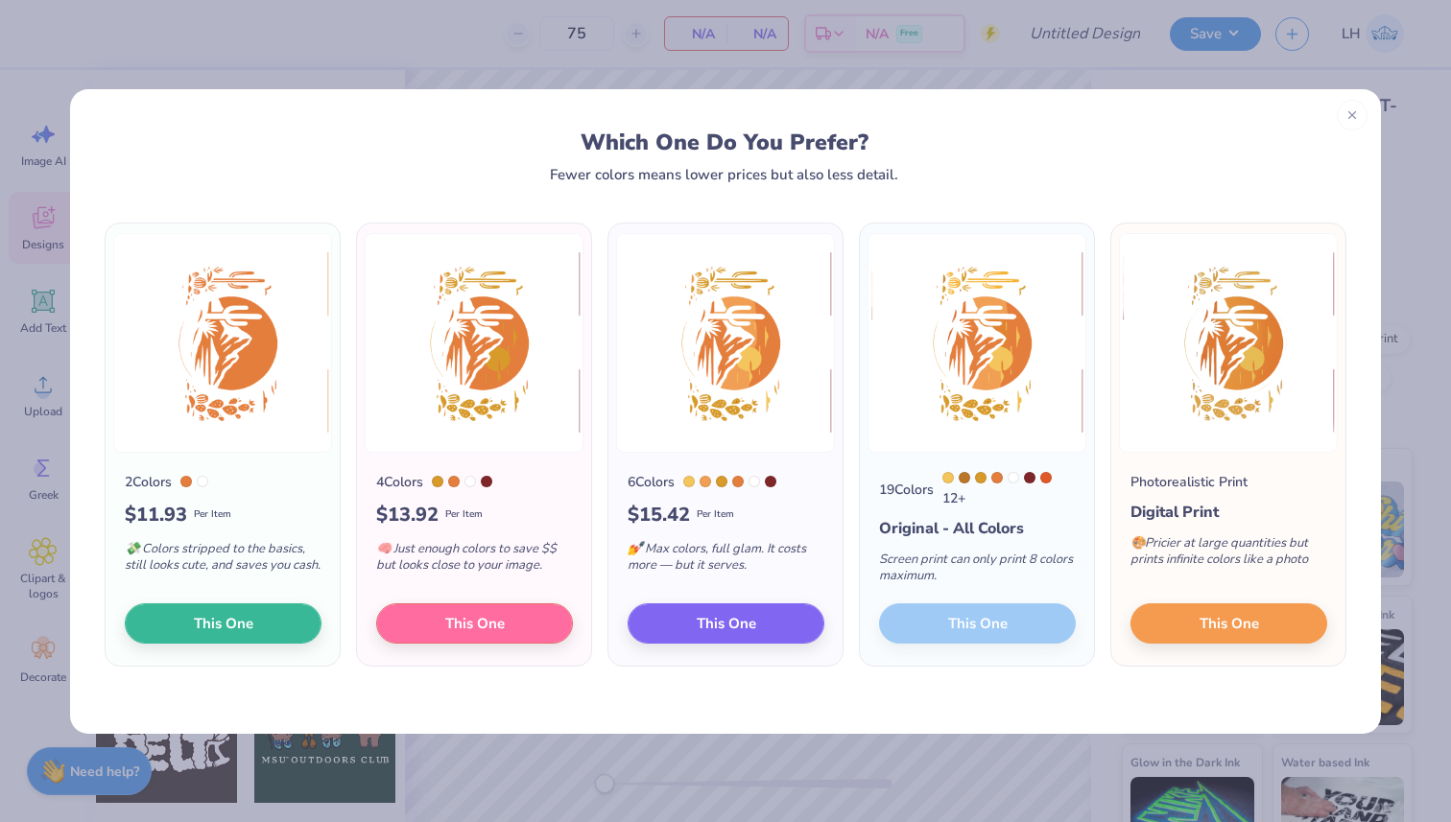
click at [969, 620] on div "19 Colors 12 + Original - All Colors Screen print can only print 8 colors maxim…" at bounding box center [977, 560] width 234 height 214
click at [987, 619] on div "19 Colors 12 + Original - All Colors Screen print can only print 8 colors maxim…" at bounding box center [977, 560] width 234 height 214
click at [1012, 549] on div "Screen print can only print 8 colors maximum." at bounding box center [977, 571] width 197 height 63
click at [987, 619] on div "19 Colors 12 + Original - All Colors Screen print can only print 8 colors maxim…" at bounding box center [977, 560] width 234 height 214
click at [932, 625] on div "19 Colors 12 + Original - All Colors Screen print can only print 8 colors maxim…" at bounding box center [977, 560] width 234 height 214
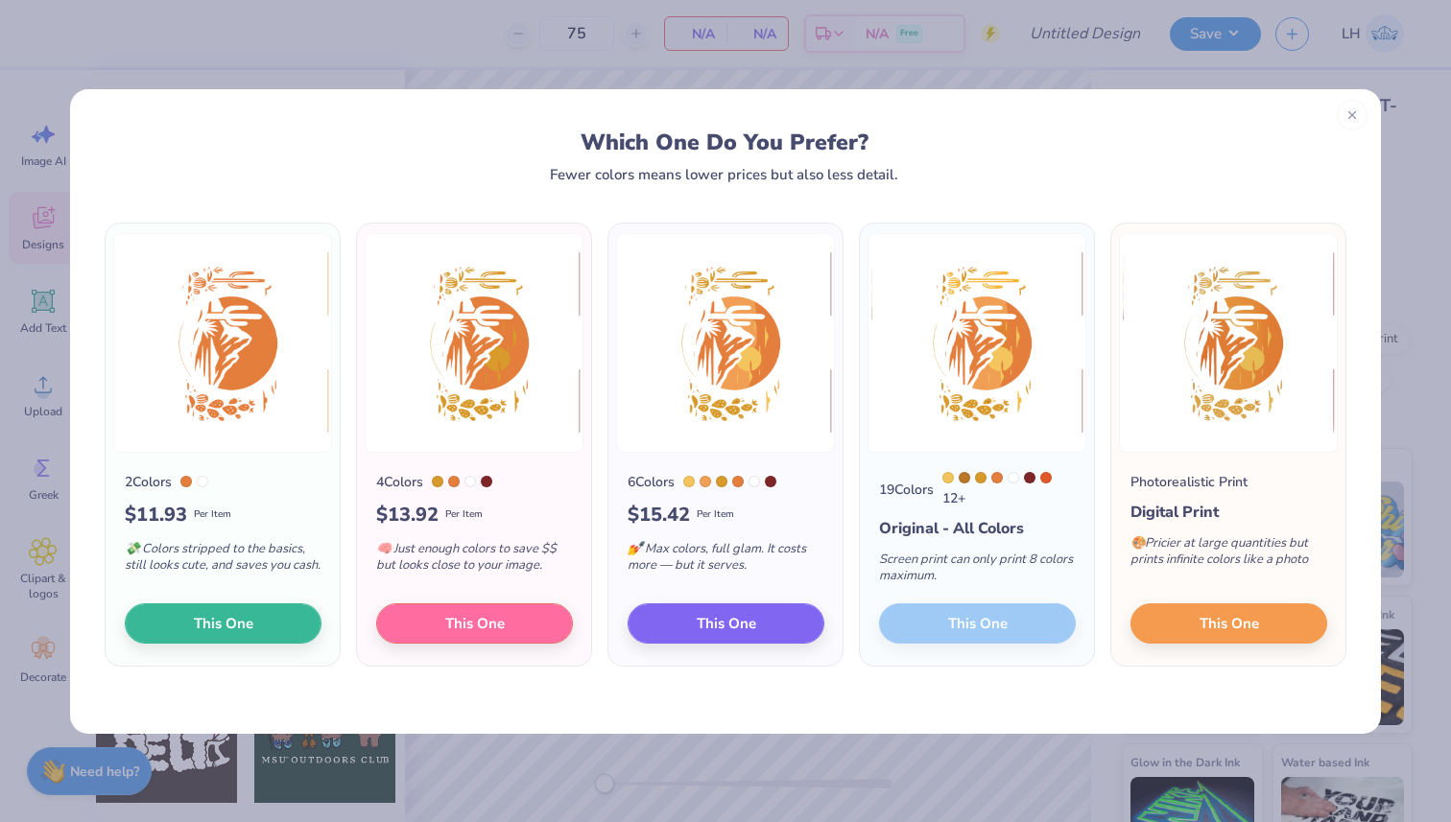
click at [942, 627] on div "19 Colors 12 + Original - All Colors Screen print can only print 8 colors maxim…" at bounding box center [977, 560] width 234 height 214
click at [1184, 622] on button "This One" at bounding box center [1228, 621] width 197 height 40
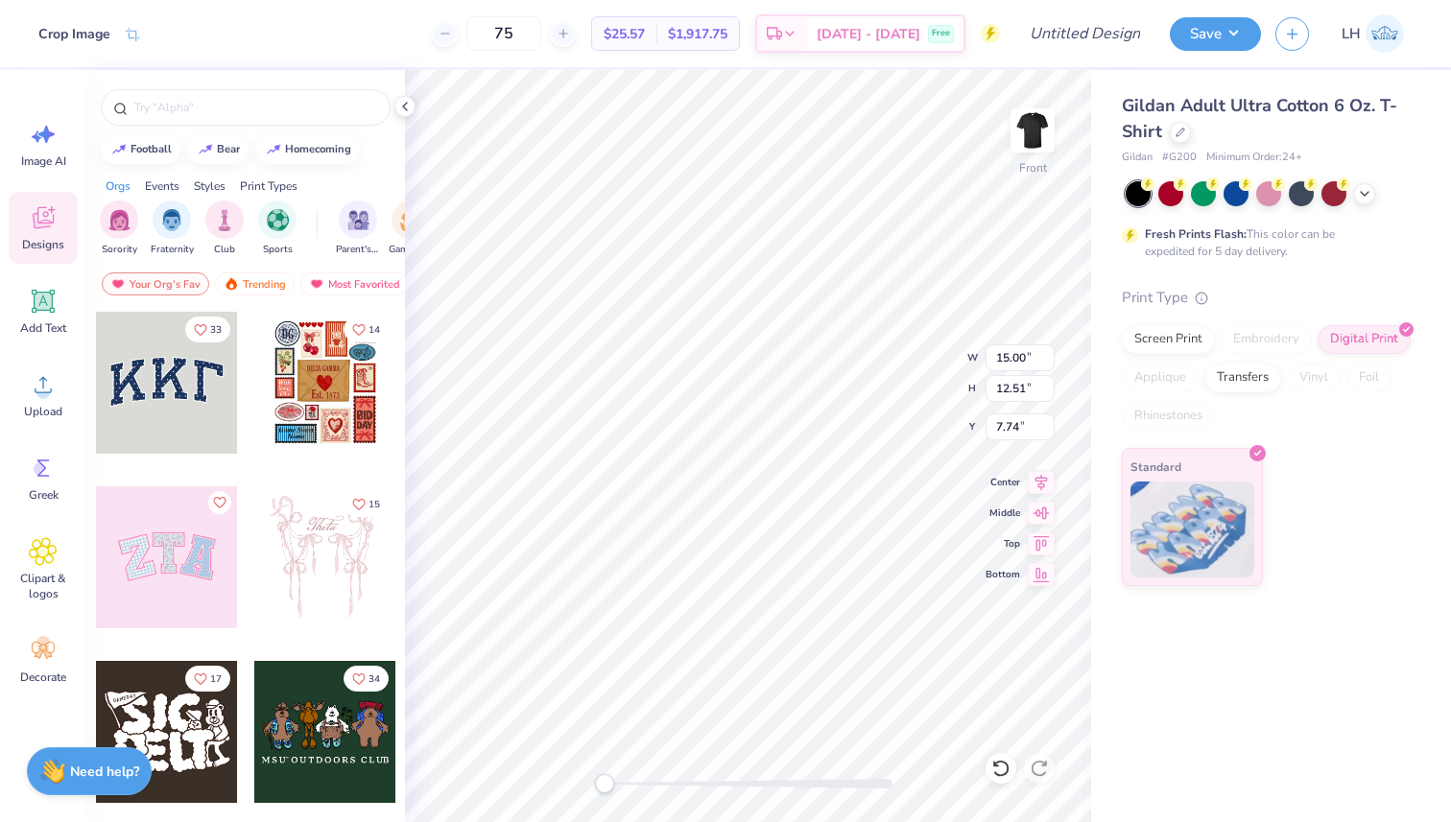
click at [1239, 662] on div "Gildan Adult Ultra Cotton 6 Oz. T-Shirt Gildan # G200 Minimum Order: 24 + Fresh…" at bounding box center [1271, 446] width 360 height 752
click at [1106, 253] on div "Gildan Adult Ultra Cotton 6 Oz. T-Shirt Gildan # G200 Minimum Order: 24 + Fresh…" at bounding box center [1271, 328] width 360 height 516
click at [1239, 680] on div "Gildan Adult Ultra Cotton 6 Oz. T-Shirt Gildan # G200 Minimum Order: 24 + Fresh…" at bounding box center [1271, 446] width 360 height 752
type input "5.12"
click at [864, 348] on li "Cut" at bounding box center [884, 349] width 151 height 38
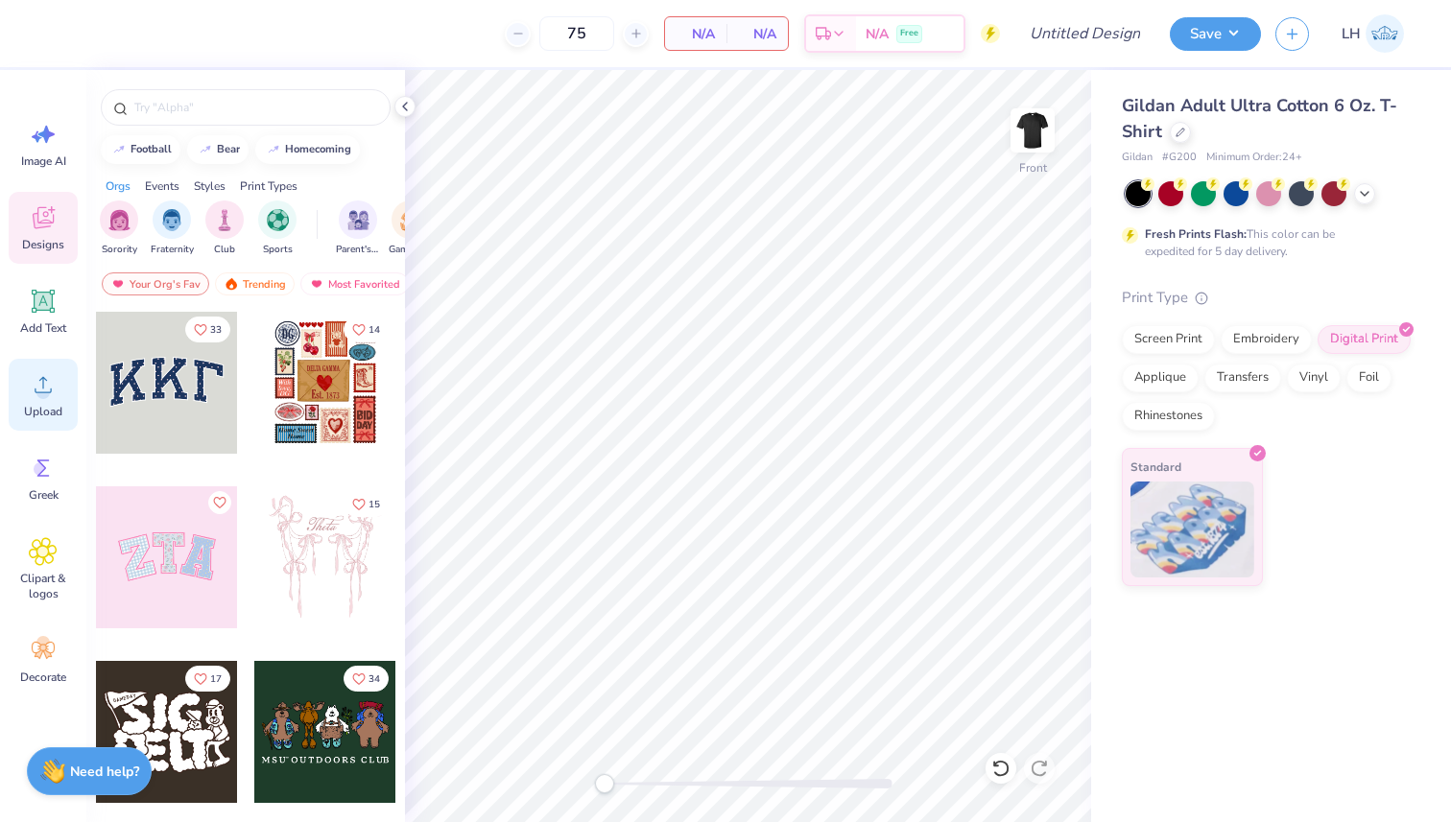
click at [47, 383] on icon at bounding box center [43, 384] width 29 height 29
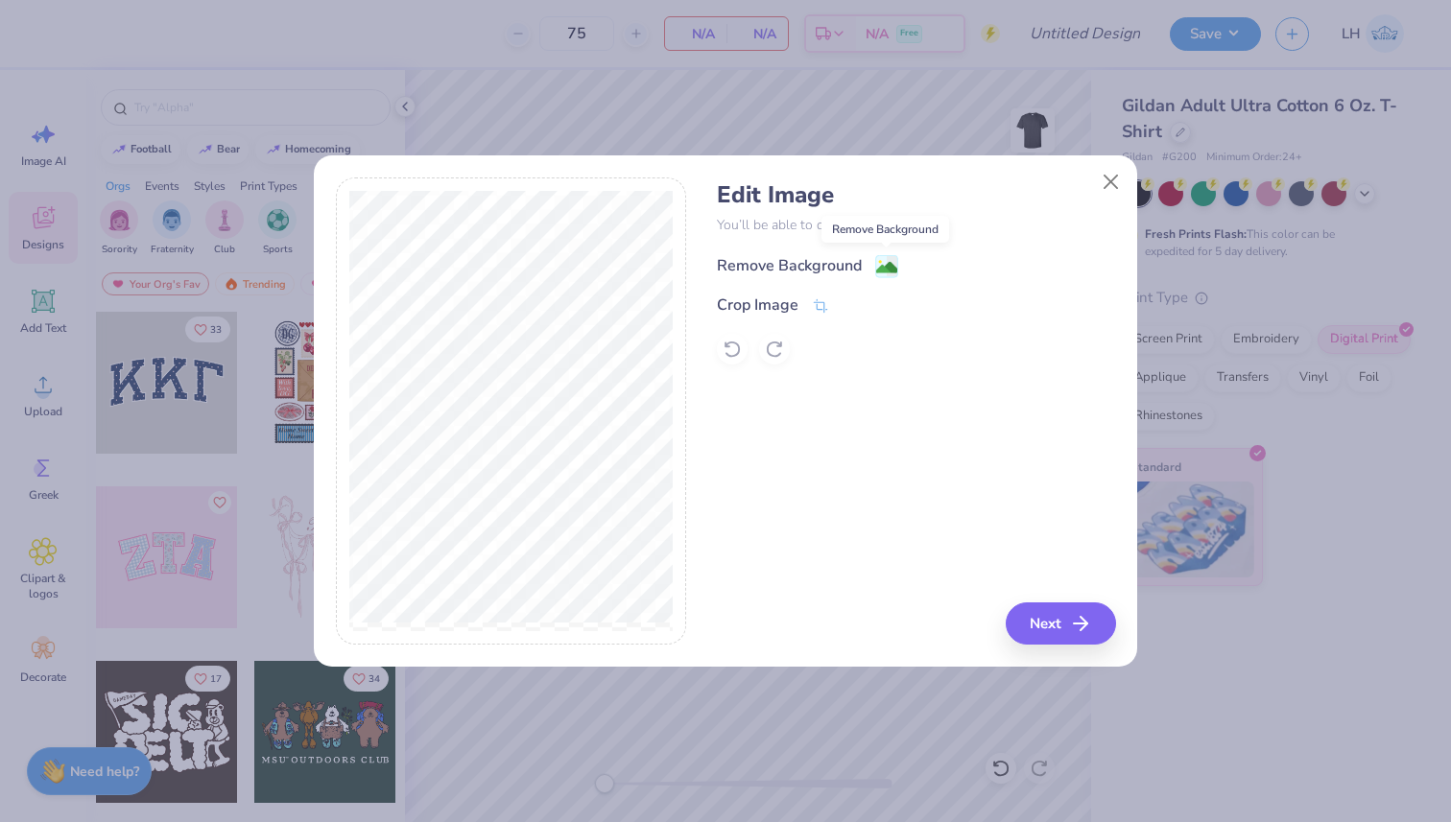
click at [887, 267] on image at bounding box center [886, 267] width 21 height 21
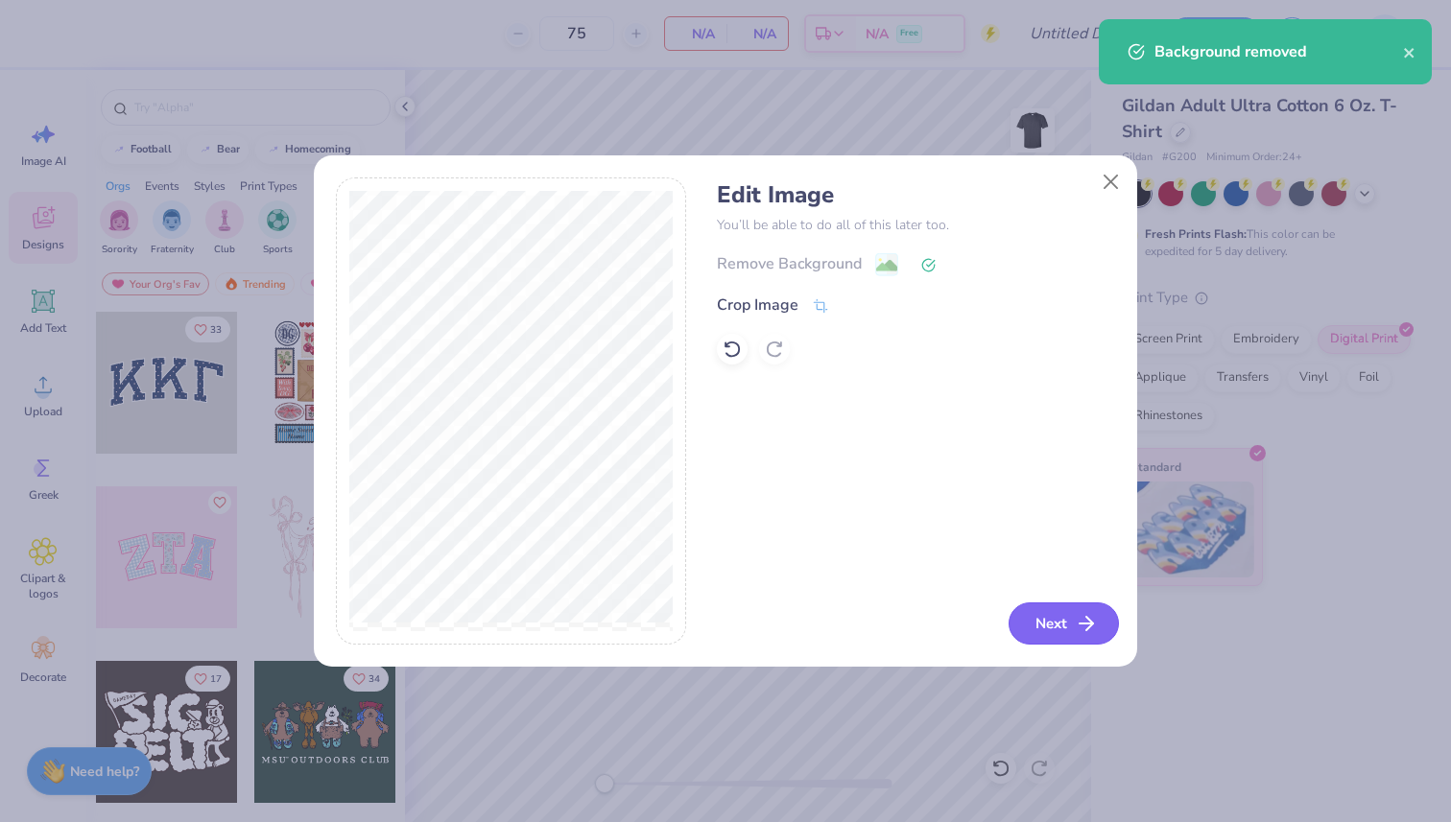
click at [1080, 630] on icon "button" at bounding box center [1086, 623] width 23 height 23
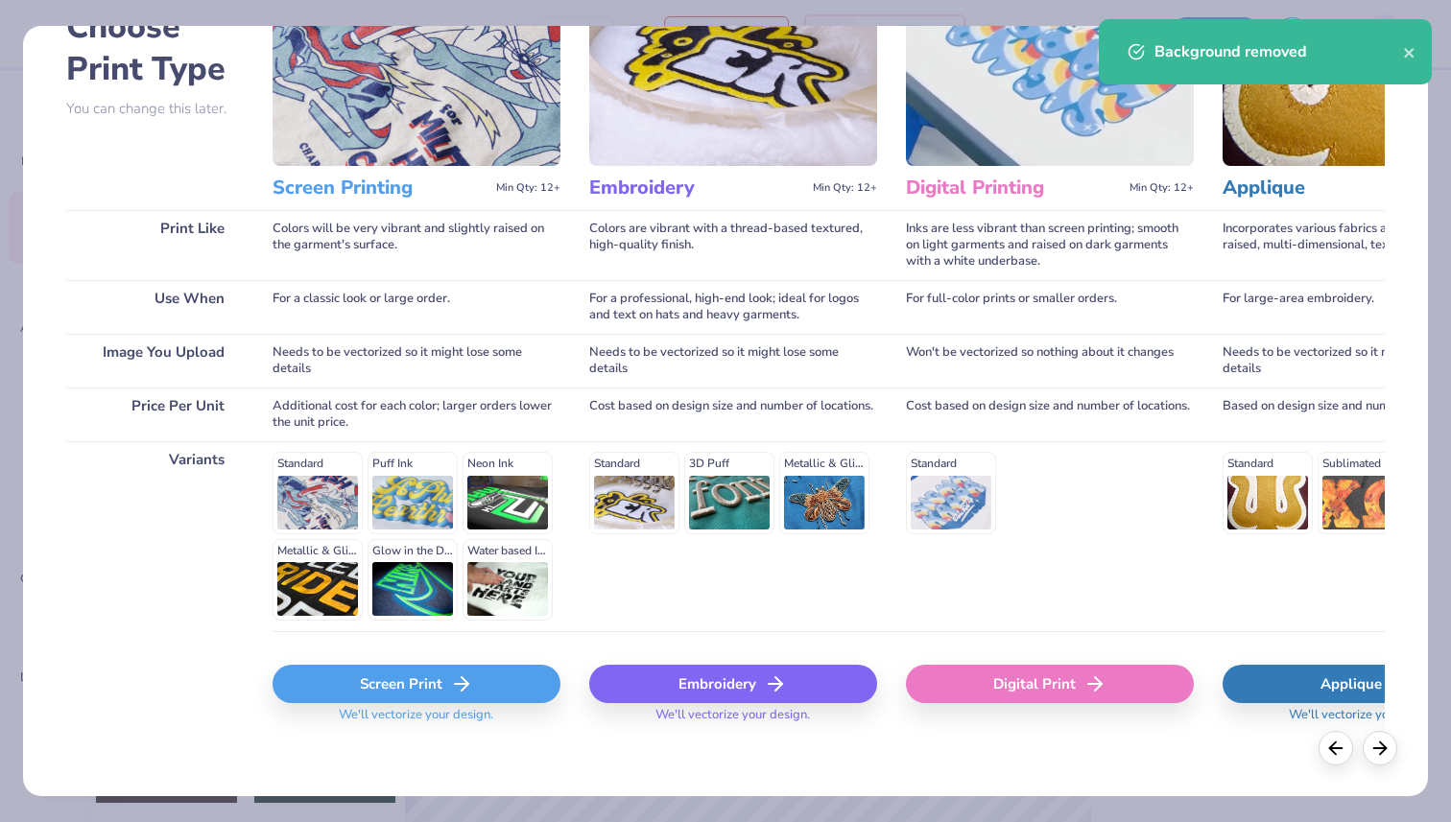
scroll to position [134, 0]
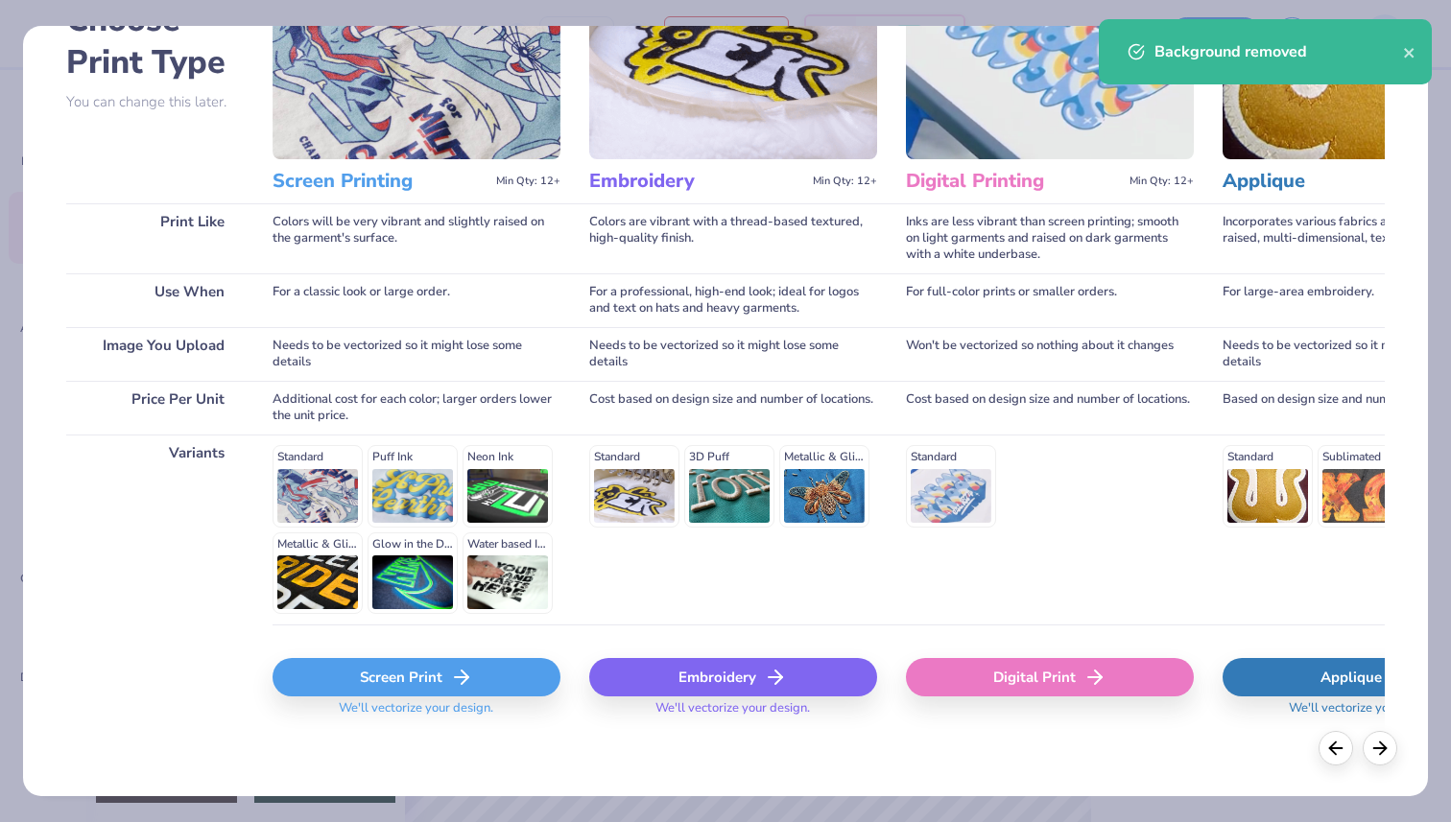
click at [417, 671] on div "Screen Print" at bounding box center [417, 677] width 288 height 38
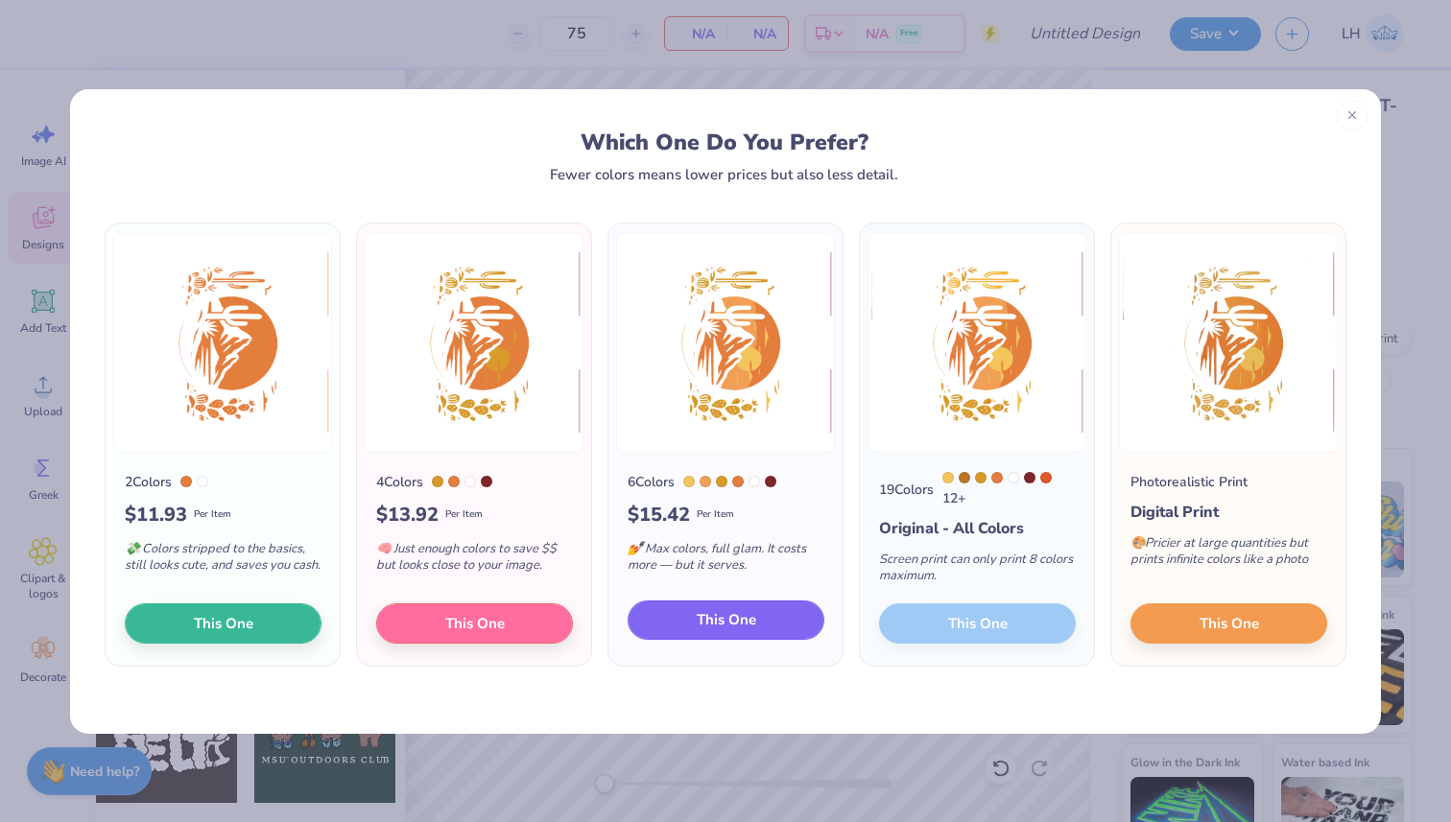
click at [743, 624] on span "This One" at bounding box center [726, 620] width 59 height 22
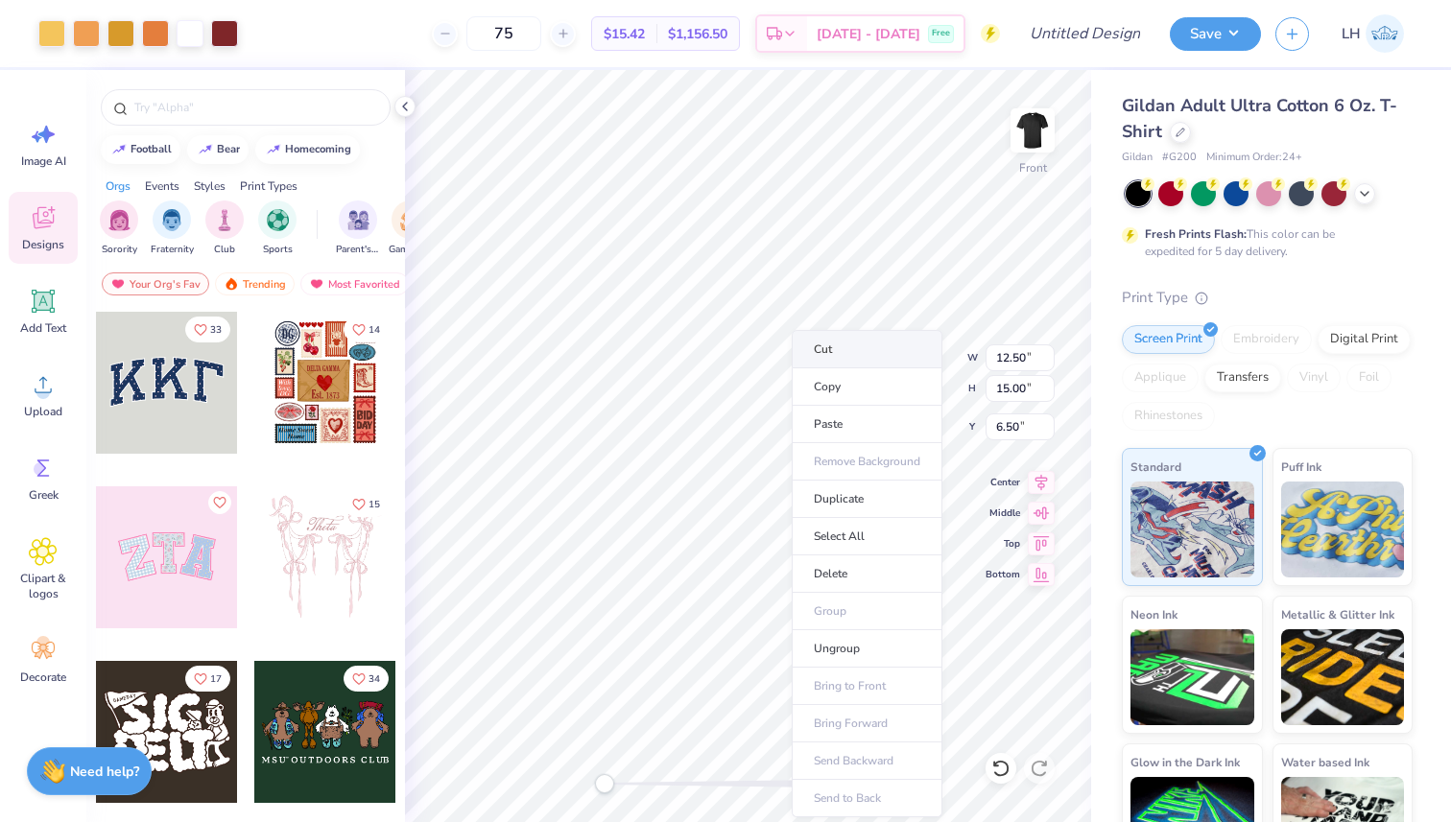
click at [847, 346] on li "Cut" at bounding box center [867, 349] width 151 height 38
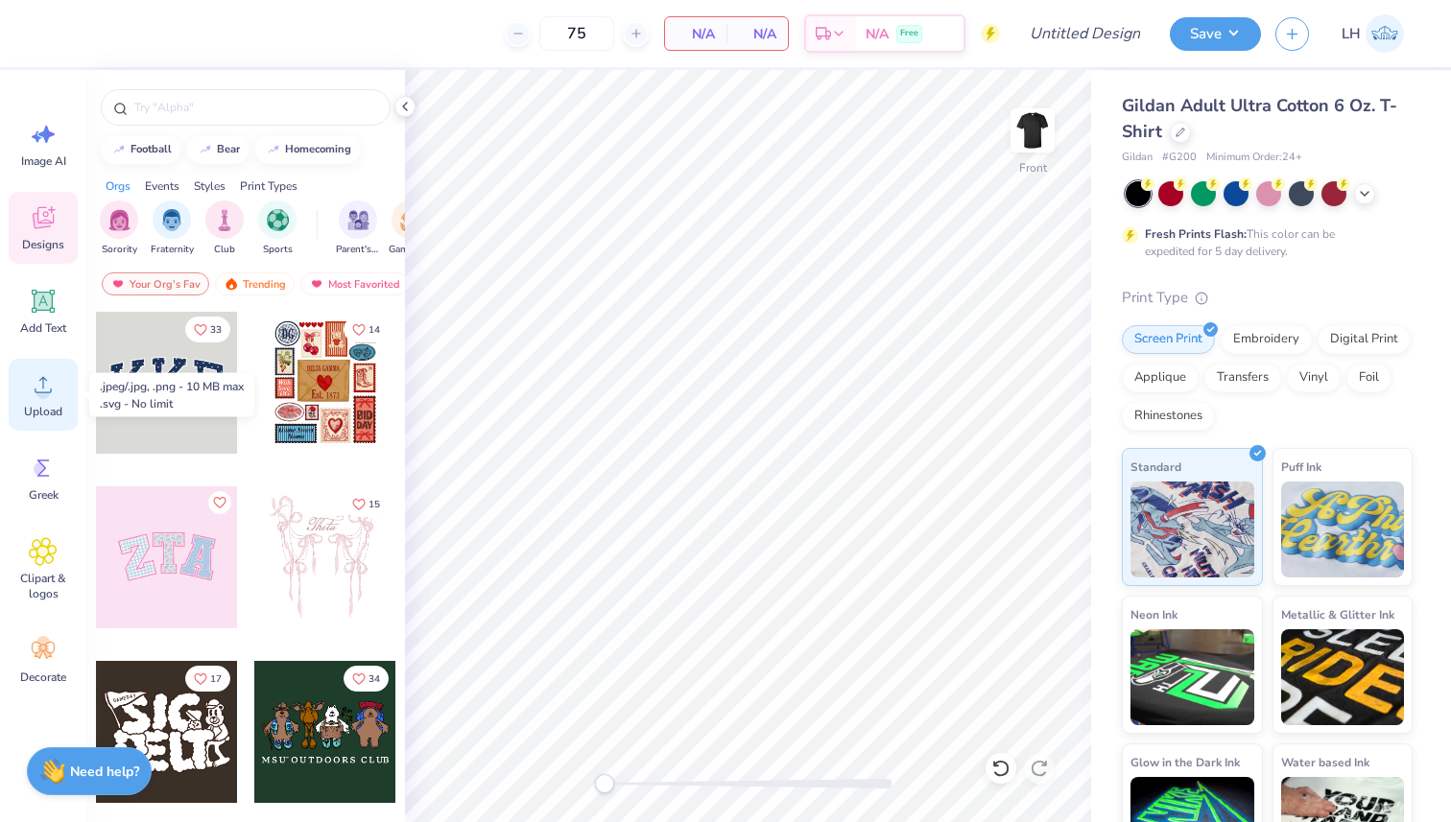
click at [41, 391] on circle at bounding box center [42, 392] width 13 height 13
